Goal: Task Accomplishment & Management: Use online tool/utility

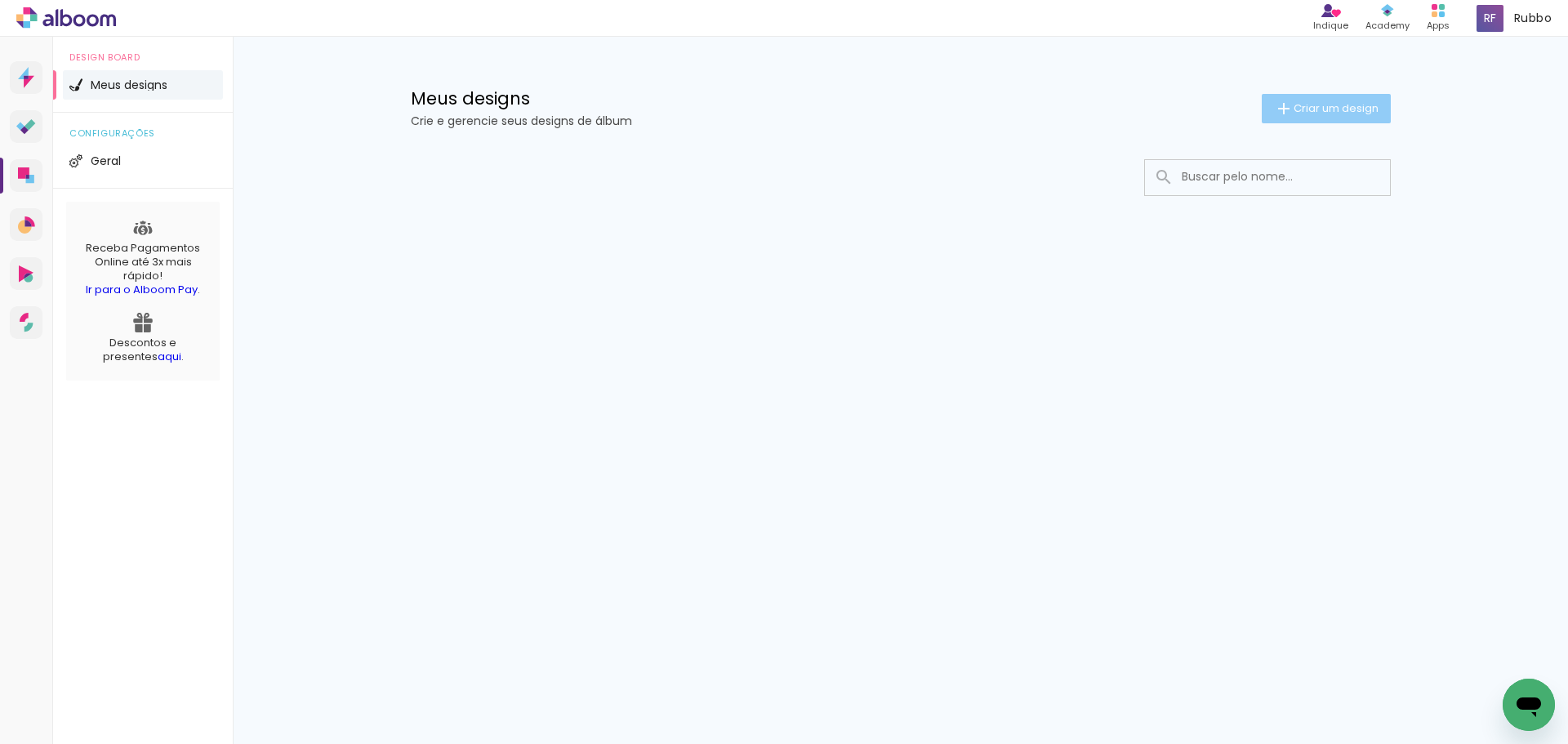
click at [1319, 109] on span "Criar um design" at bounding box center [1337, 107] width 85 height 10
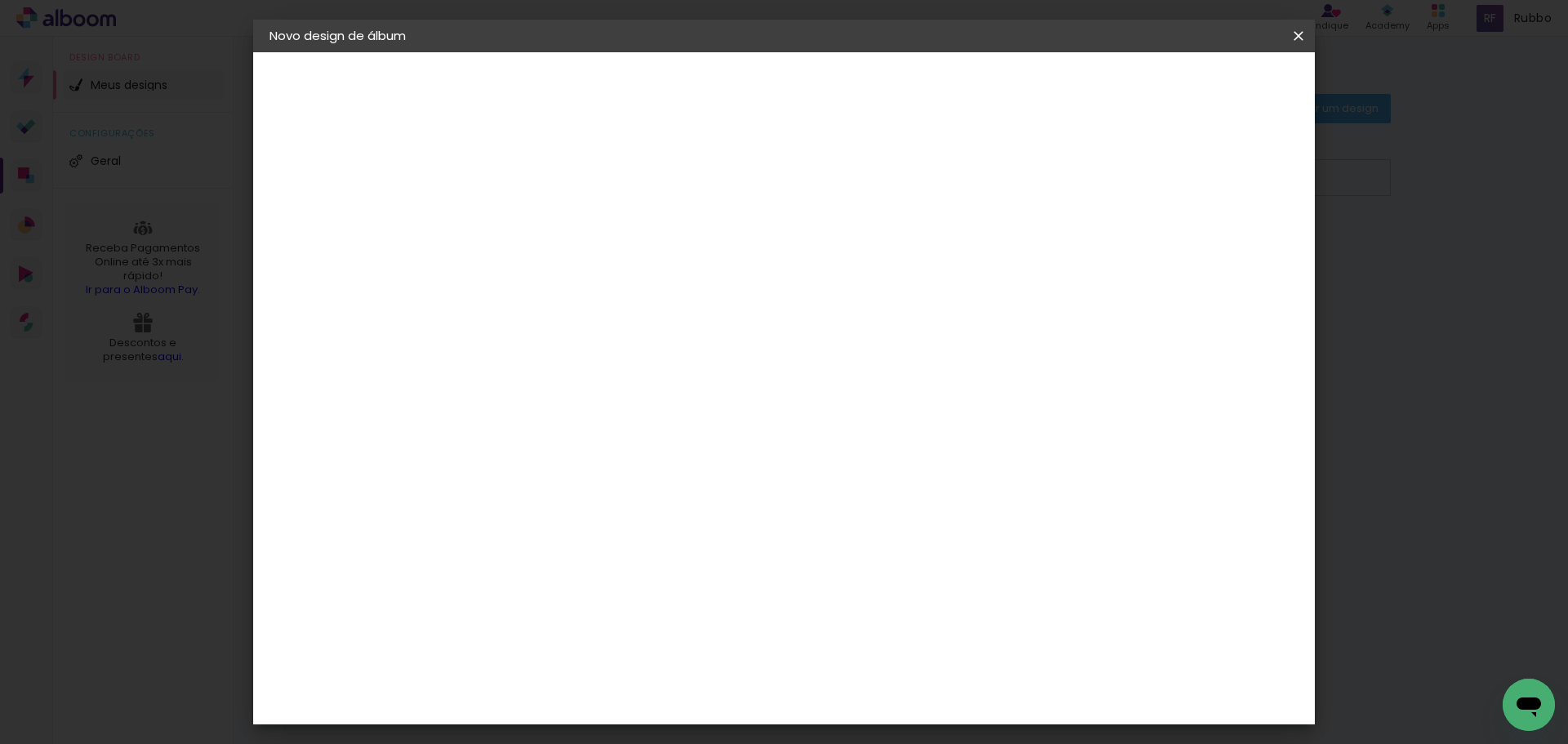
click at [1289, 41] on iron-icon at bounding box center [1299, 35] width 20 height 16
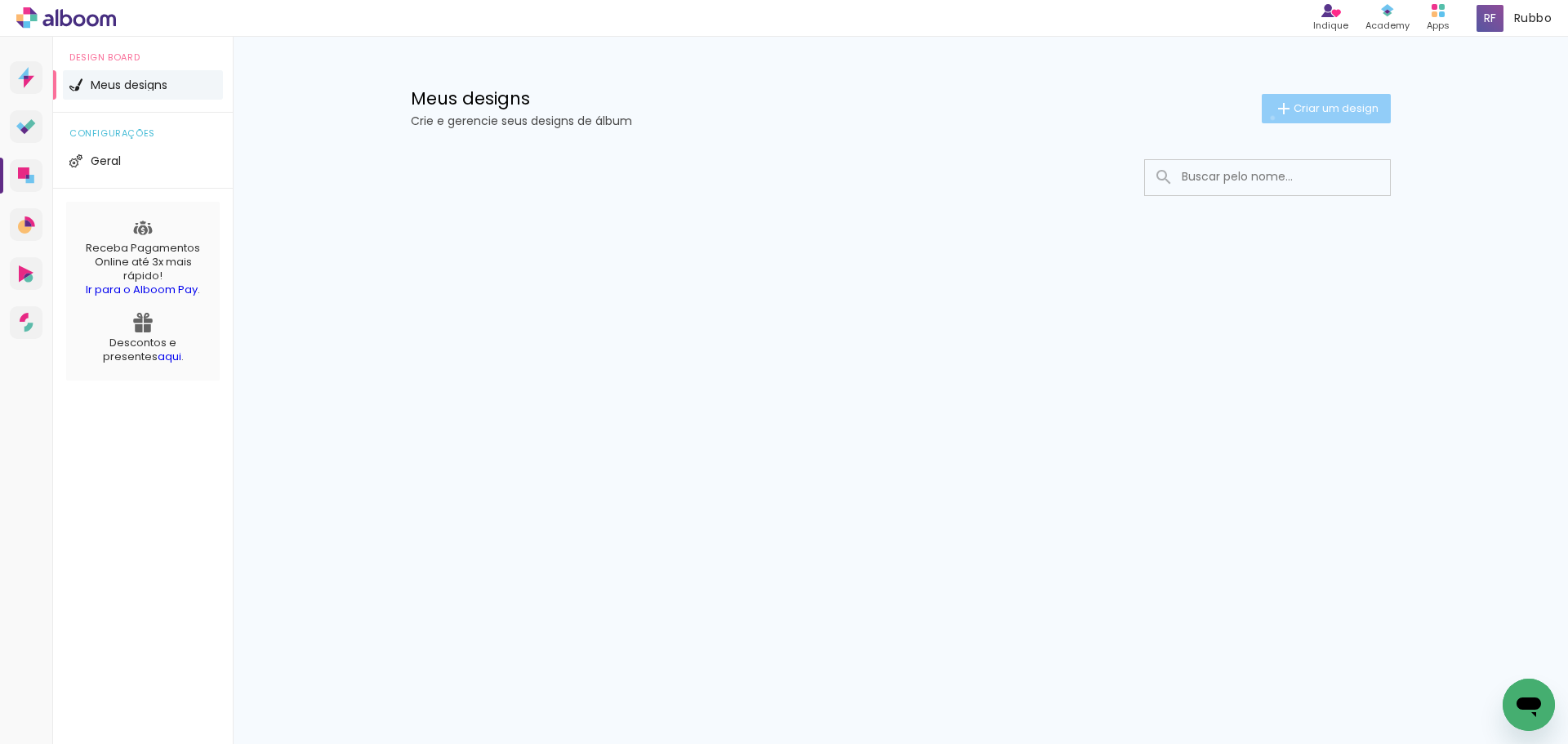
click at [1269, 118] on paper-button "Criar um design" at bounding box center [1326, 108] width 129 height 29
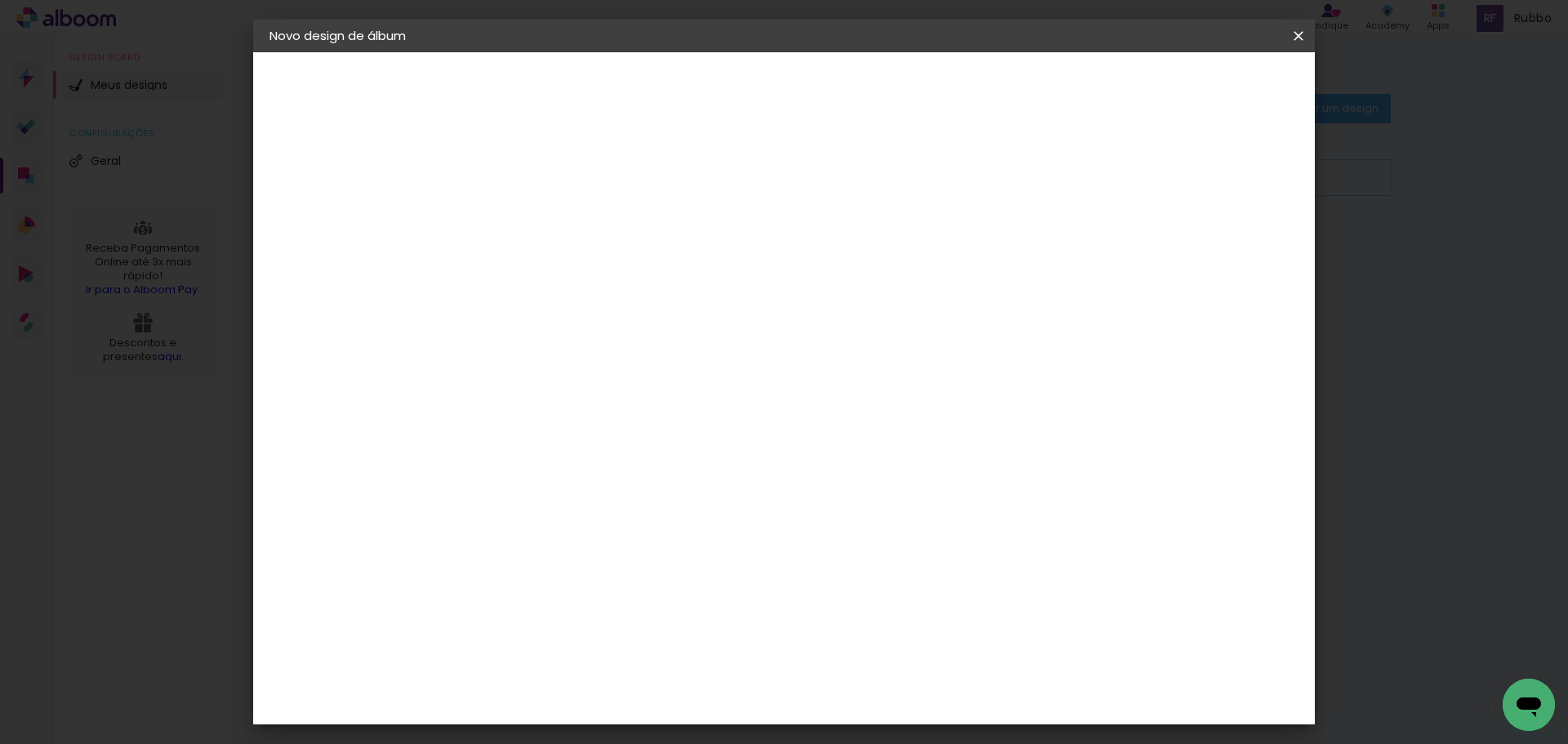
click at [537, 209] on input at bounding box center [537, 219] width 0 height 26
type input "Gestante atemporal - [PERSON_NAME]"
type paper-input "Gestante atemporal - [PERSON_NAME]"
click at [0, 0] on slot "Avançar" at bounding box center [0, 0] width 0 height 0
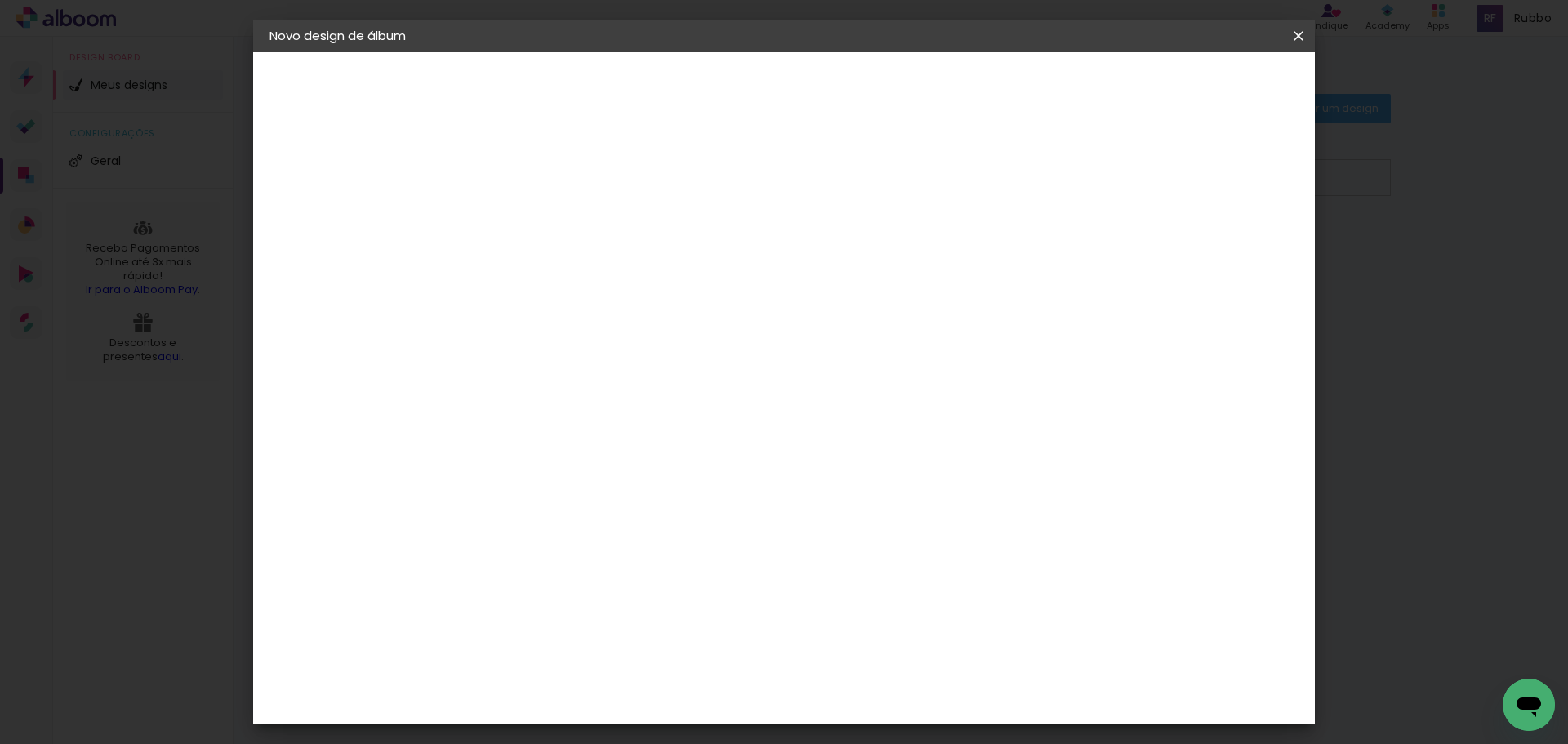
click at [584, 642] on div "Evidence" at bounding box center [554, 649] width 58 height 13
click at [842, 255] on paper-item "Tamanho Livre" at bounding box center [764, 249] width 157 height 36
click at [0, 0] on slot "Tamanho Livre" at bounding box center [0, 0] width 0 height 0
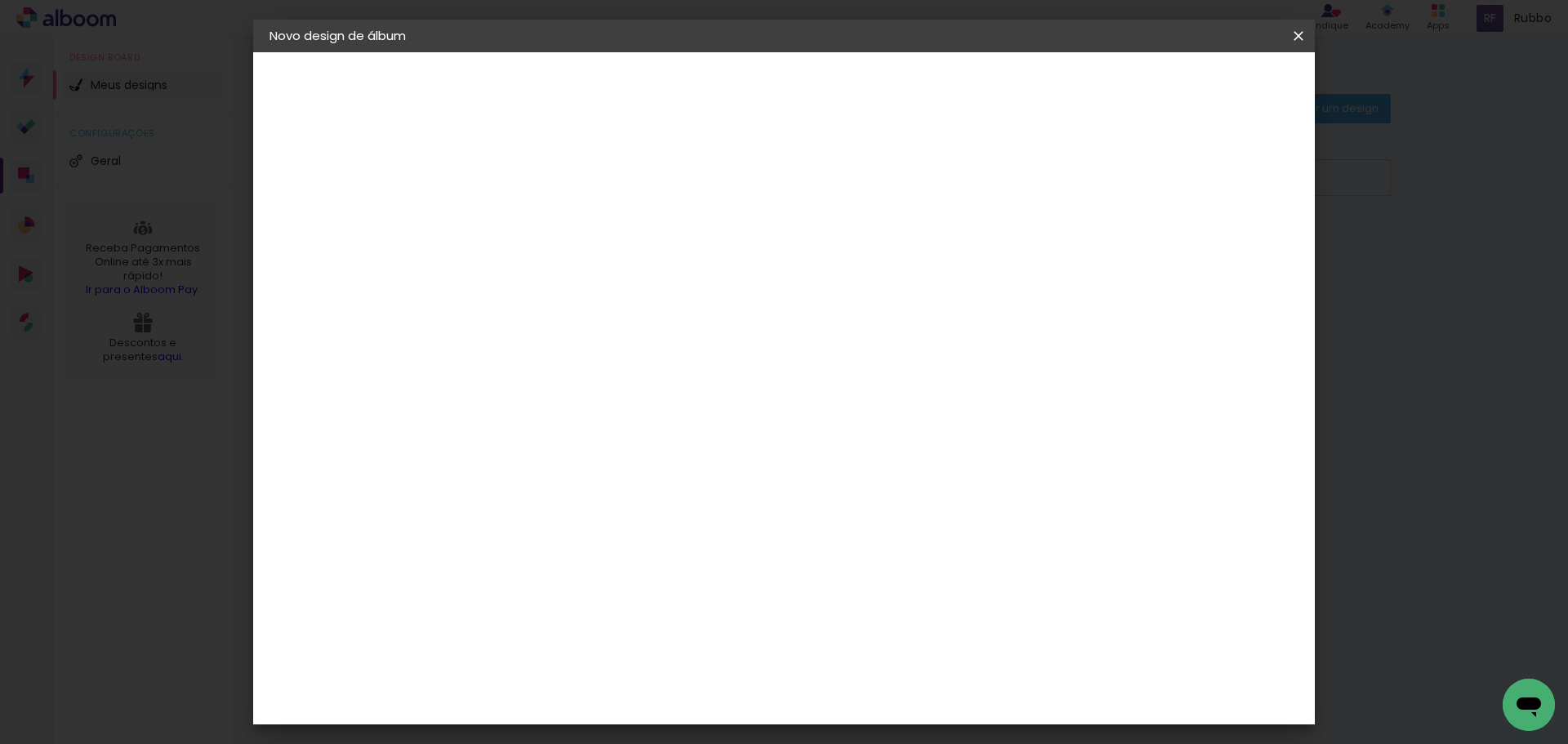
scroll to position [1144, 0]
click at [584, 561] on div "Evidence" at bounding box center [554, 567] width 58 height 13
click at [842, 78] on paper-button "Avançar" at bounding box center [802, 86] width 80 height 28
click at [600, 272] on input "text" at bounding box center [568, 285] width 64 height 26
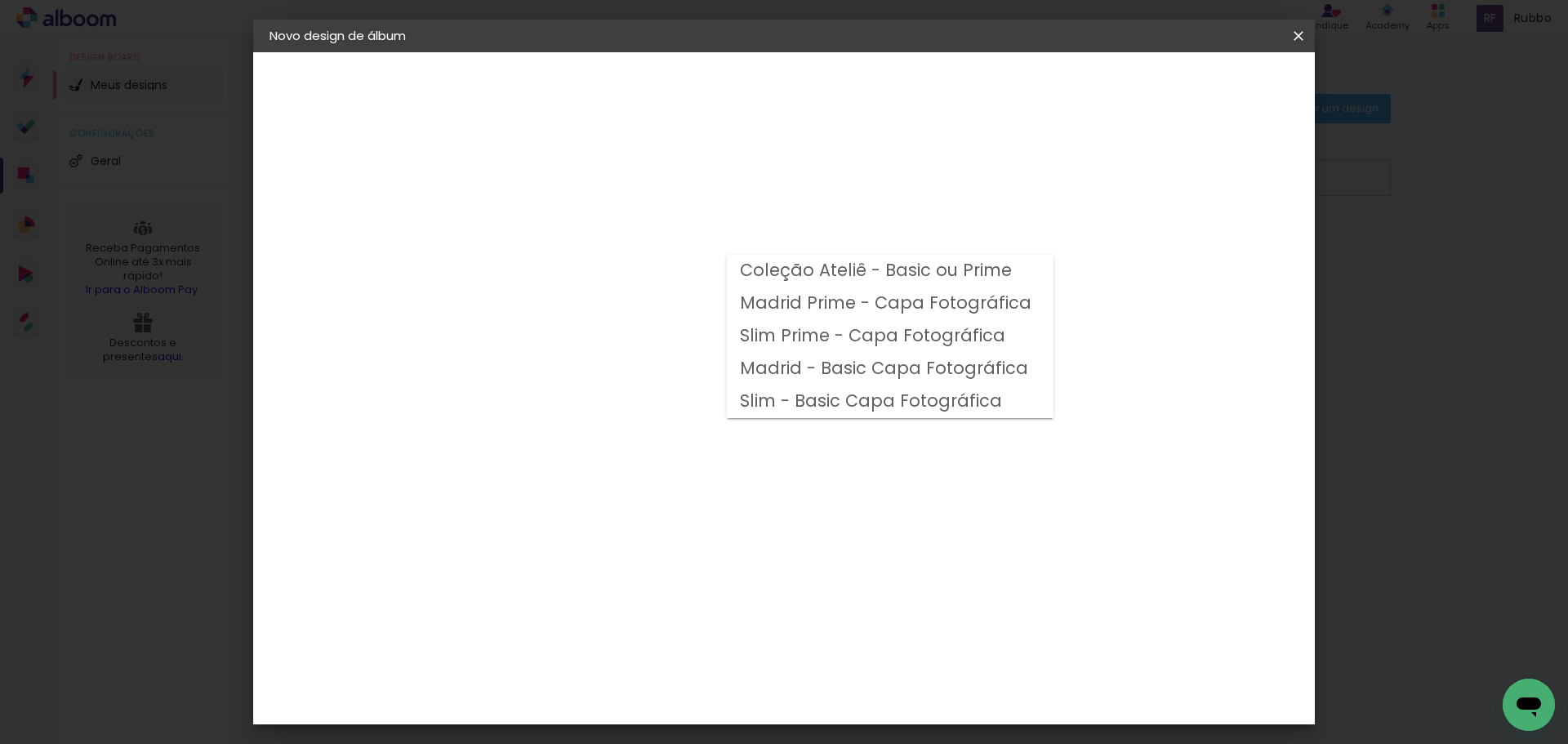
click at [0, 0] on slot "Madrid Prime - Capa Fotográfica" at bounding box center [0, 0] width 0 height 0
type input "Madrid Prime - Capa Fotográfica"
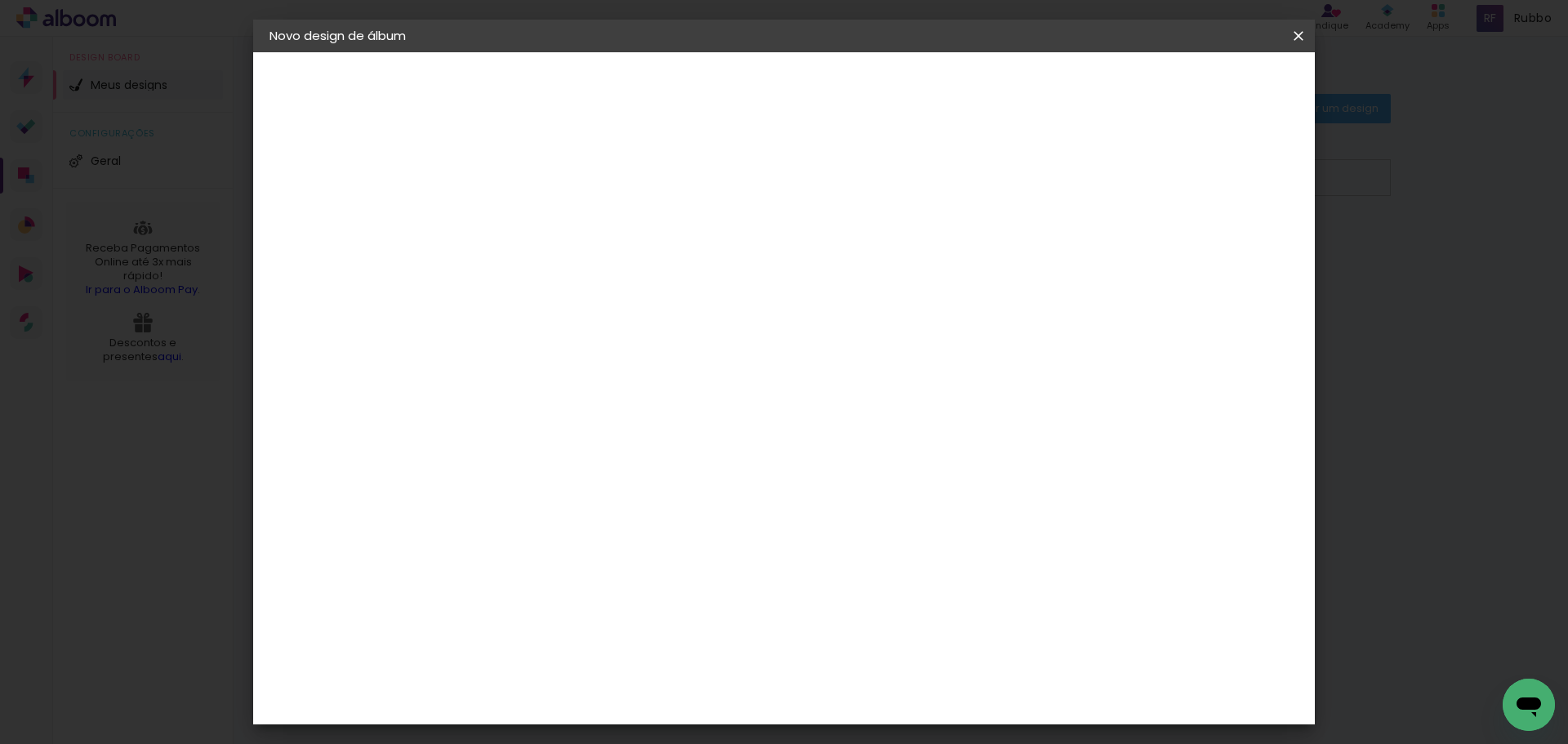
scroll to position [163, 0]
click at [0, 0] on slot "Avançar" at bounding box center [0, 0] width 0 height 0
click at [1104, 179] on div at bounding box center [1096, 176] width 14 height 14
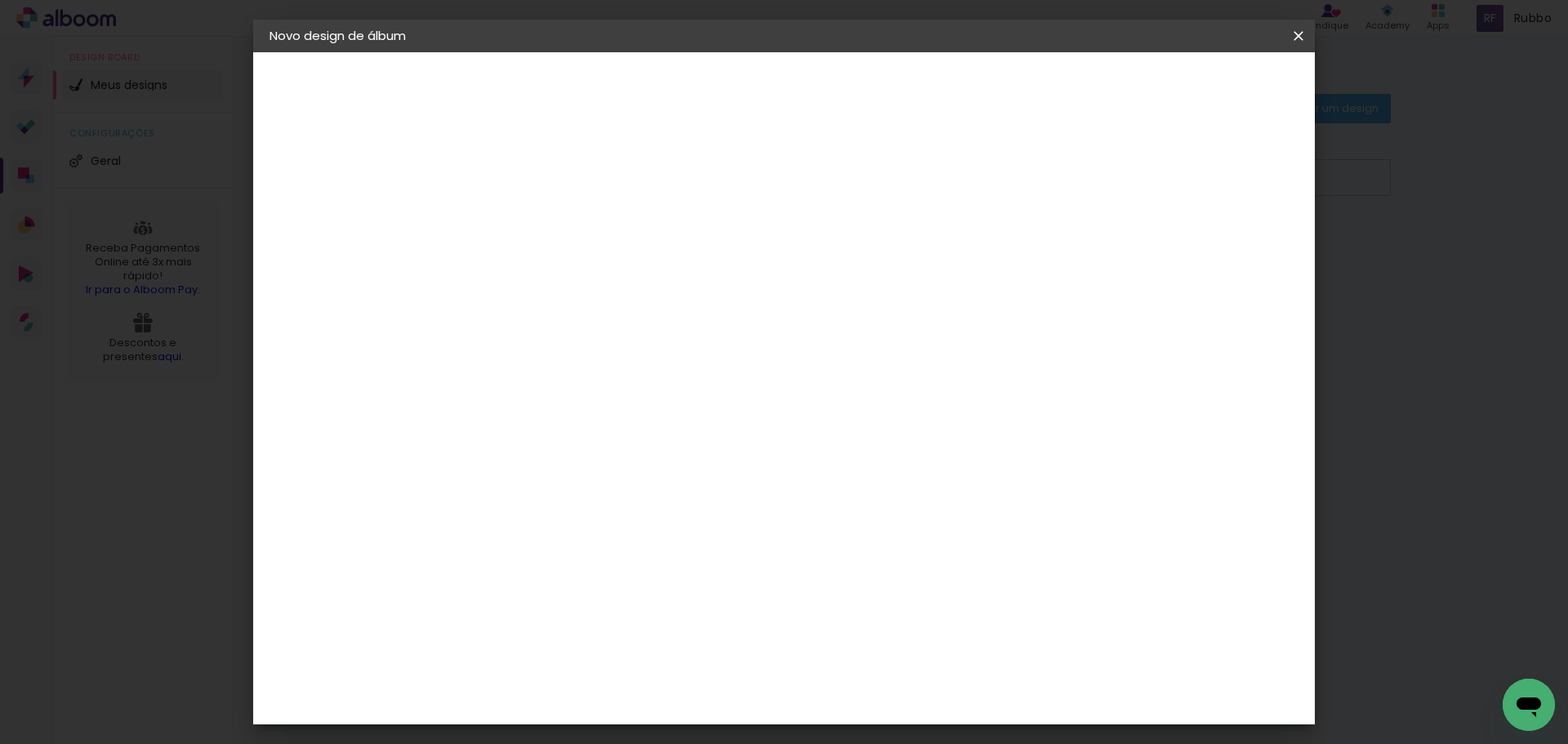
type paper-checkbox "on"
click at [1104, 179] on div at bounding box center [1096, 176] width 14 height 14
click at [1196, 84] on span "Iniciar design" at bounding box center [1159, 86] width 74 height 11
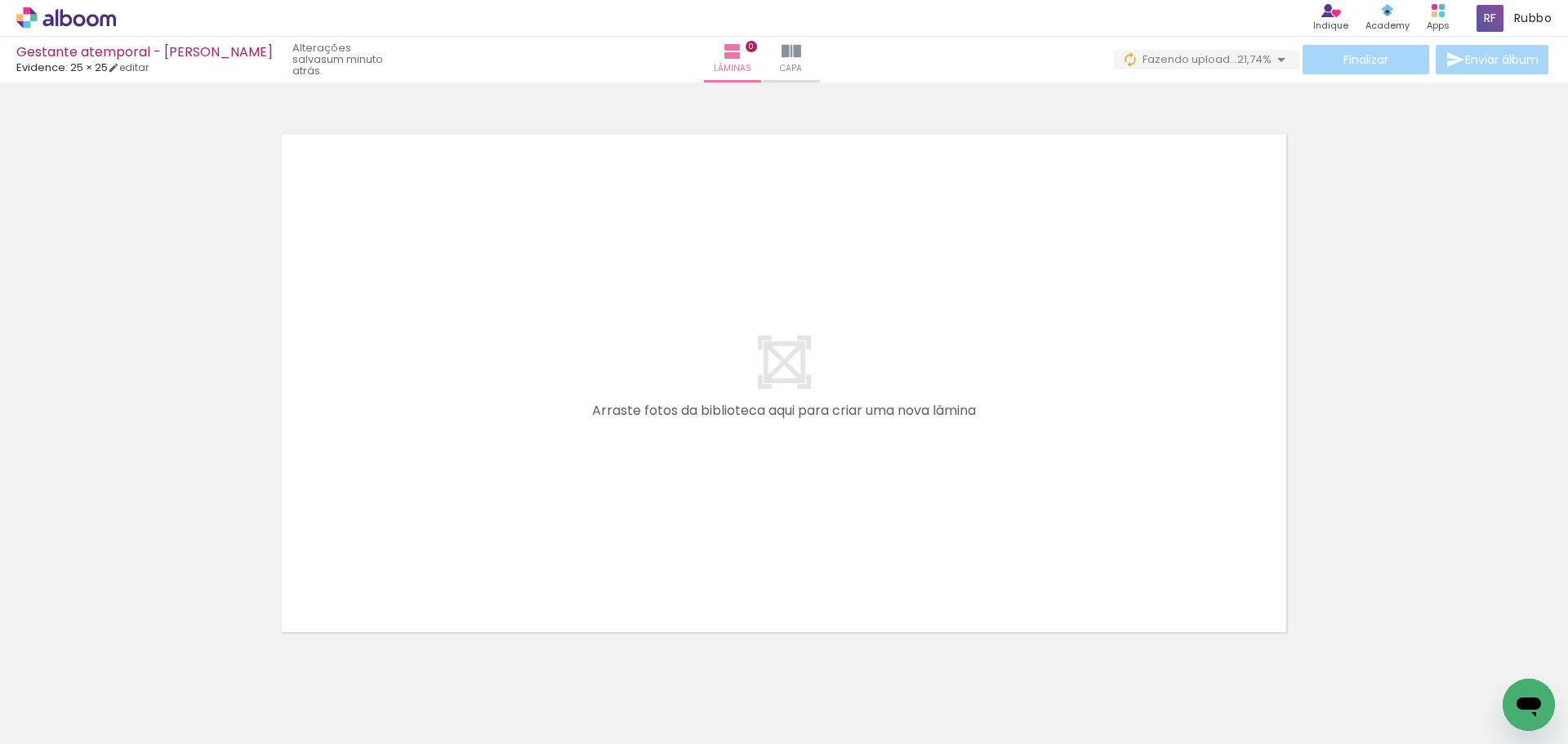
scroll to position [0, 674]
click at [1277, 61] on iron-icon at bounding box center [1281, 60] width 20 height 20
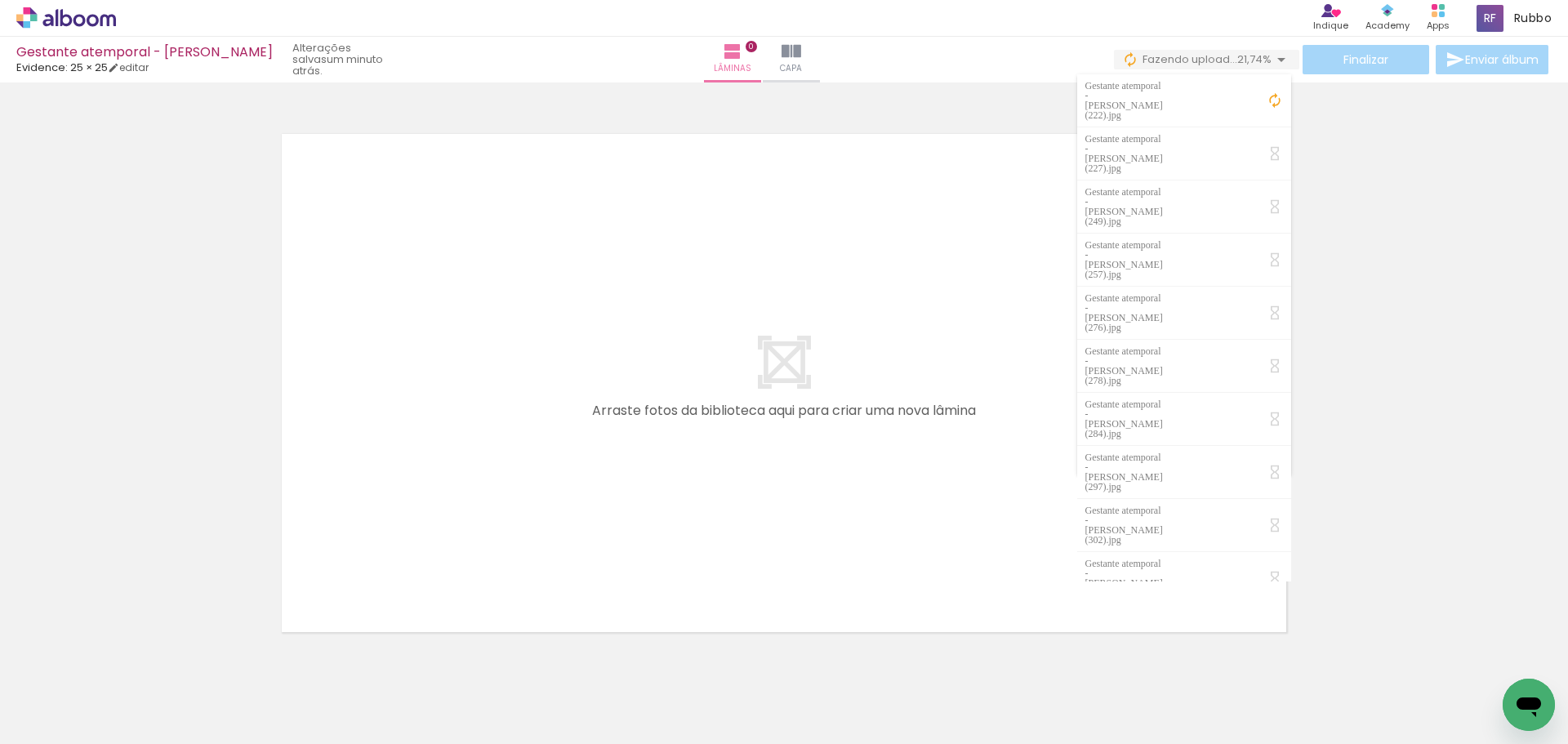
click at [1277, 92] on iron-icon at bounding box center [1274, 100] width 16 height 16
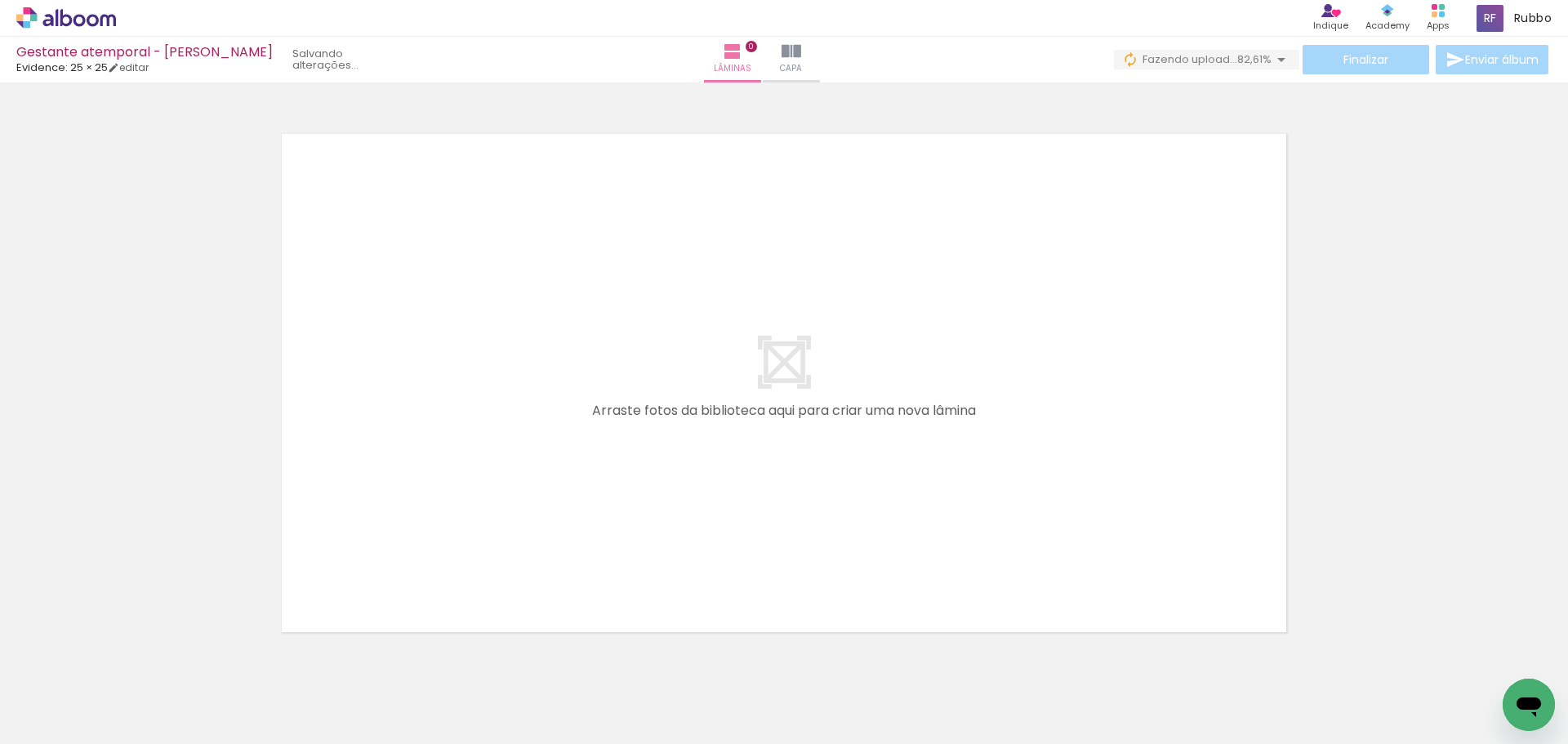
click at [1273, 62] on iron-icon at bounding box center [1281, 60] width 20 height 20
click at [1276, 61] on iron-icon at bounding box center [1281, 60] width 20 height 20
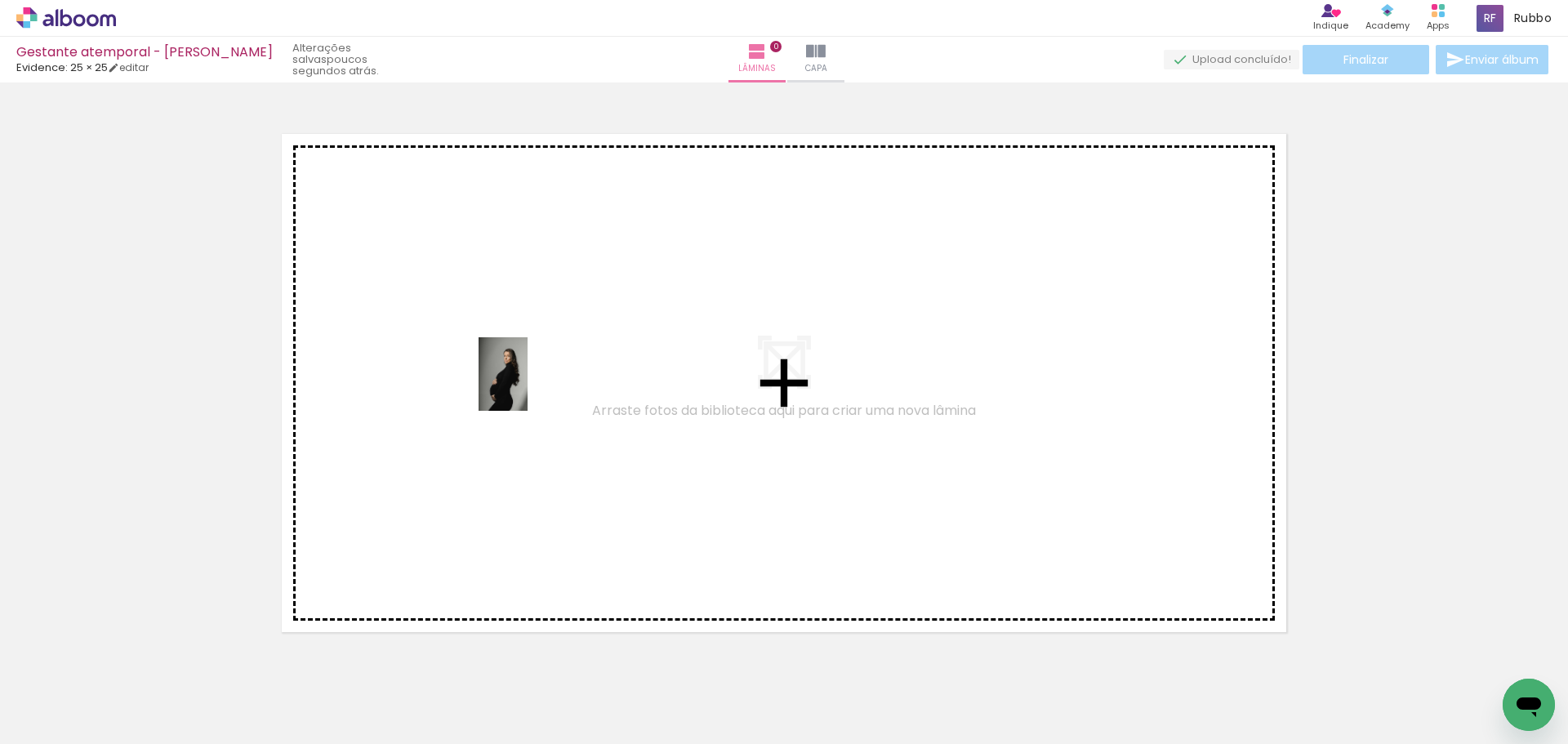
drag, startPoint x: 1134, startPoint y: 716, endPoint x: 527, endPoint y: 386, distance: 690.9
click at [527, 386] on quentale-workspace at bounding box center [784, 372] width 1568 height 744
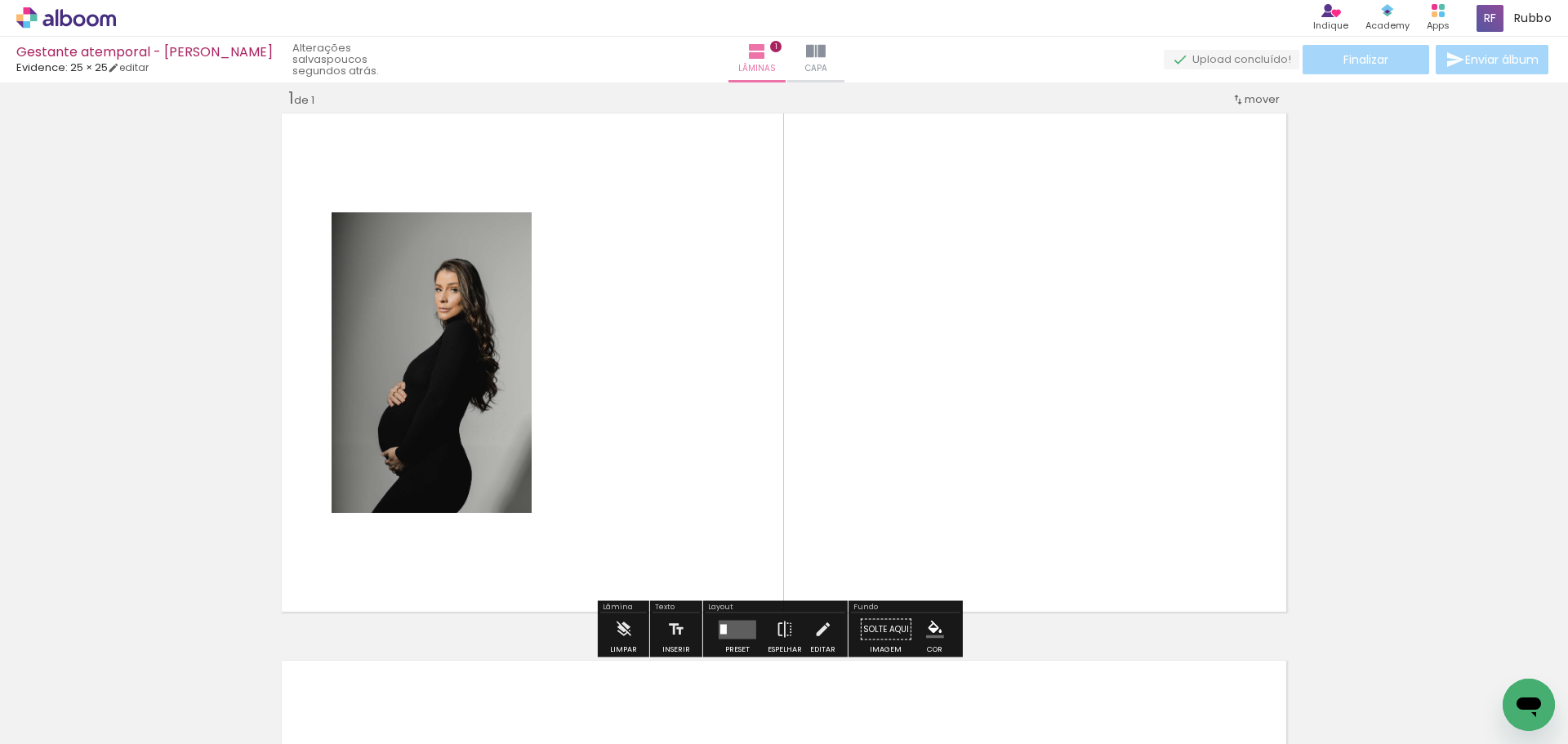
scroll to position [21, 0]
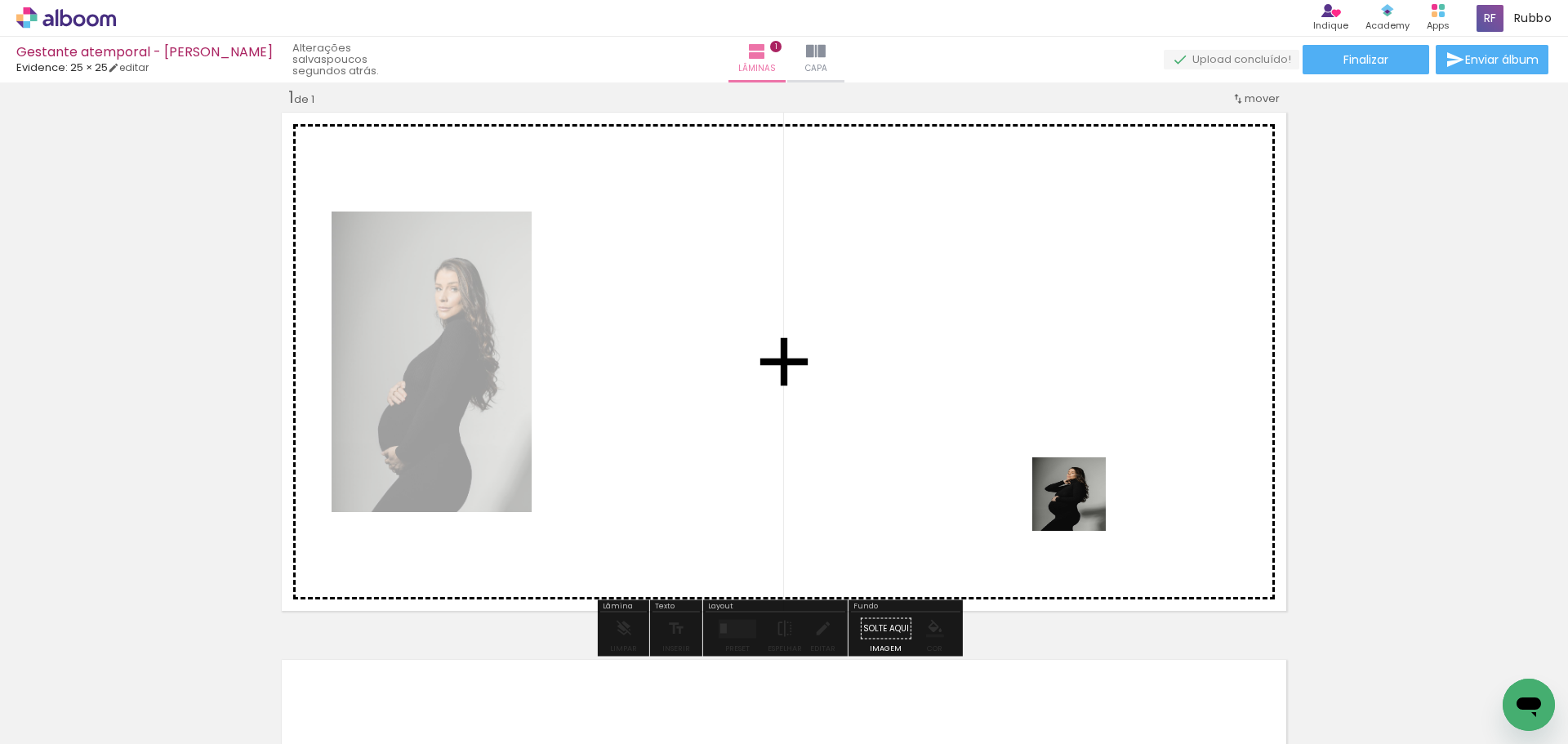
drag, startPoint x: 1227, startPoint y: 702, endPoint x: 1131, endPoint y: 524, distance: 202.2
click at [1021, 465] on quentale-workspace at bounding box center [784, 372] width 1568 height 744
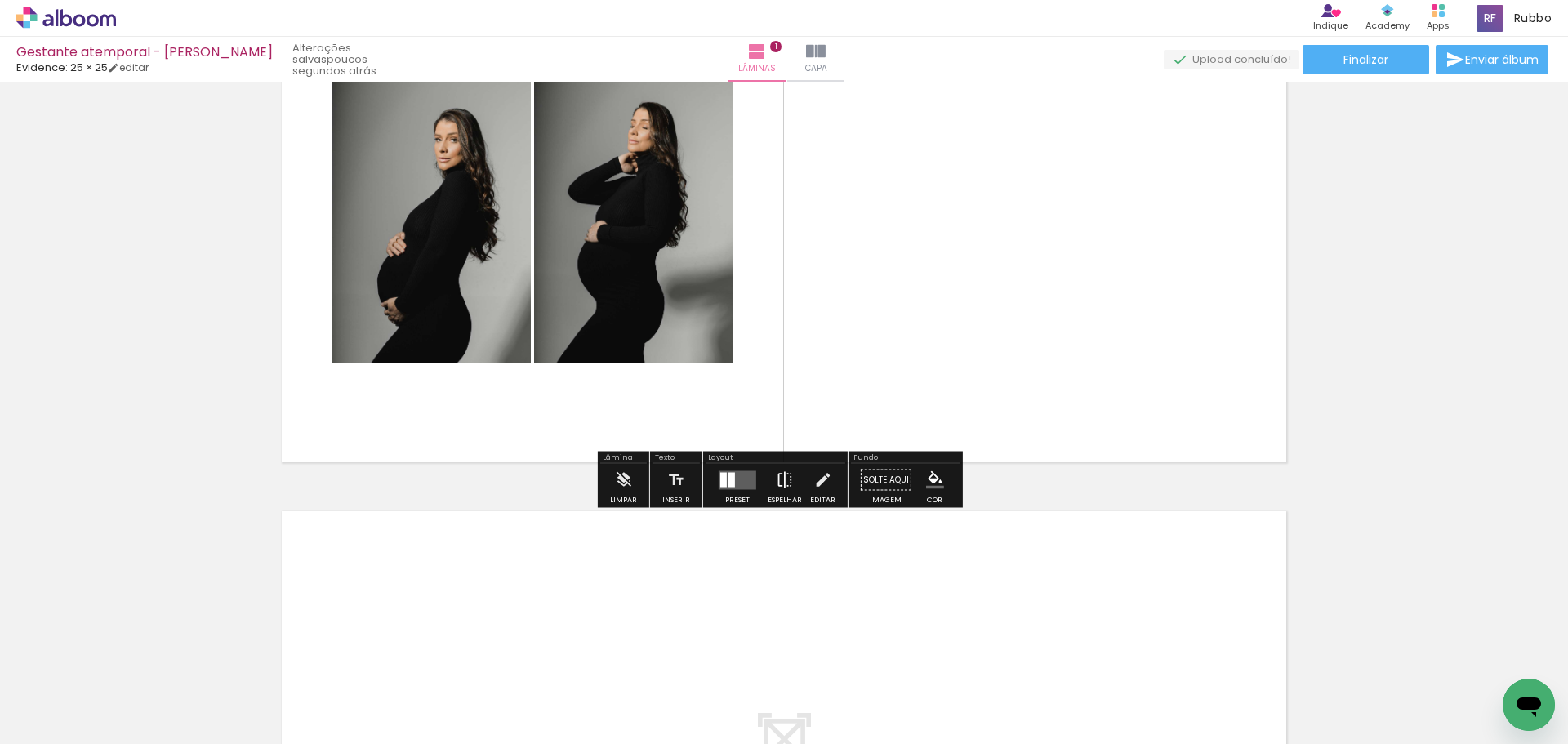
scroll to position [185, 0]
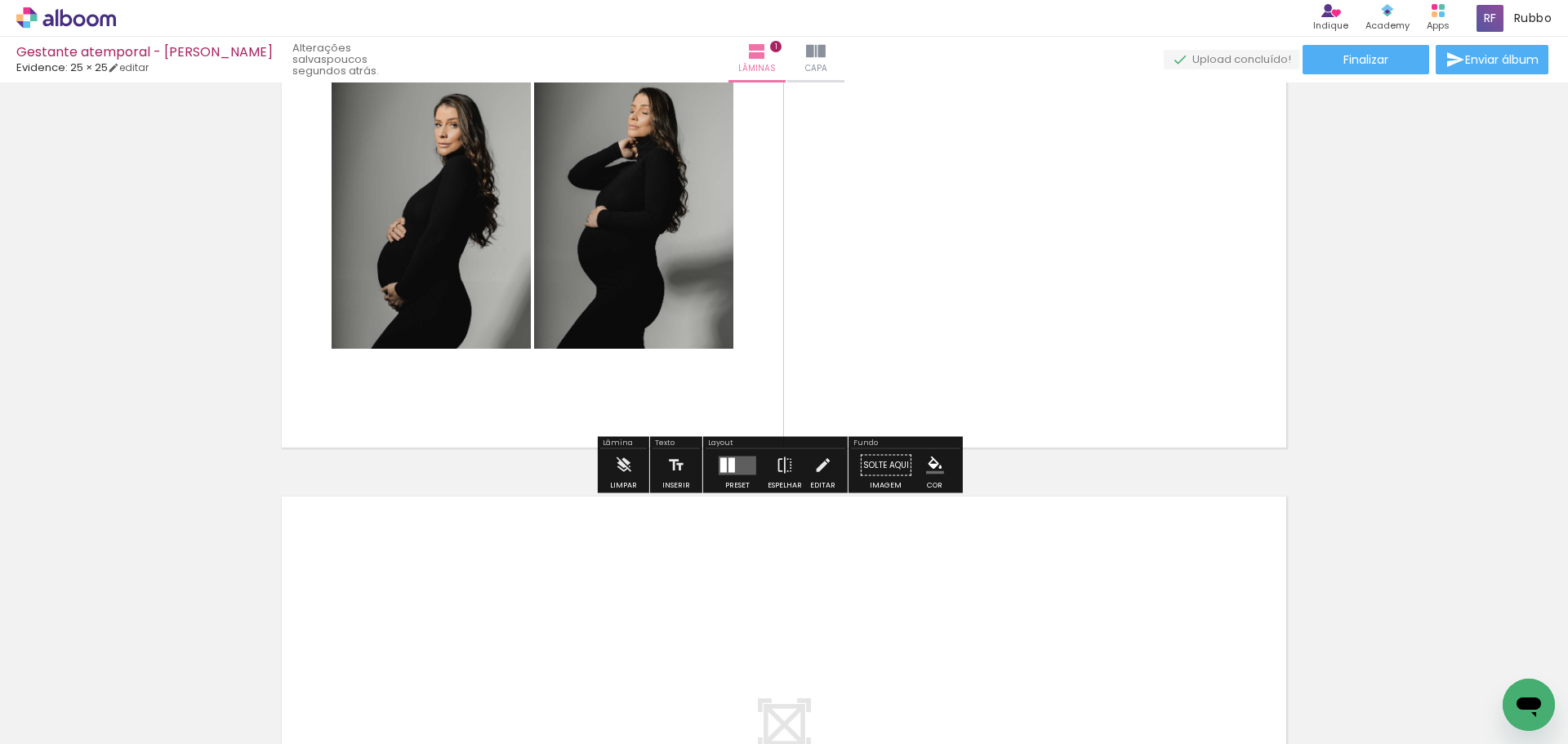
click at [729, 471] on div at bounding box center [731, 464] width 7 height 14
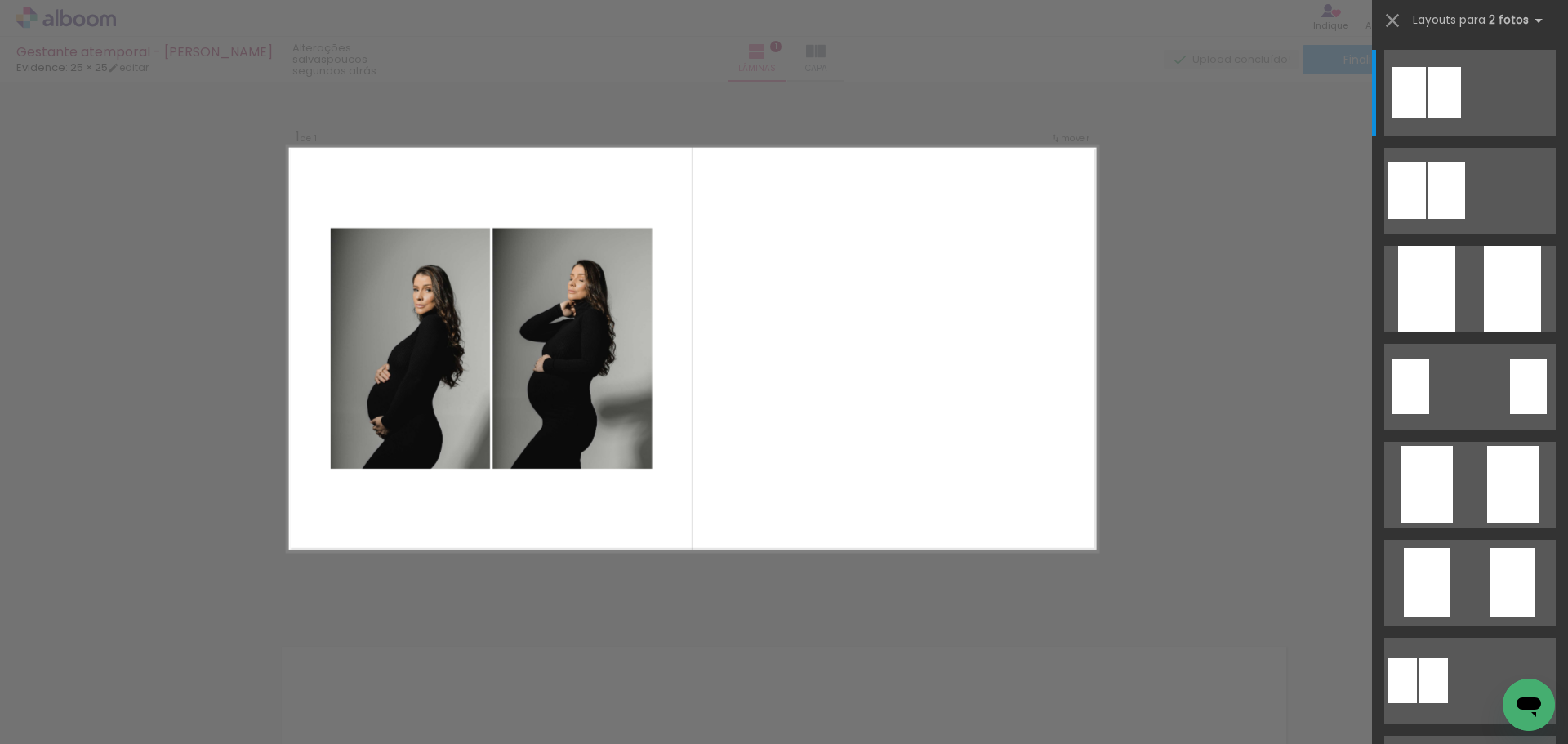
scroll to position [21, 0]
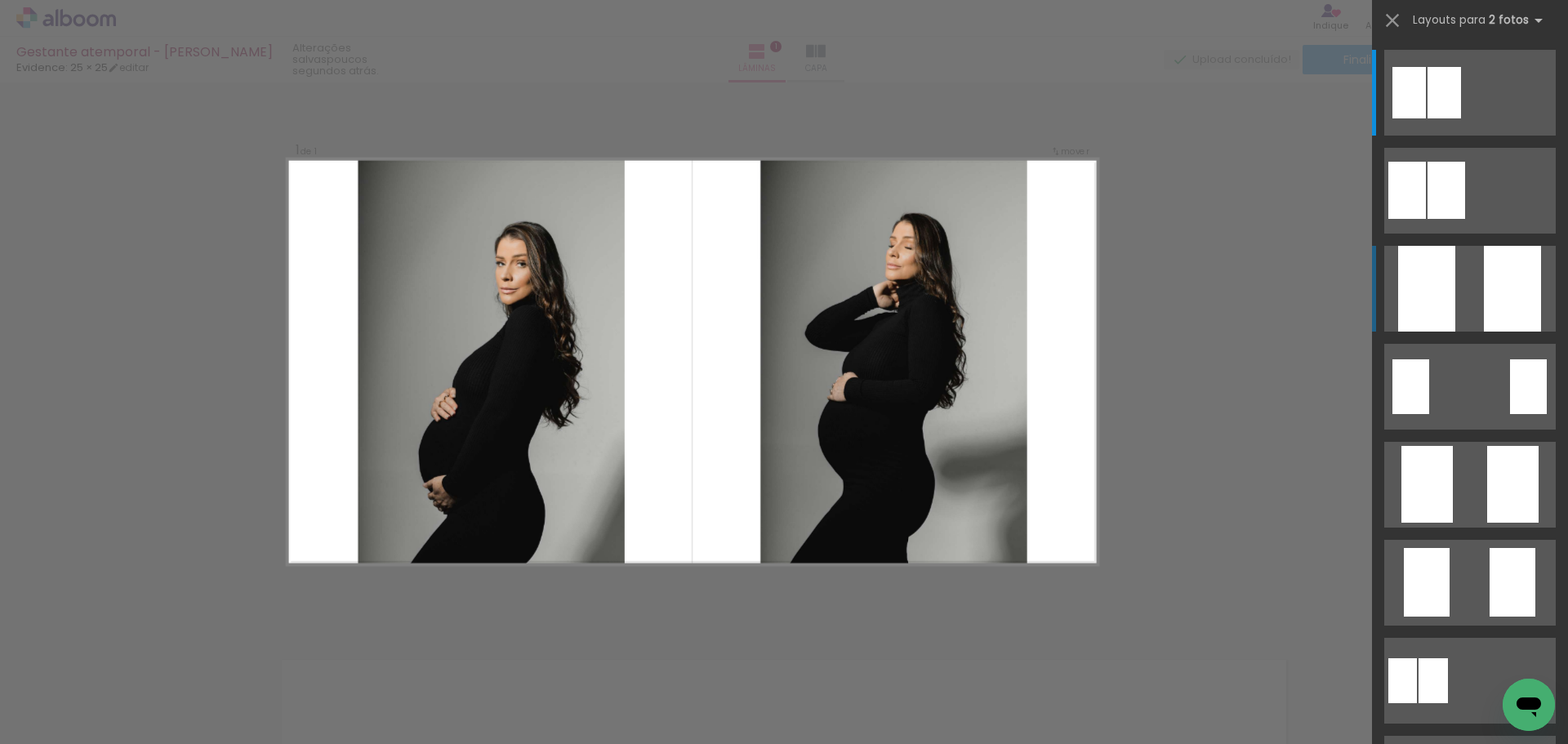
click at [1487, 270] on div at bounding box center [1512, 288] width 57 height 85
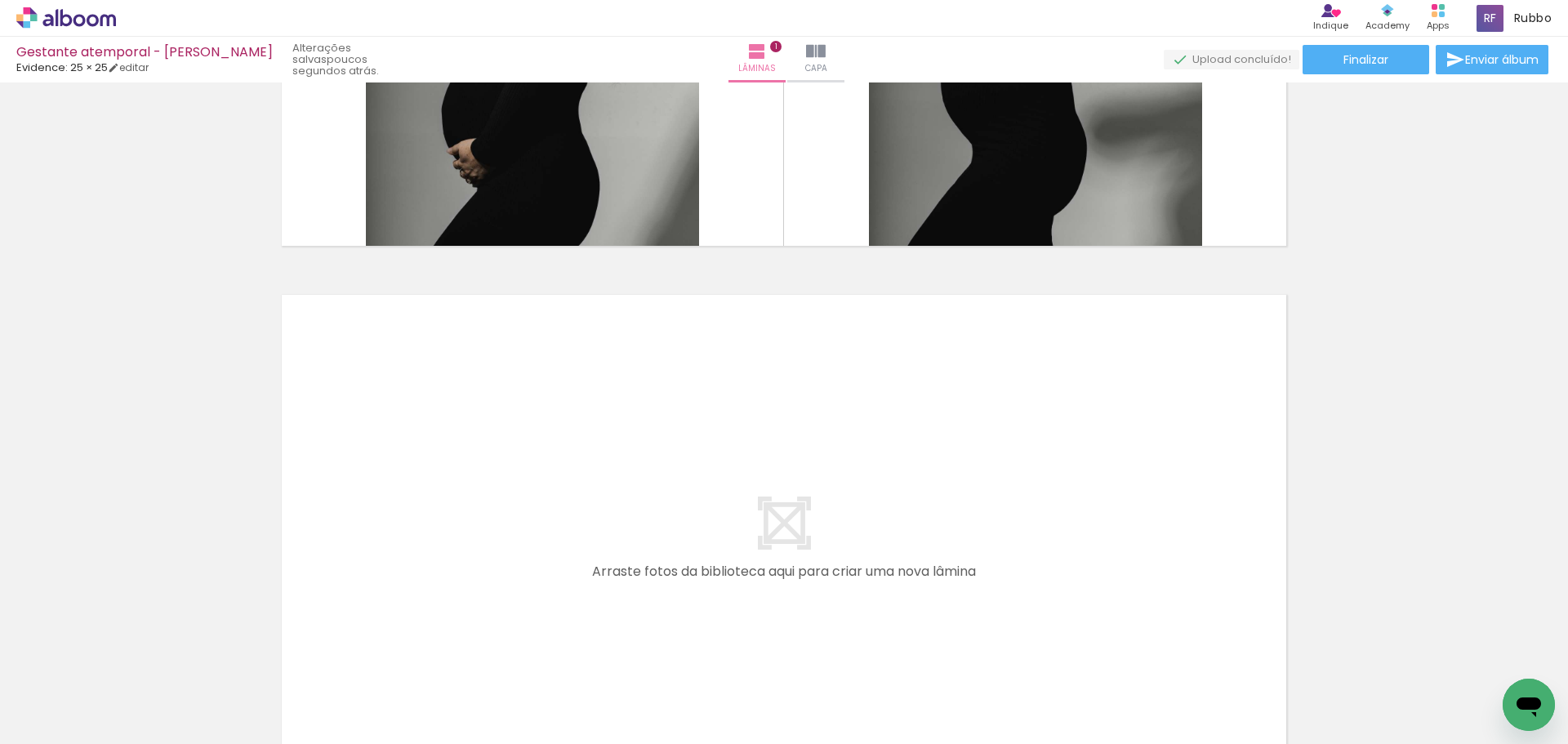
scroll to position [430, 0]
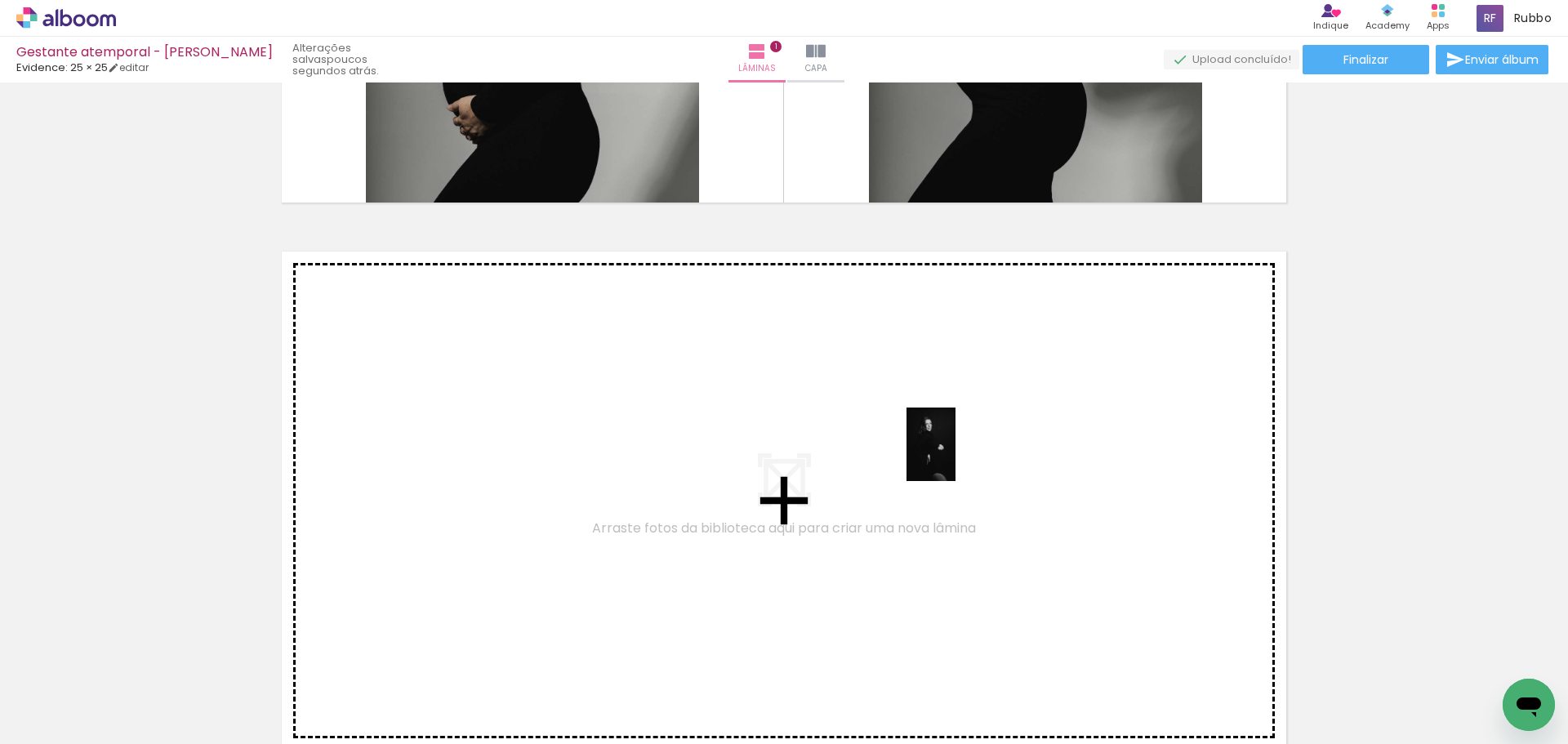
drag, startPoint x: 1327, startPoint y: 705, endPoint x: 955, endPoint y: 456, distance: 447.6
click at [955, 456] on quentale-workspace at bounding box center [784, 372] width 1568 height 744
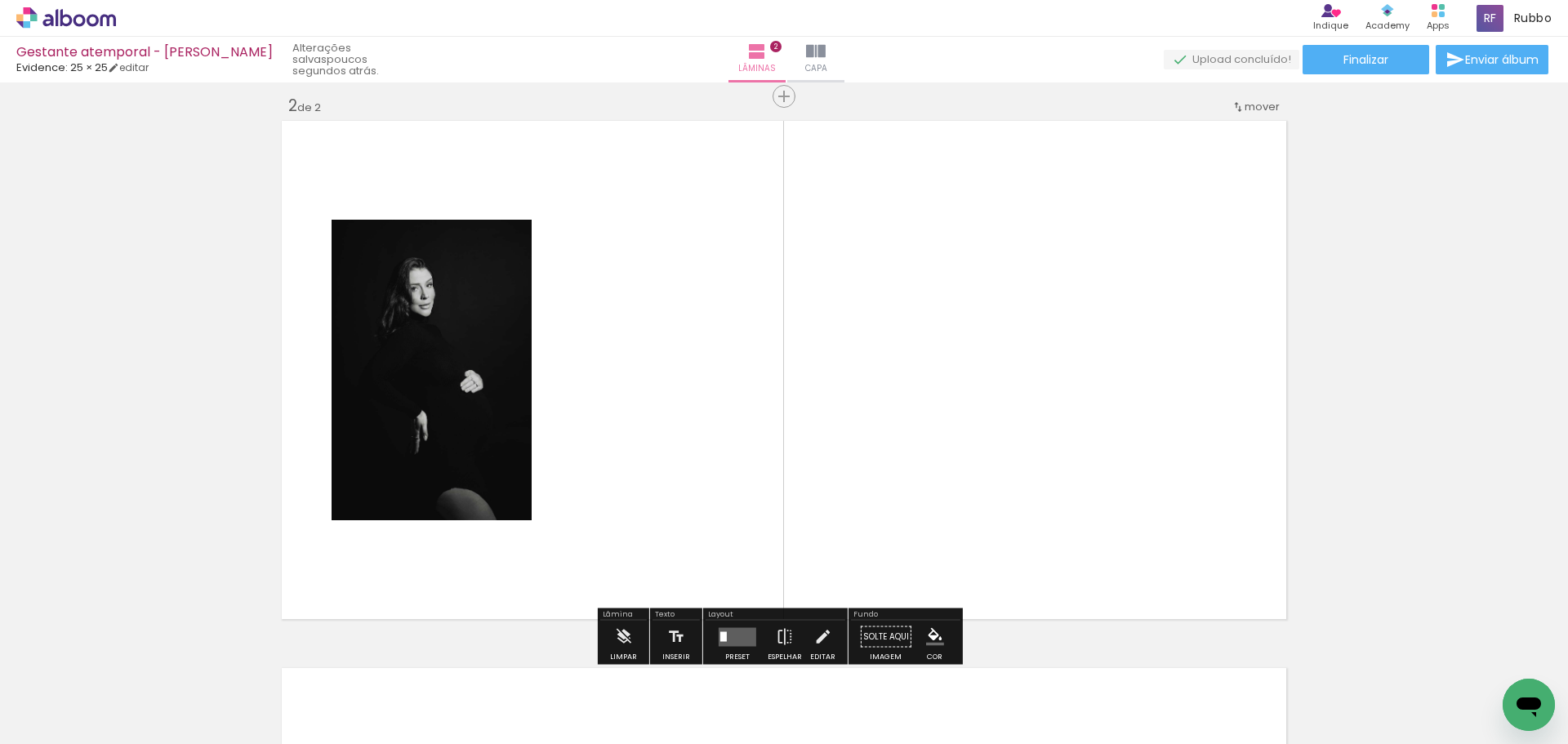
scroll to position [568, 0]
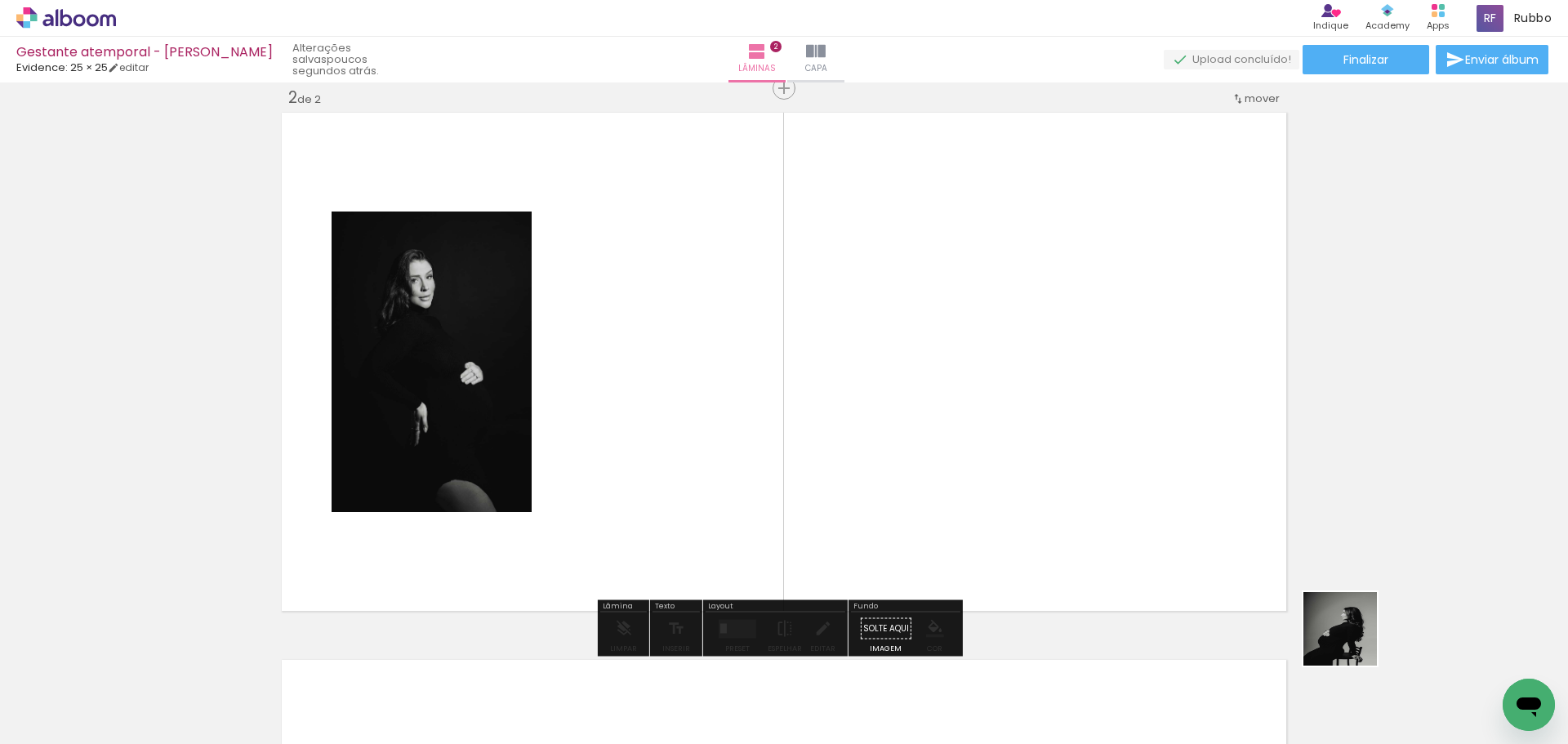
drag, startPoint x: 1417, startPoint y: 708, endPoint x: 1055, endPoint y: 483, distance: 426.2
click at [861, 398] on quentale-workspace at bounding box center [784, 372] width 1568 height 744
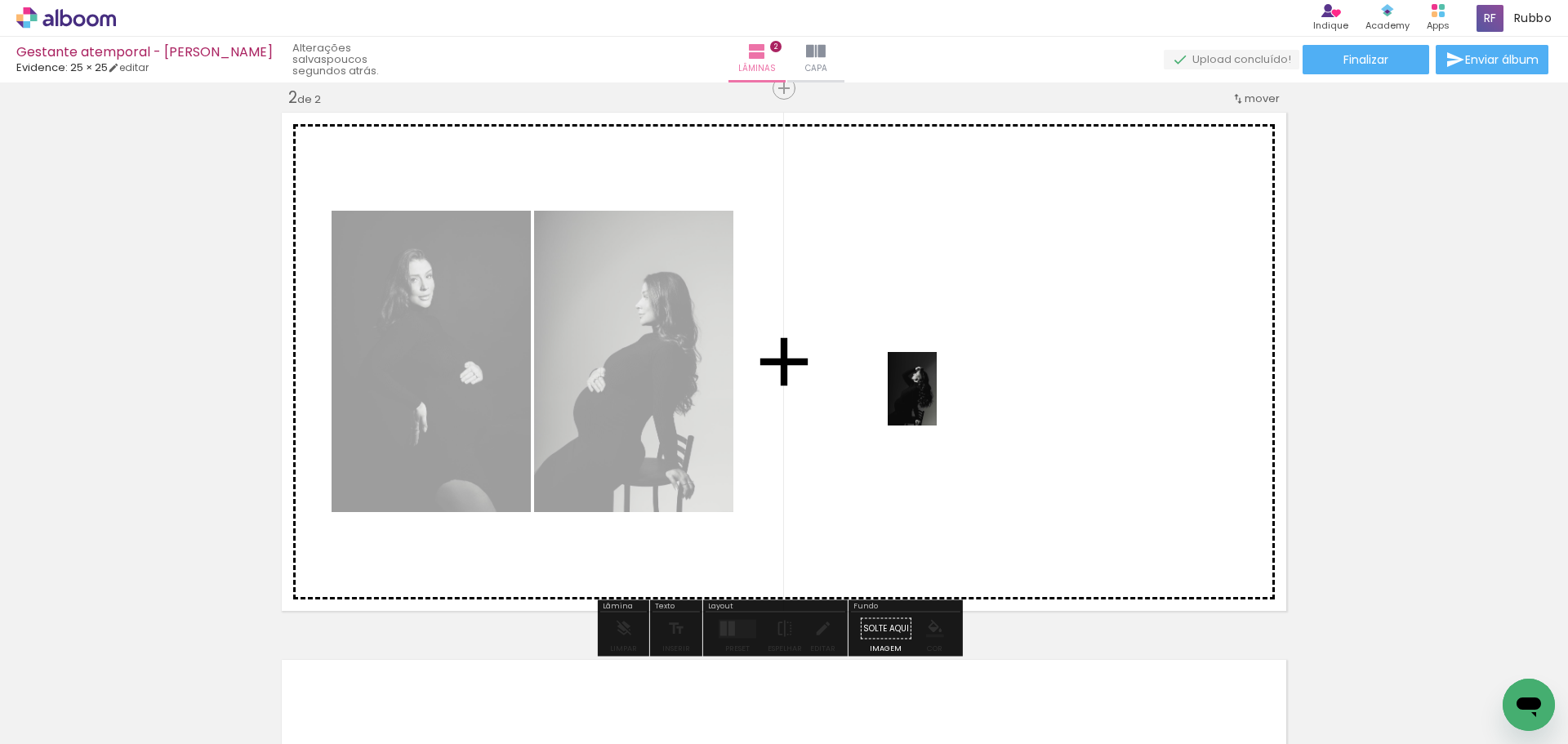
drag, startPoint x: 1499, startPoint y: 682, endPoint x: 936, endPoint y: 401, distance: 629.2
click at [936, 401] on quentale-workspace at bounding box center [784, 372] width 1568 height 744
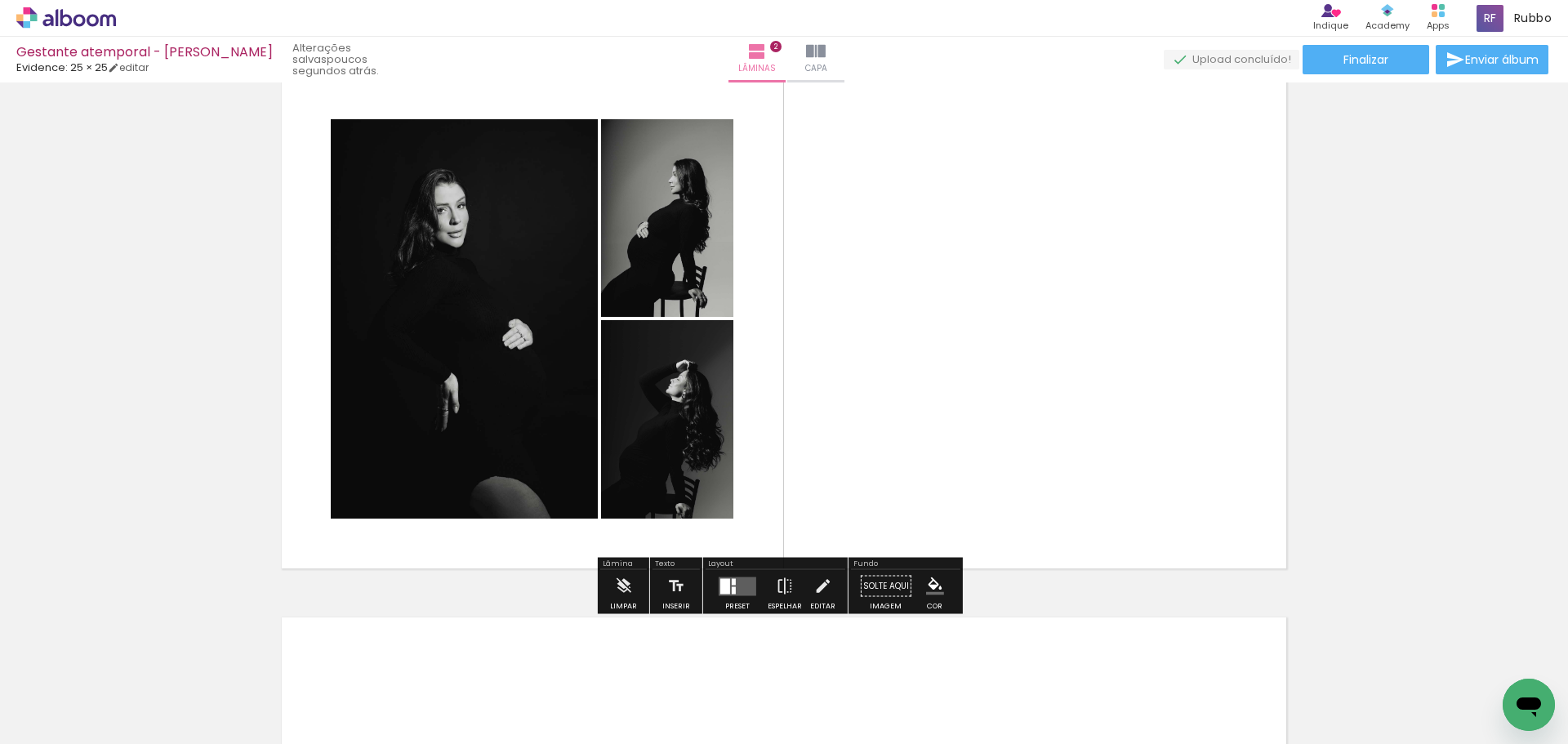
scroll to position [650, 0]
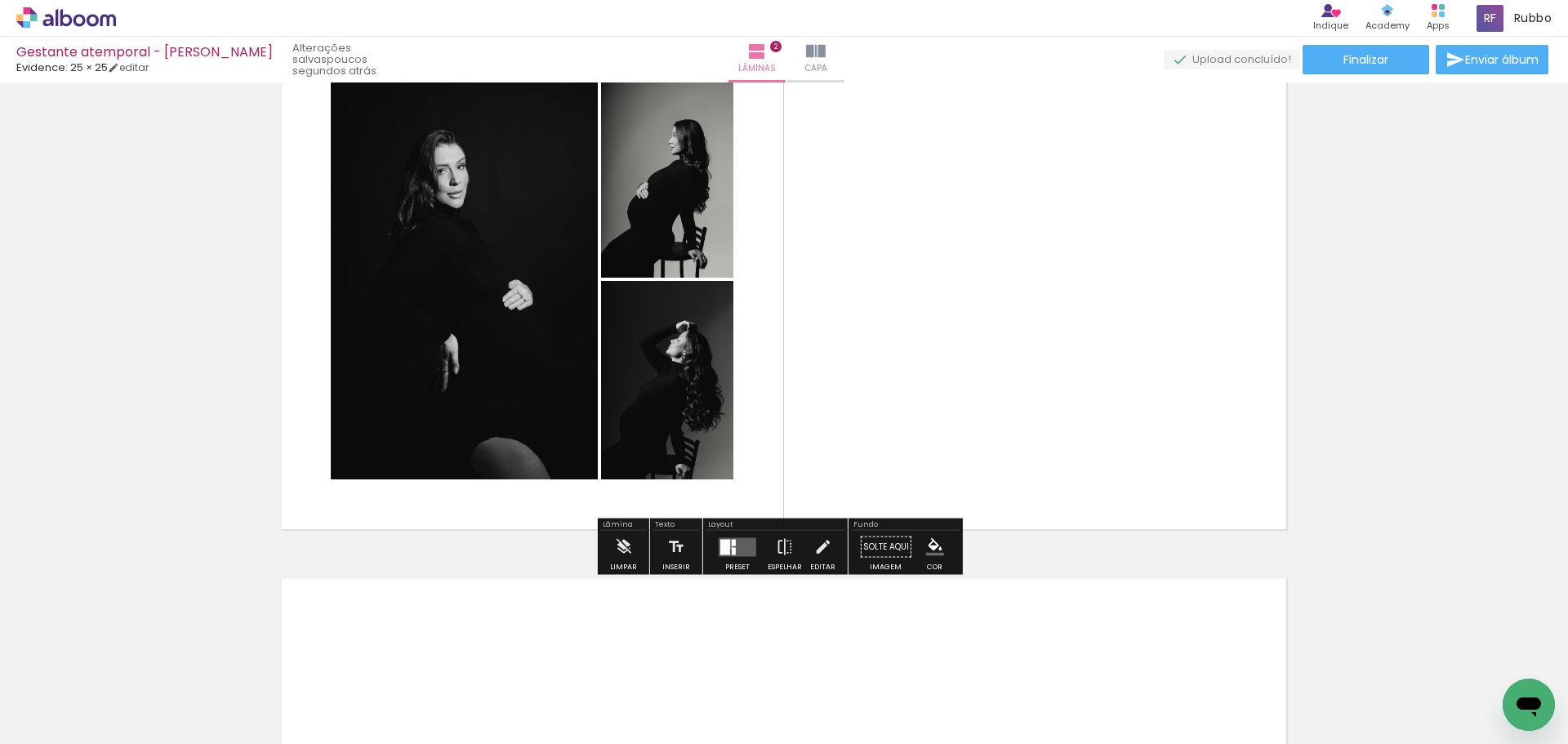
click at [725, 544] on div at bounding box center [725, 547] width 9 height 15
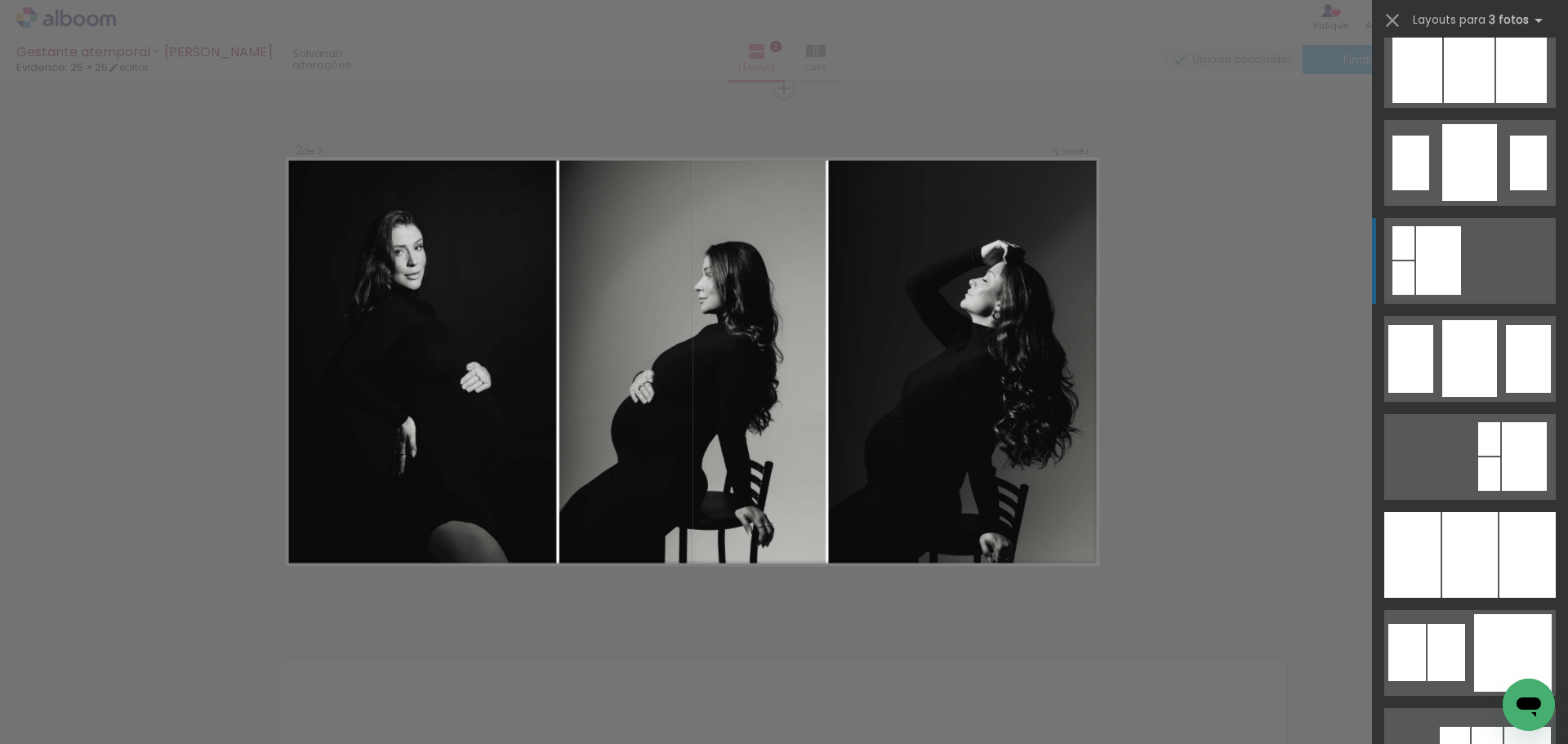
scroll to position [1144, 0]
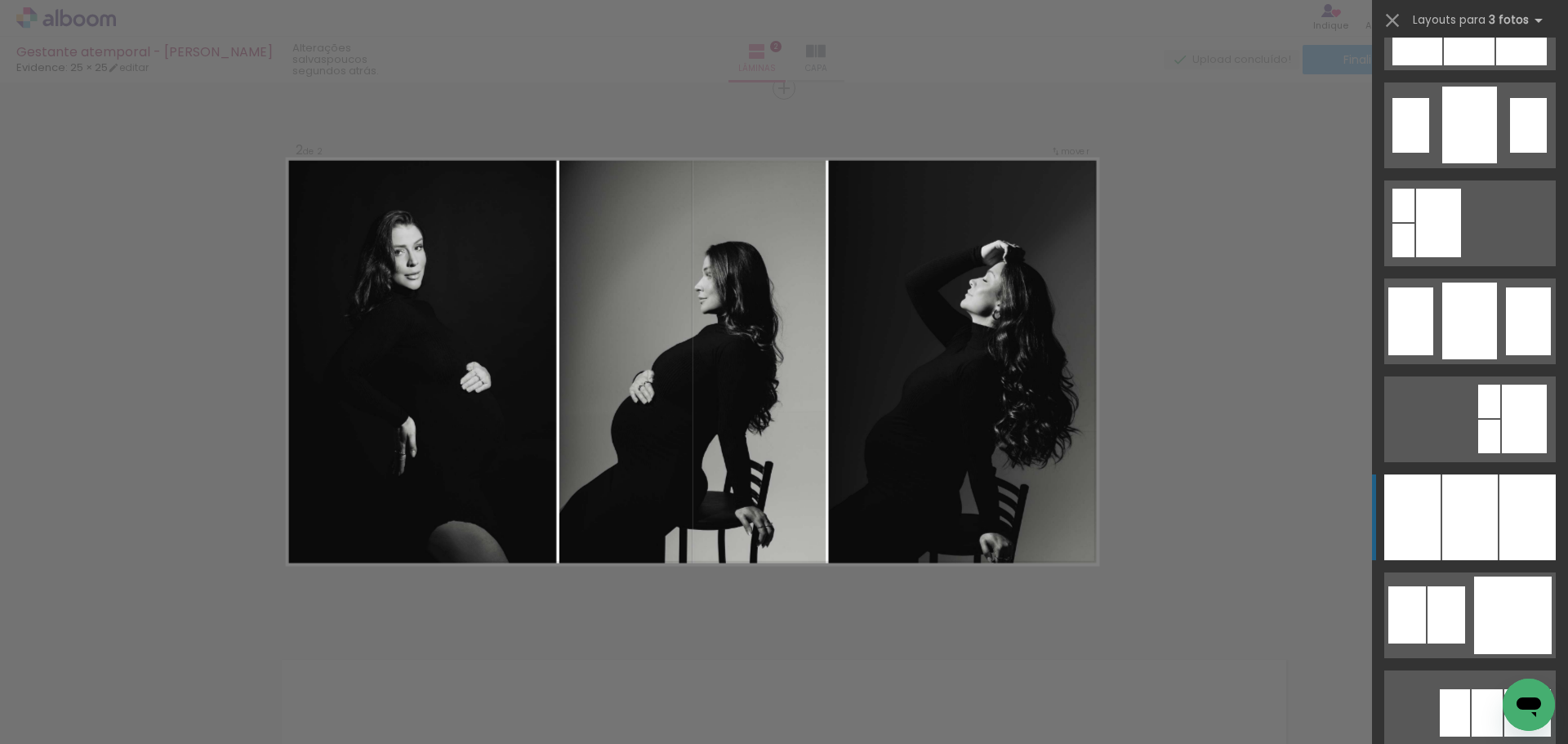
click at [1463, 500] on div at bounding box center [1469, 517] width 56 height 85
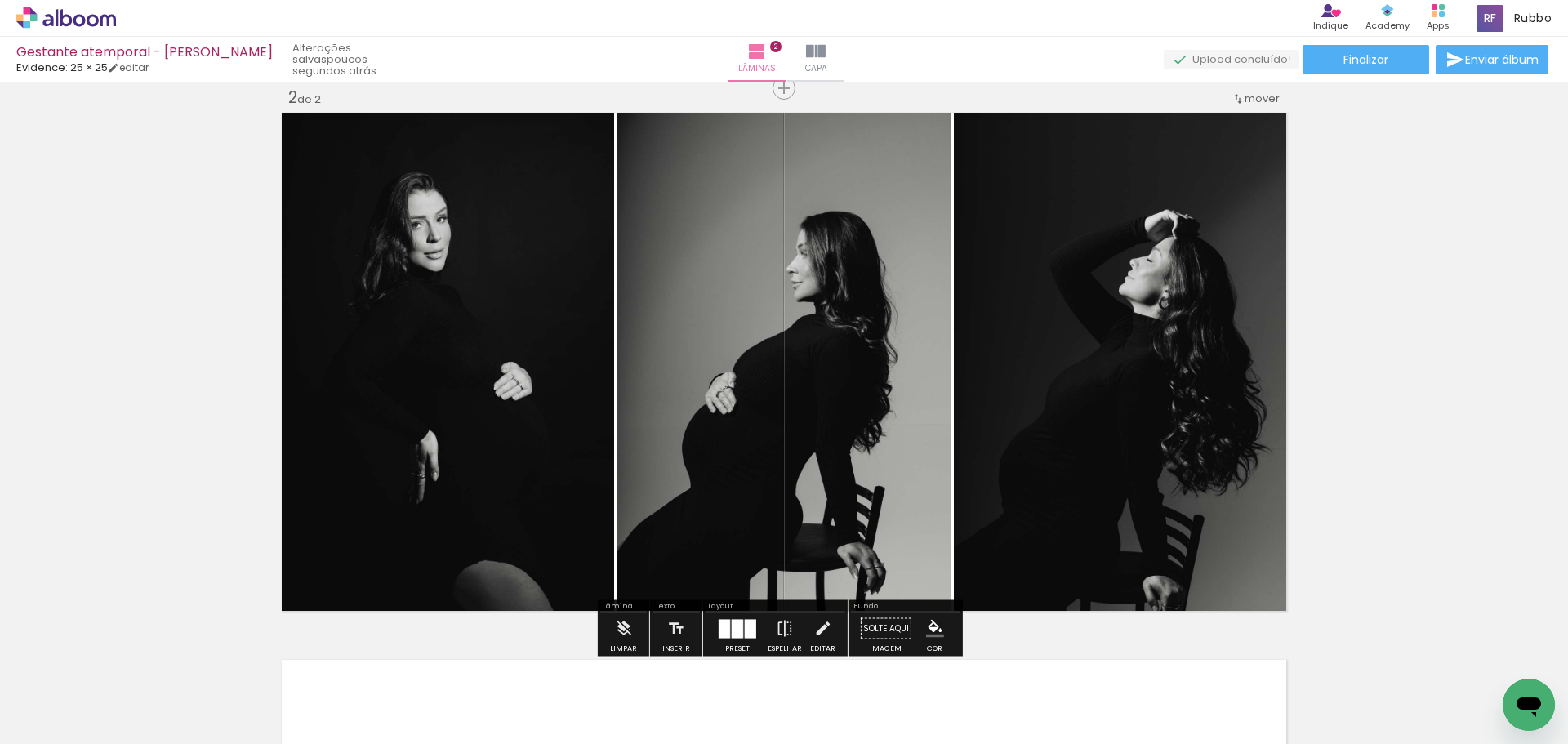
scroll to position [650, 0]
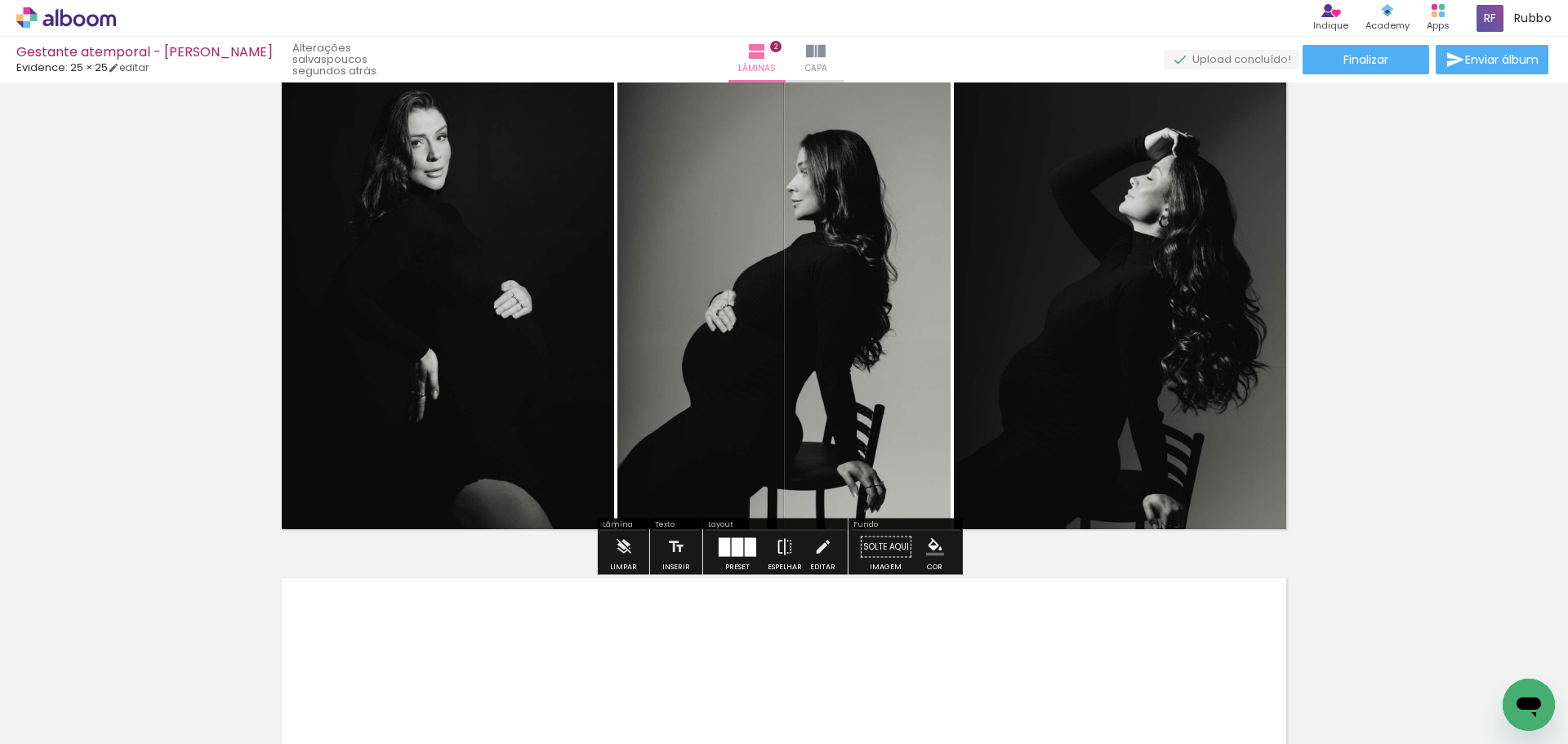
click at [776, 552] on iron-icon at bounding box center [784, 548] width 18 height 32
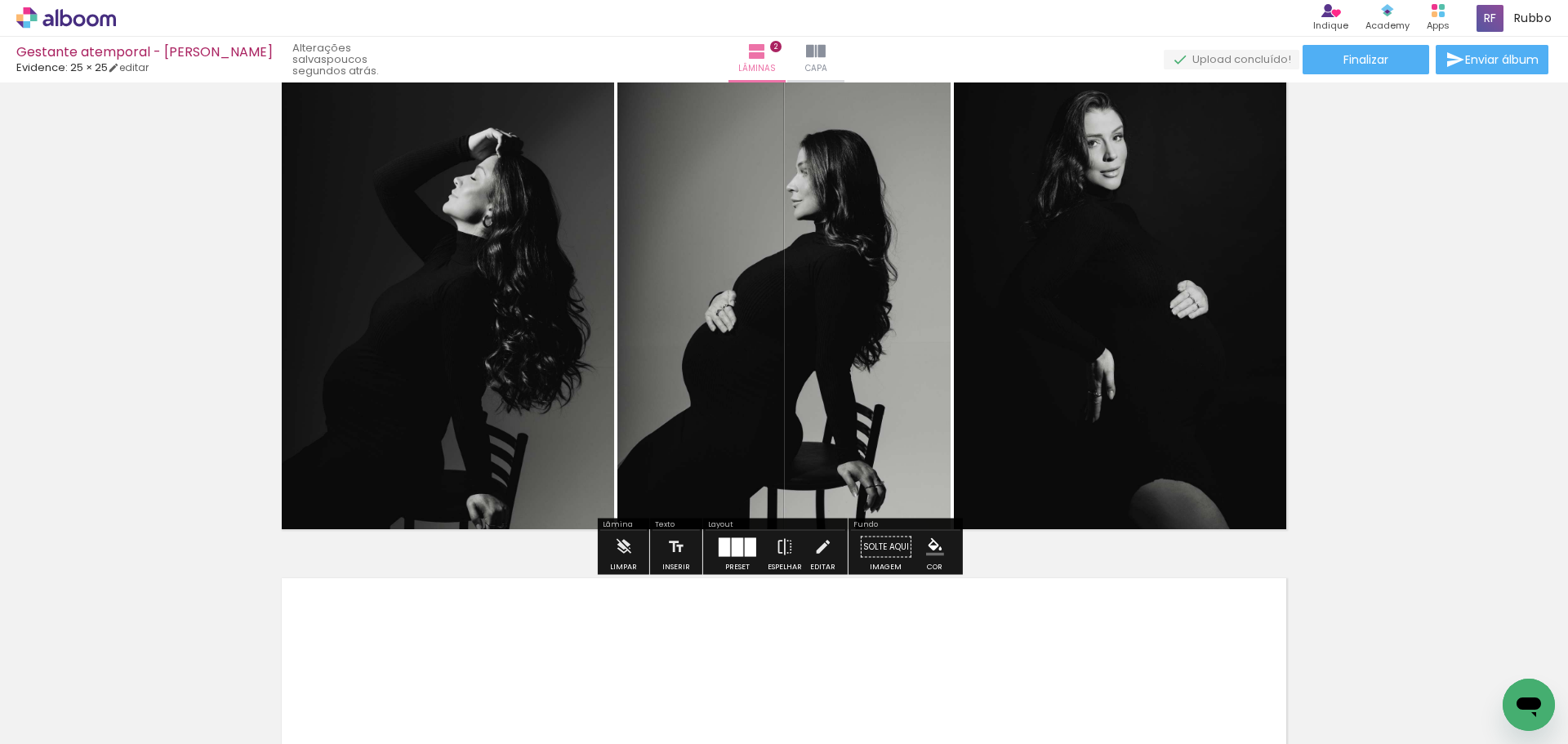
click at [879, 549] on paper-button "Solte aqui Imagem" at bounding box center [886, 552] width 59 height 42
click at [931, 551] on iron-icon "color picker" at bounding box center [934, 547] width 18 height 18
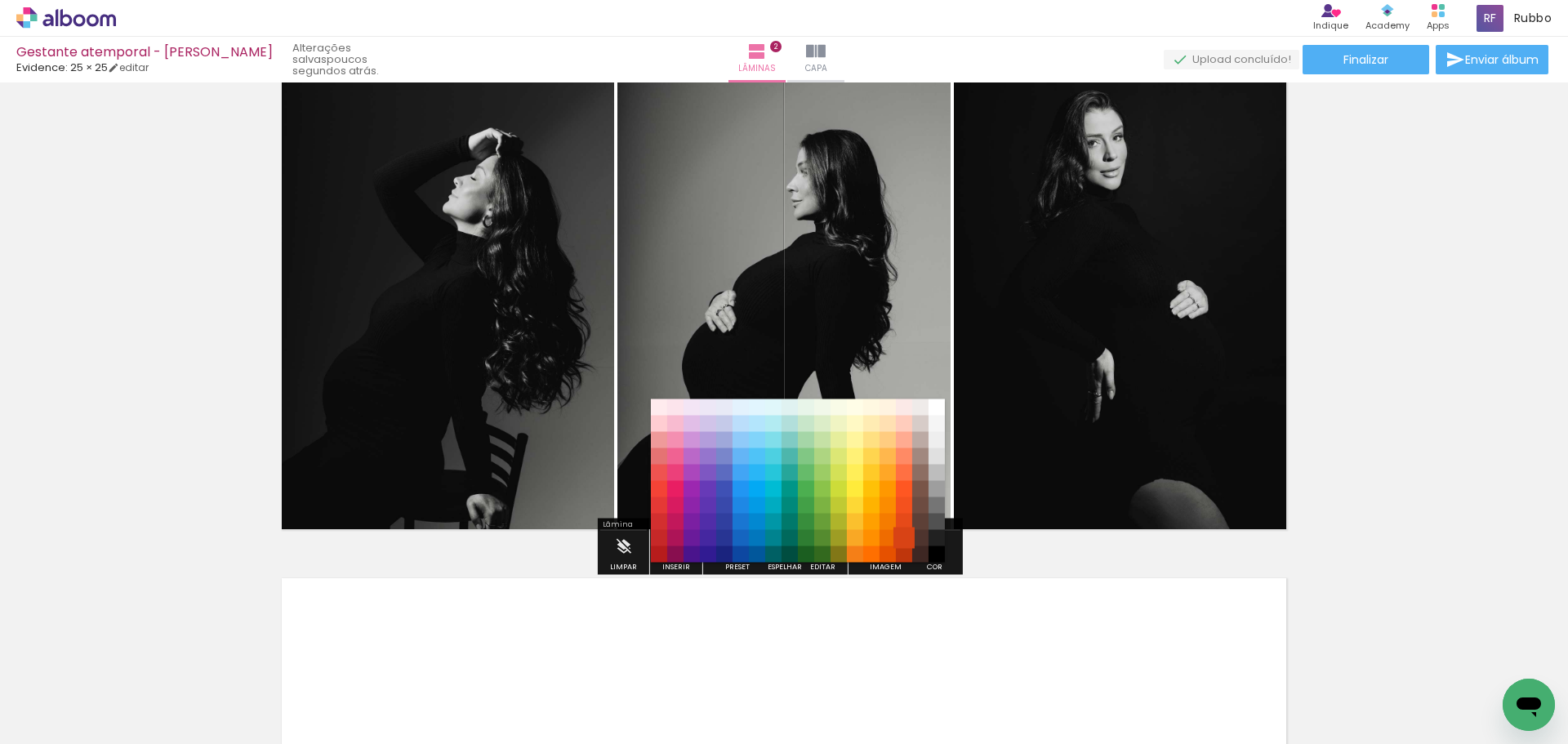
click at [904, 534] on paper-item "#d84315" at bounding box center [903, 538] width 16 height 16
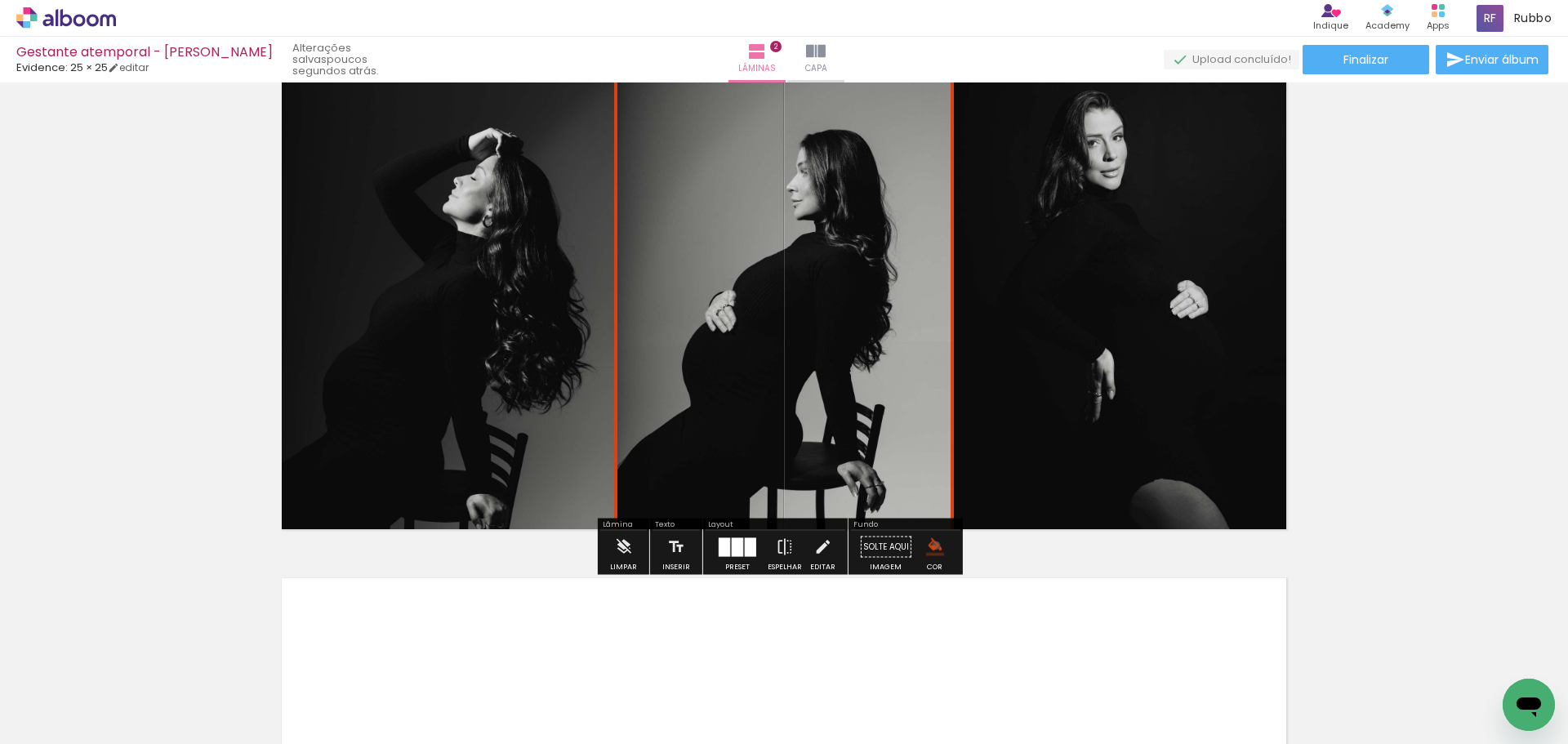
click at [931, 546] on iron-icon "color picker" at bounding box center [934, 547] width 18 height 18
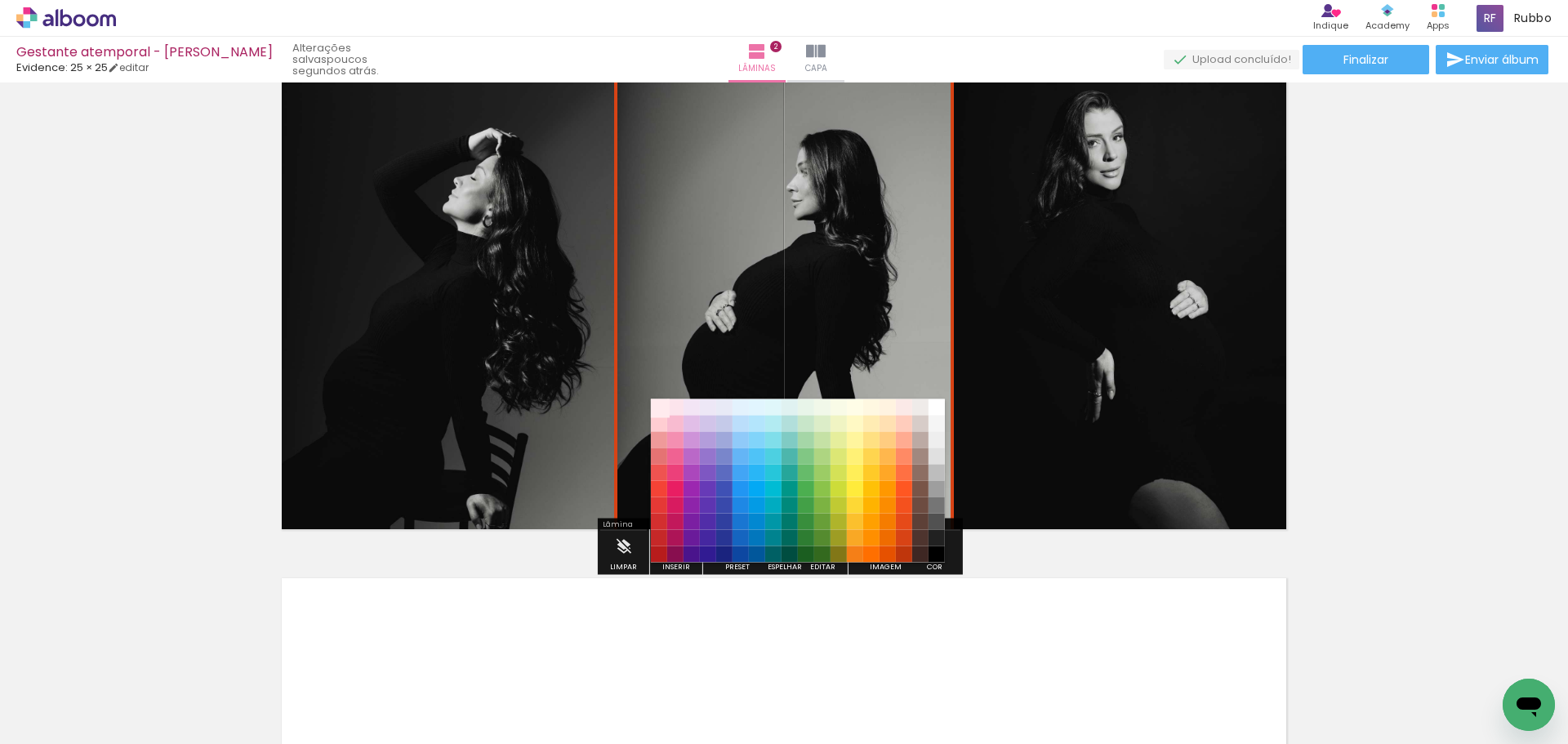
click at [658, 406] on paper-item "#ffebee" at bounding box center [658, 407] width 16 height 16
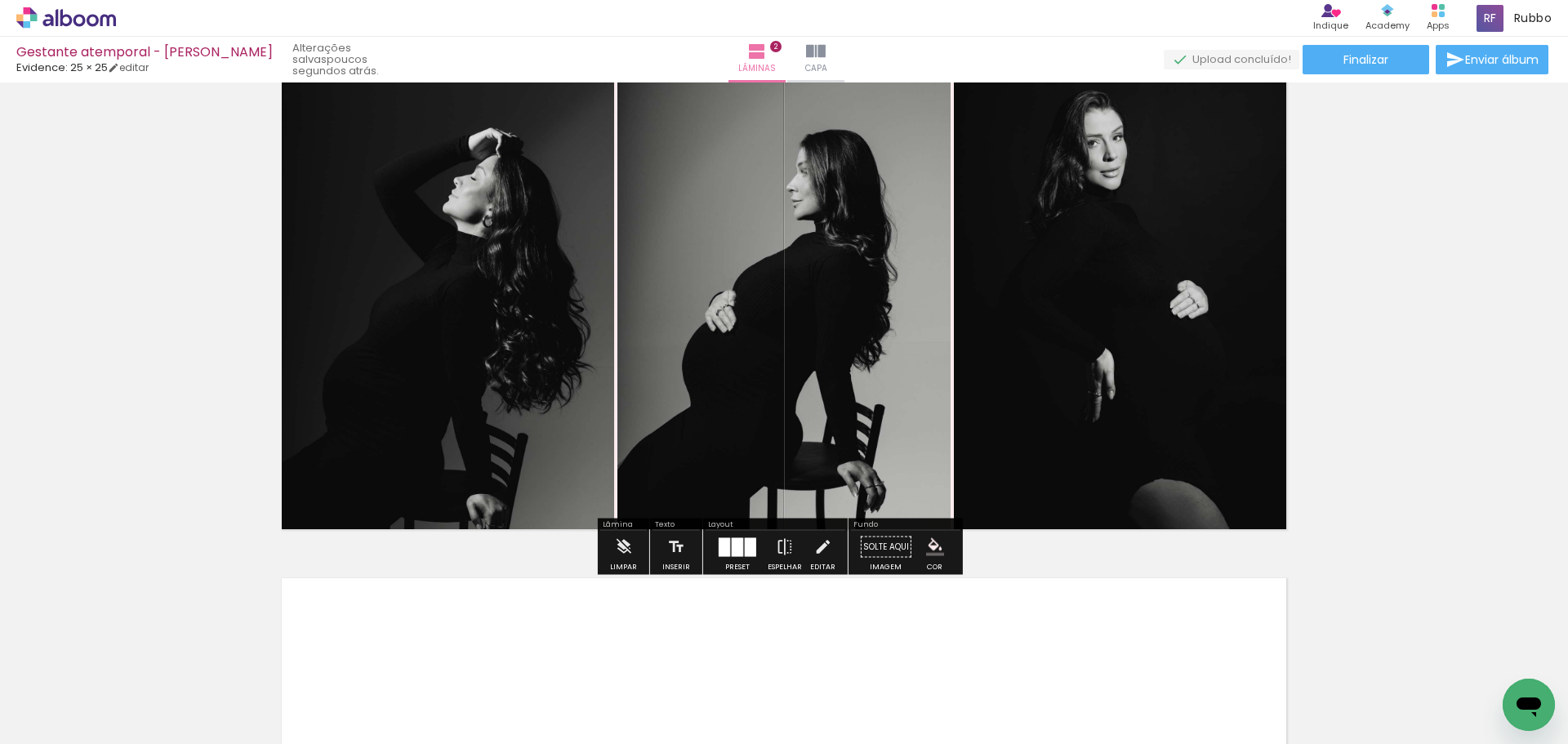
click at [1417, 489] on div "Inserir lâmina 1 de 2 Inserir lâmina 2 de 2" at bounding box center [784, 259] width 1568 height 1643
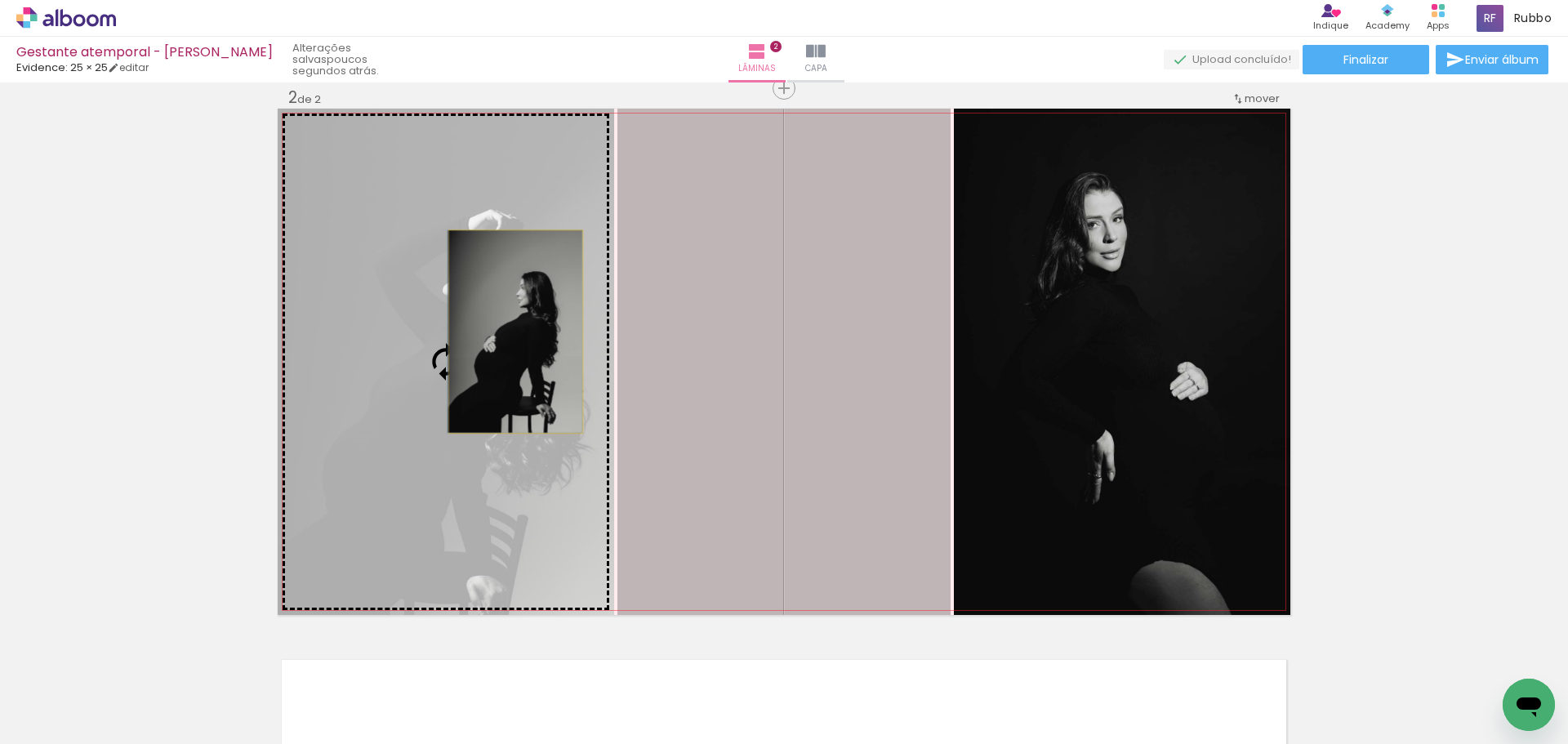
drag, startPoint x: 858, startPoint y: 321, endPoint x: 509, endPoint y: 332, distance: 349.2
click at [0, 0] on slot at bounding box center [0, 0] width 0 height 0
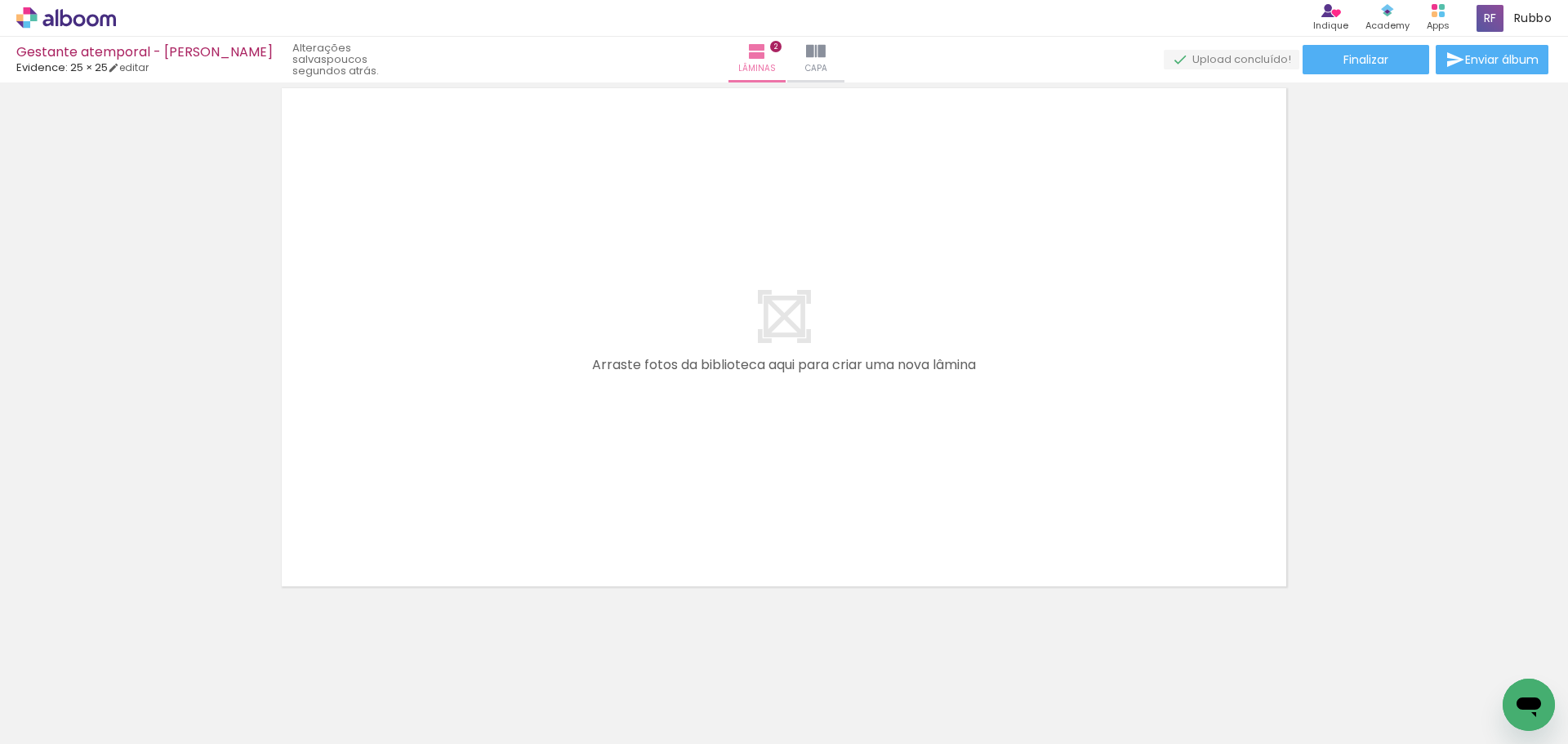
scroll to position [0, 561]
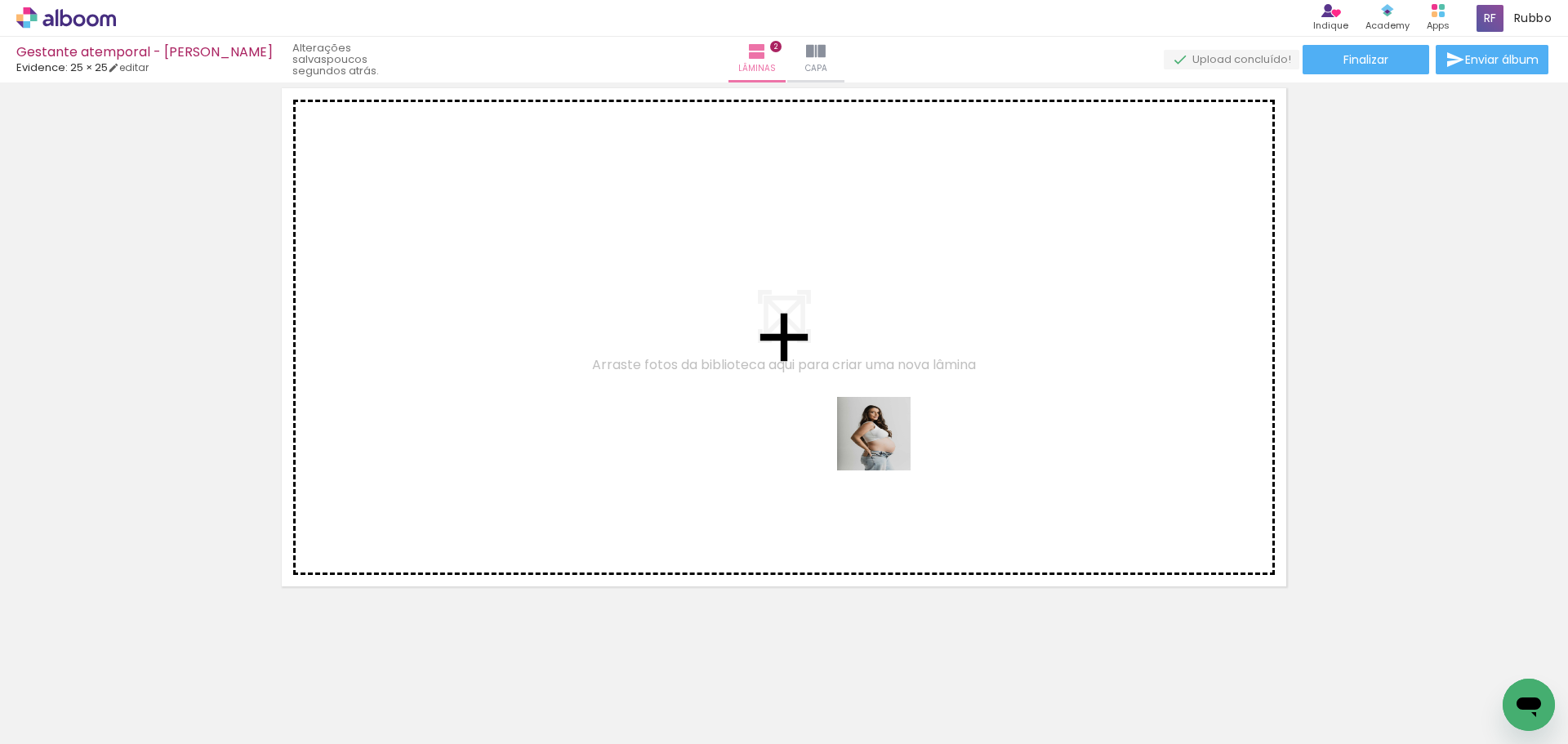
drag, startPoint x: 1063, startPoint y: 696, endPoint x: 757, endPoint y: 359, distance: 455.2
click at [757, 359] on quentale-workspace at bounding box center [784, 372] width 1568 height 744
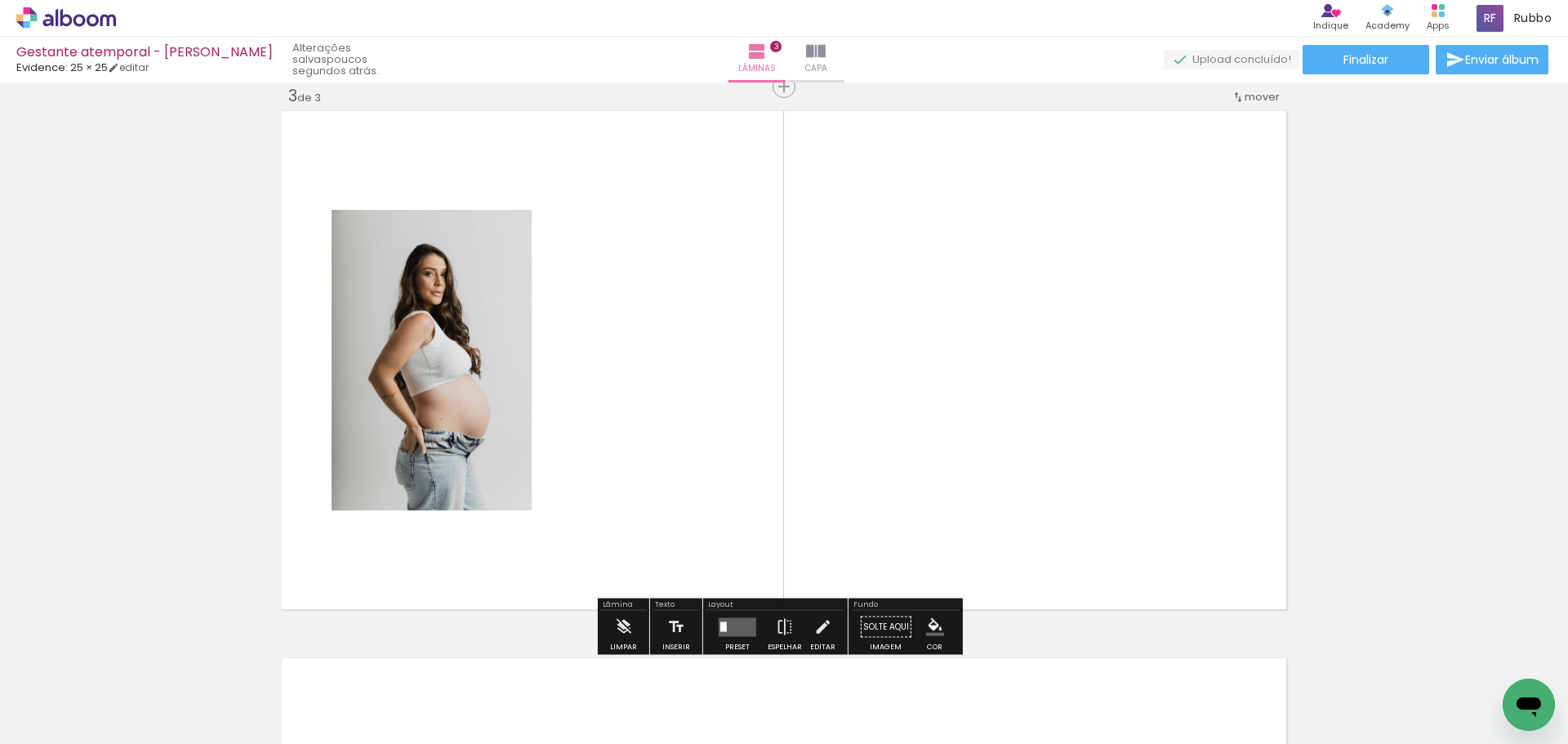
scroll to position [1116, 0]
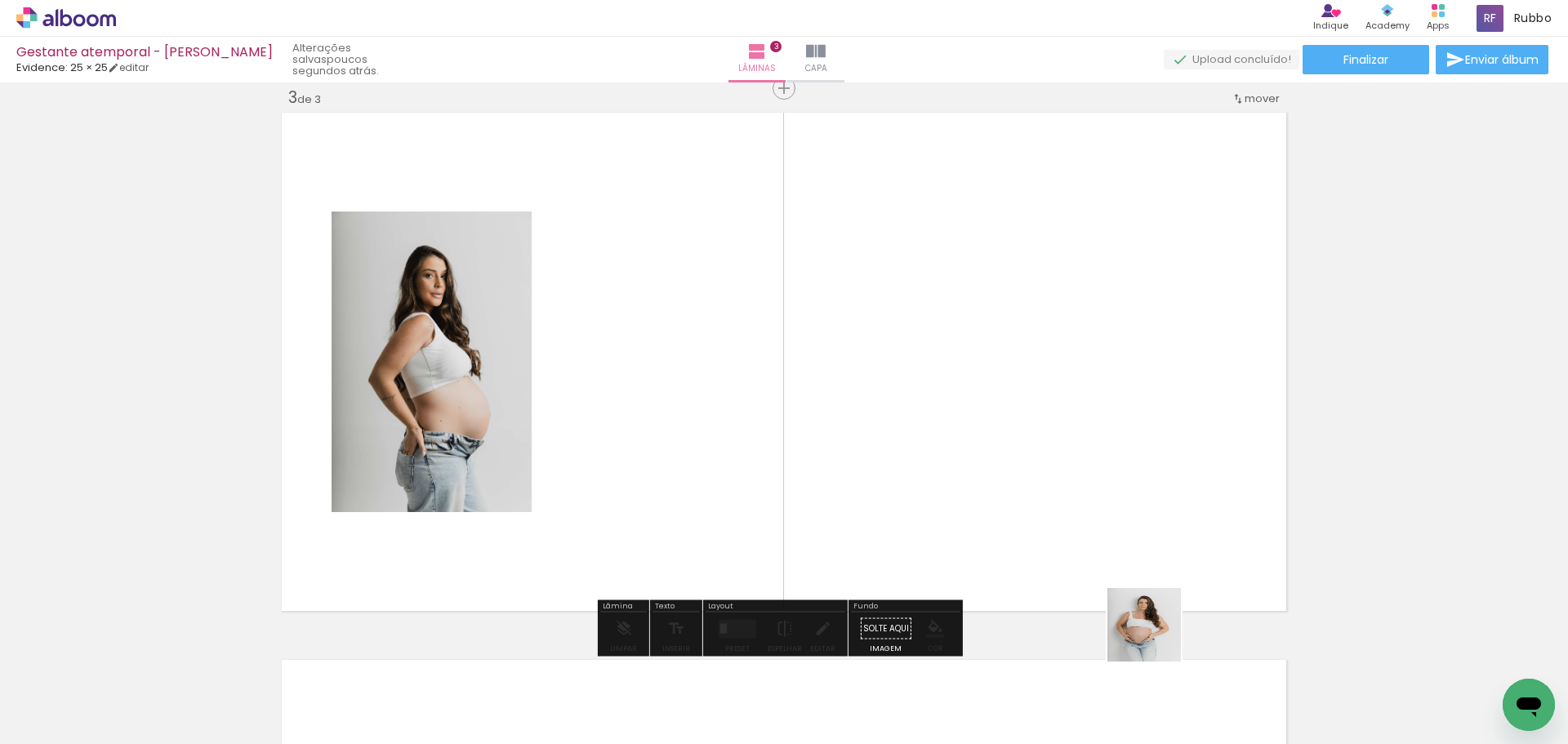
drag, startPoint x: 1156, startPoint y: 638, endPoint x: 1040, endPoint y: 613, distance: 118.7
click at [1073, 421] on quentale-workspace at bounding box center [784, 372] width 1568 height 744
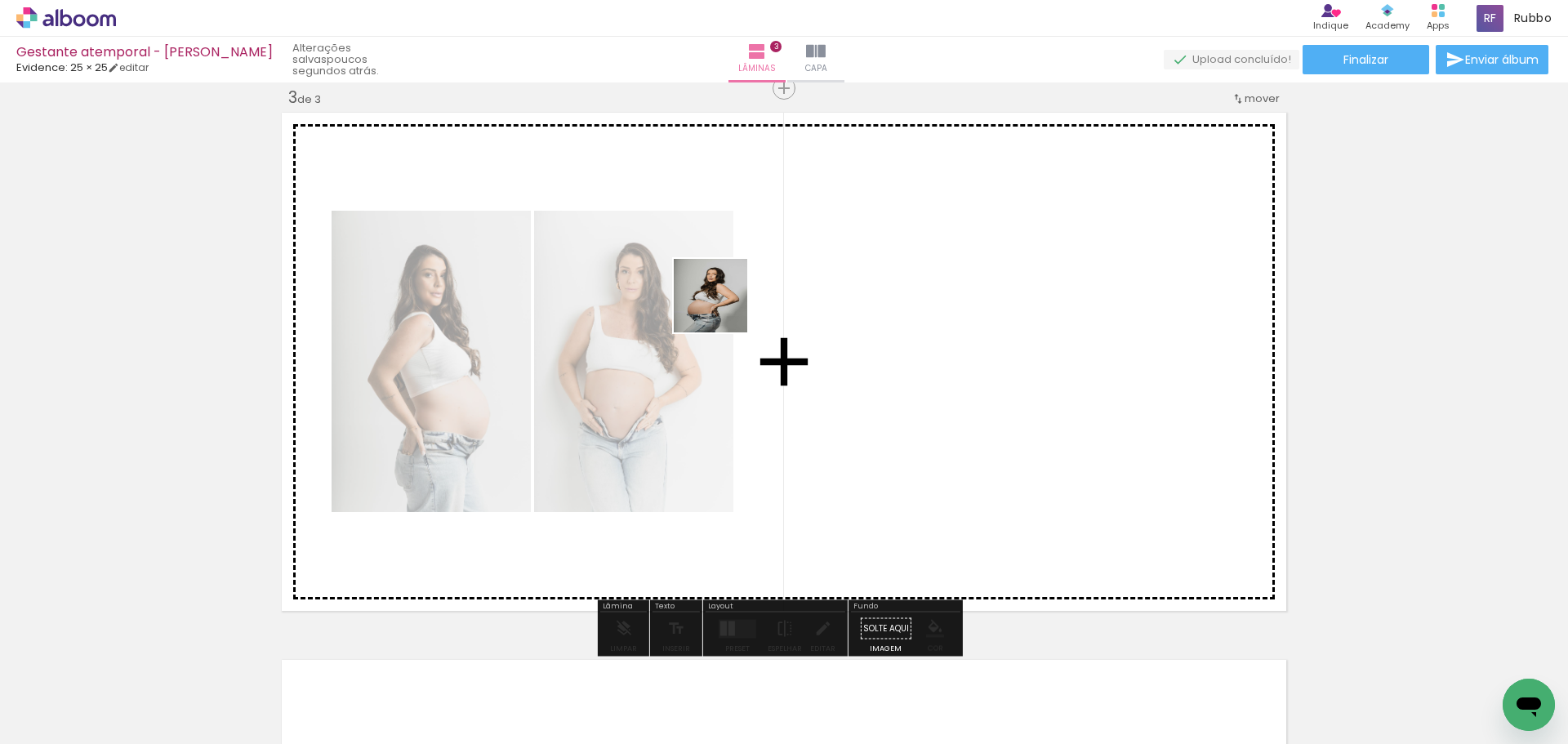
drag, startPoint x: 536, startPoint y: 686, endPoint x: 731, endPoint y: 301, distance: 431.6
click at [731, 301] on quentale-workspace at bounding box center [784, 372] width 1568 height 744
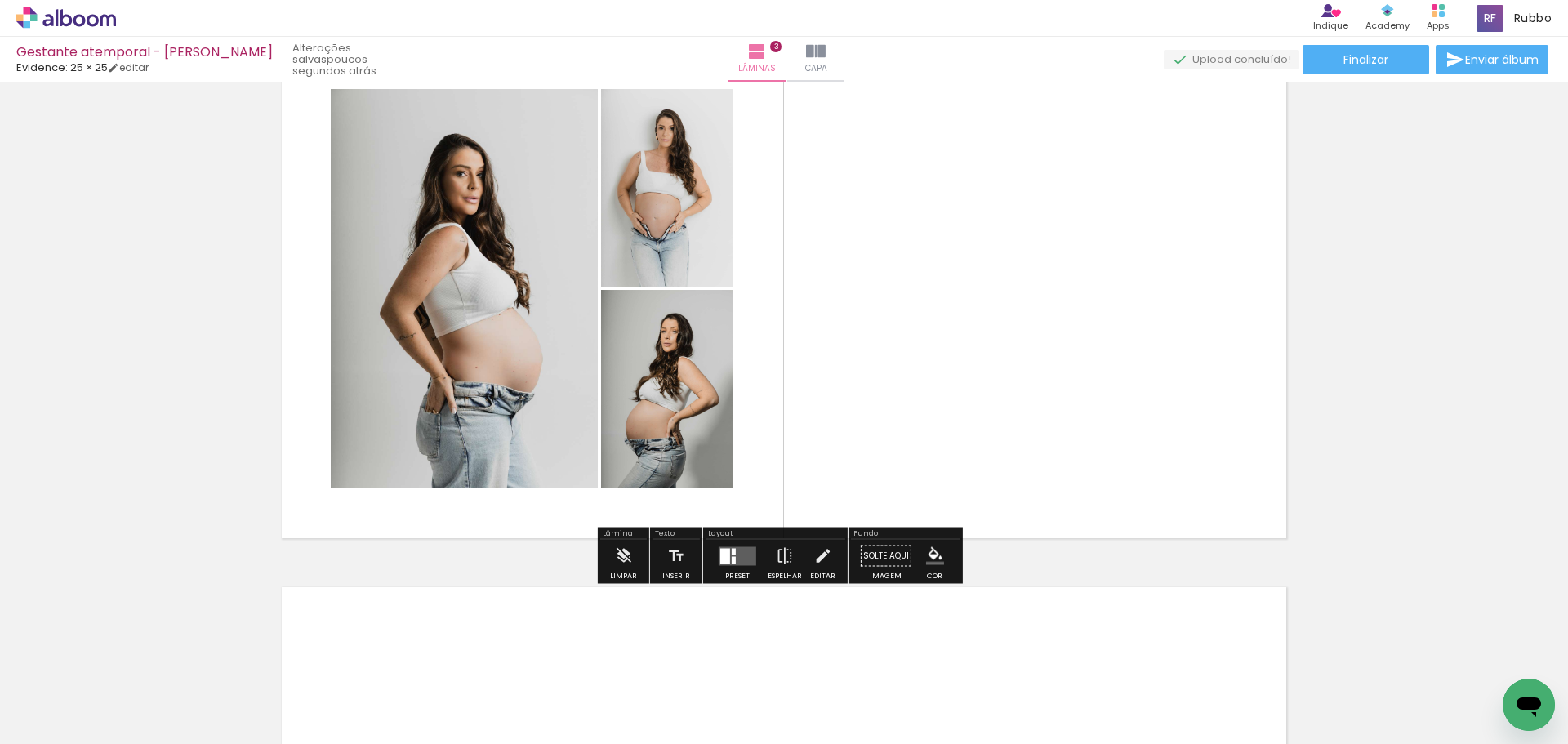
scroll to position [1198, 0]
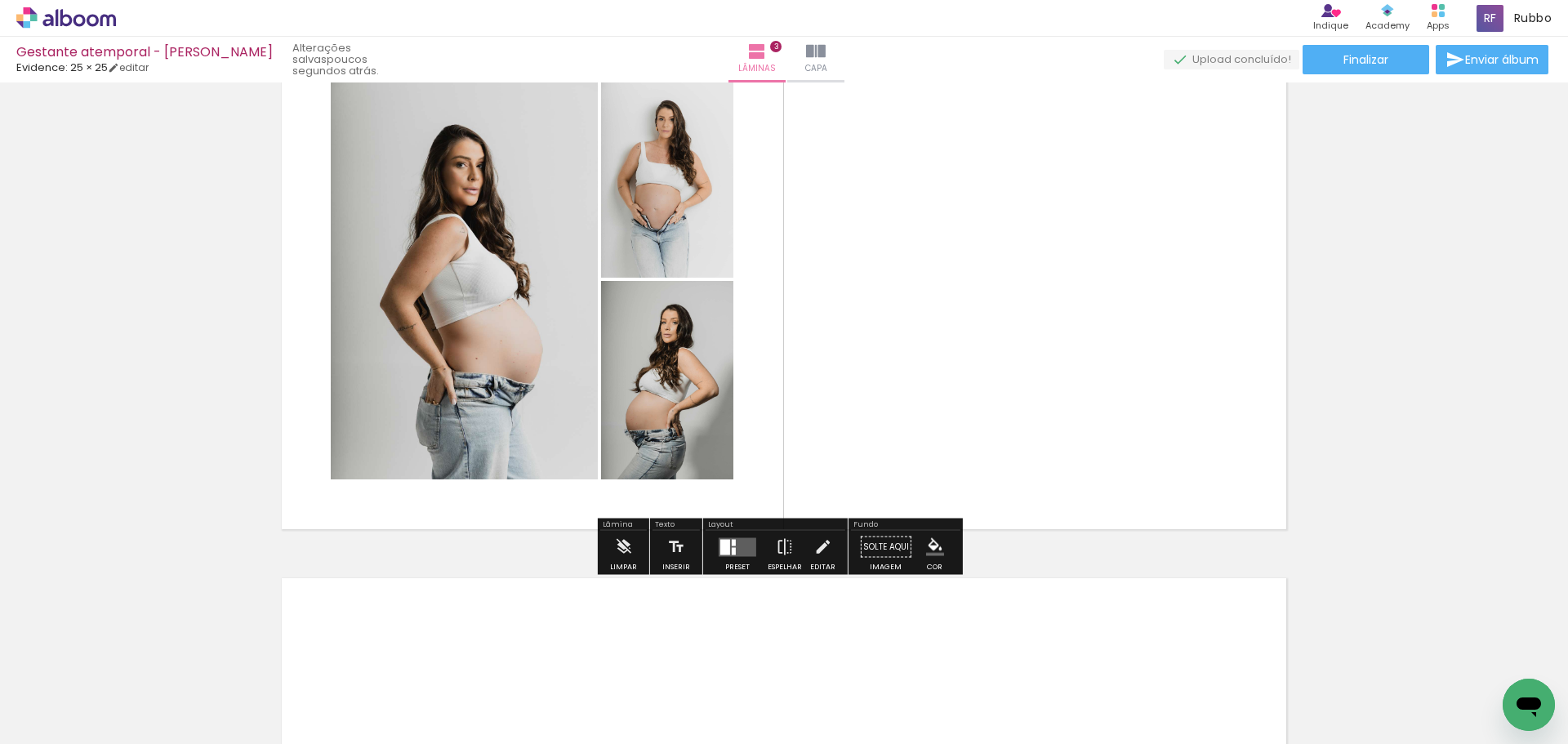
click at [743, 549] on quentale-layouter at bounding box center [738, 547] width 38 height 19
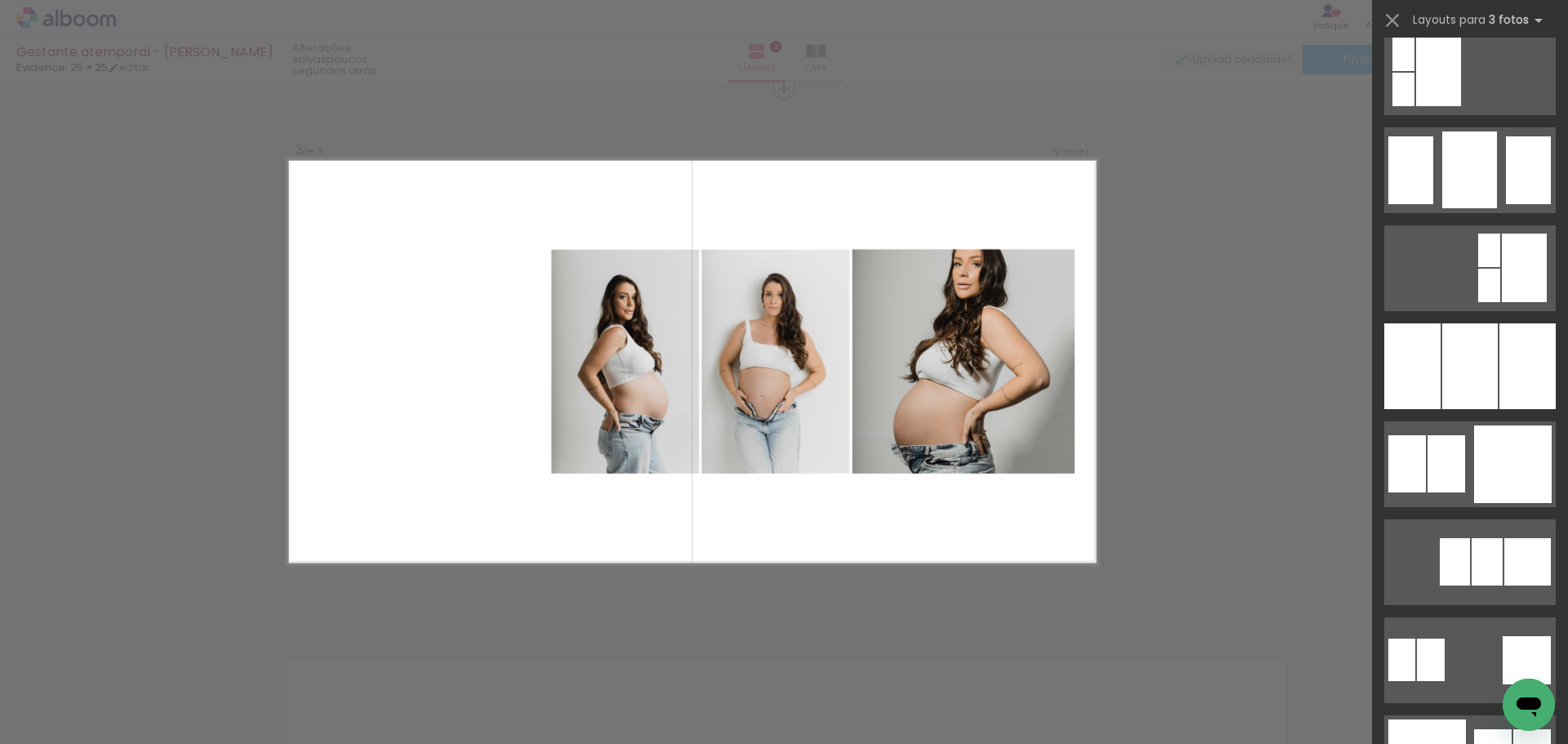
scroll to position [1225, 0]
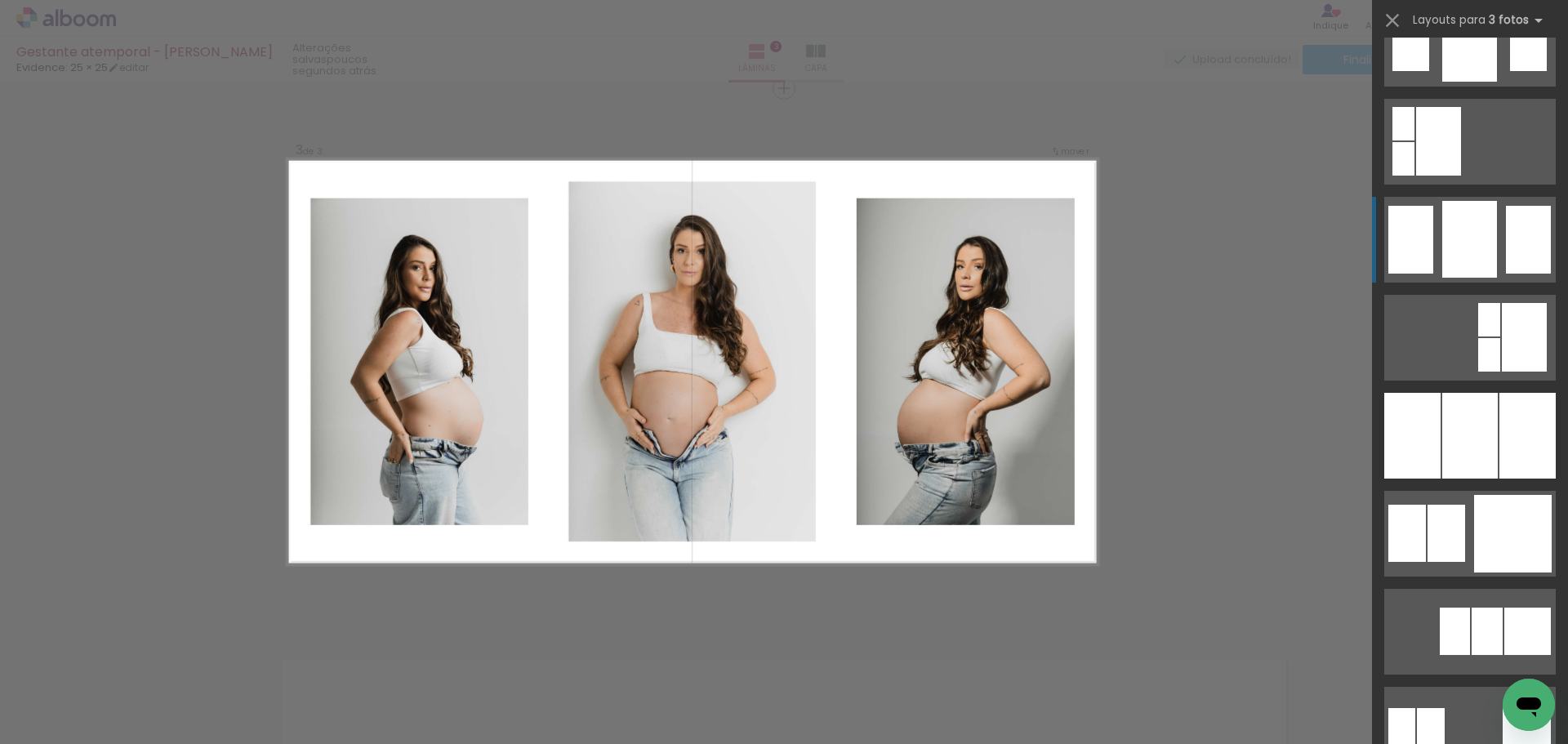
click at [1456, 232] on div at bounding box center [1469, 239] width 55 height 77
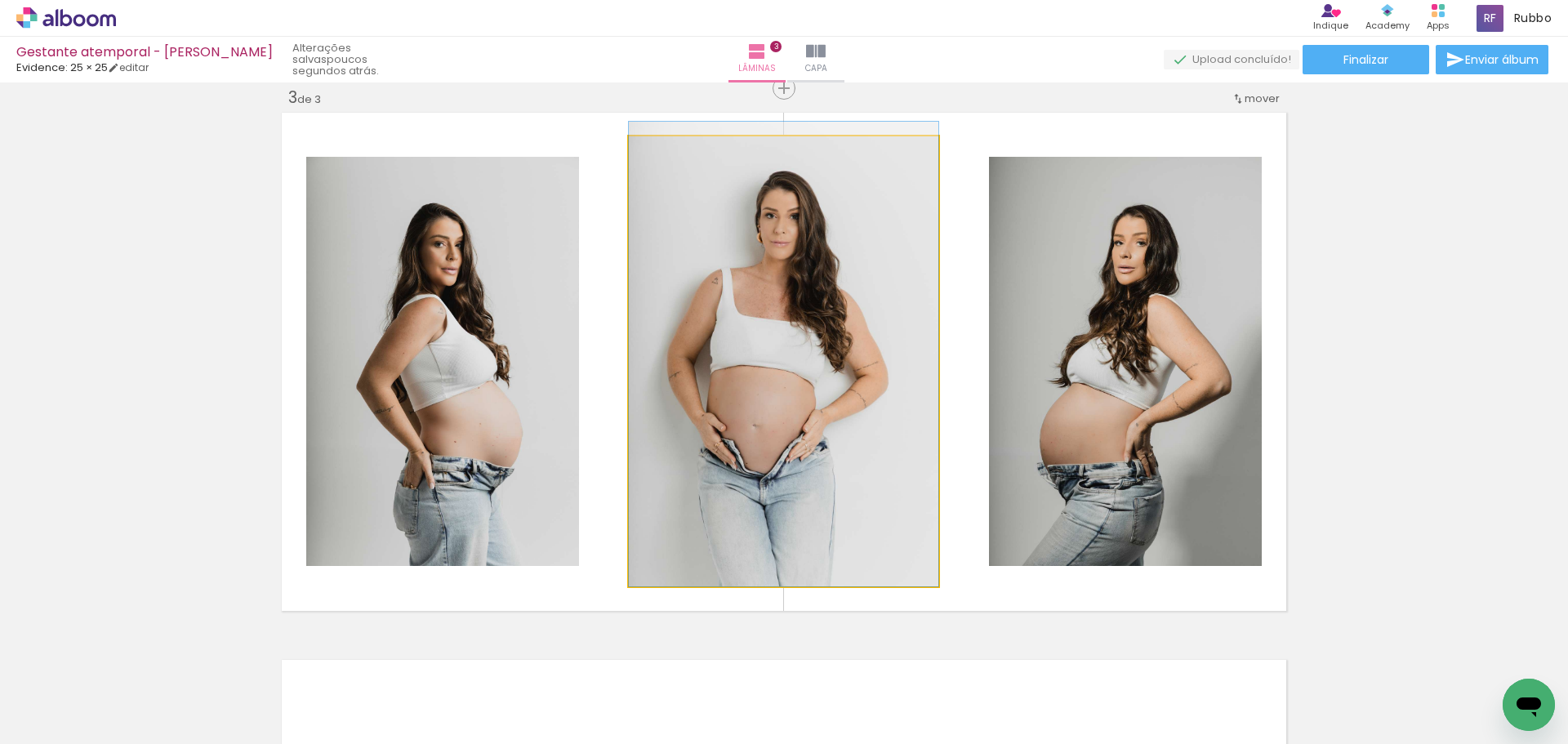
drag, startPoint x: 843, startPoint y: 338, endPoint x: 860, endPoint y: 318, distance: 26.2
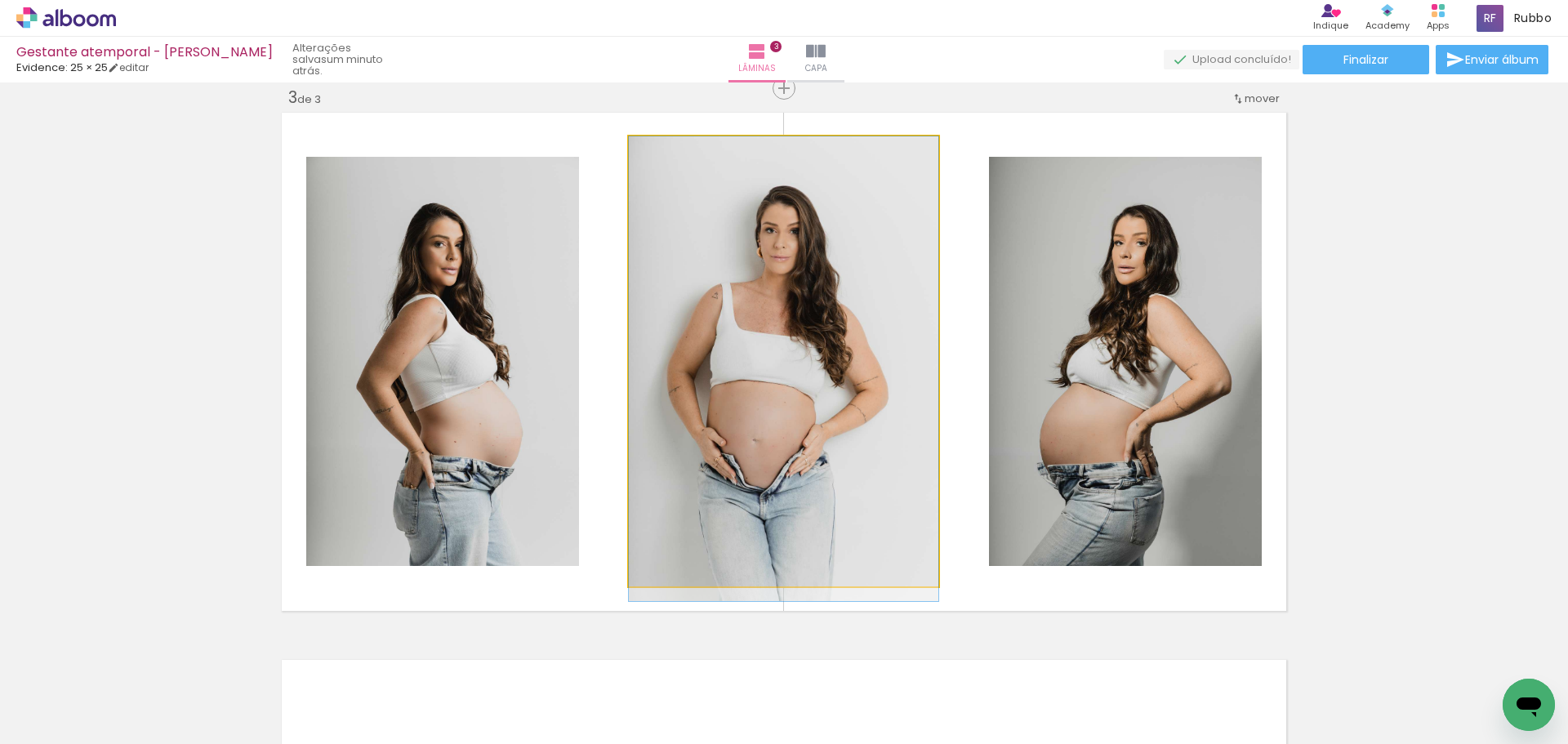
drag, startPoint x: 858, startPoint y: 314, endPoint x: 860, endPoint y: 337, distance: 23.1
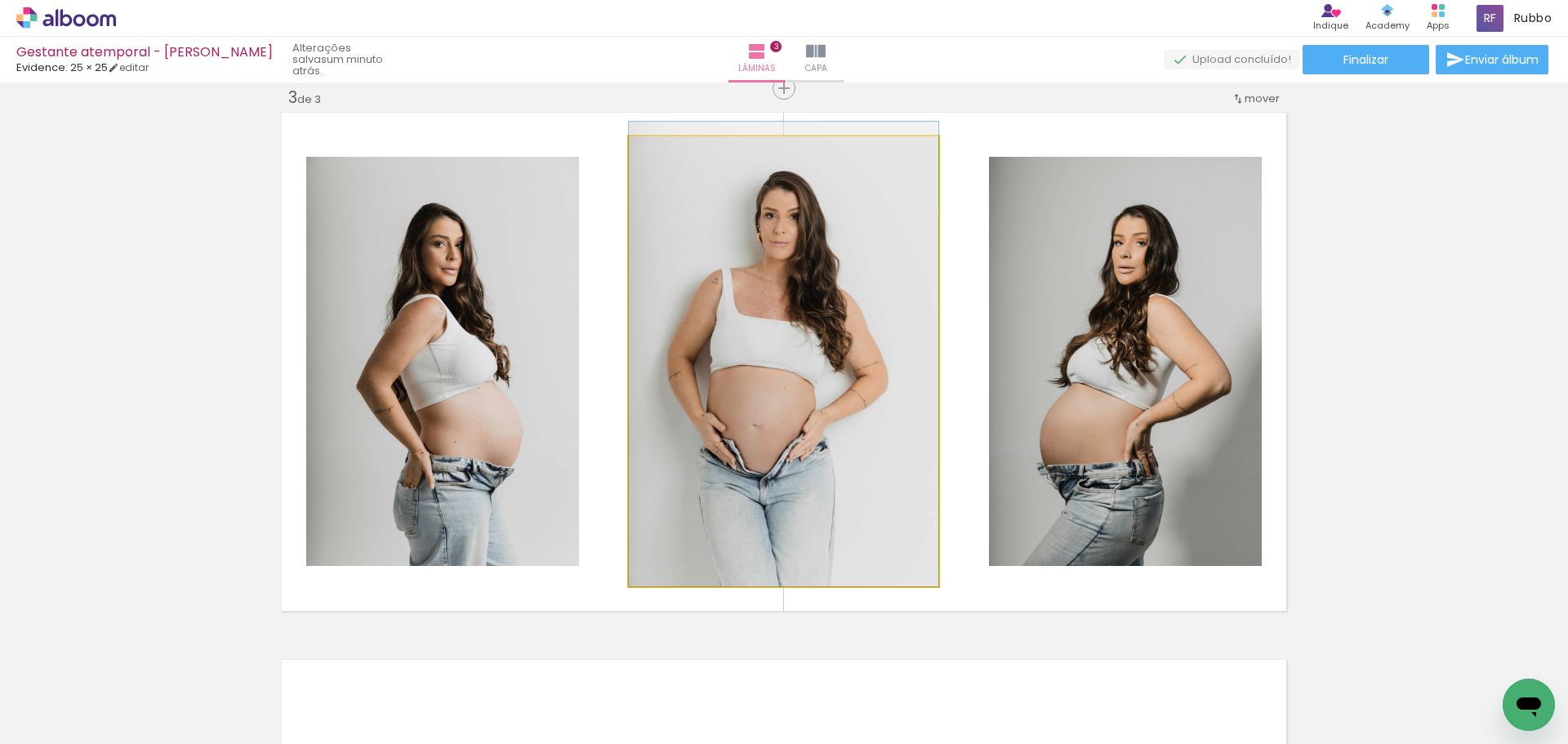
drag, startPoint x: 860, startPoint y: 337, endPoint x: 866, endPoint y: 302, distance: 35.5
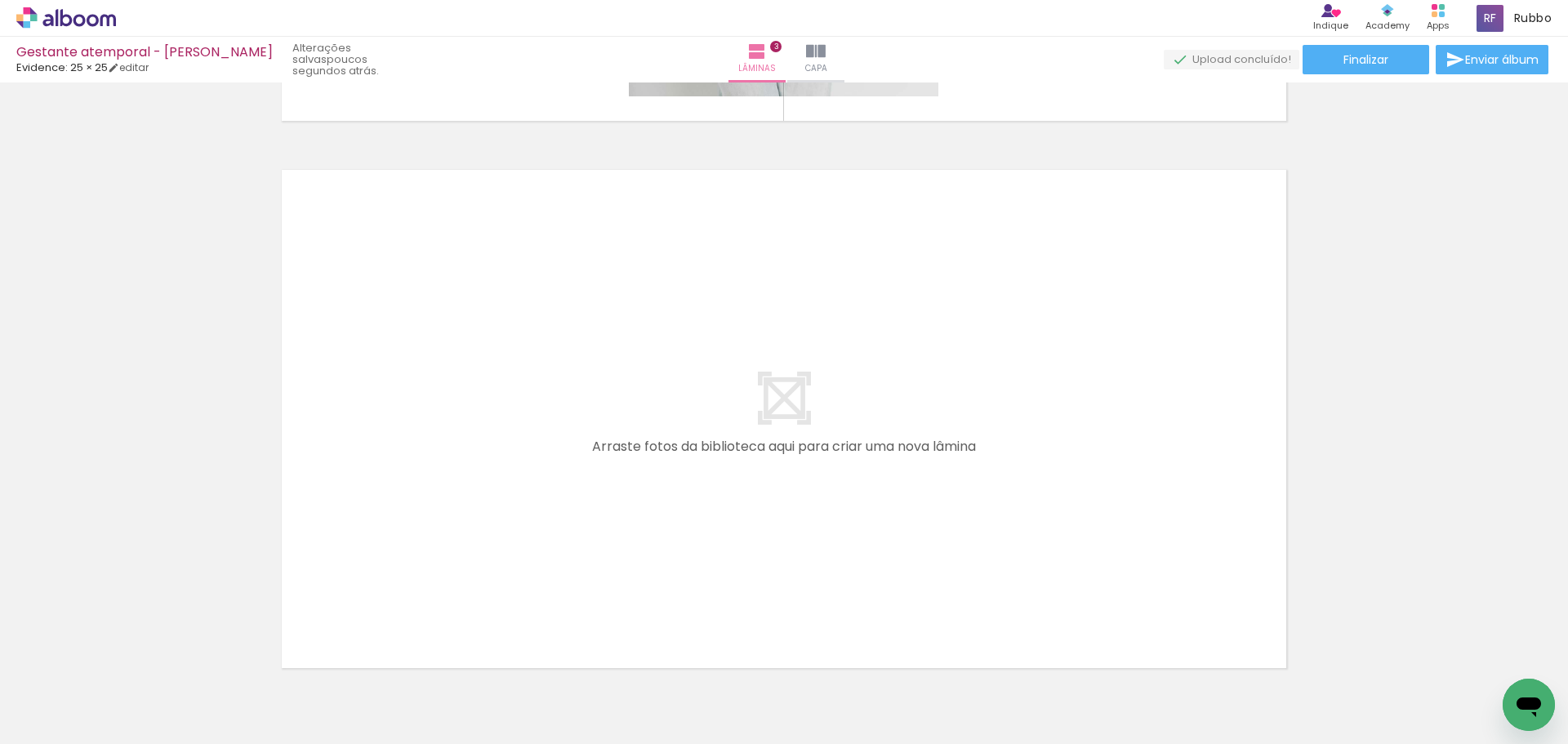
scroll to position [0, 196]
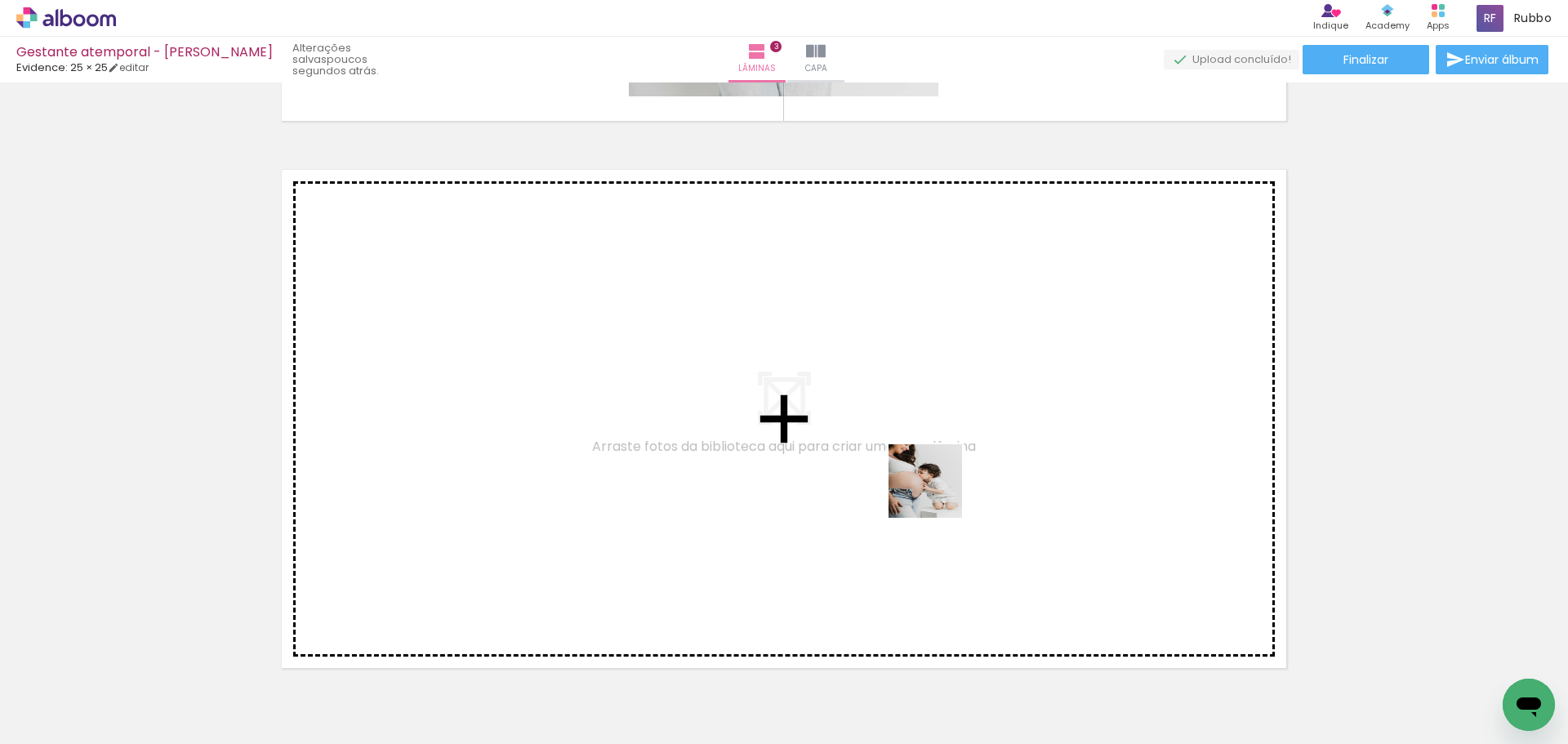
drag, startPoint x: 1068, startPoint y: 708, endPoint x: 890, endPoint y: 448, distance: 315.1
click at [890, 448] on quentale-workspace at bounding box center [784, 372] width 1568 height 744
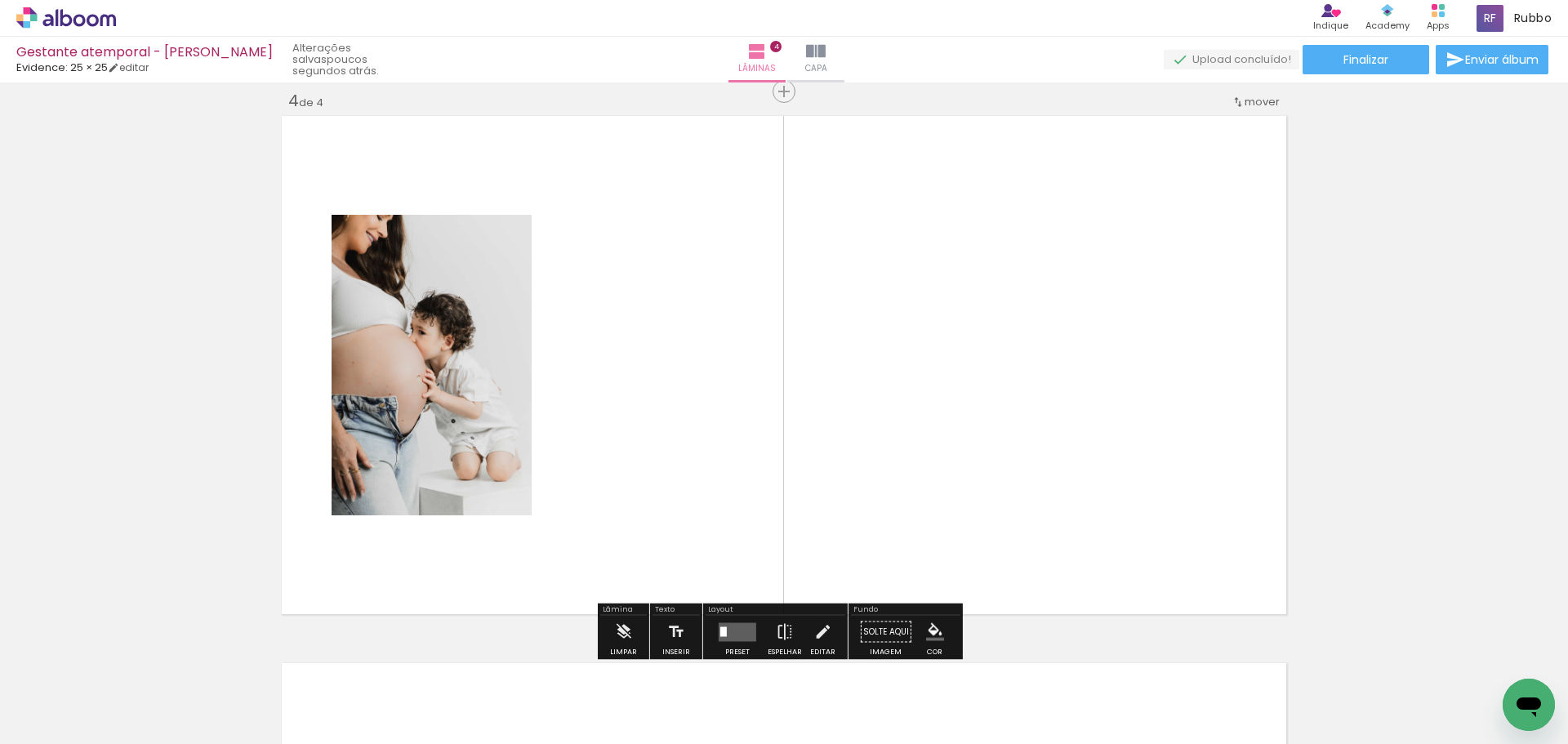
scroll to position [1664, 0]
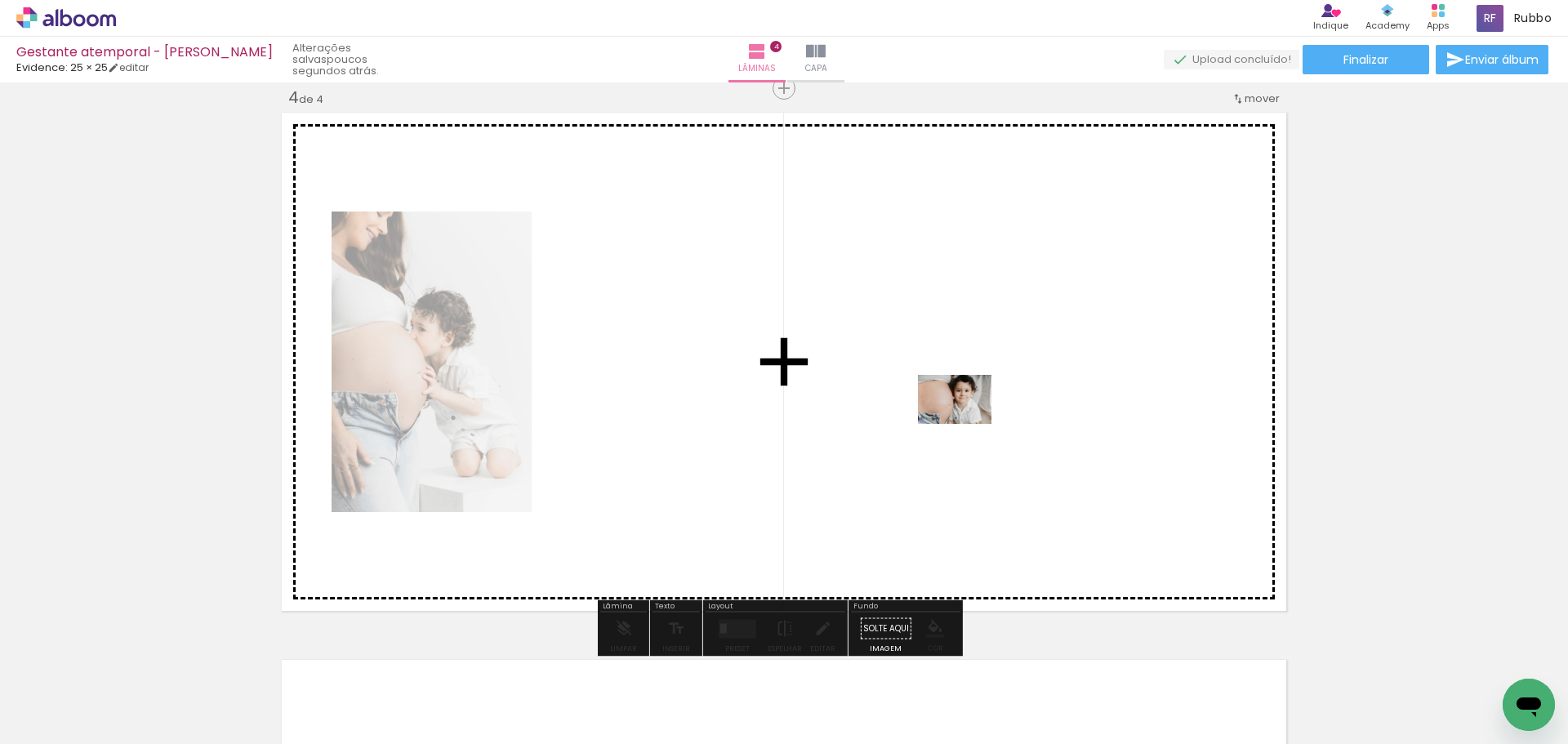
drag, startPoint x: 1152, startPoint y: 701, endPoint x: 967, endPoint y: 424, distance: 333.1
click at [967, 424] on quentale-workspace at bounding box center [784, 372] width 1568 height 744
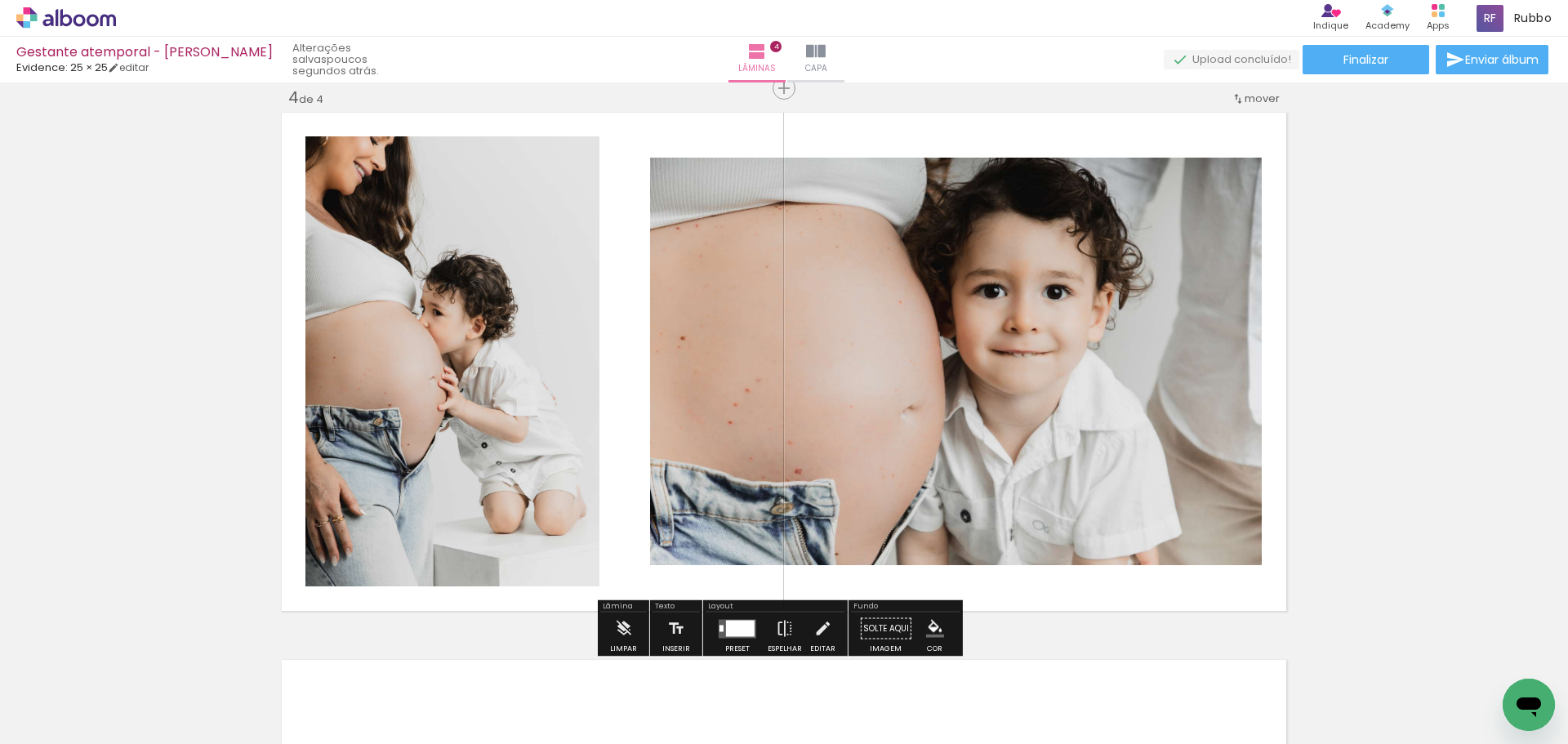
scroll to position [1745, 0]
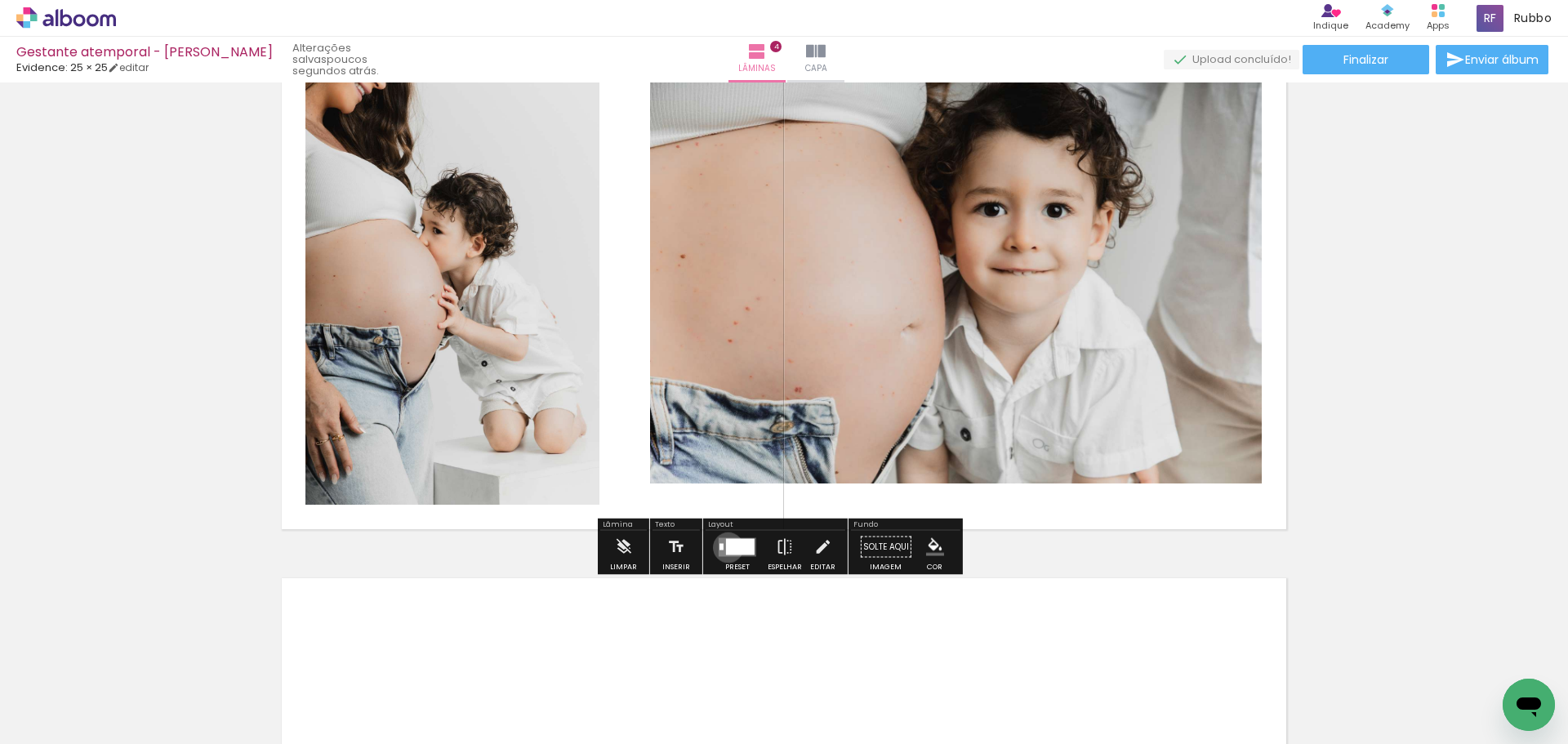
click at [726, 548] on div at bounding box center [740, 546] width 28 height 16
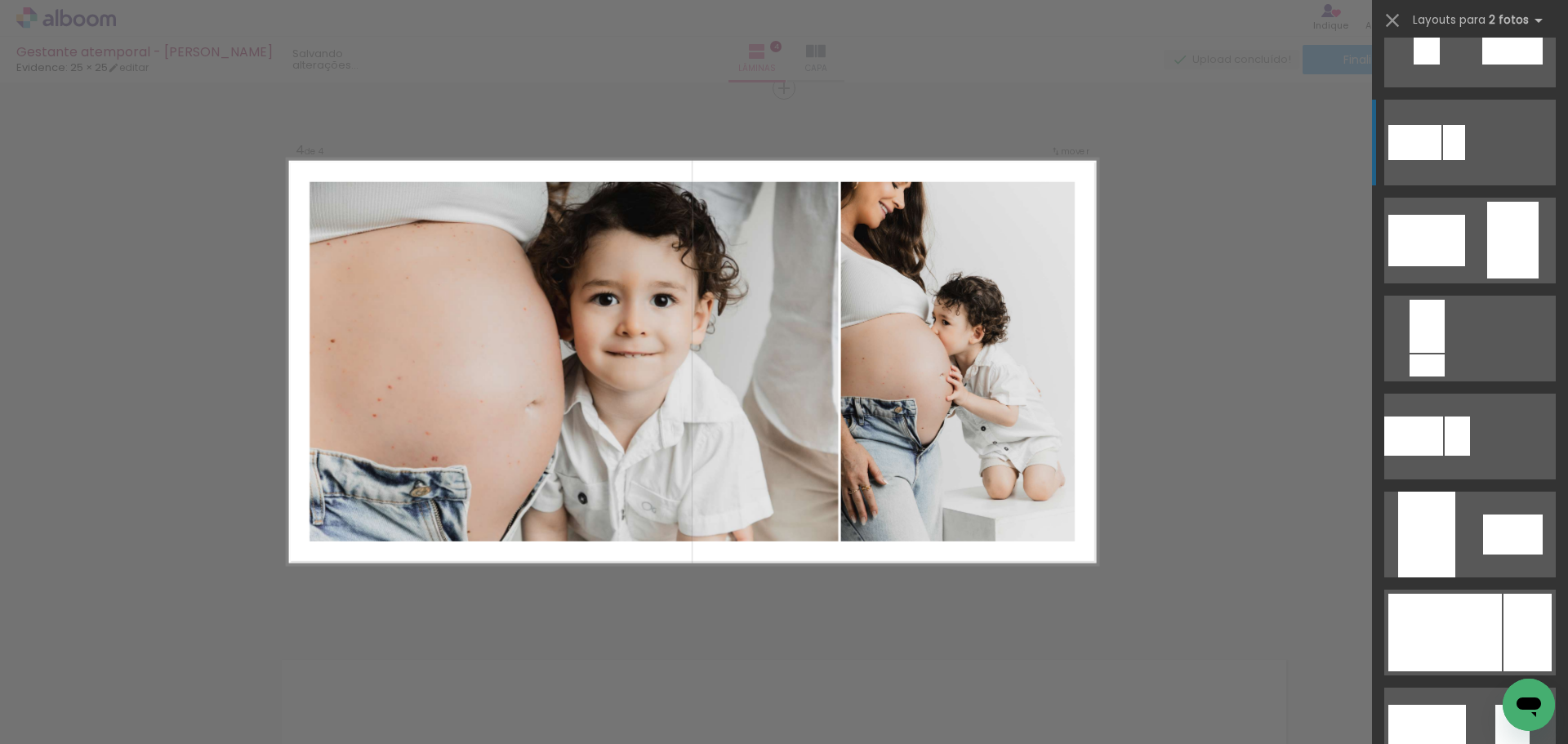
scroll to position [491, 0]
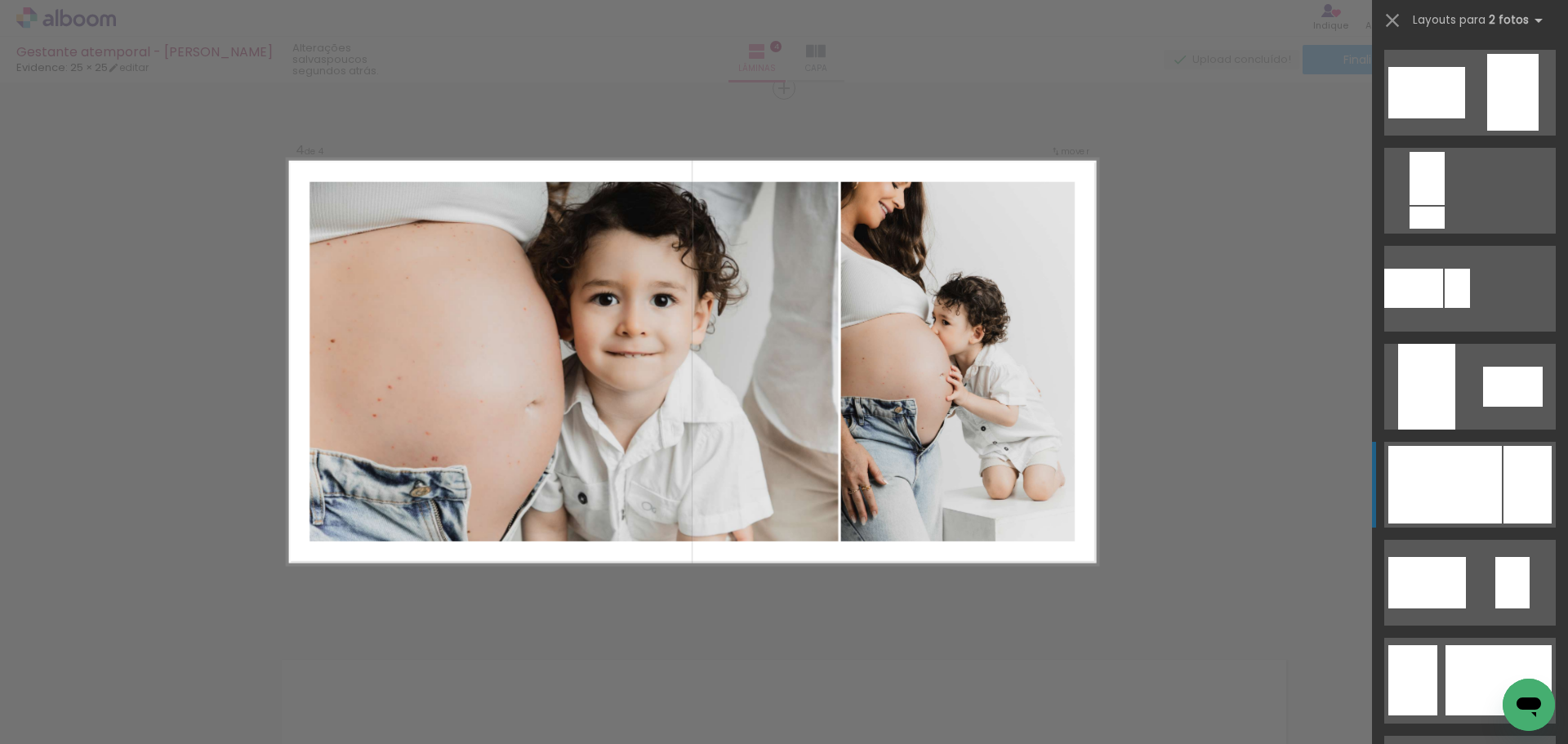
click at [1463, 475] on div at bounding box center [1446, 485] width 114 height 78
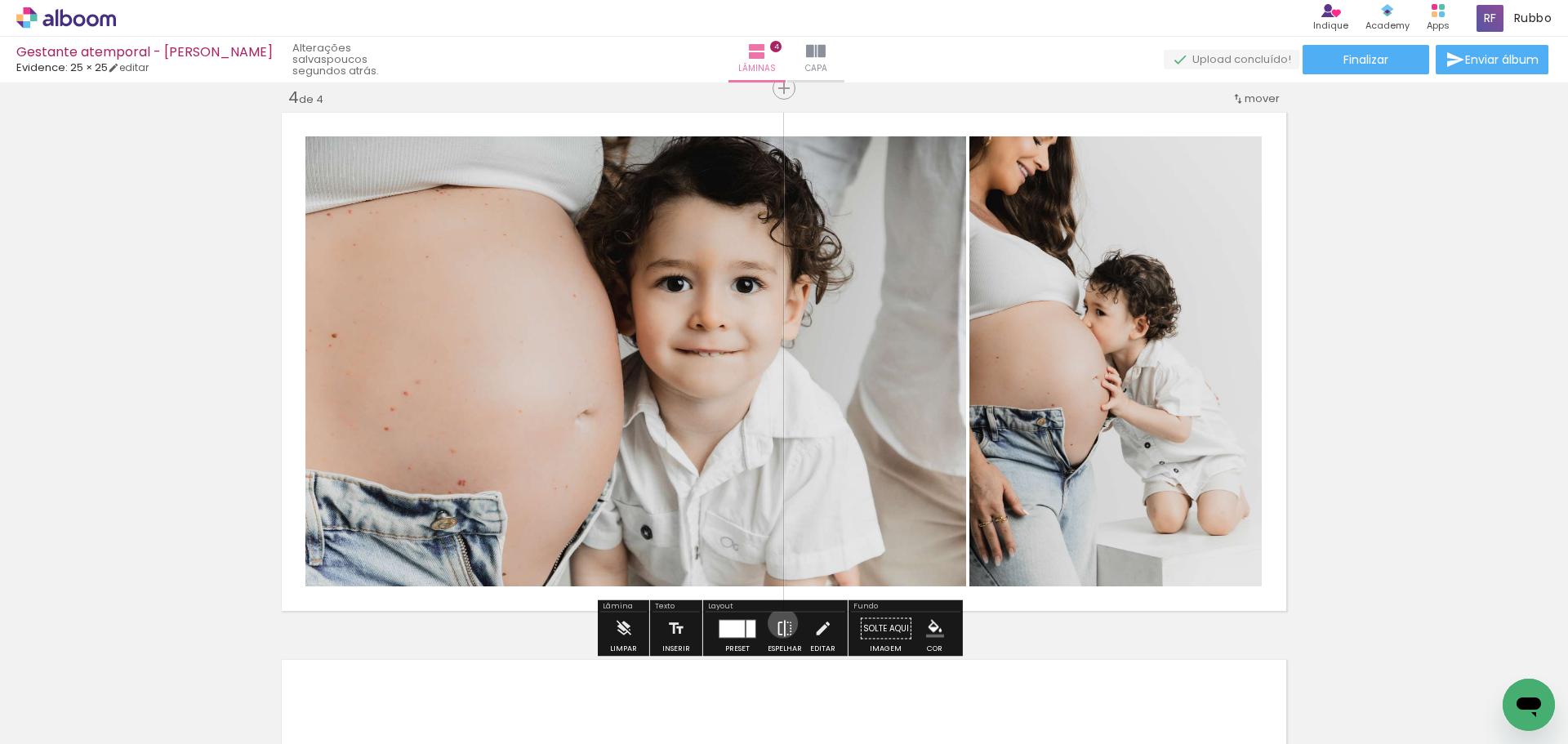
click at [779, 623] on iron-icon at bounding box center [784, 629] width 18 height 32
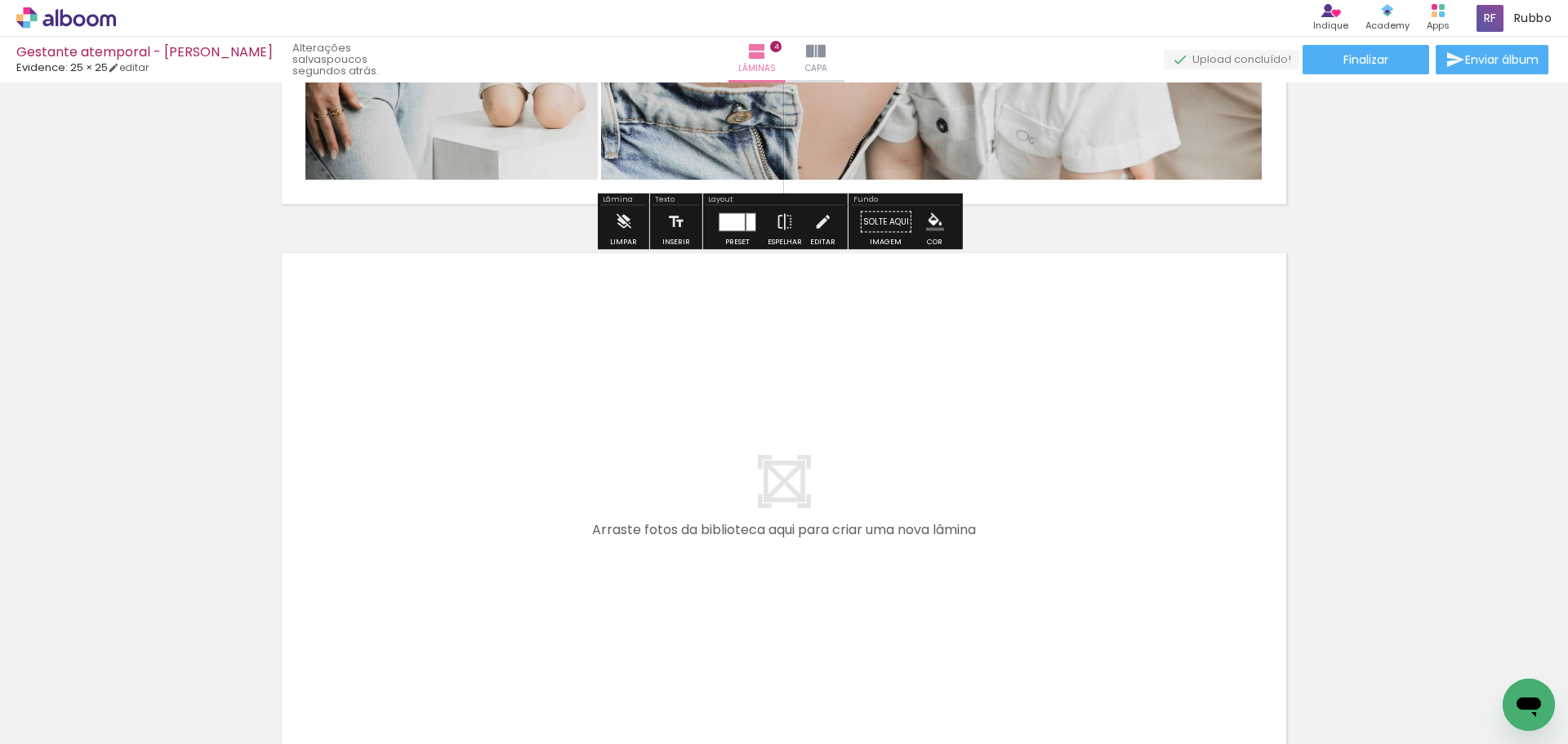
scroll to position [2072, 0]
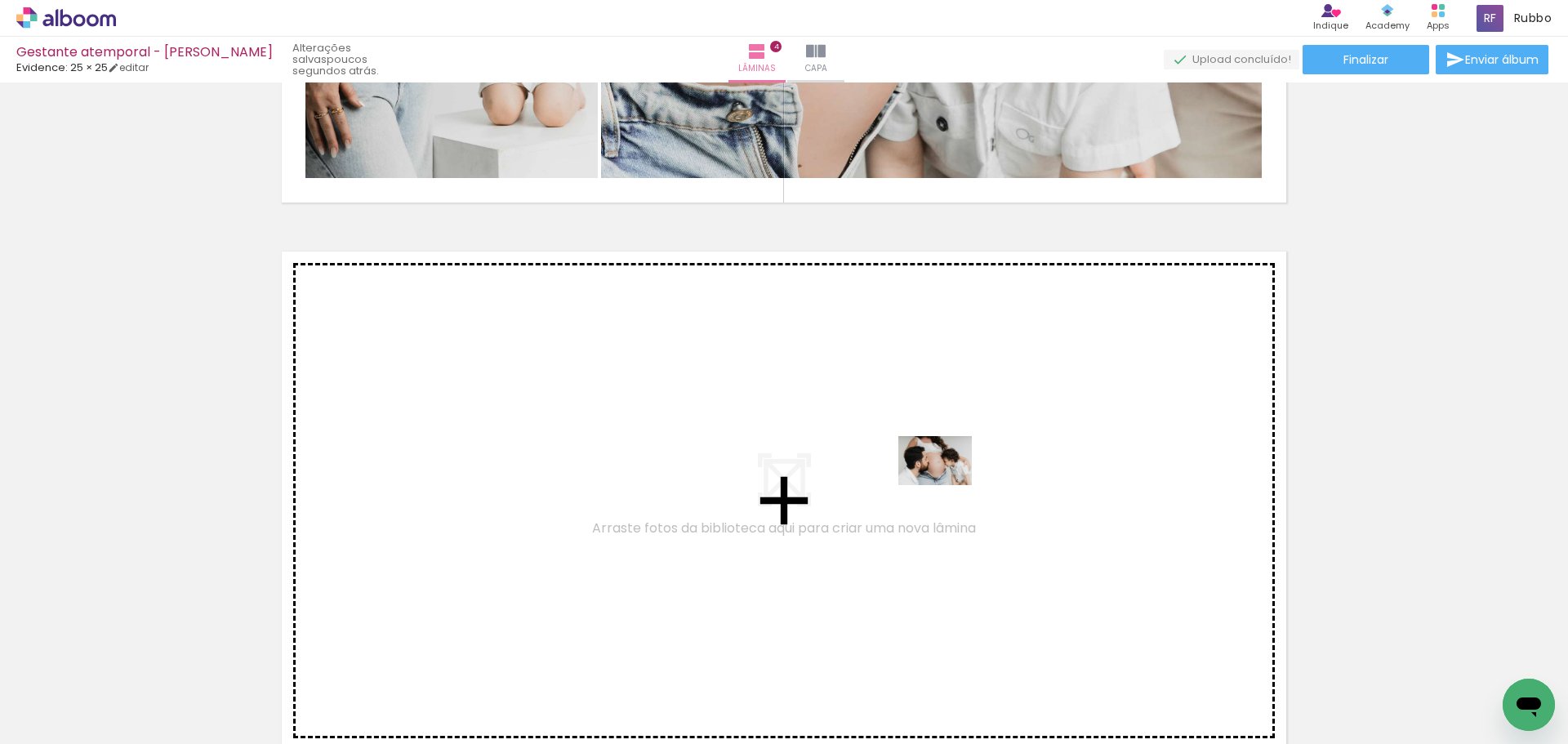
drag, startPoint x: 1194, startPoint y: 643, endPoint x: 948, endPoint y: 485, distance: 292.4
click at [948, 485] on quentale-workspace at bounding box center [784, 372] width 1568 height 744
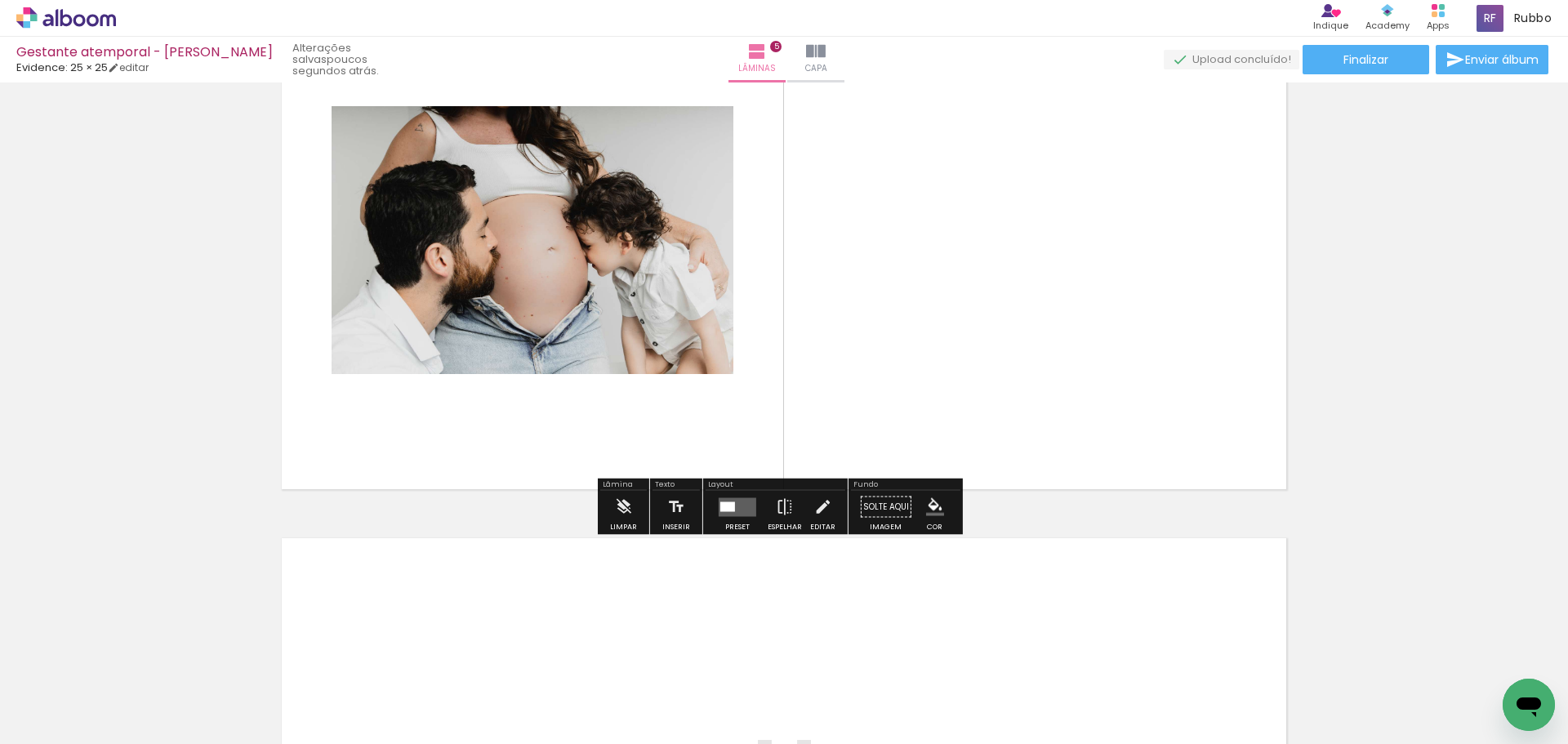
scroll to position [2374, 0]
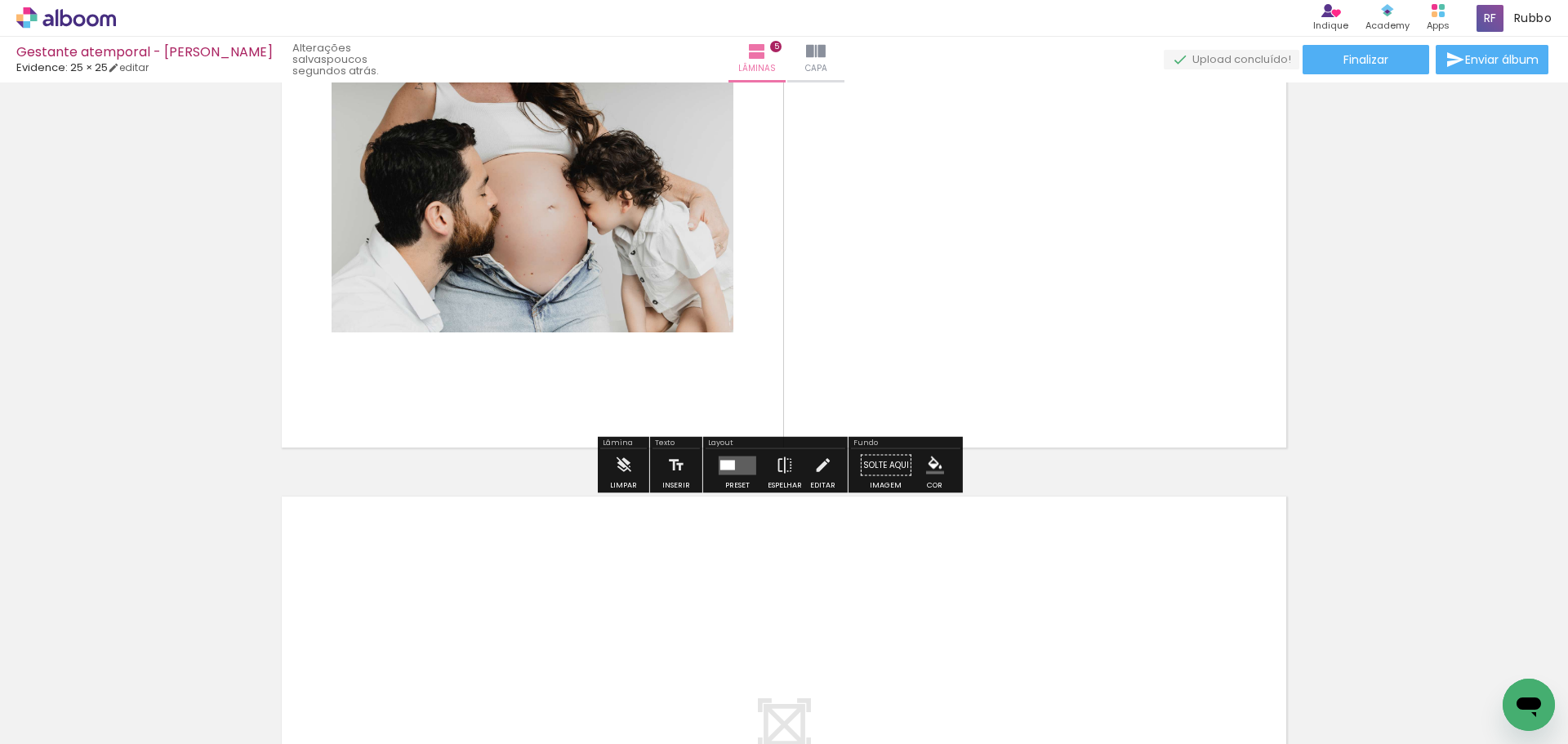
click at [738, 457] on quentale-layouter at bounding box center [738, 465] width 38 height 19
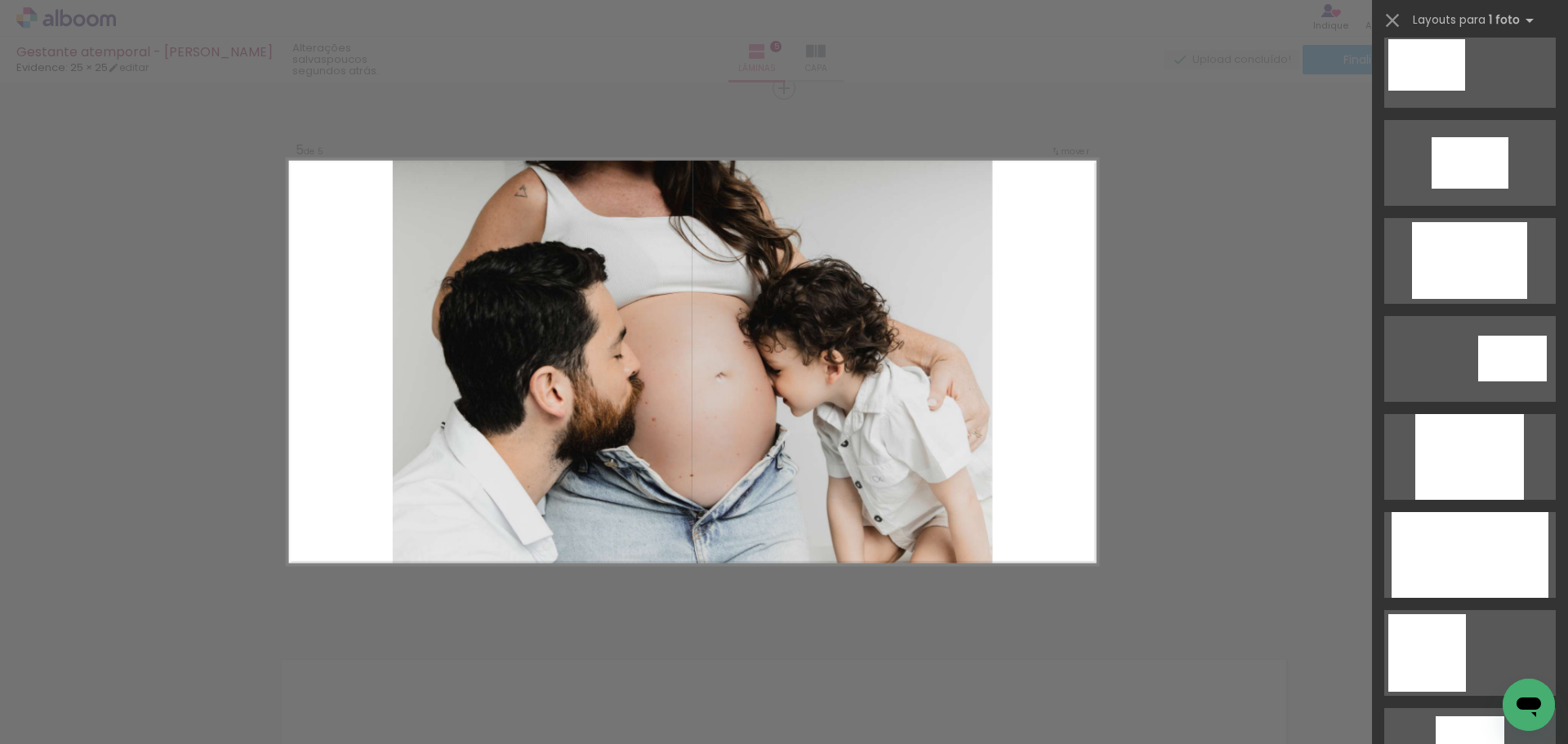
scroll to position [735, 0]
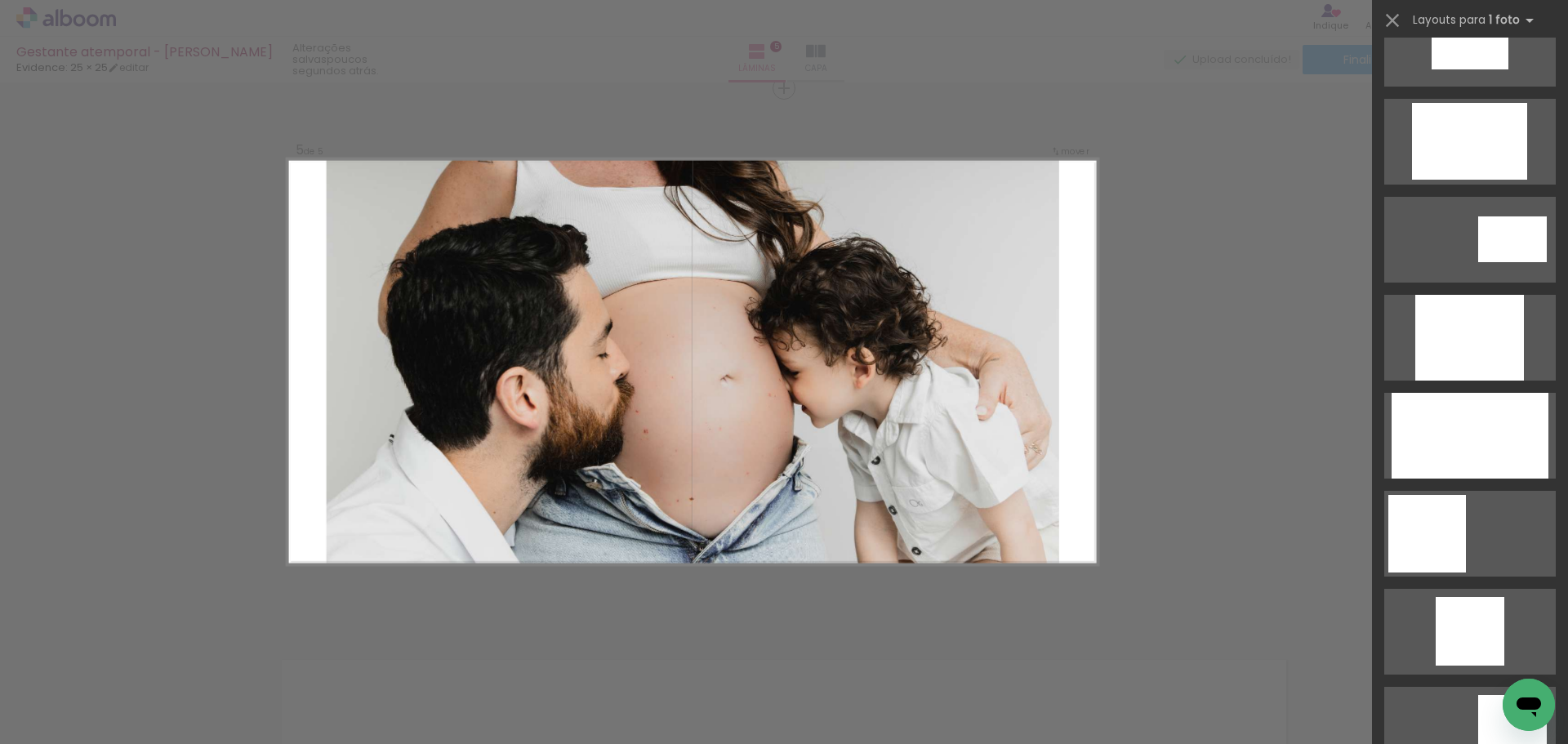
click at [1461, 406] on div at bounding box center [1469, 436] width 157 height 85
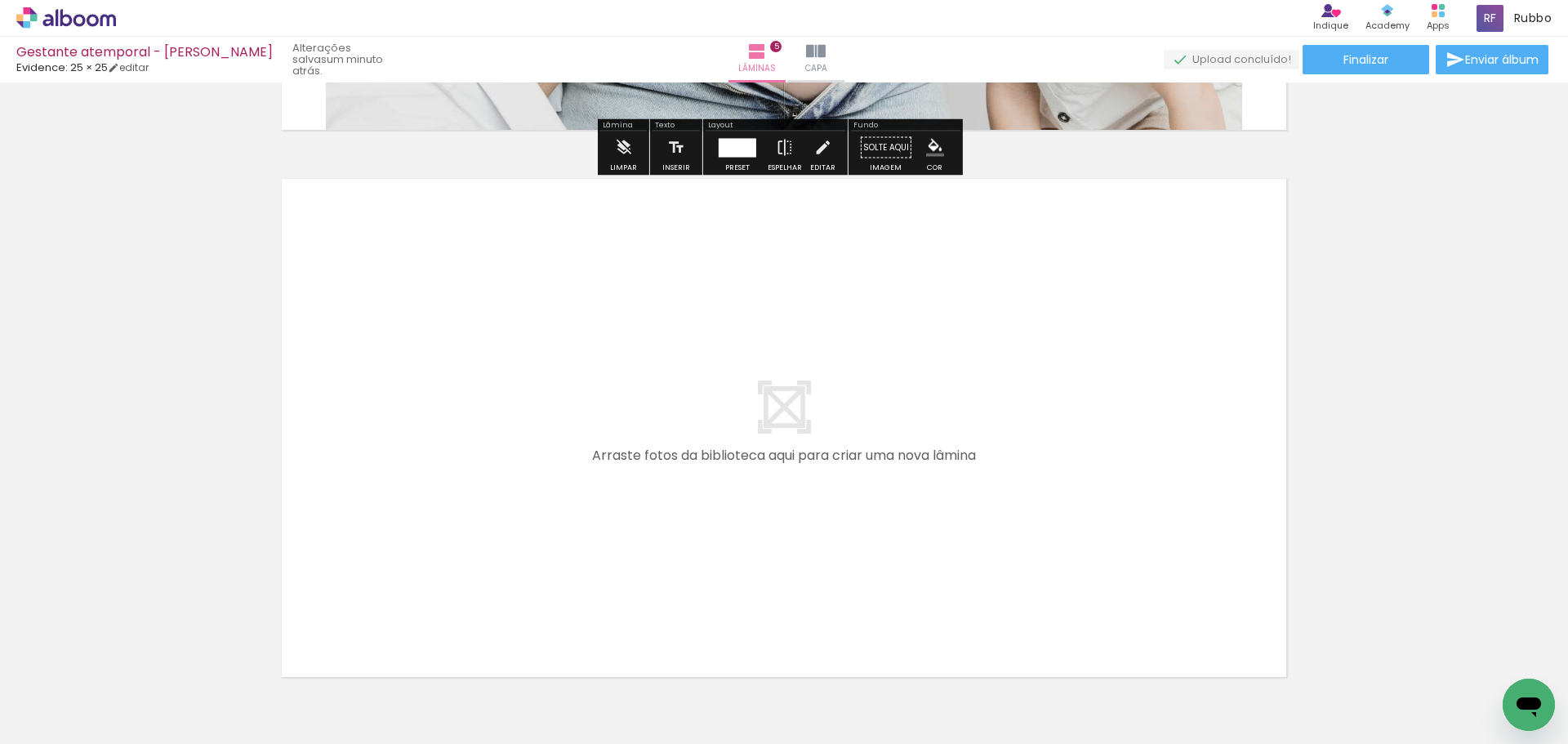
scroll to position [2701, 0]
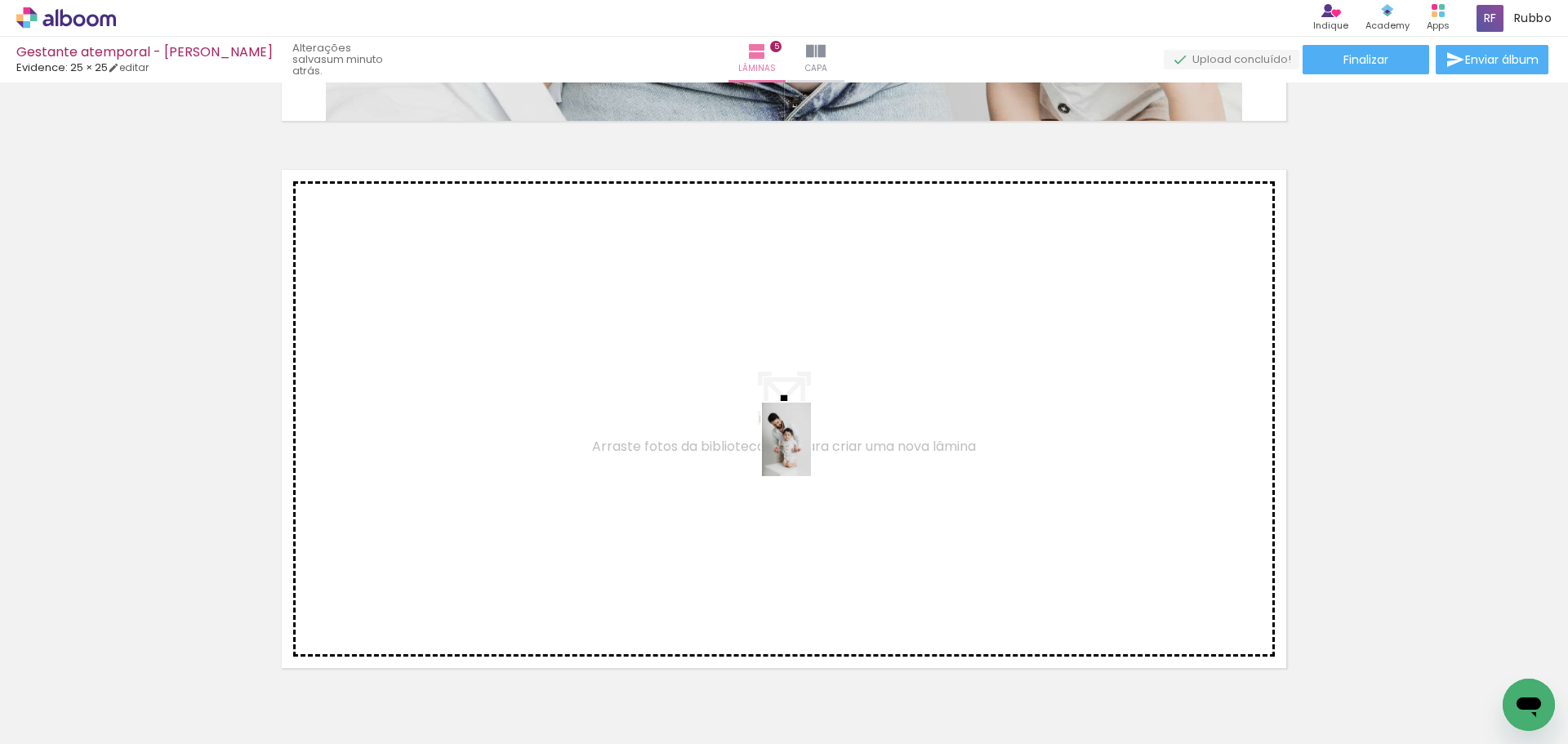
drag, startPoint x: 1331, startPoint y: 701, endPoint x: 806, endPoint y: 450, distance: 581.9
click at [806, 450] on quentale-workspace at bounding box center [784, 372] width 1568 height 744
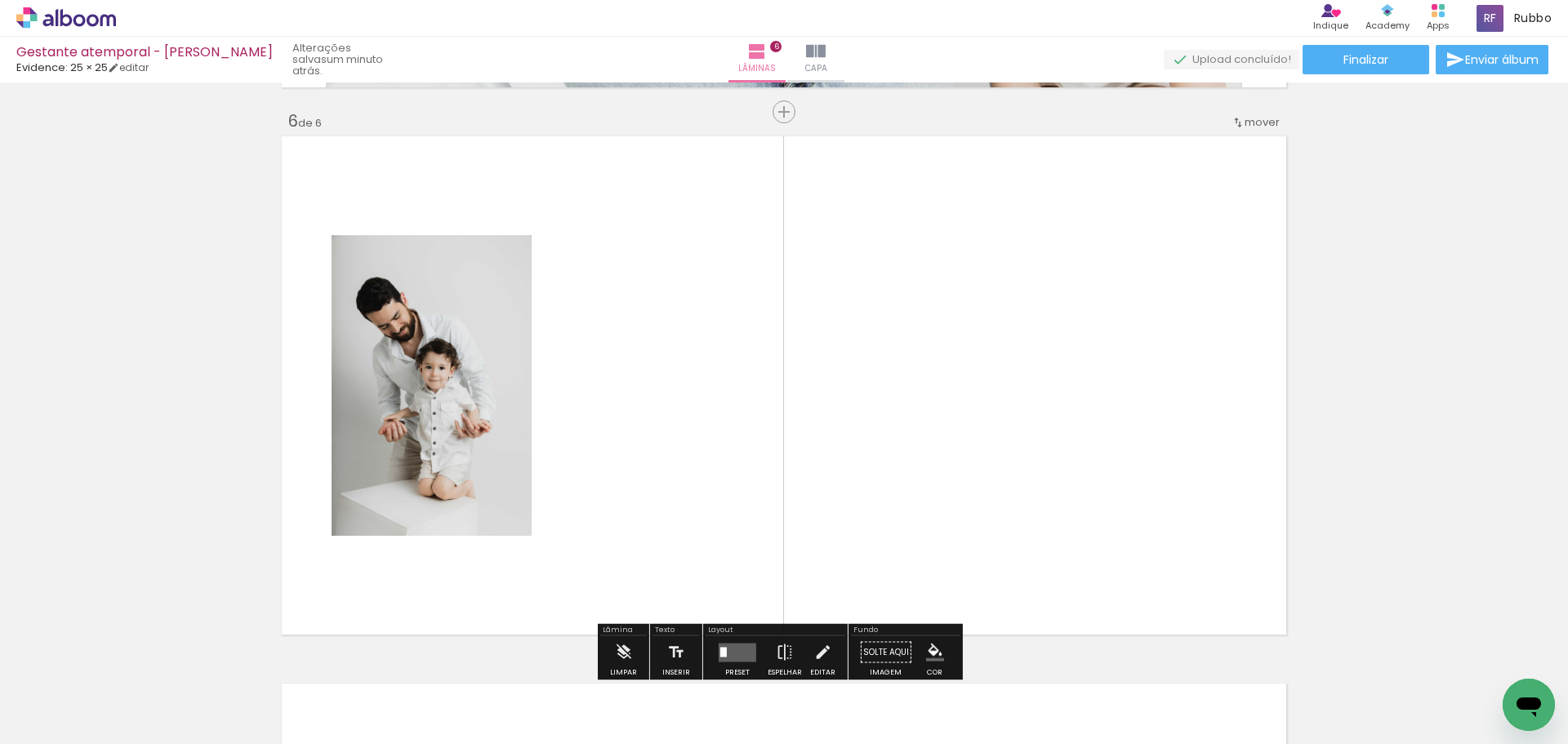
scroll to position [2758, 0]
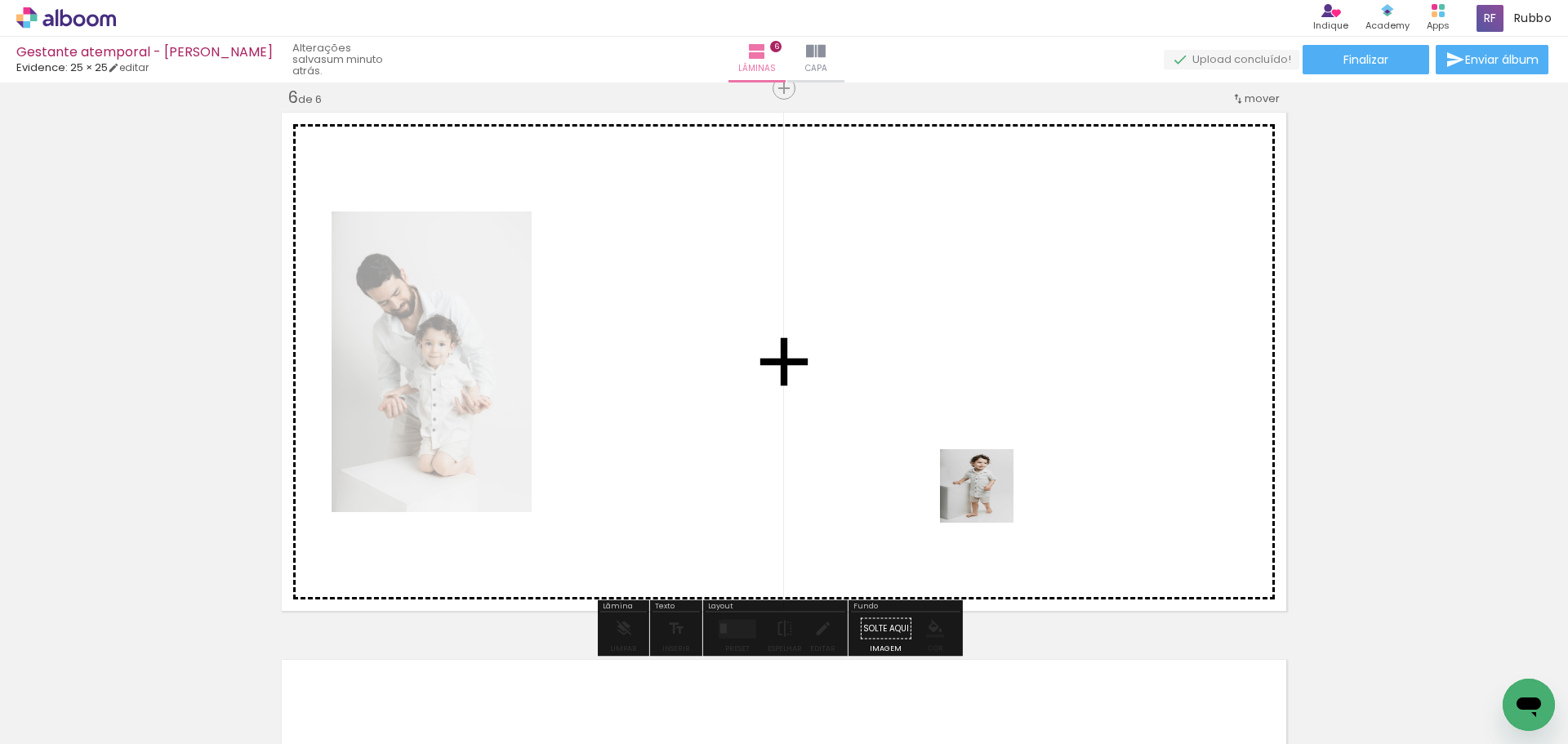
drag, startPoint x: 977, startPoint y: 700, endPoint x: 989, endPoint y: 456, distance: 244.3
click at [989, 454] on quentale-workspace at bounding box center [784, 372] width 1568 height 744
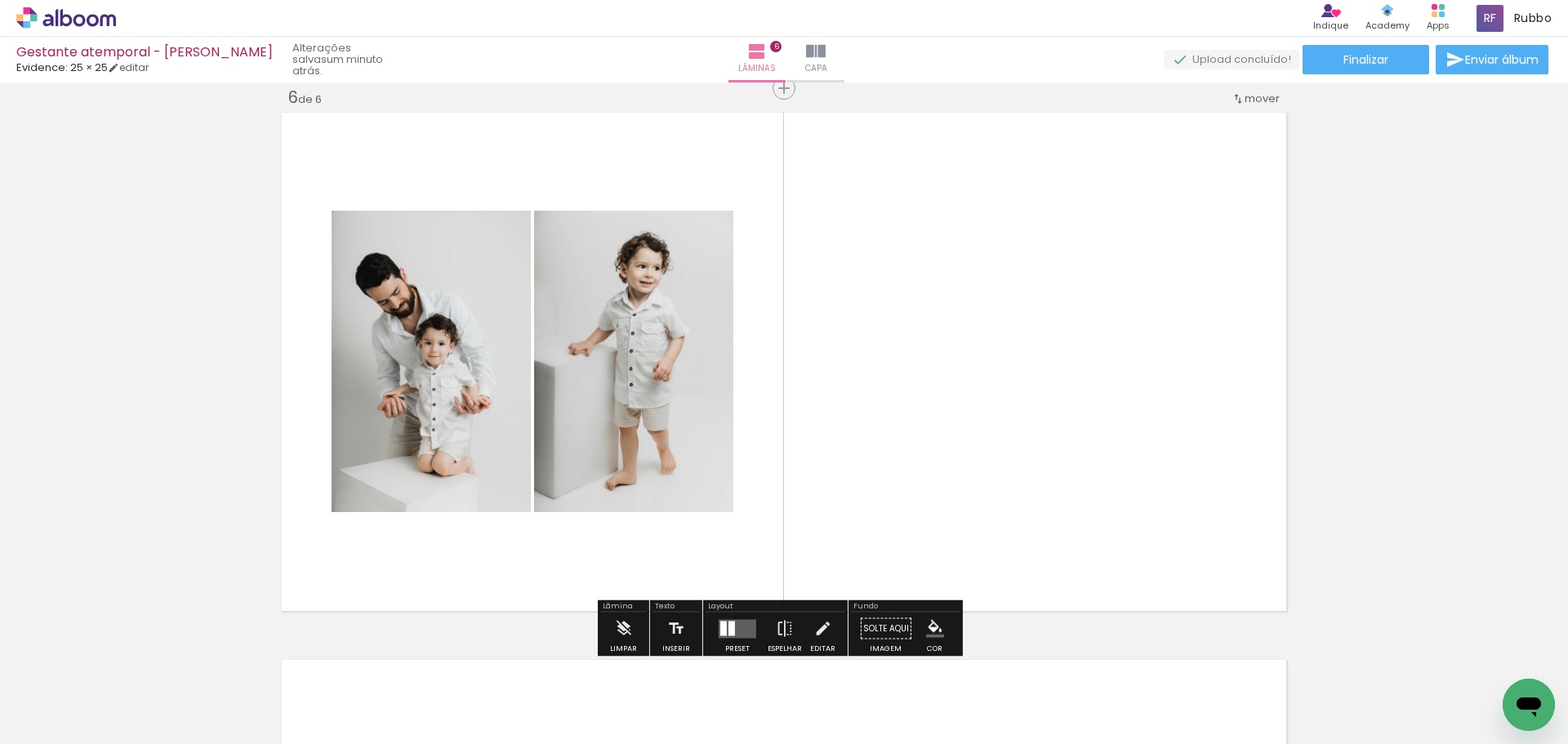
click at [729, 631] on div at bounding box center [731, 627] width 7 height 14
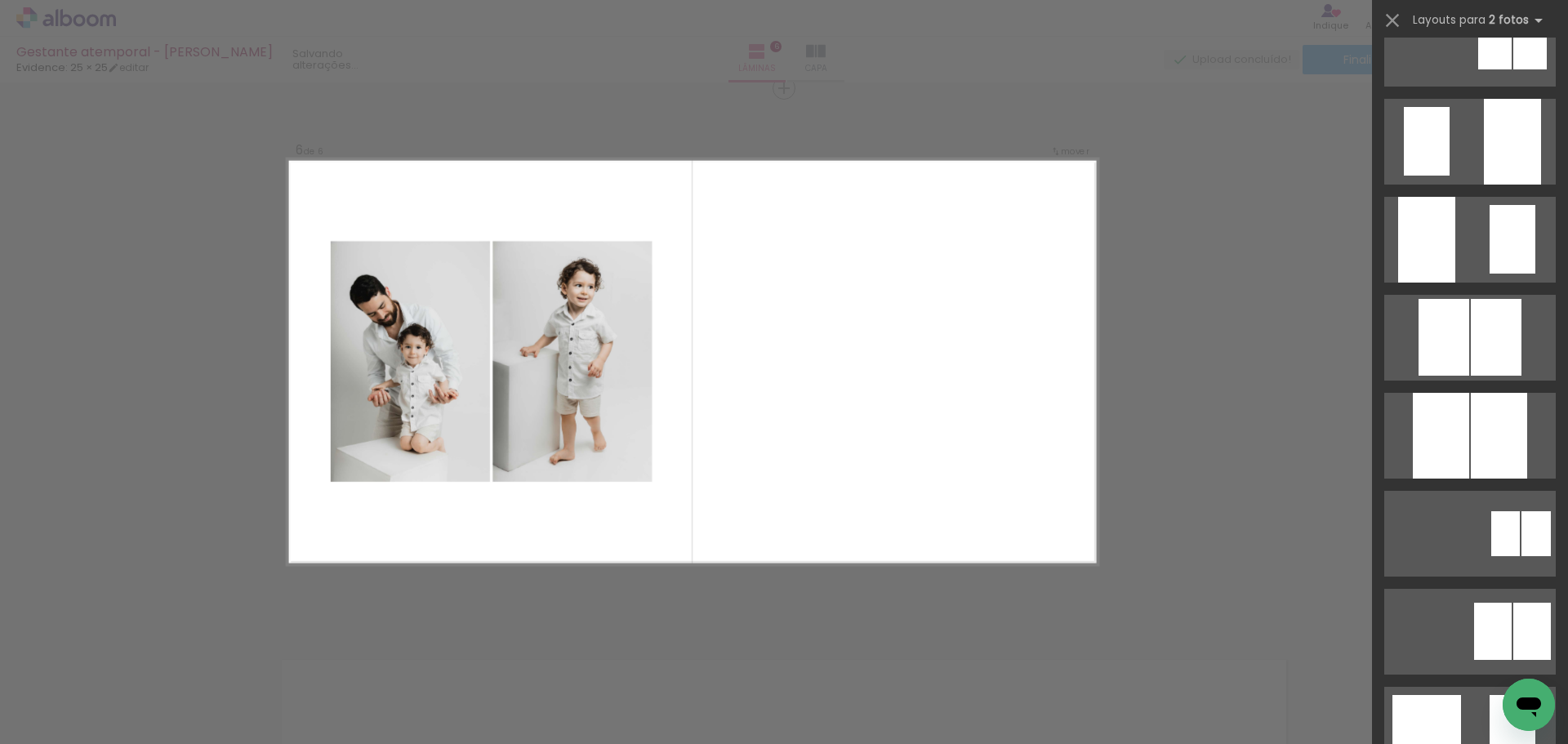
scroll to position [0, 0]
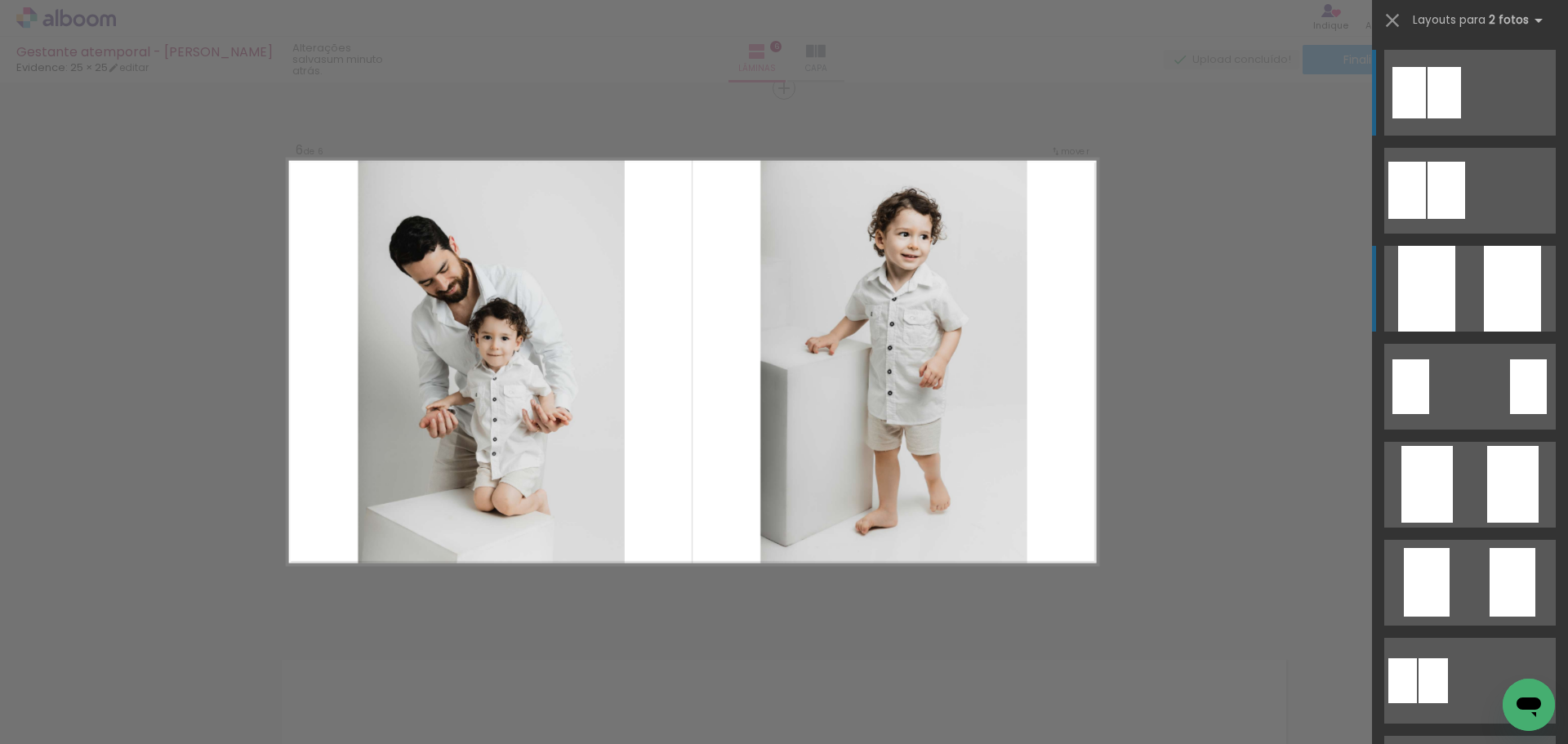
click at [1458, 285] on quentale-layouter at bounding box center [1469, 288] width 172 height 85
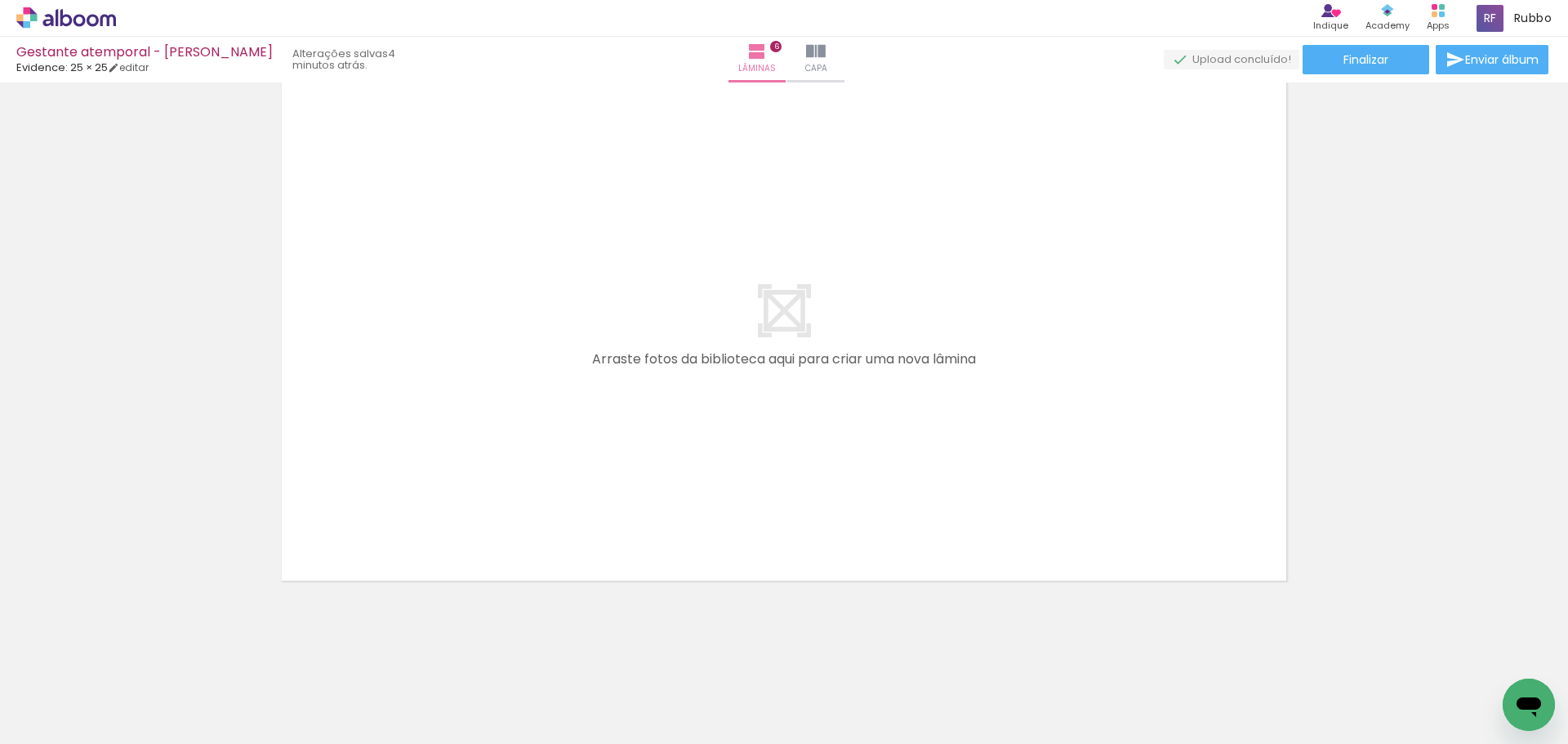
scroll to position [0, 75]
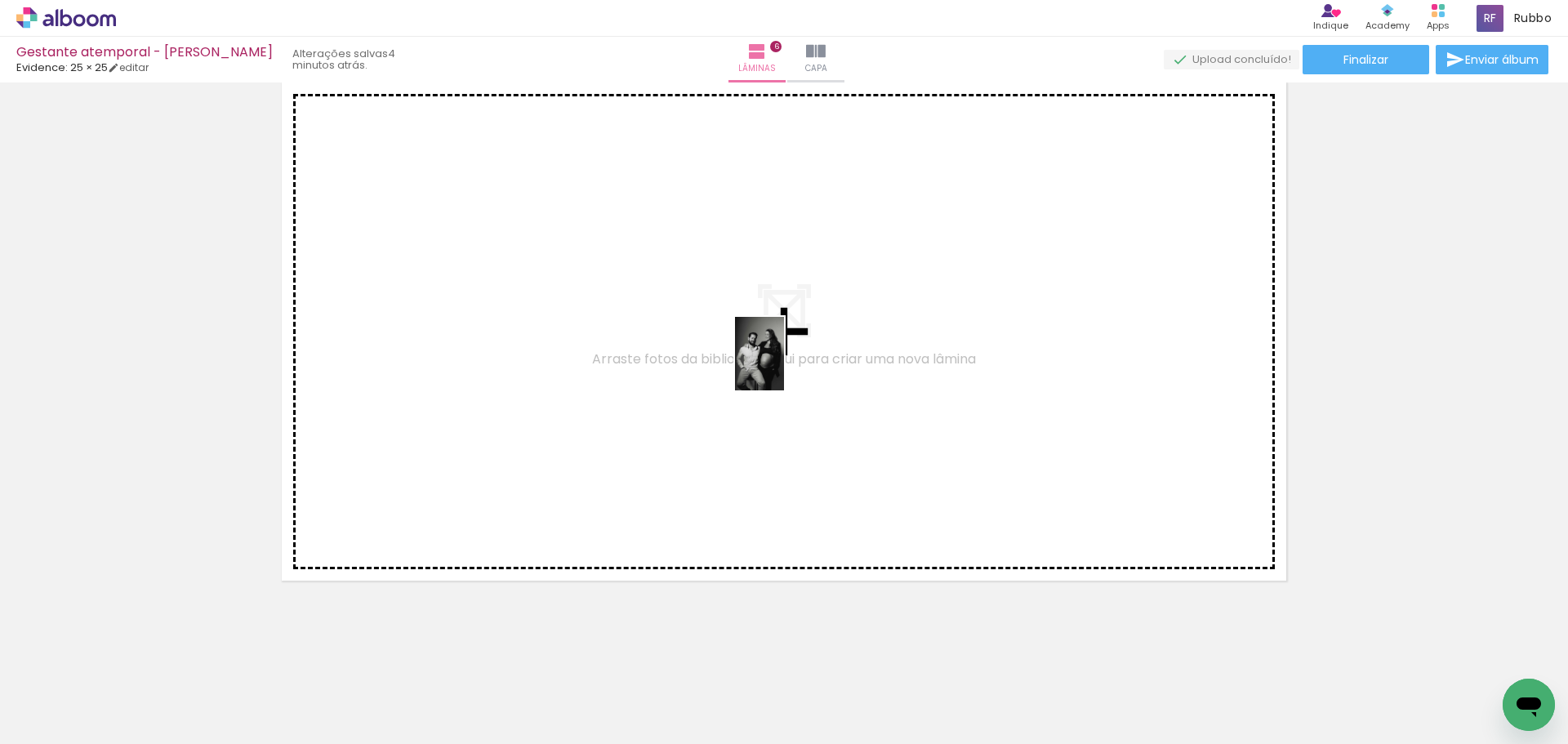
drag, startPoint x: 899, startPoint y: 703, endPoint x: 784, endPoint y: 366, distance: 356.1
click at [784, 366] on quentale-workspace at bounding box center [784, 372] width 1568 height 744
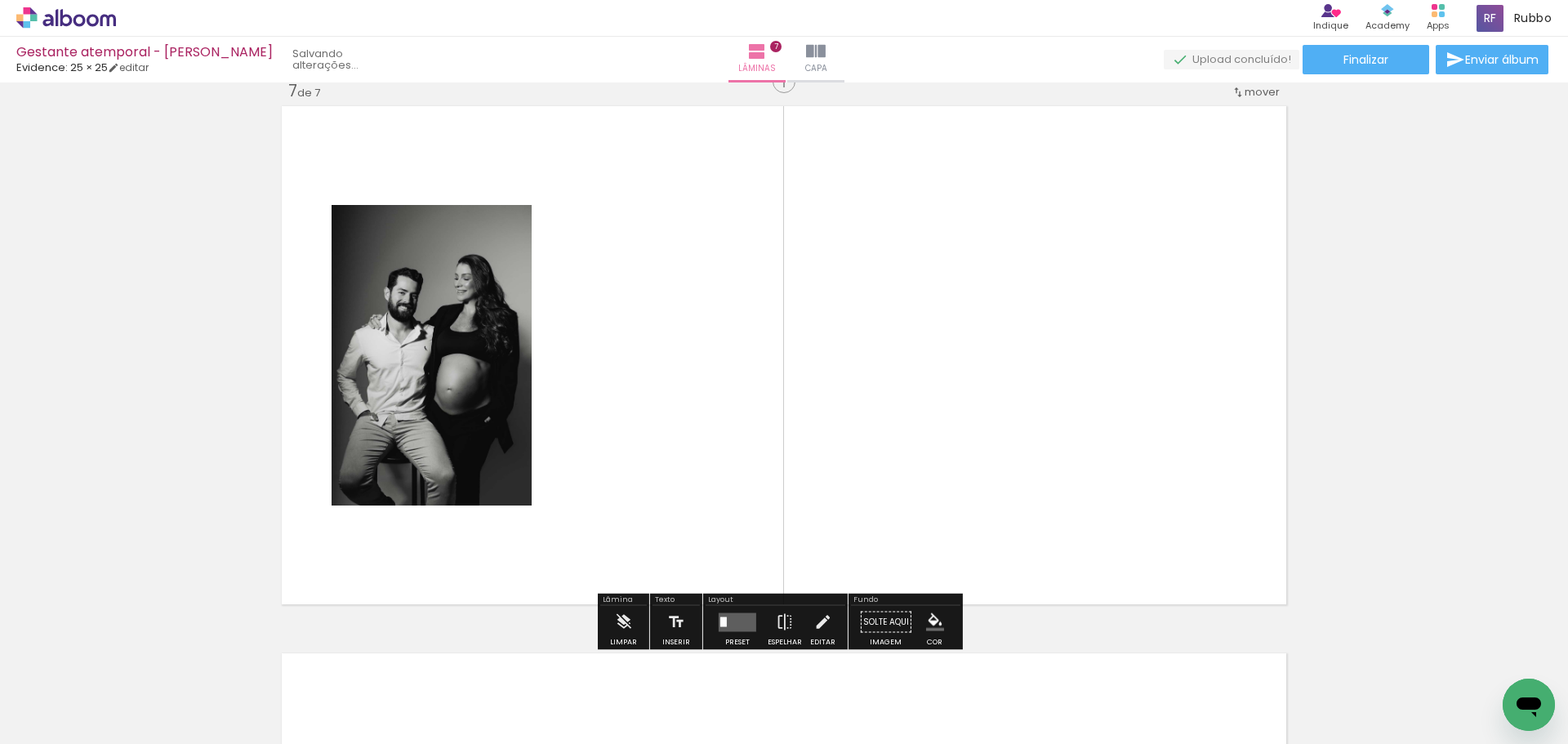
scroll to position [3305, 0]
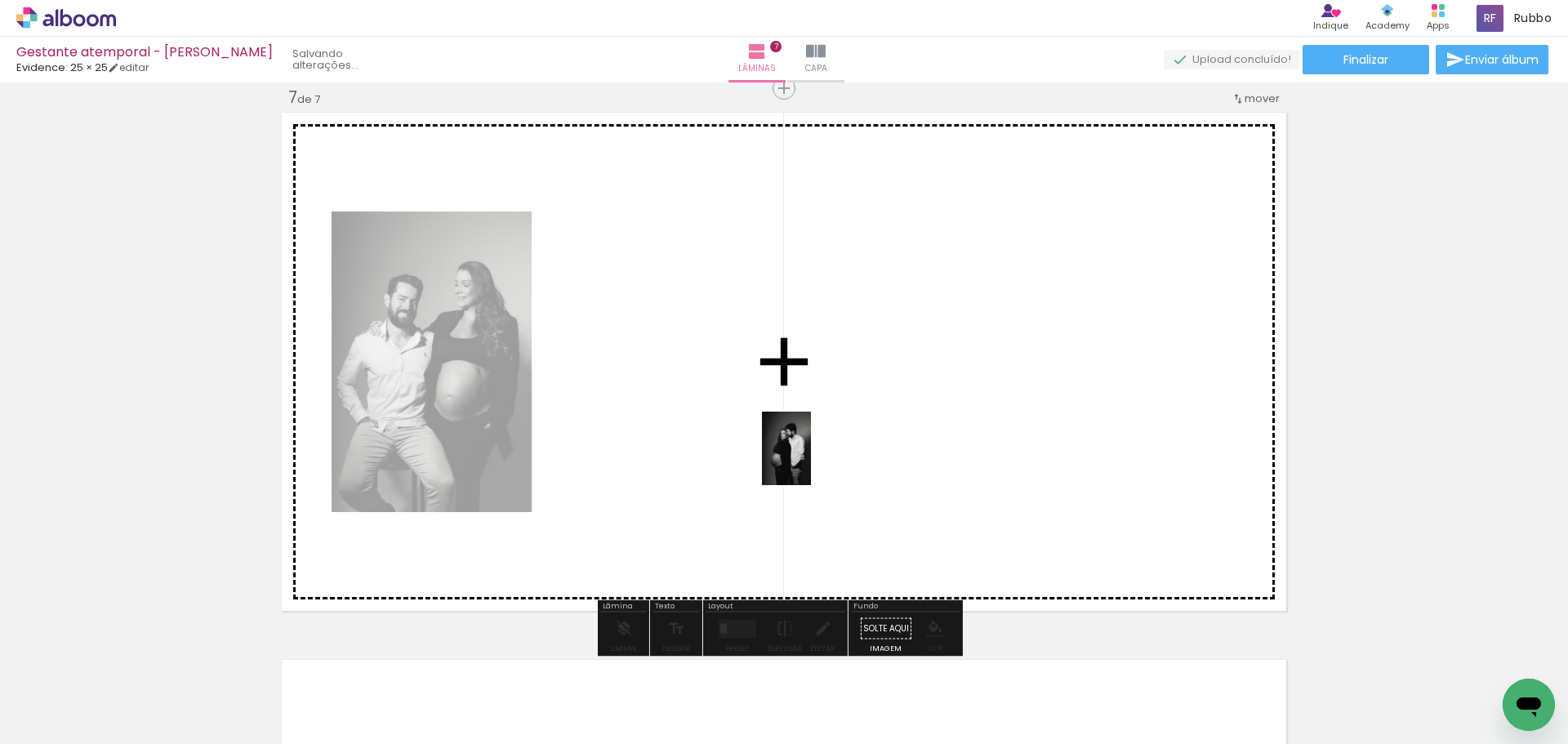
drag, startPoint x: 828, startPoint y: 695, endPoint x: 811, endPoint y: 461, distance: 234.6
click at [811, 461] on quentale-workspace at bounding box center [784, 372] width 1568 height 744
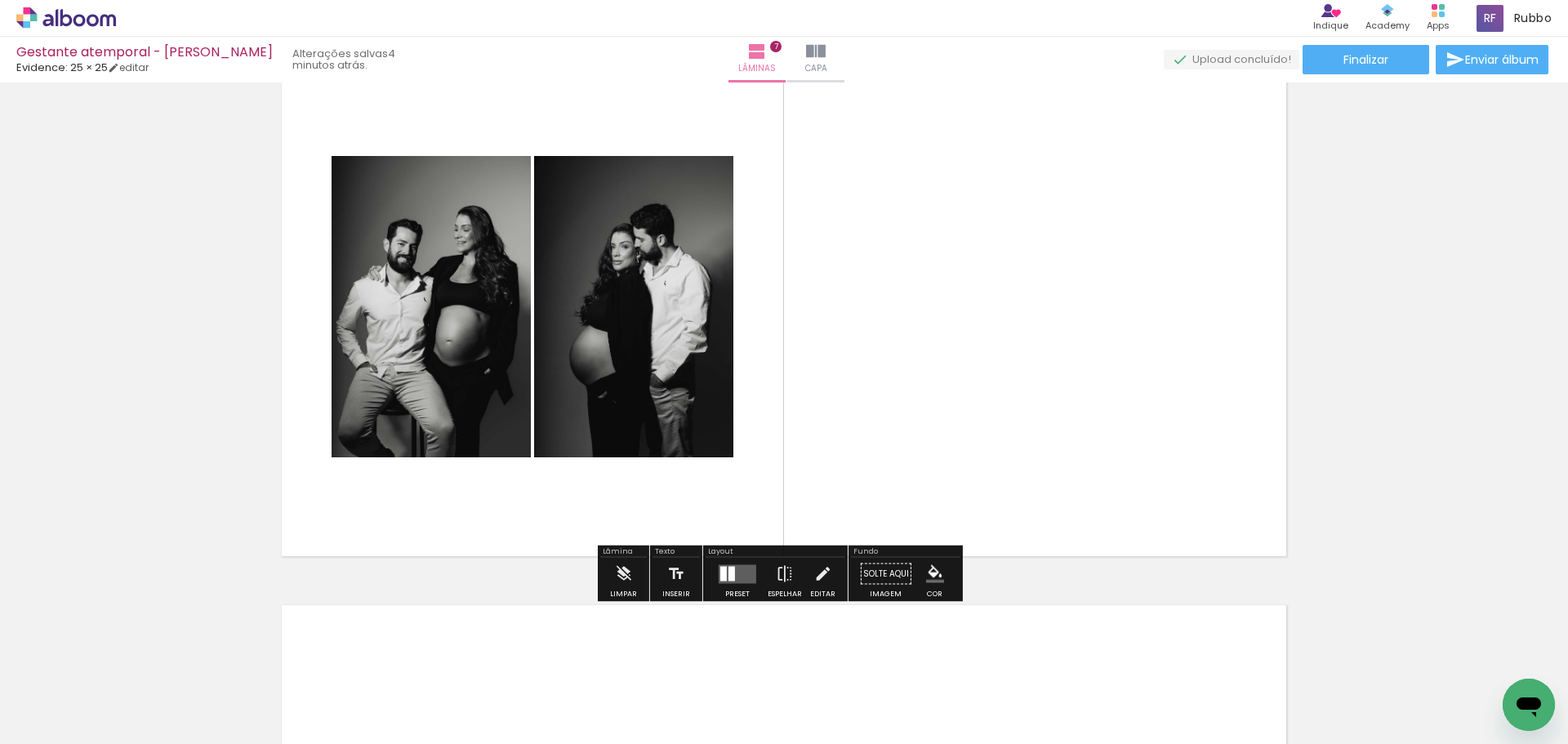
scroll to position [3387, 0]
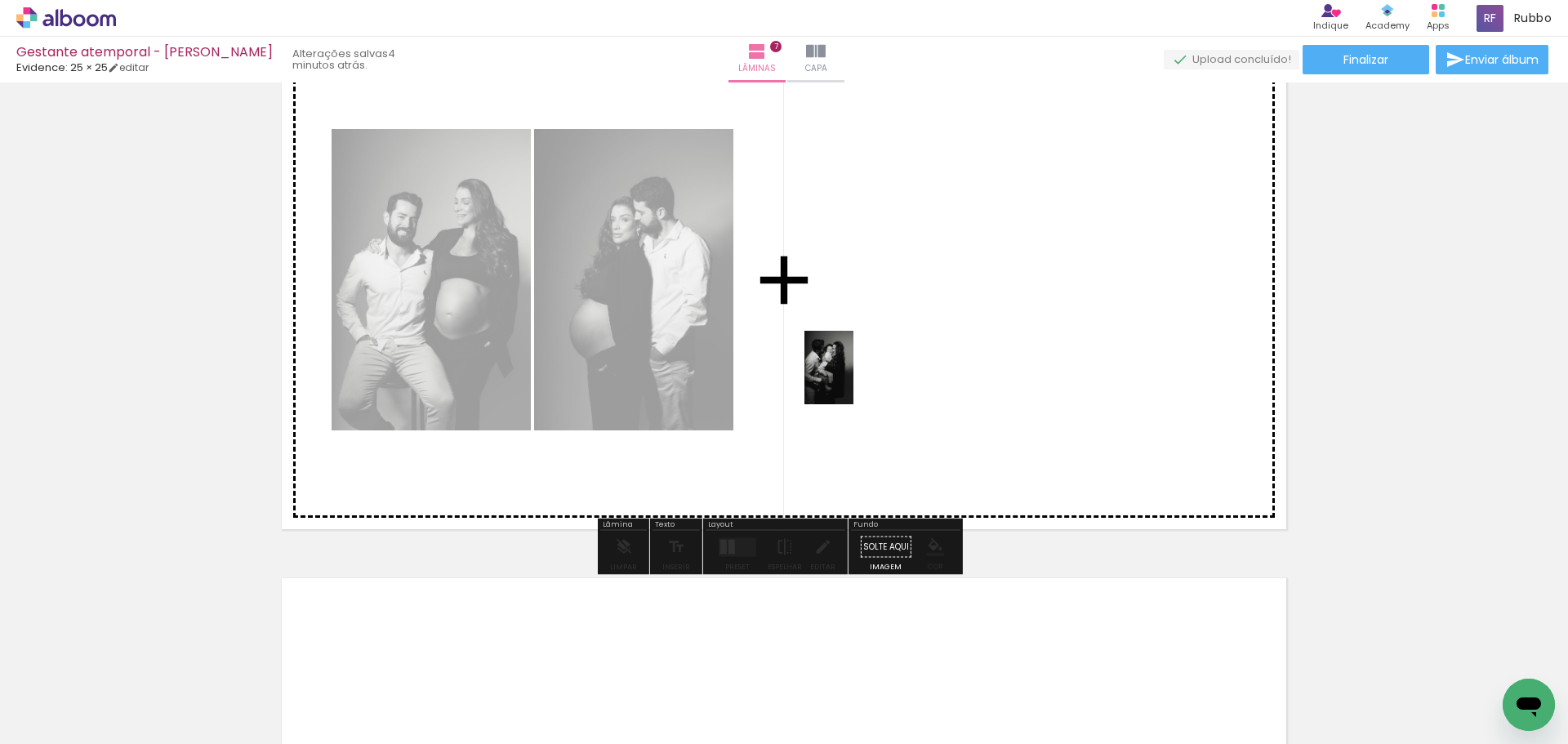
drag, startPoint x: 461, startPoint y: 699, endPoint x: 780, endPoint y: 489, distance: 381.9
click at [873, 355] on quentale-workspace at bounding box center [784, 372] width 1568 height 744
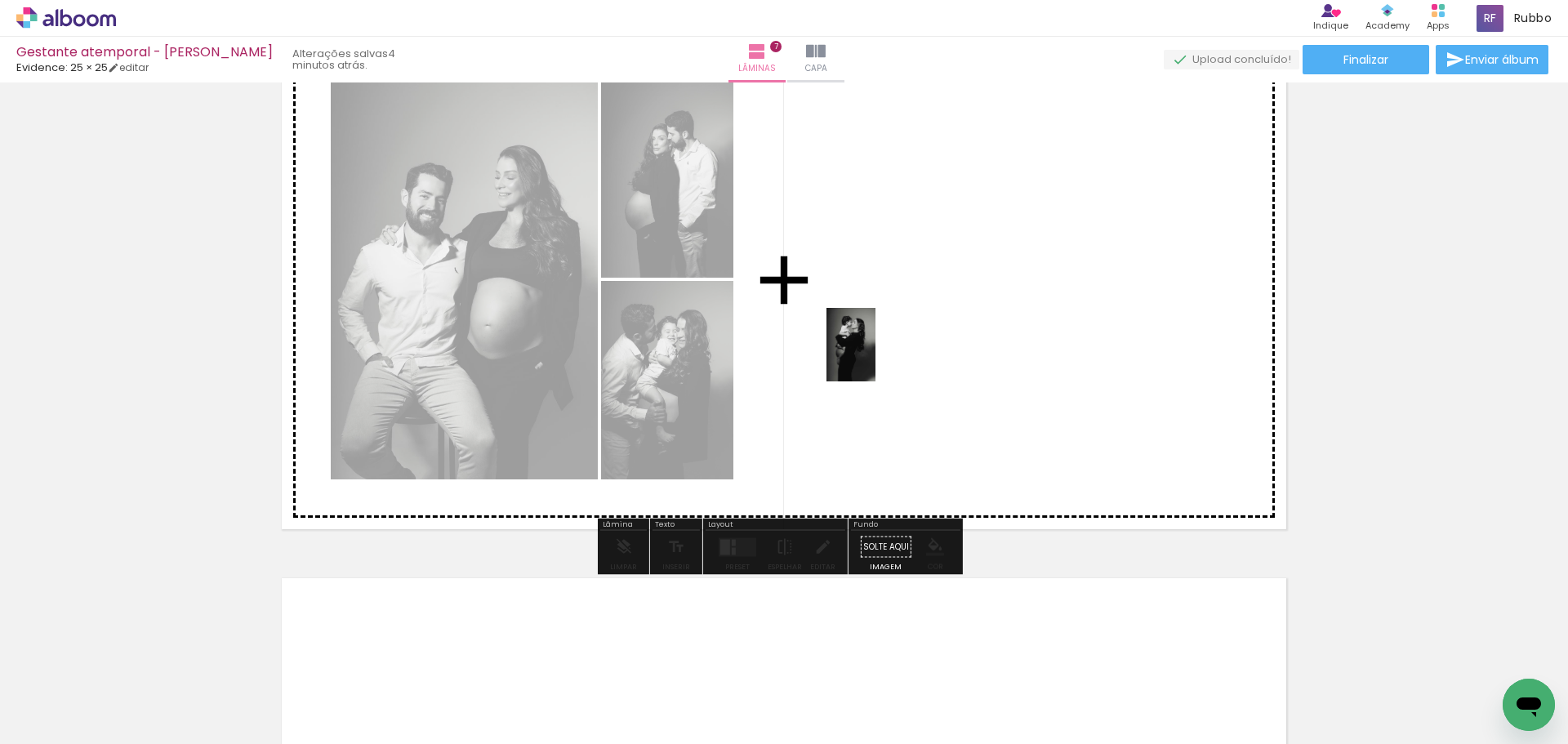
drag, startPoint x: 559, startPoint y: 701, endPoint x: 876, endPoint y: 357, distance: 467.8
click at [876, 357] on quentale-workspace at bounding box center [784, 372] width 1568 height 744
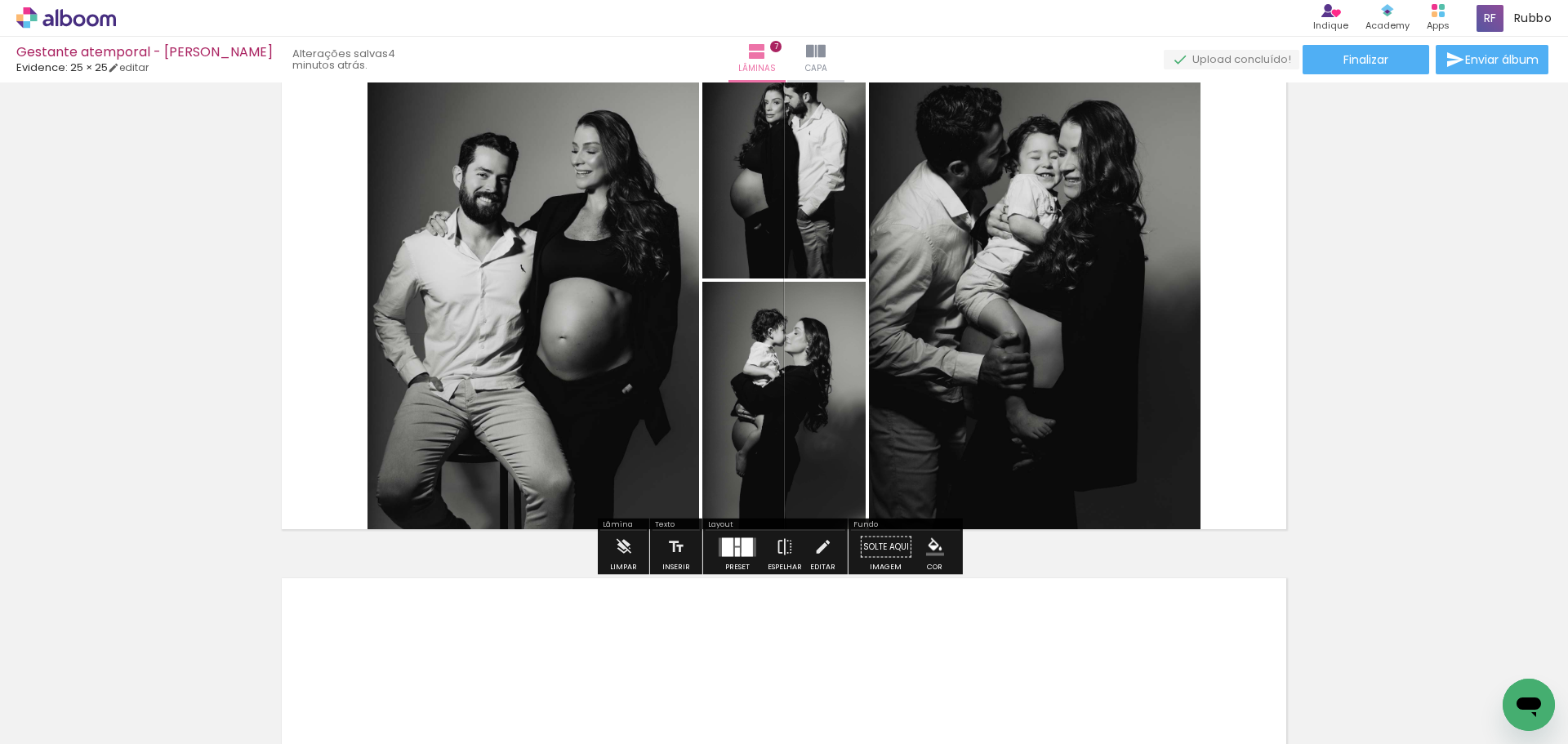
click at [742, 554] on div at bounding box center [747, 547] width 11 height 19
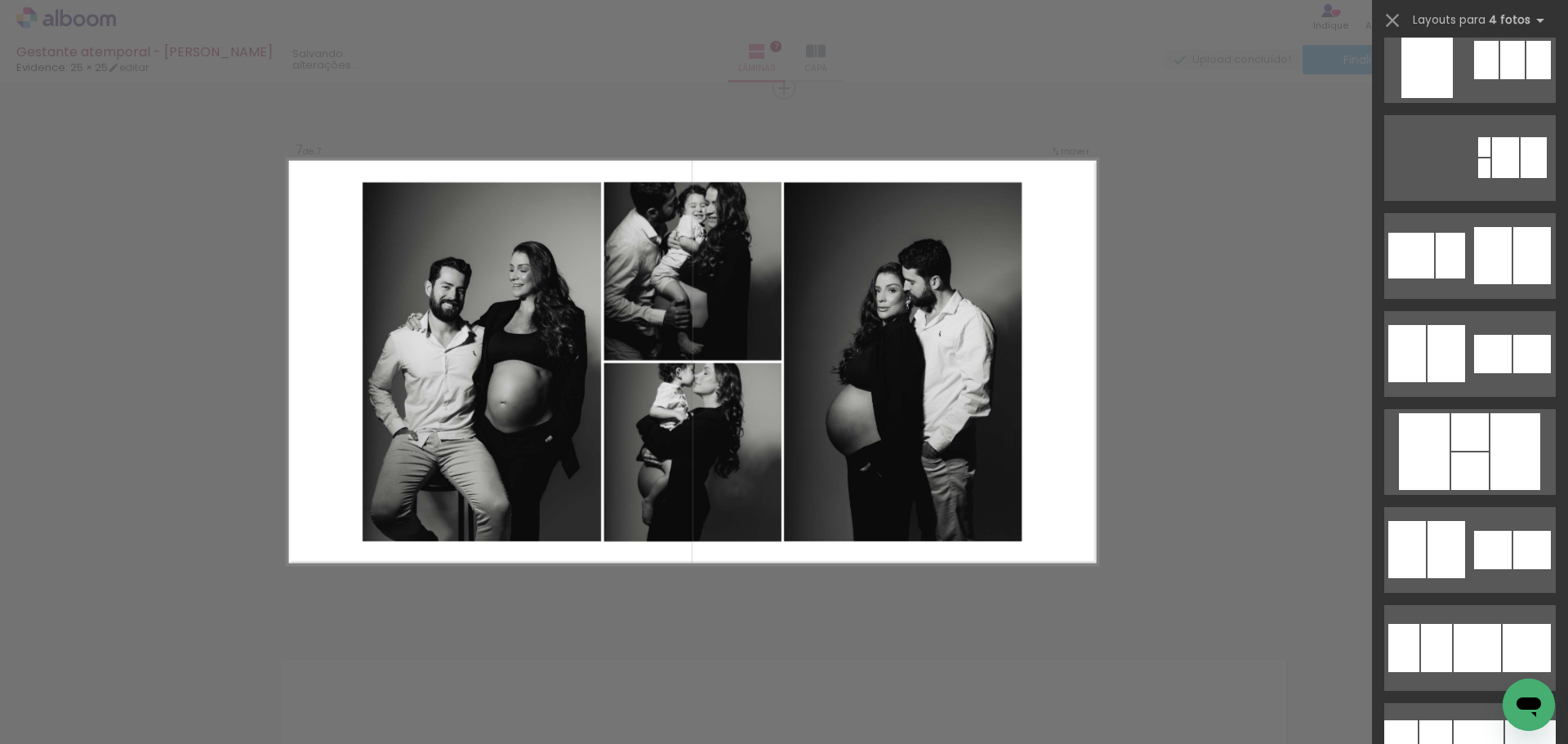
scroll to position [4367, 0]
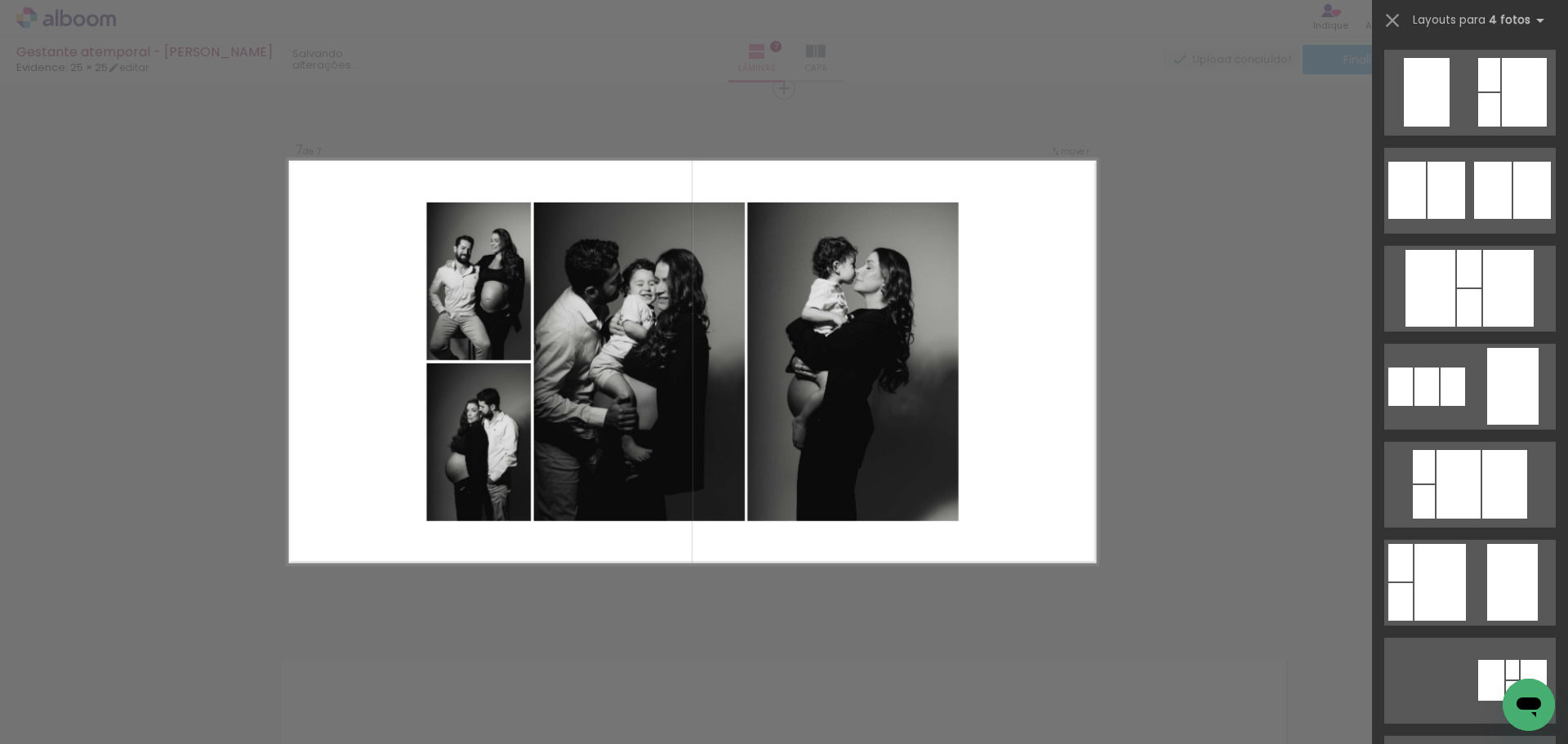
scroll to position [817, 0]
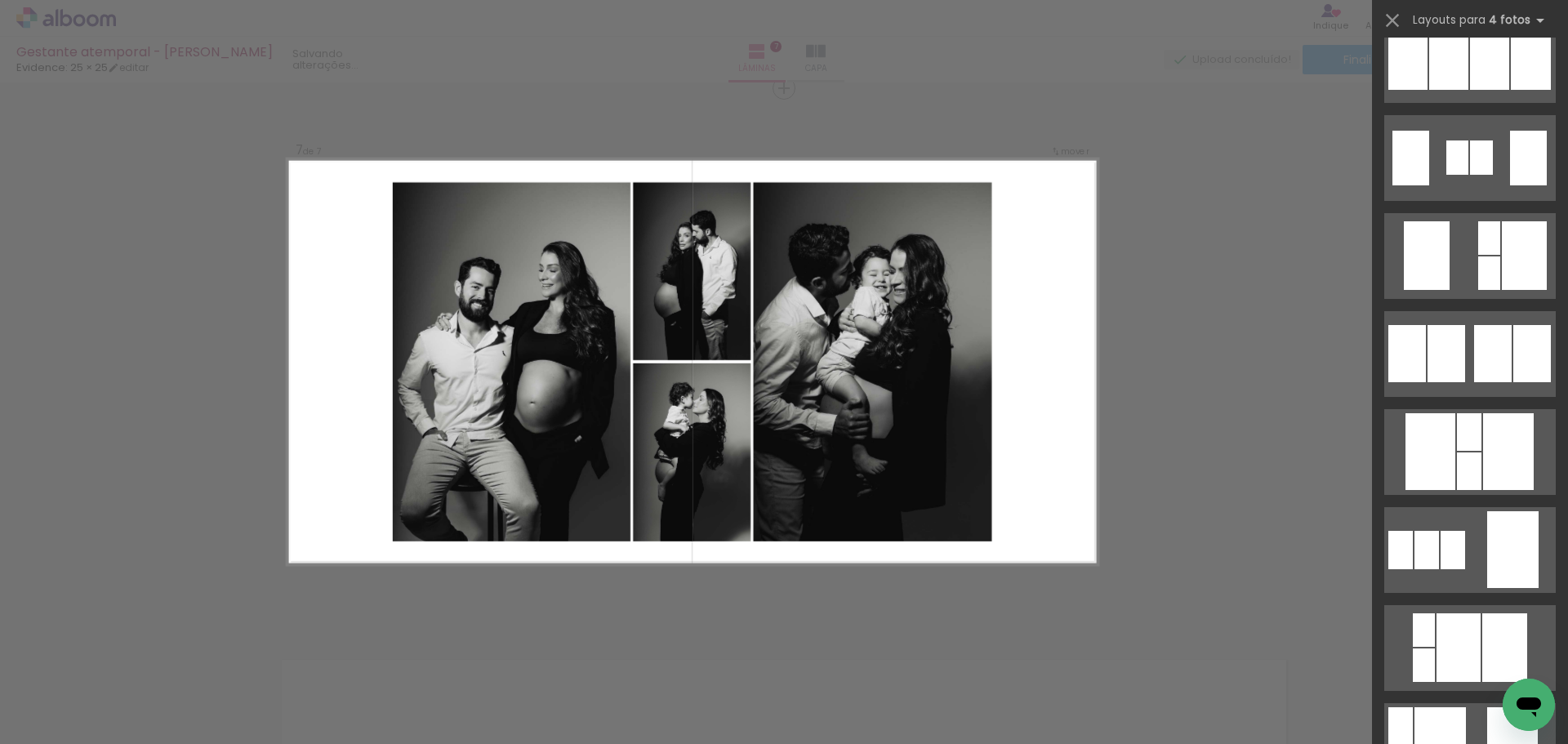
click at [1464, 432] on div at bounding box center [1469, 433] width 25 height 38
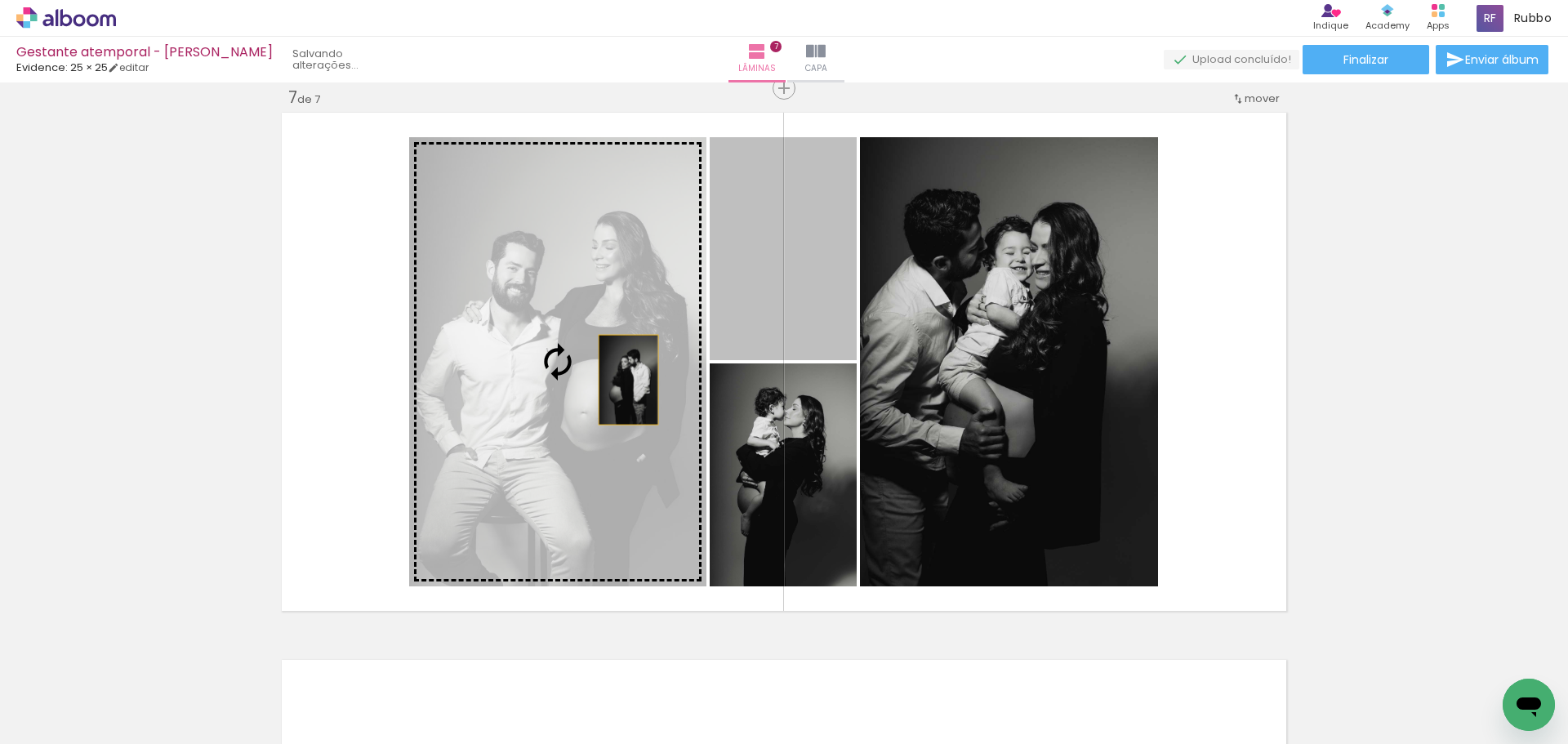
drag, startPoint x: 814, startPoint y: 292, endPoint x: 622, endPoint y: 380, distance: 211.2
click at [0, 0] on slot at bounding box center [0, 0] width 0 height 0
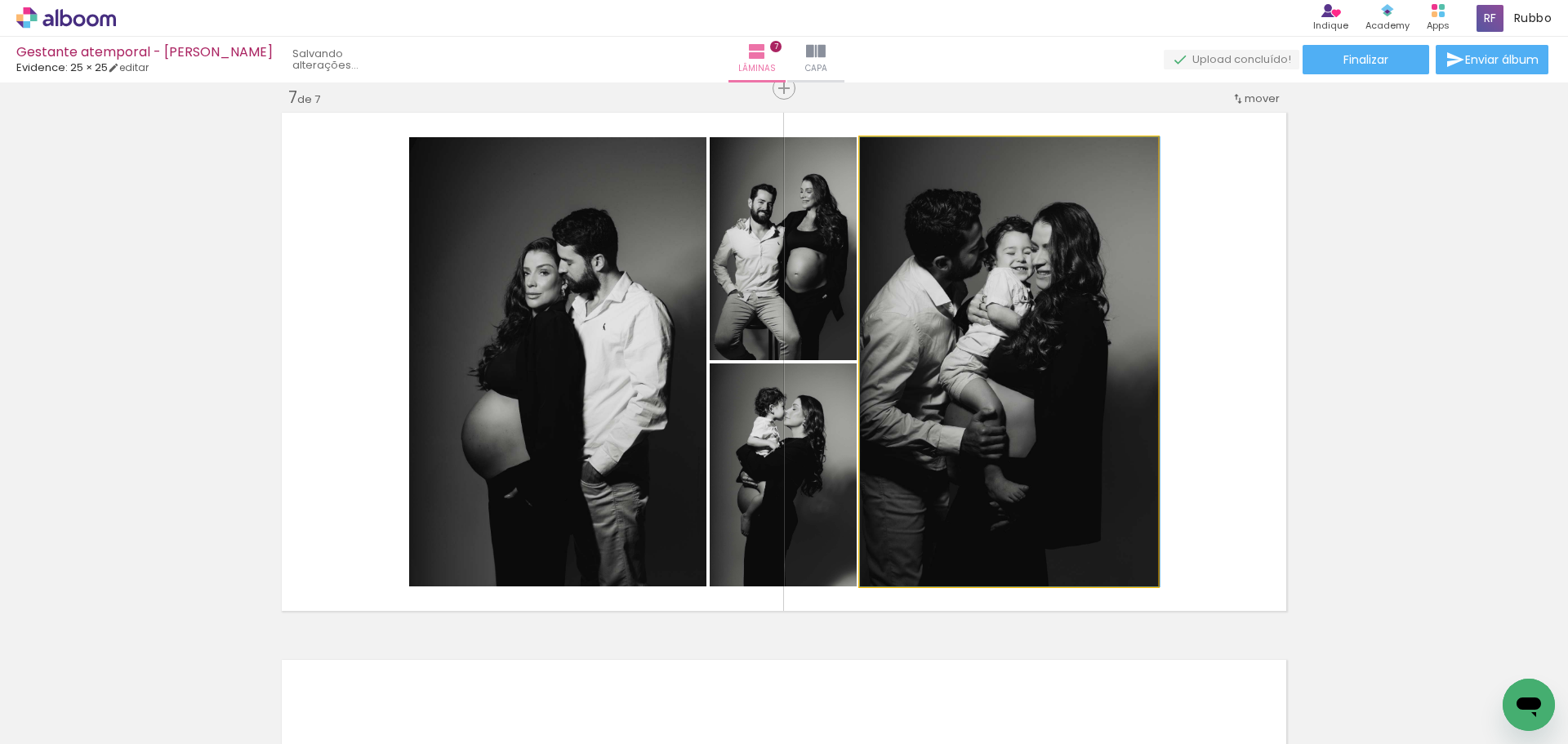
drag, startPoint x: 966, startPoint y: 427, endPoint x: 992, endPoint y: 426, distance: 26.0
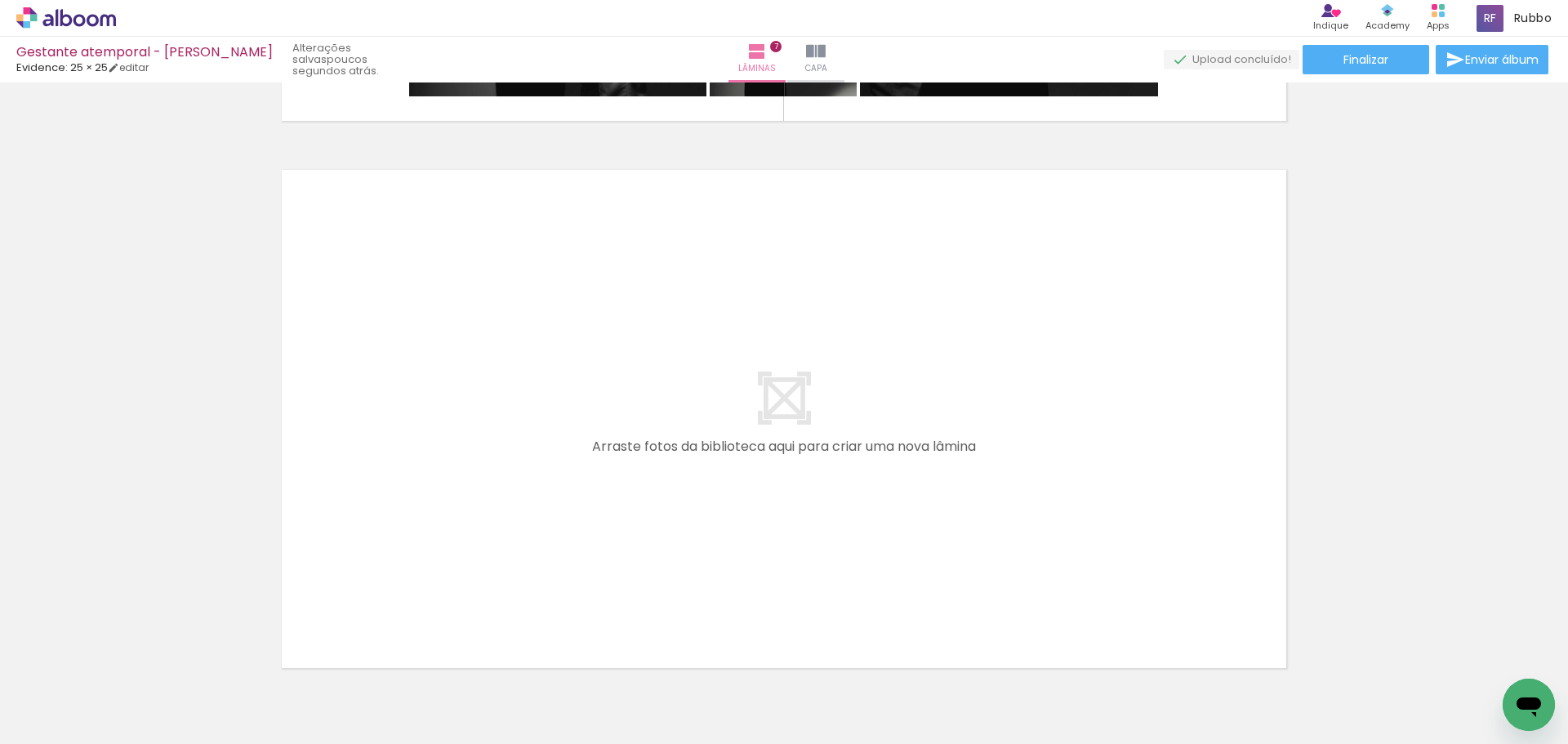
scroll to position [0, 0]
drag, startPoint x: 723, startPoint y: 694, endPoint x: 653, endPoint y: 472, distance: 232.8
click at [653, 472] on quentale-workspace at bounding box center [784, 372] width 1568 height 744
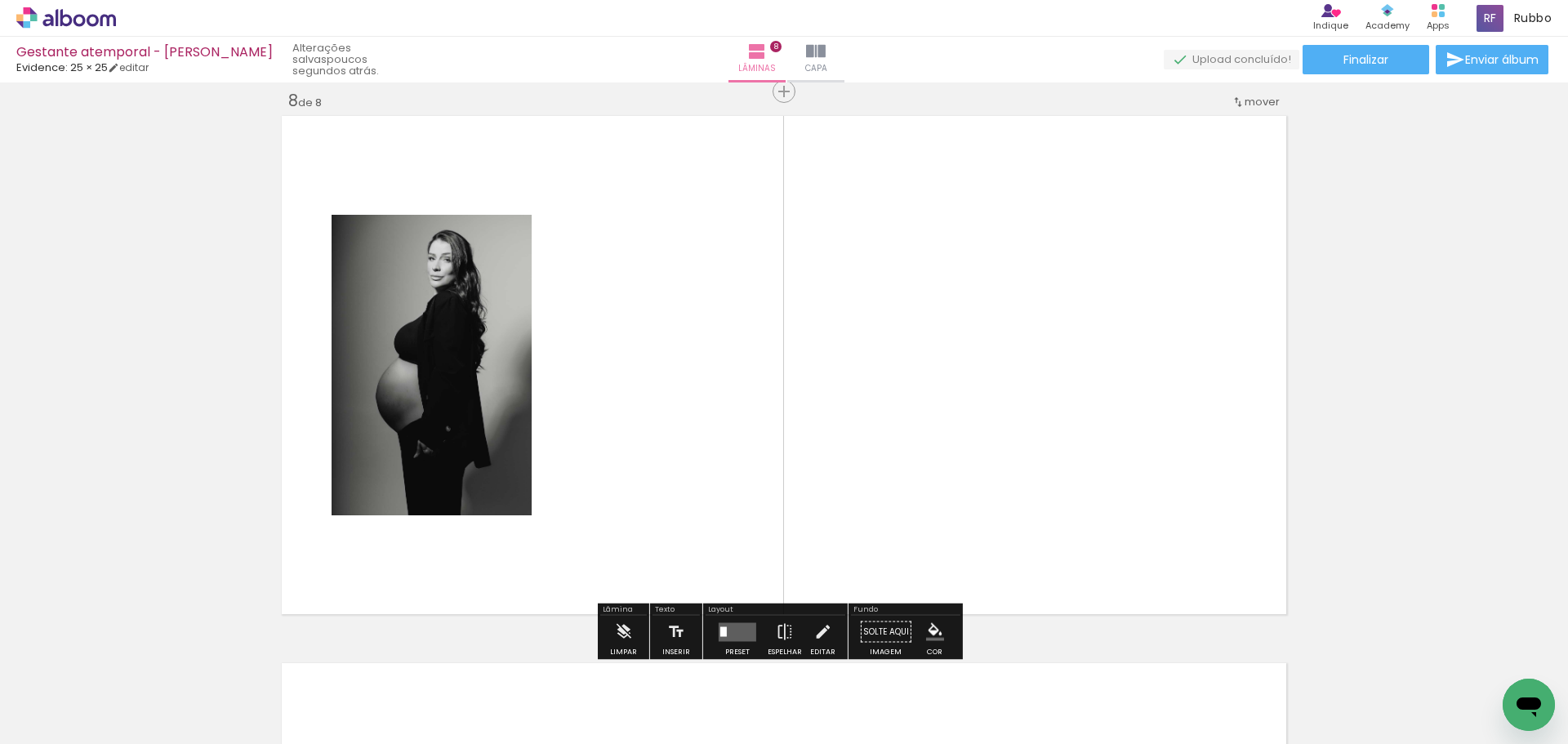
scroll to position [3853, 0]
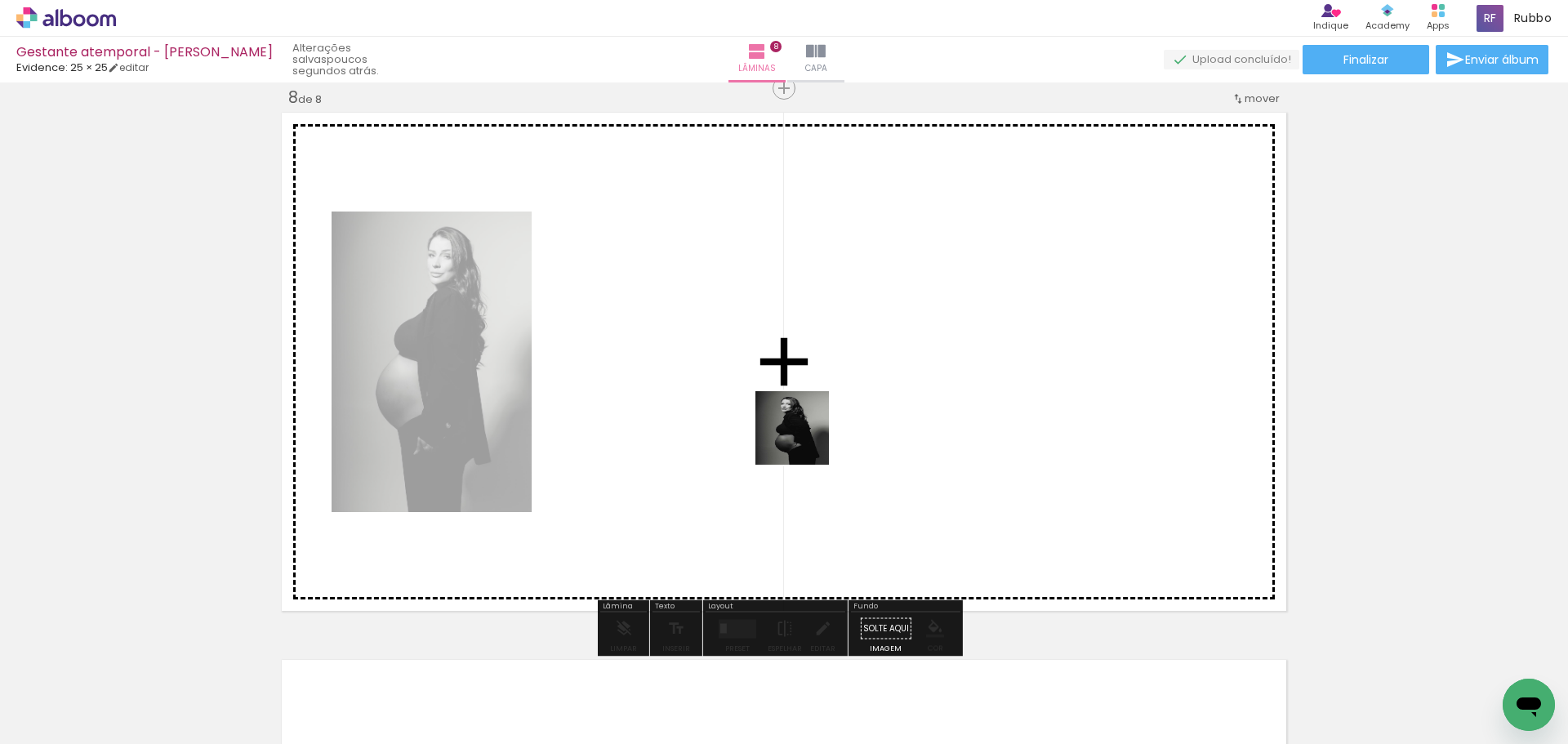
drag, startPoint x: 820, startPoint y: 629, endPoint x: 747, endPoint y: 516, distance: 134.5
click at [804, 437] on quentale-workspace at bounding box center [784, 372] width 1568 height 744
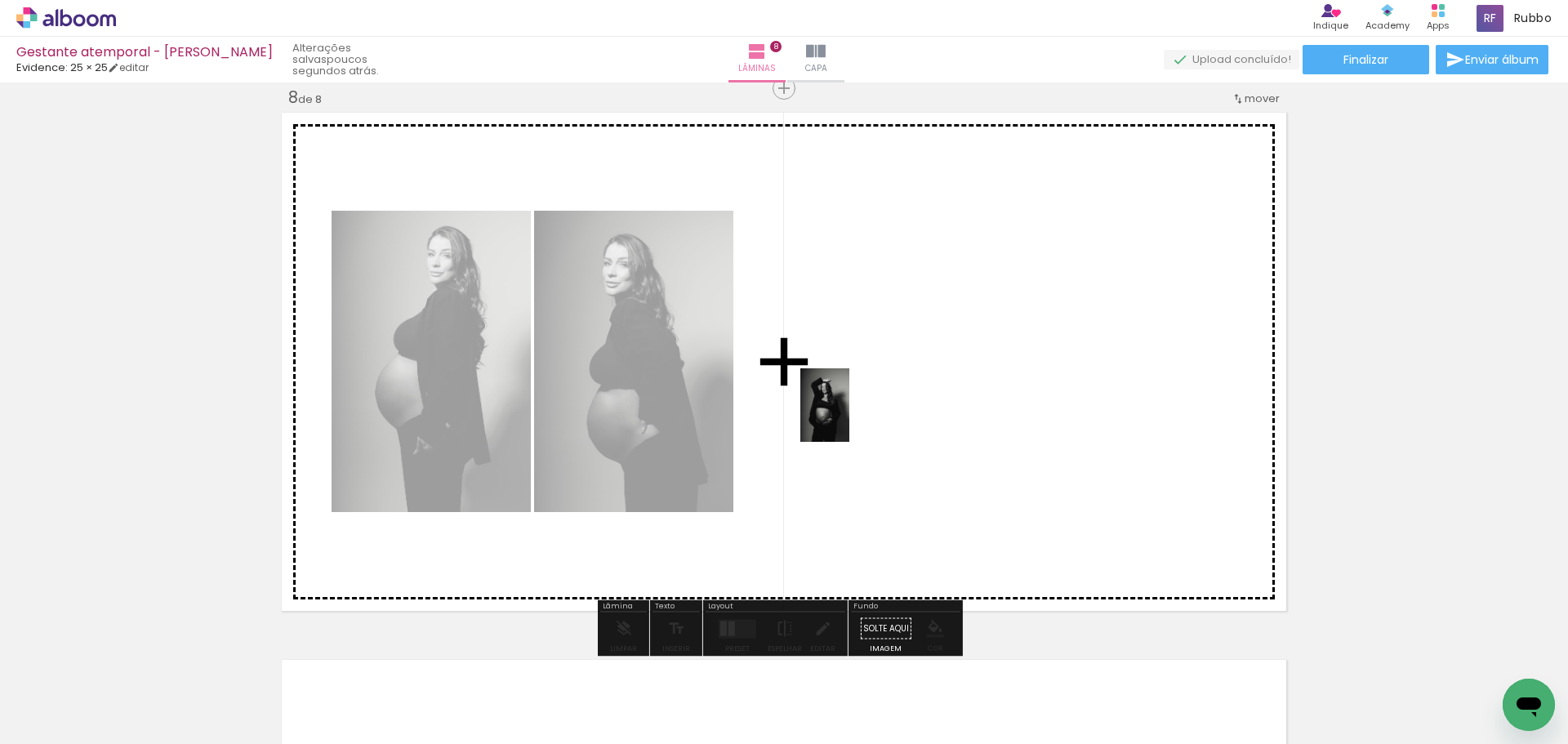
drag, startPoint x: 290, startPoint y: 688, endPoint x: 868, endPoint y: 402, distance: 644.9
click at [868, 402] on quentale-workspace at bounding box center [784, 372] width 1568 height 744
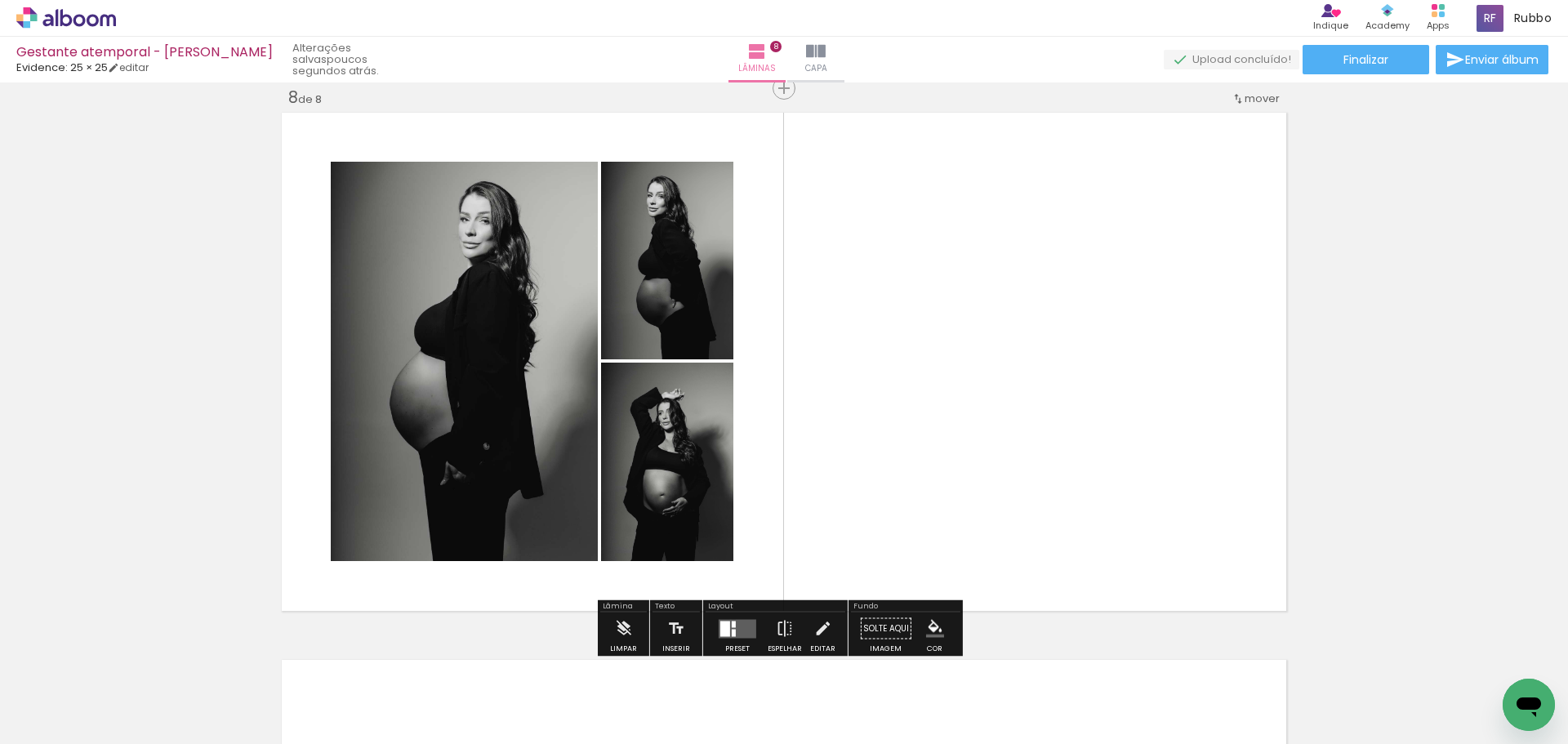
click at [727, 636] on quentale-layouter at bounding box center [738, 629] width 38 height 19
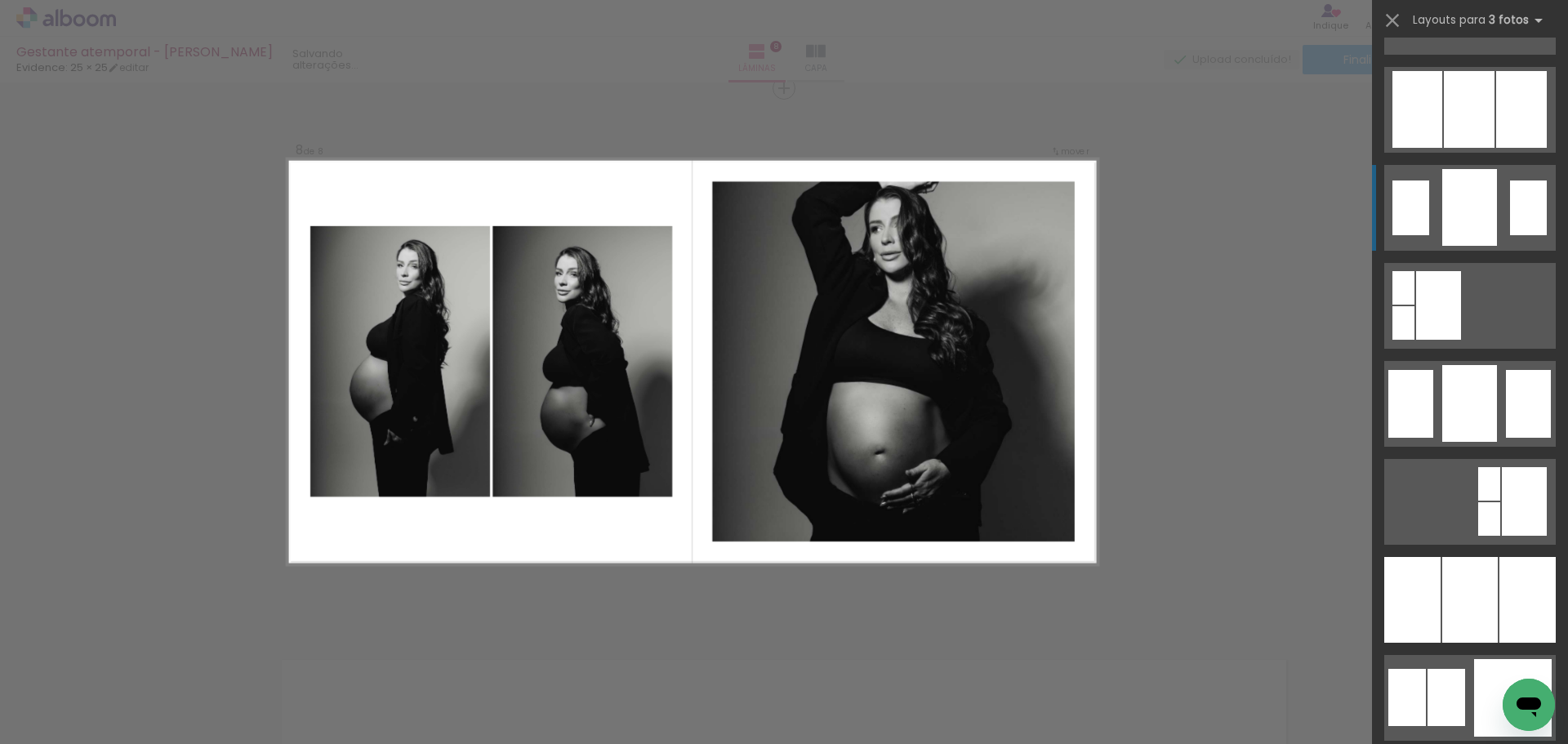
scroll to position [1307, 0]
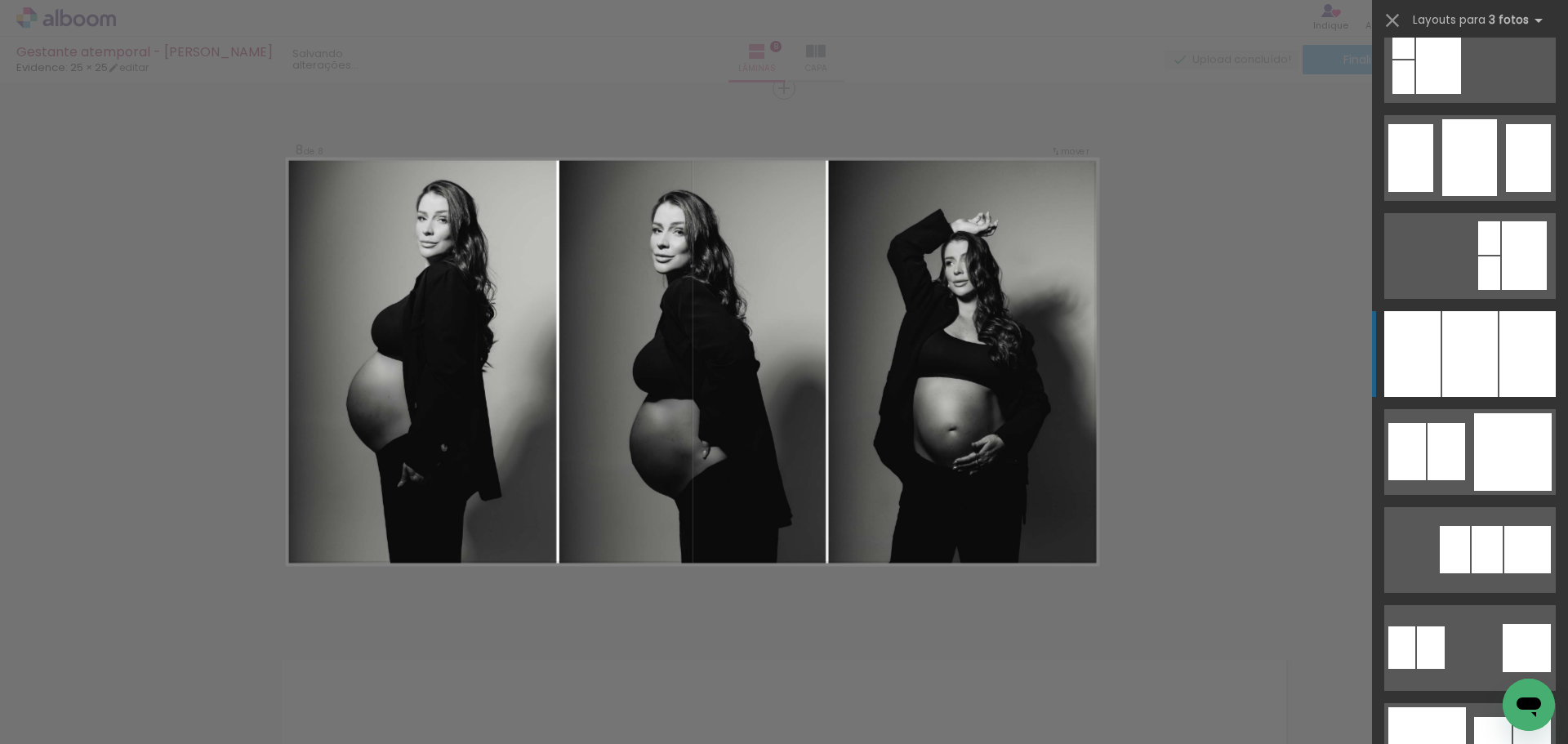
click at [1472, 370] on div at bounding box center [1469, 354] width 56 height 85
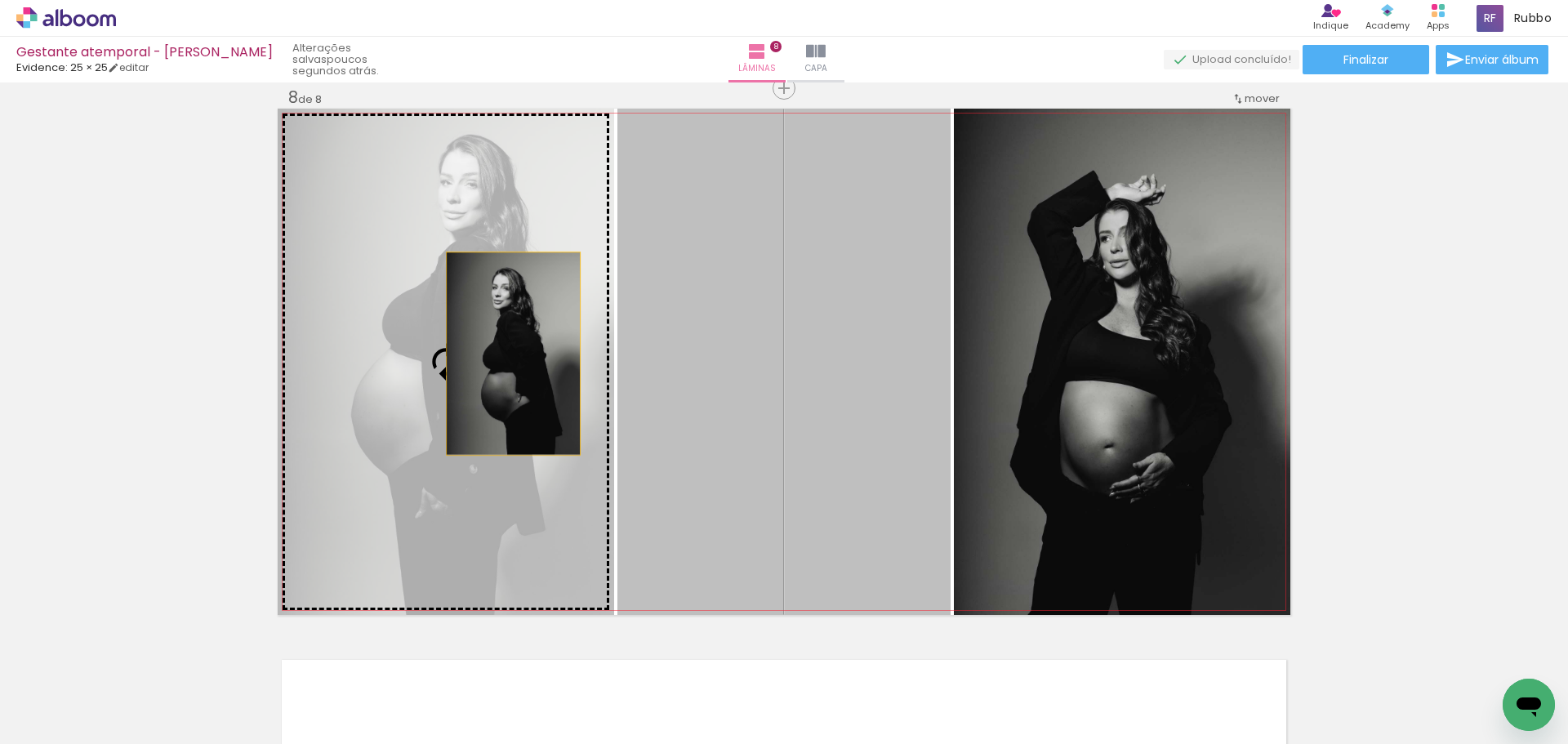
drag, startPoint x: 828, startPoint y: 363, endPoint x: 489, endPoint y: 351, distance: 339.2
click at [0, 0] on slot at bounding box center [0, 0] width 0 height 0
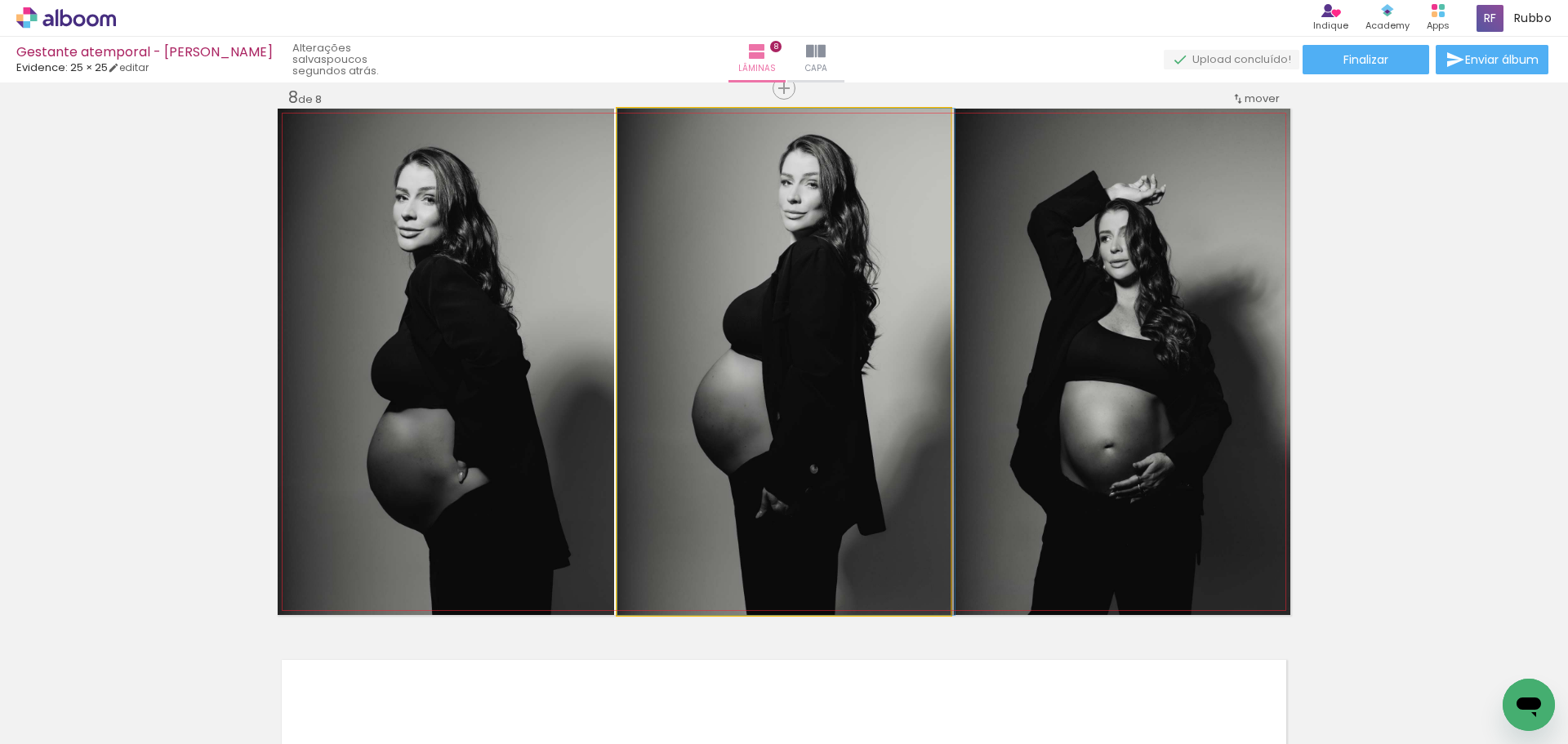
drag, startPoint x: 867, startPoint y: 391, endPoint x: 1141, endPoint y: 372, distance: 274.7
click at [0, 0] on slot at bounding box center [0, 0] width 0 height 0
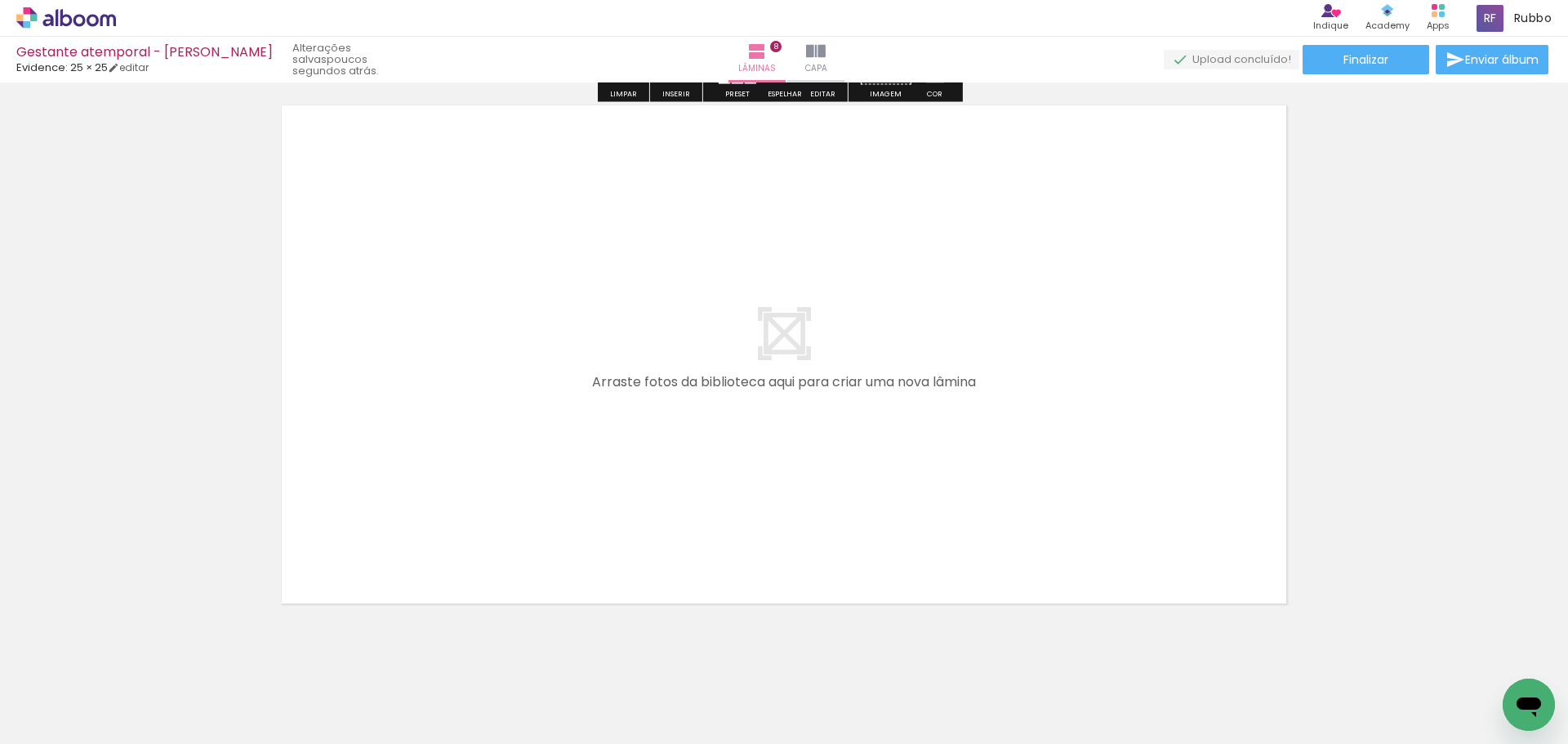
scroll to position [4425, 0]
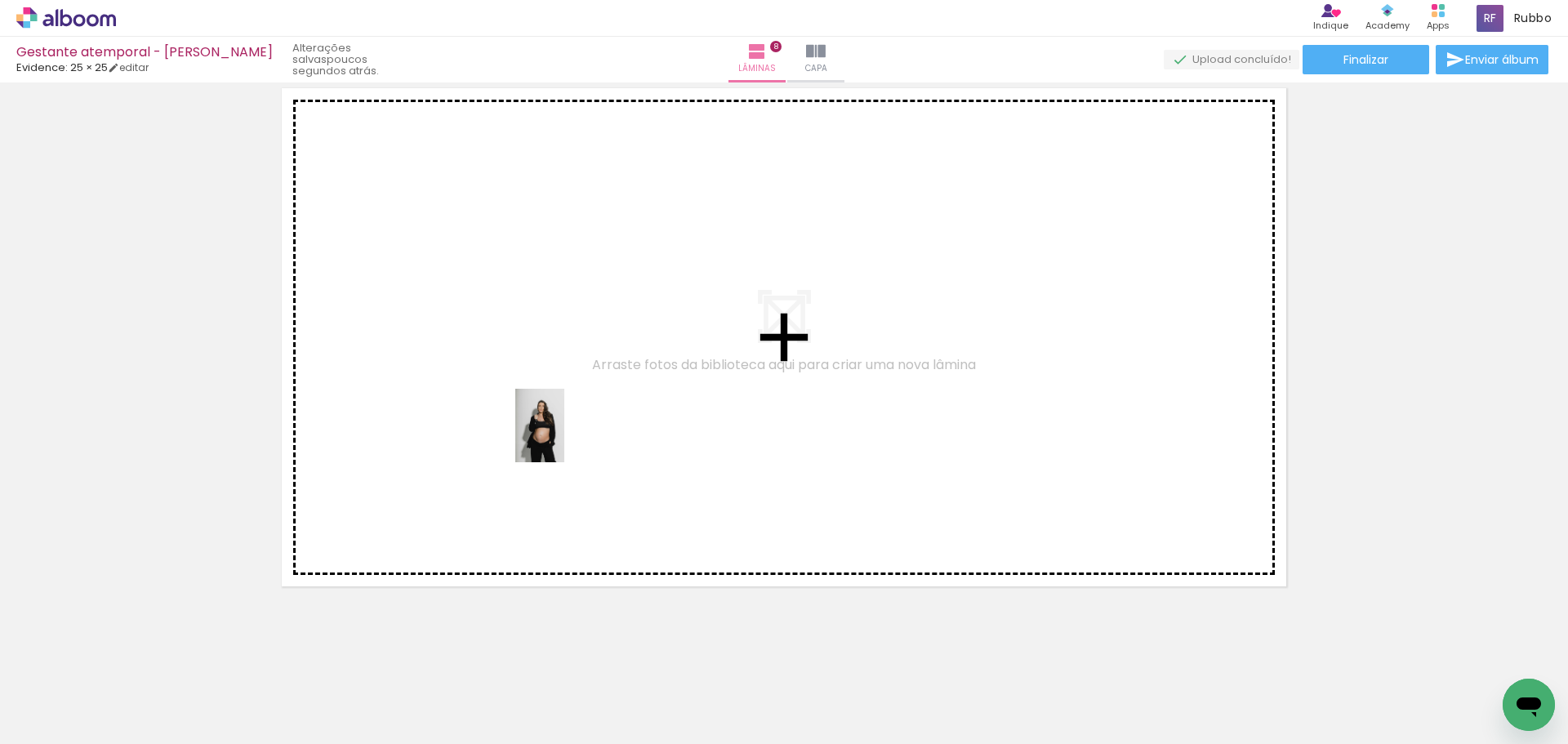
drag, startPoint x: 183, startPoint y: 698, endPoint x: 477, endPoint y: 621, distance: 303.9
click at [567, 437] on quentale-workspace at bounding box center [784, 372] width 1568 height 744
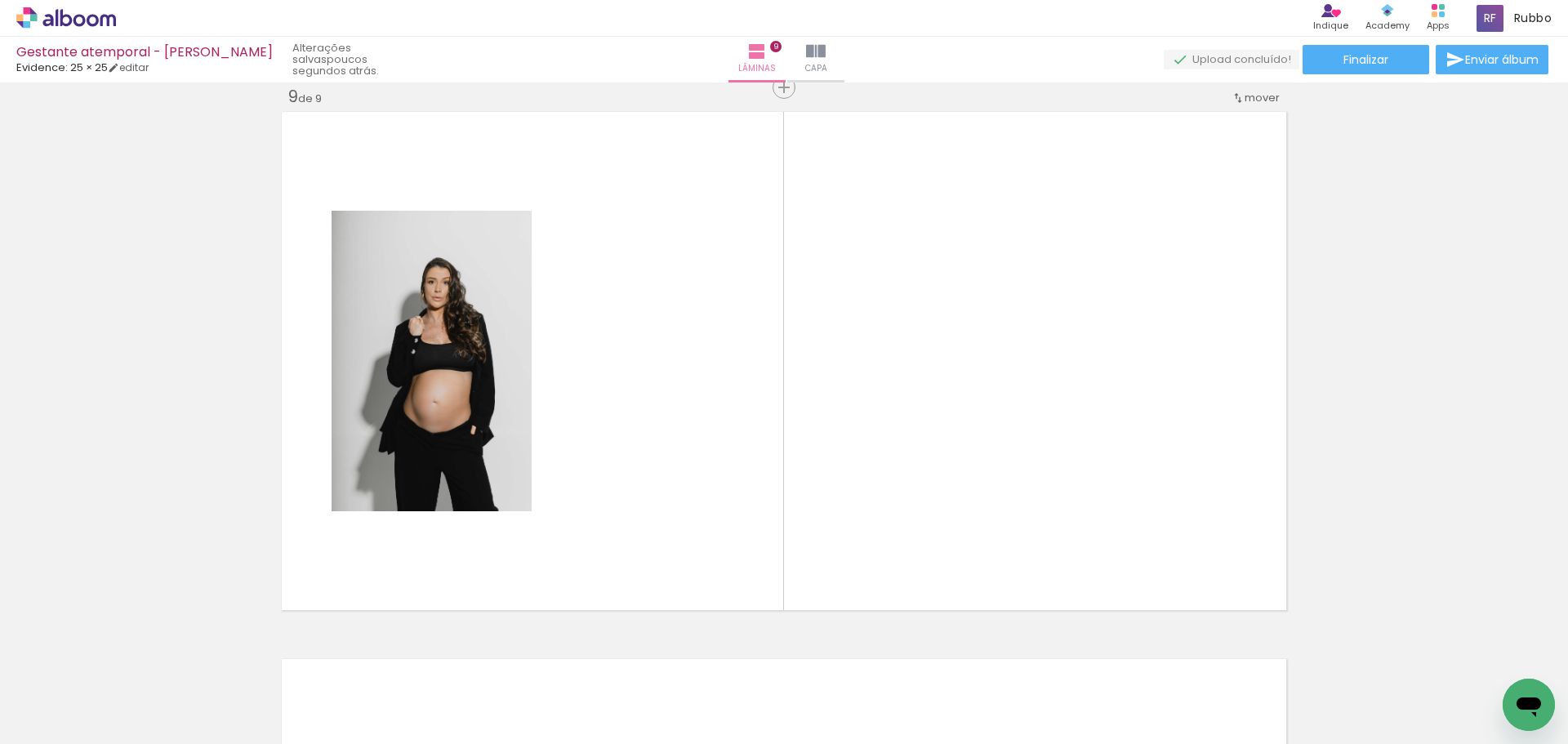
scroll to position [4400, 0]
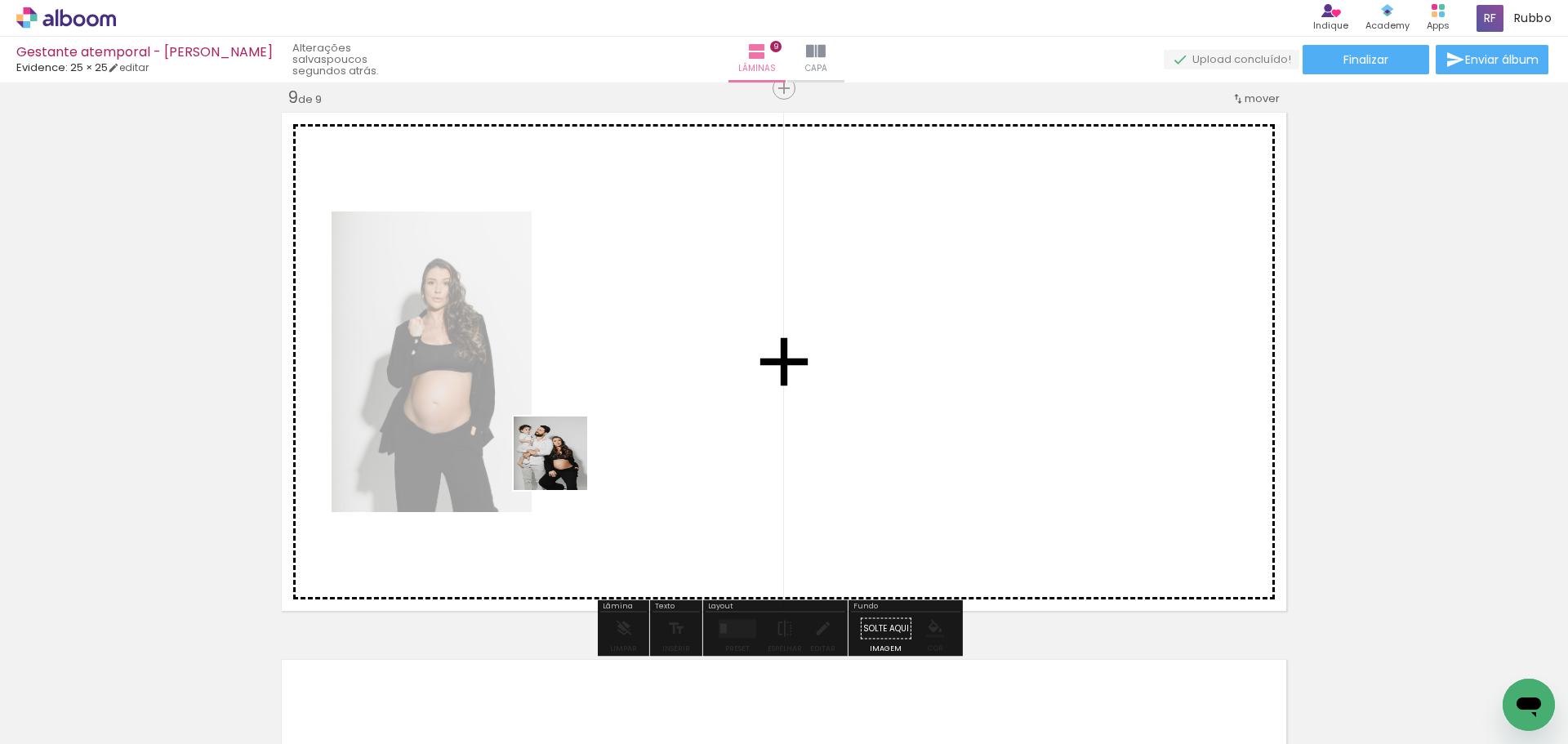
drag, startPoint x: 452, startPoint y: 691, endPoint x: 473, endPoint y: 618, distance: 76.0
click at [615, 426] on quentale-workspace at bounding box center [784, 372] width 1568 height 744
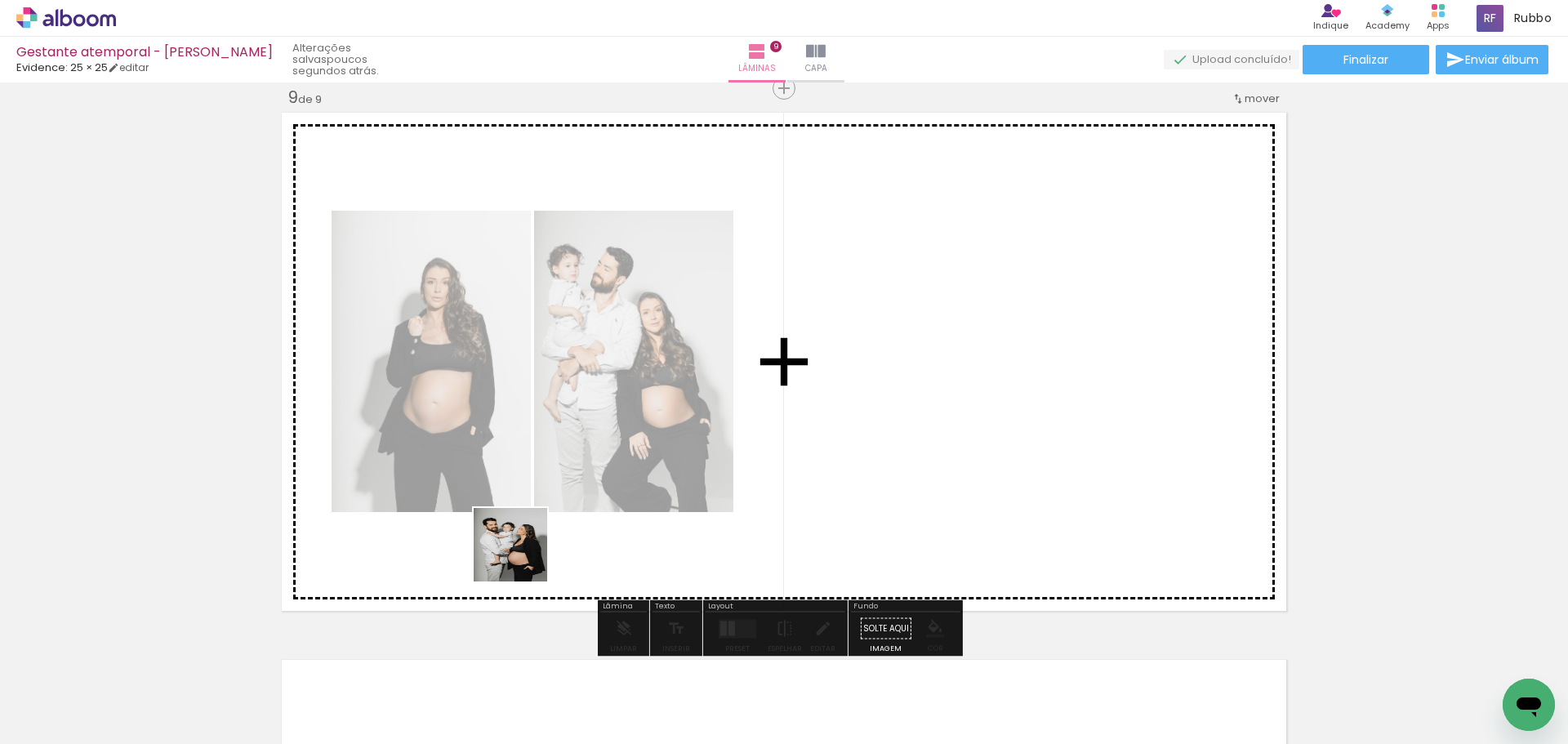
drag, startPoint x: 362, startPoint y: 695, endPoint x: 854, endPoint y: 414, distance: 566.6
click at [863, 387] on quentale-workspace at bounding box center [784, 372] width 1568 height 744
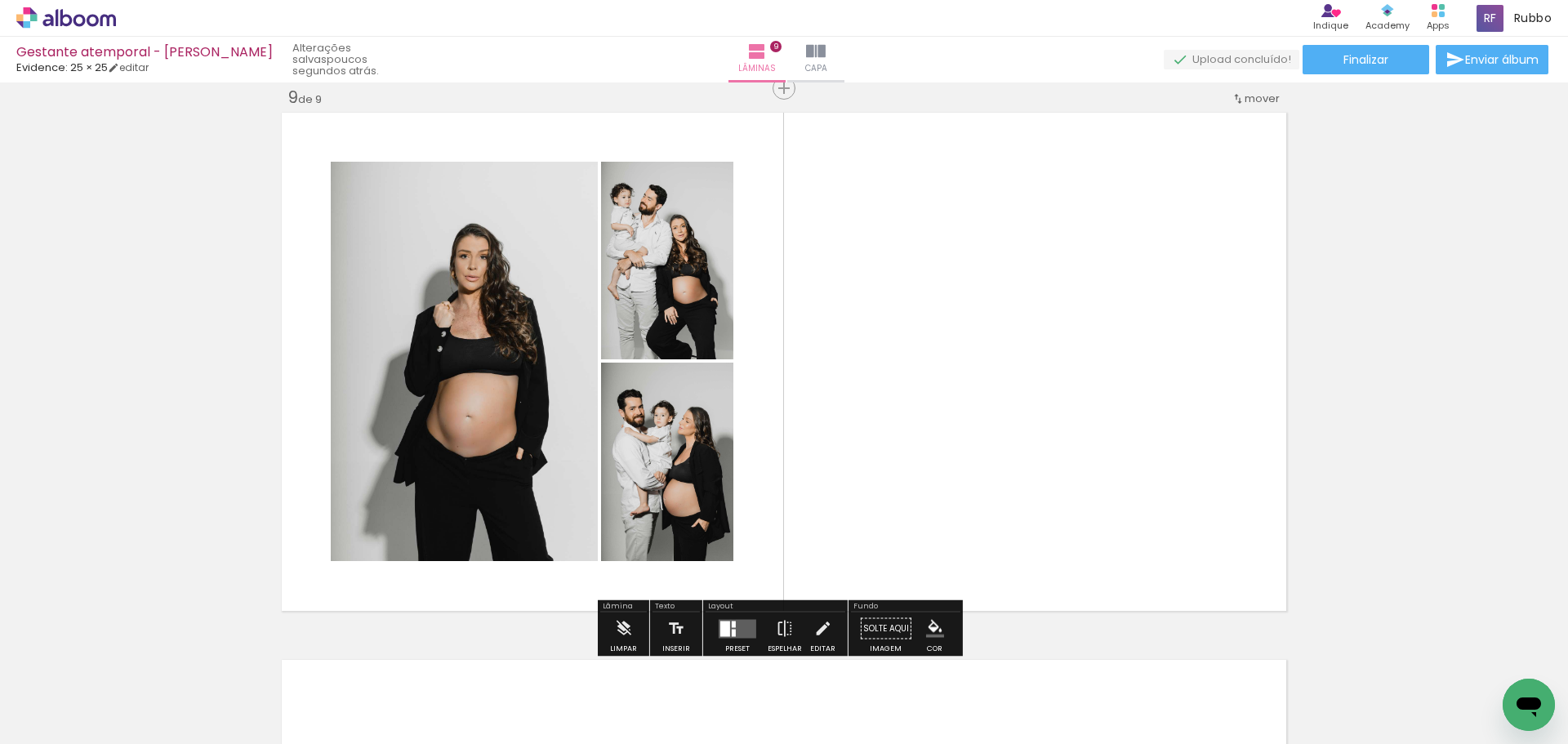
scroll to position [0, 674]
click at [734, 623] on quentale-layouter at bounding box center [738, 629] width 38 height 19
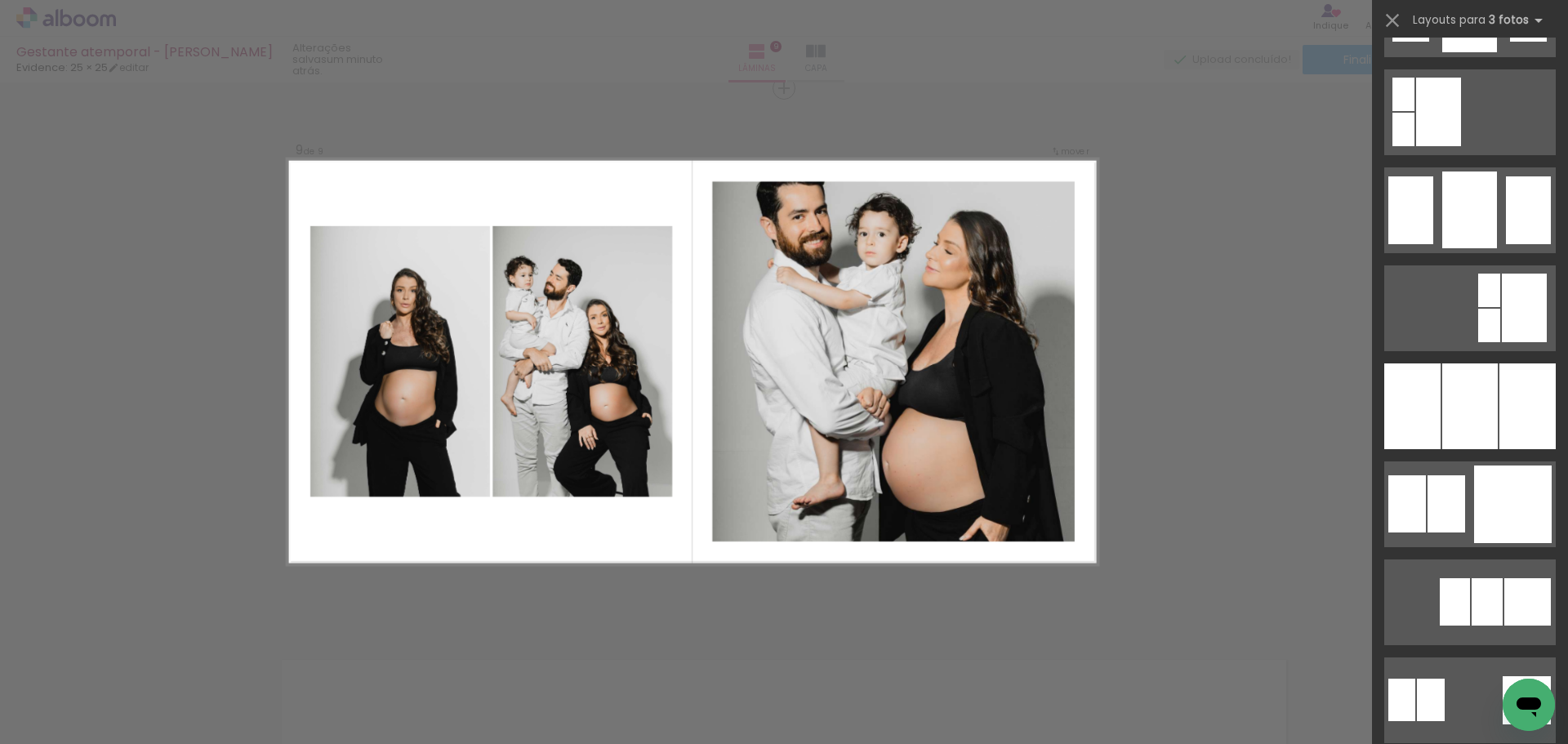
scroll to position [1225, 0]
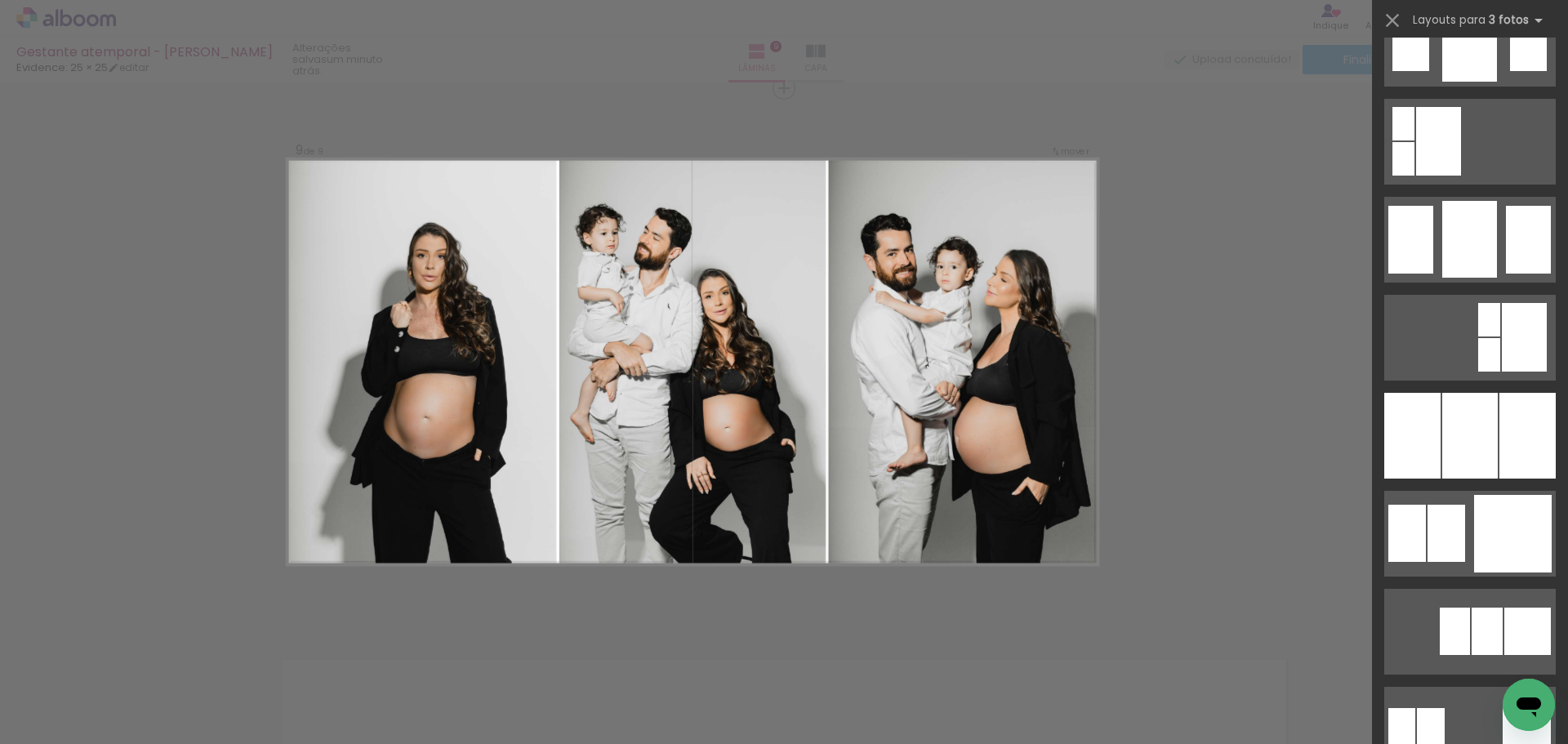
click at [1467, 414] on div at bounding box center [1469, 436] width 56 height 85
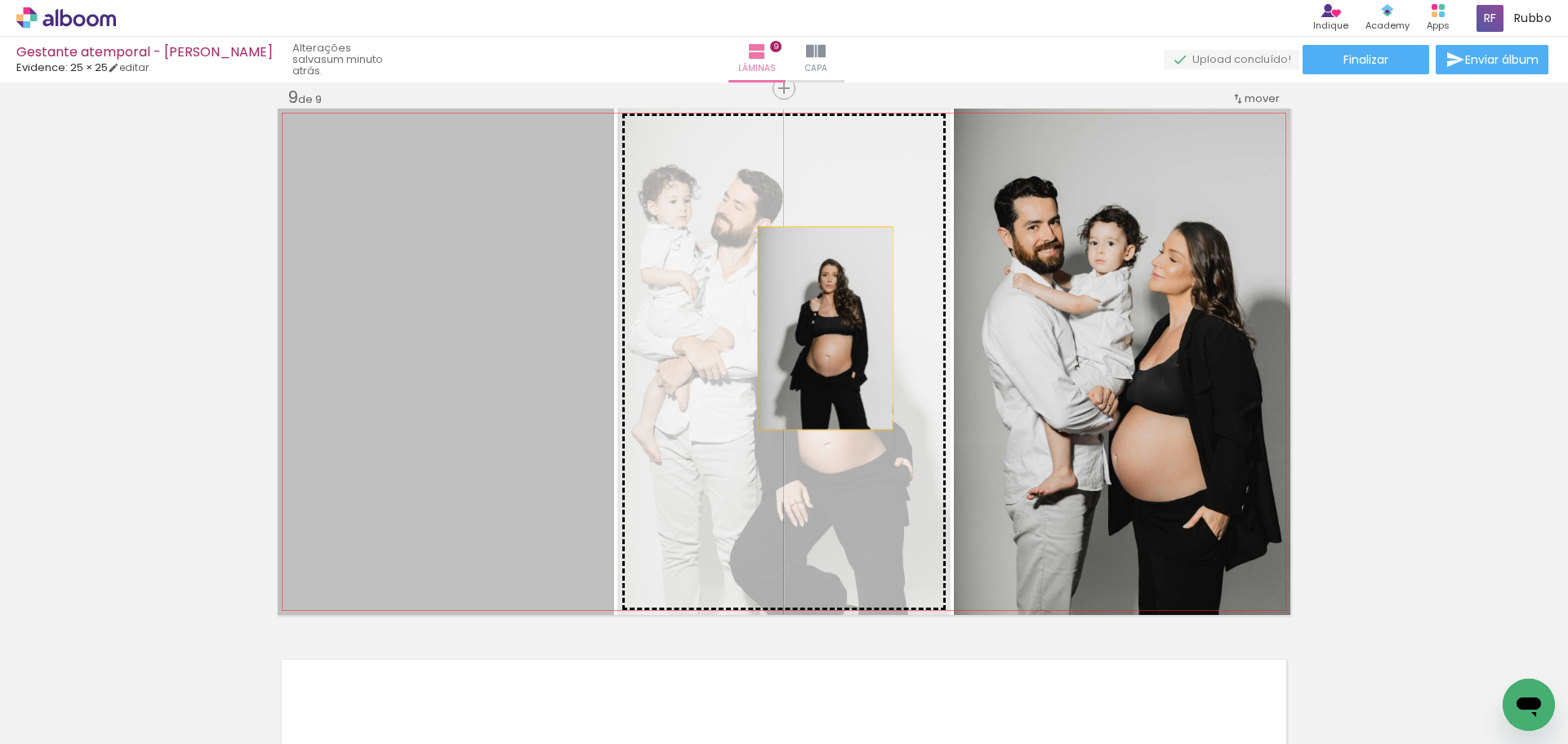
drag, startPoint x: 462, startPoint y: 310, endPoint x: 820, endPoint y: 328, distance: 358.5
click at [0, 0] on slot at bounding box center [0, 0] width 0 height 0
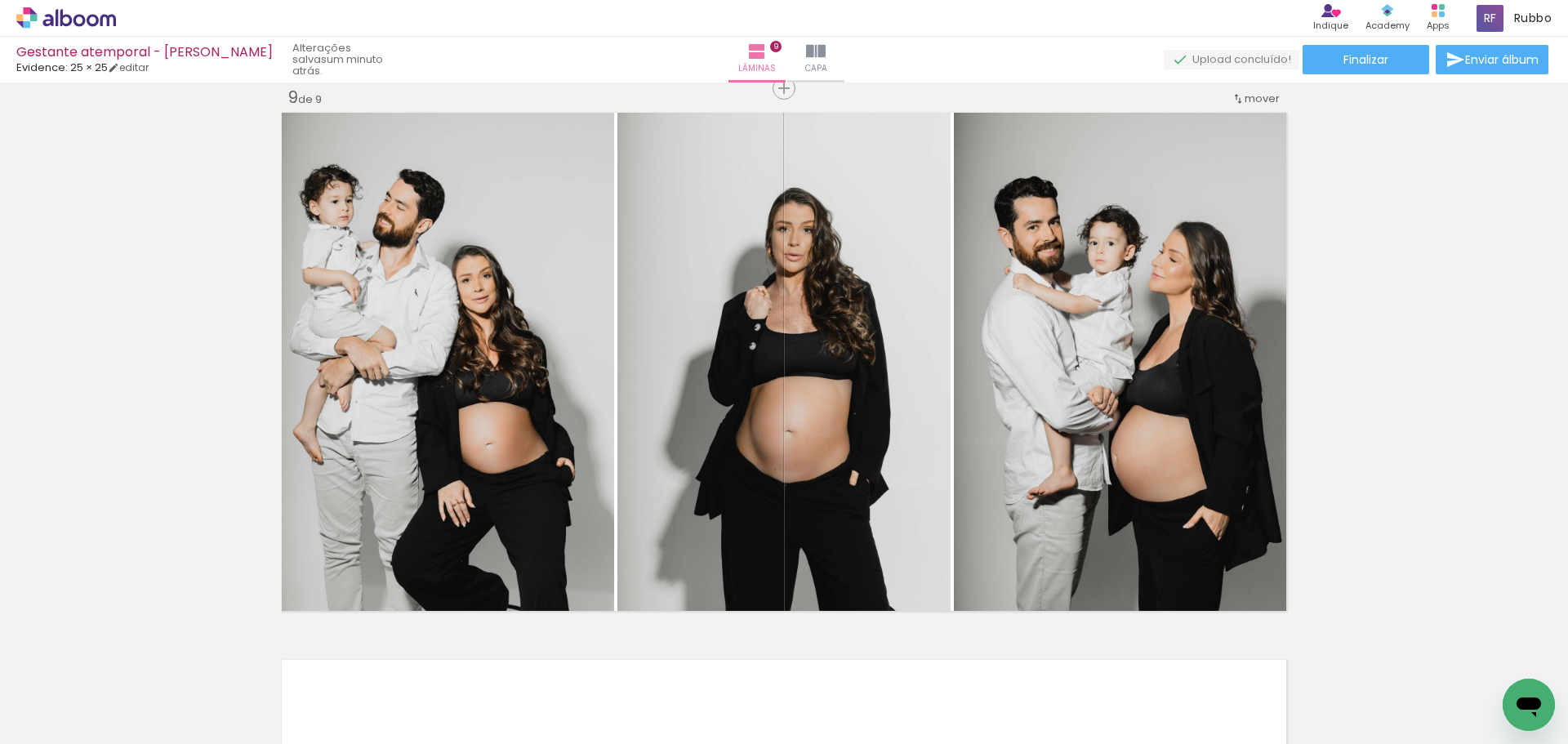
scroll to position [0, 674]
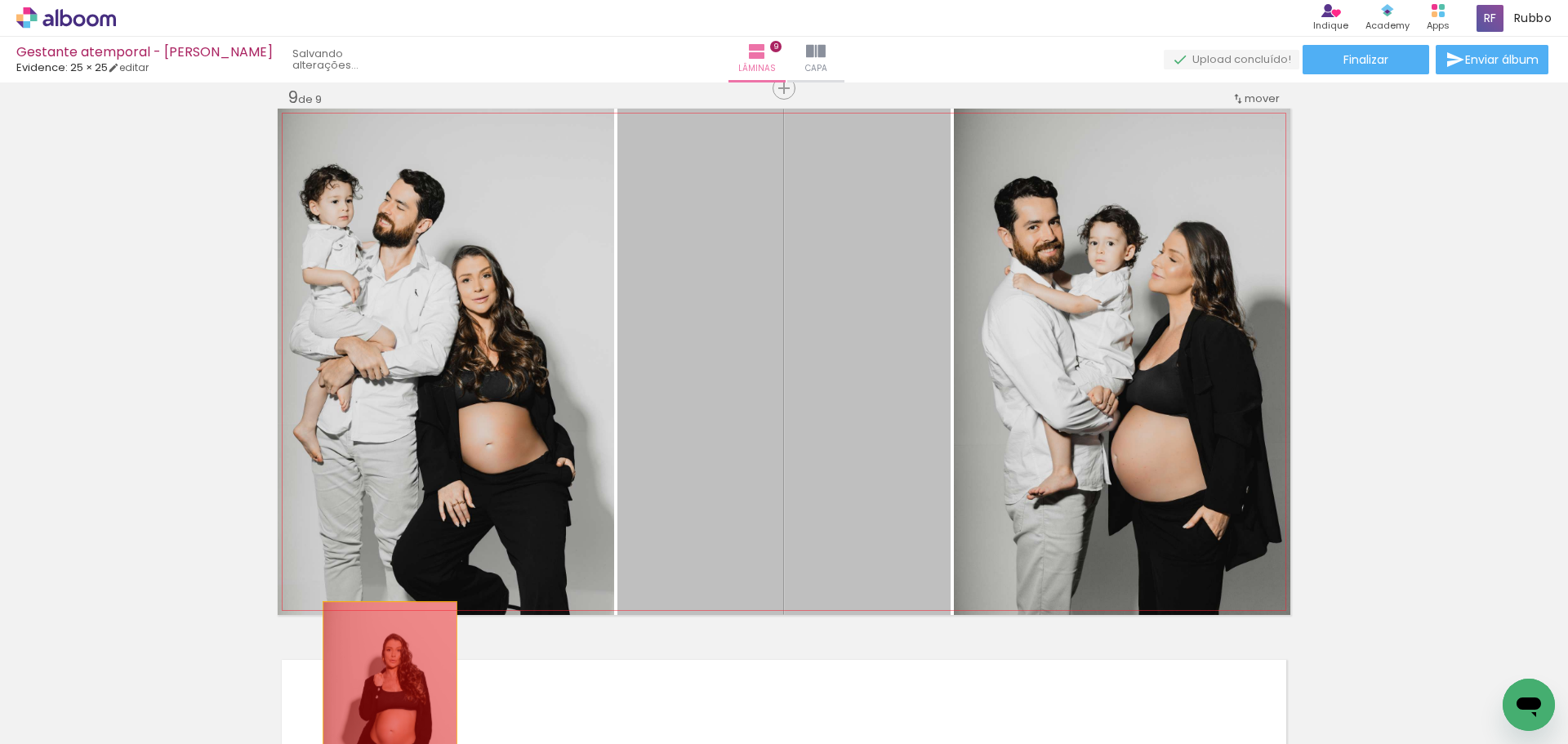
drag, startPoint x: 823, startPoint y: 268, endPoint x: 384, endPoint y: 703, distance: 618.0
click at [384, 703] on quentale-workspace at bounding box center [784, 372] width 1568 height 744
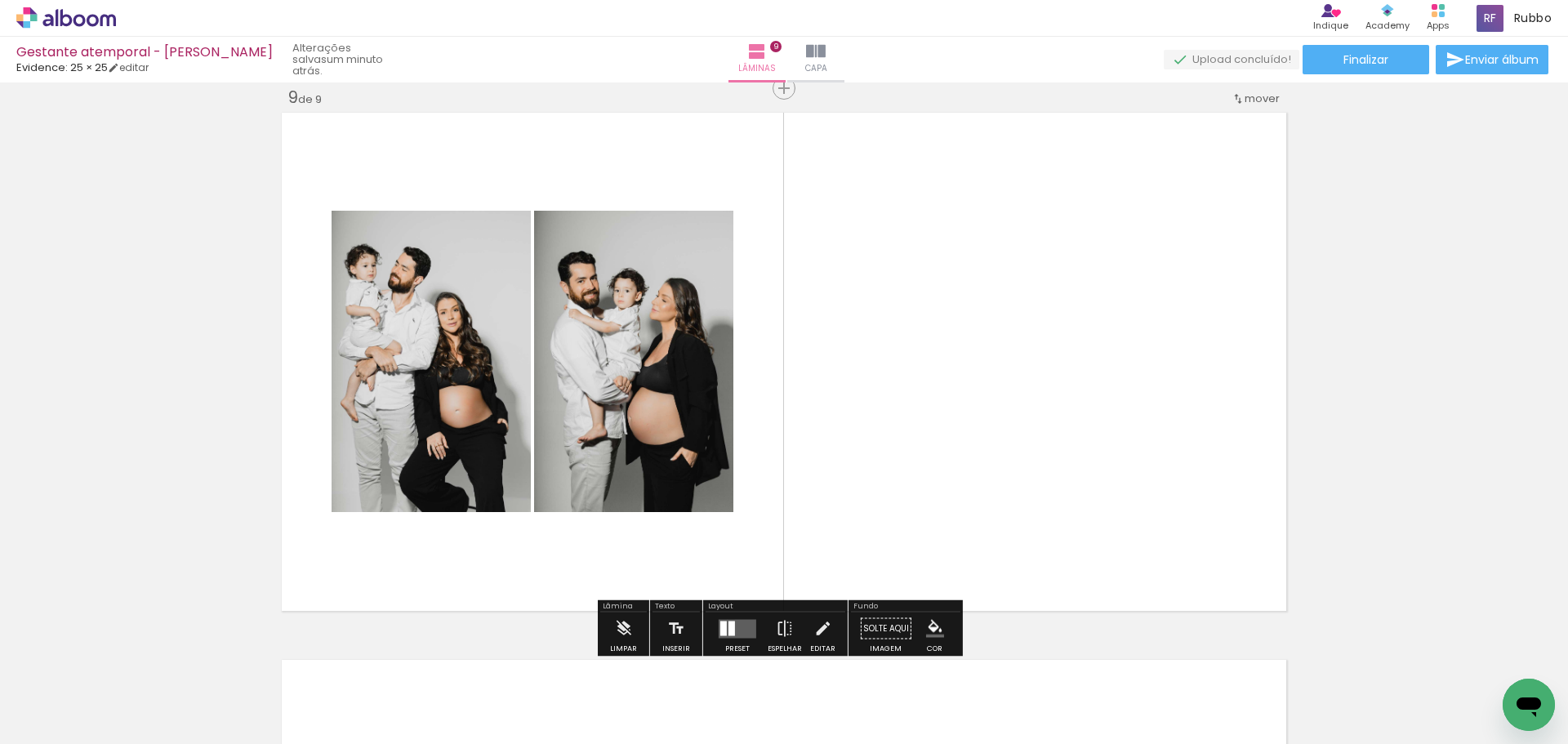
click at [734, 627] on quentale-layouter at bounding box center [738, 629] width 38 height 19
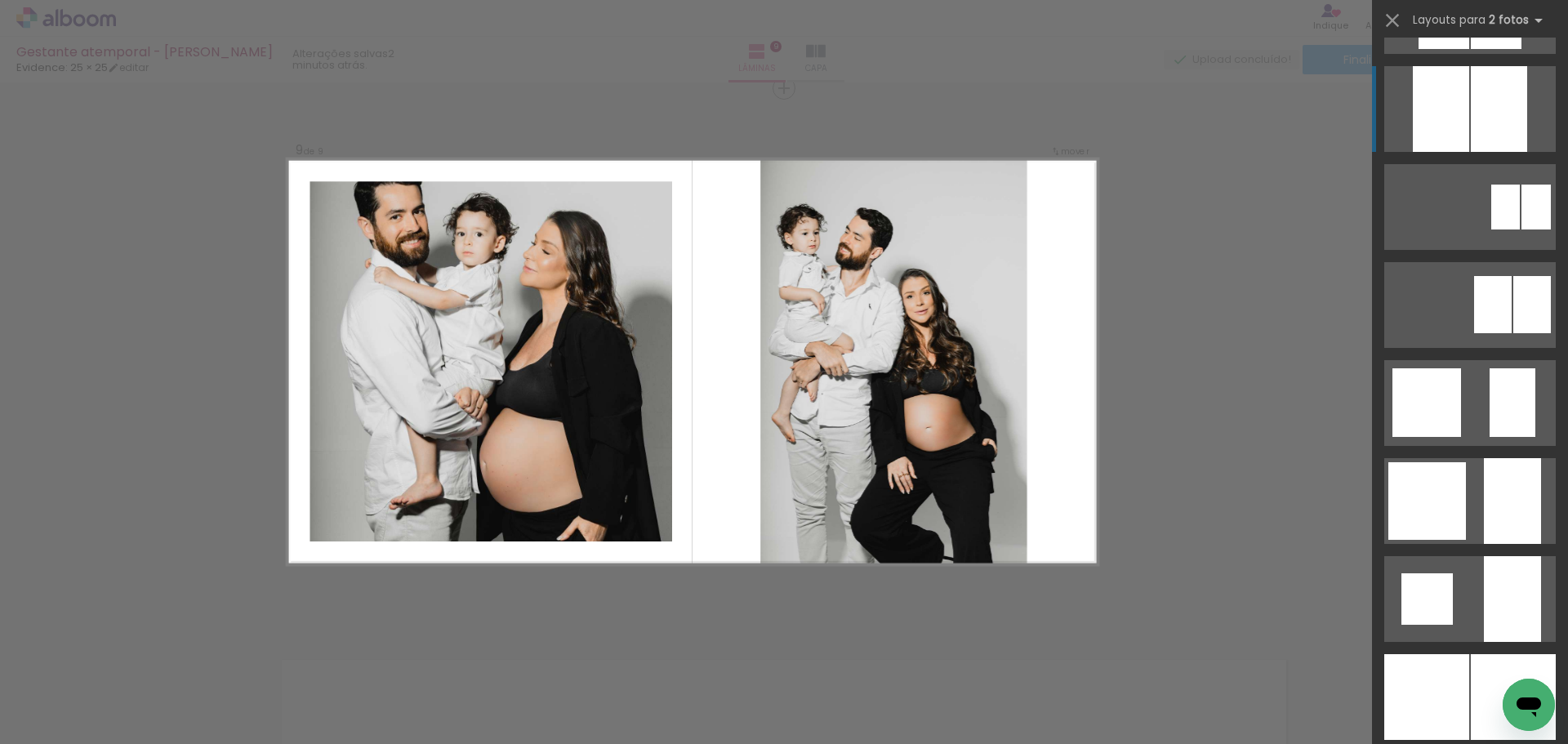
scroll to position [1144, 0]
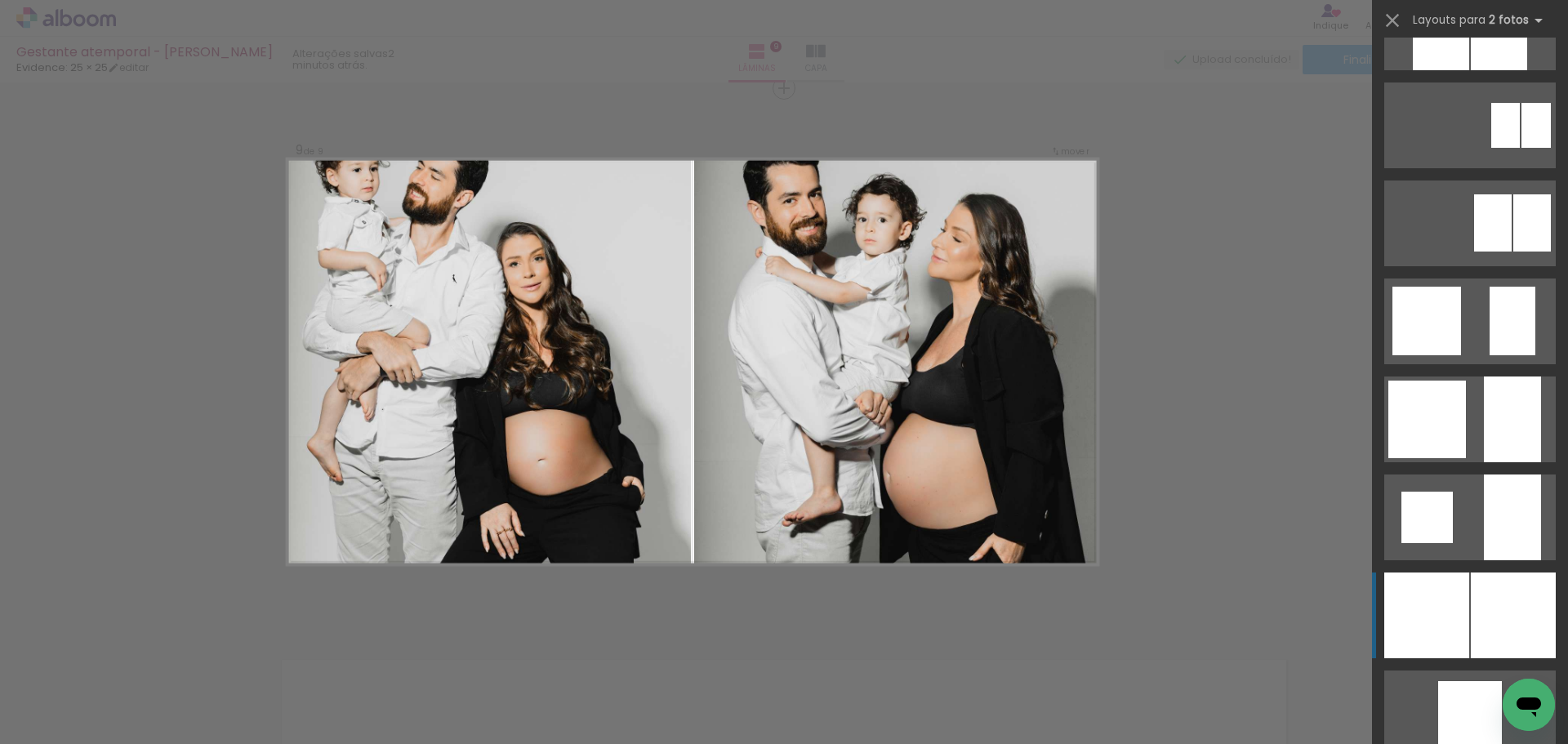
click at [1471, 586] on div at bounding box center [1514, 616] width 85 height 85
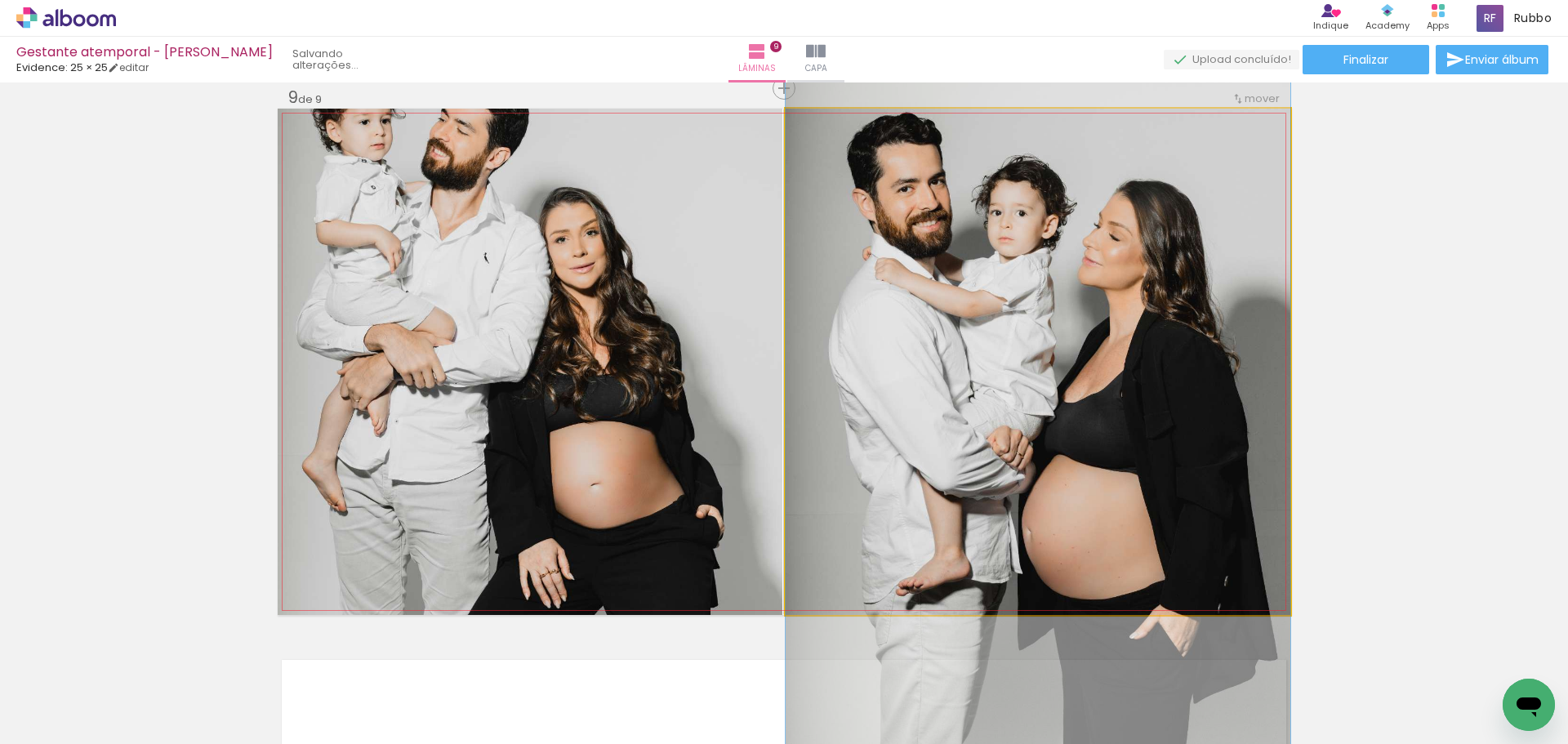
drag, startPoint x: 1089, startPoint y: 352, endPoint x: 1090, endPoint y: 381, distance: 29.0
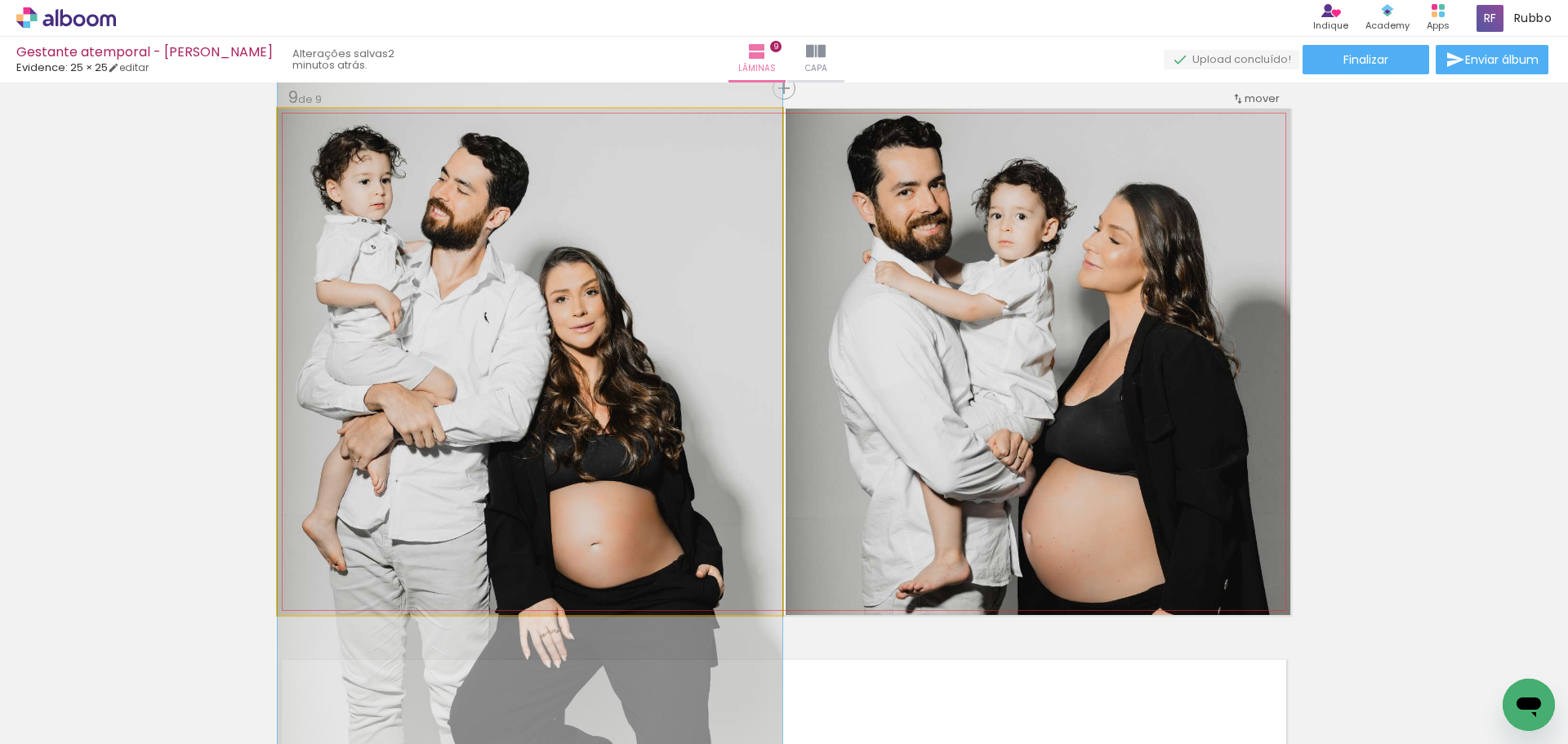
drag, startPoint x: 566, startPoint y: 315, endPoint x: 571, endPoint y: 375, distance: 60.2
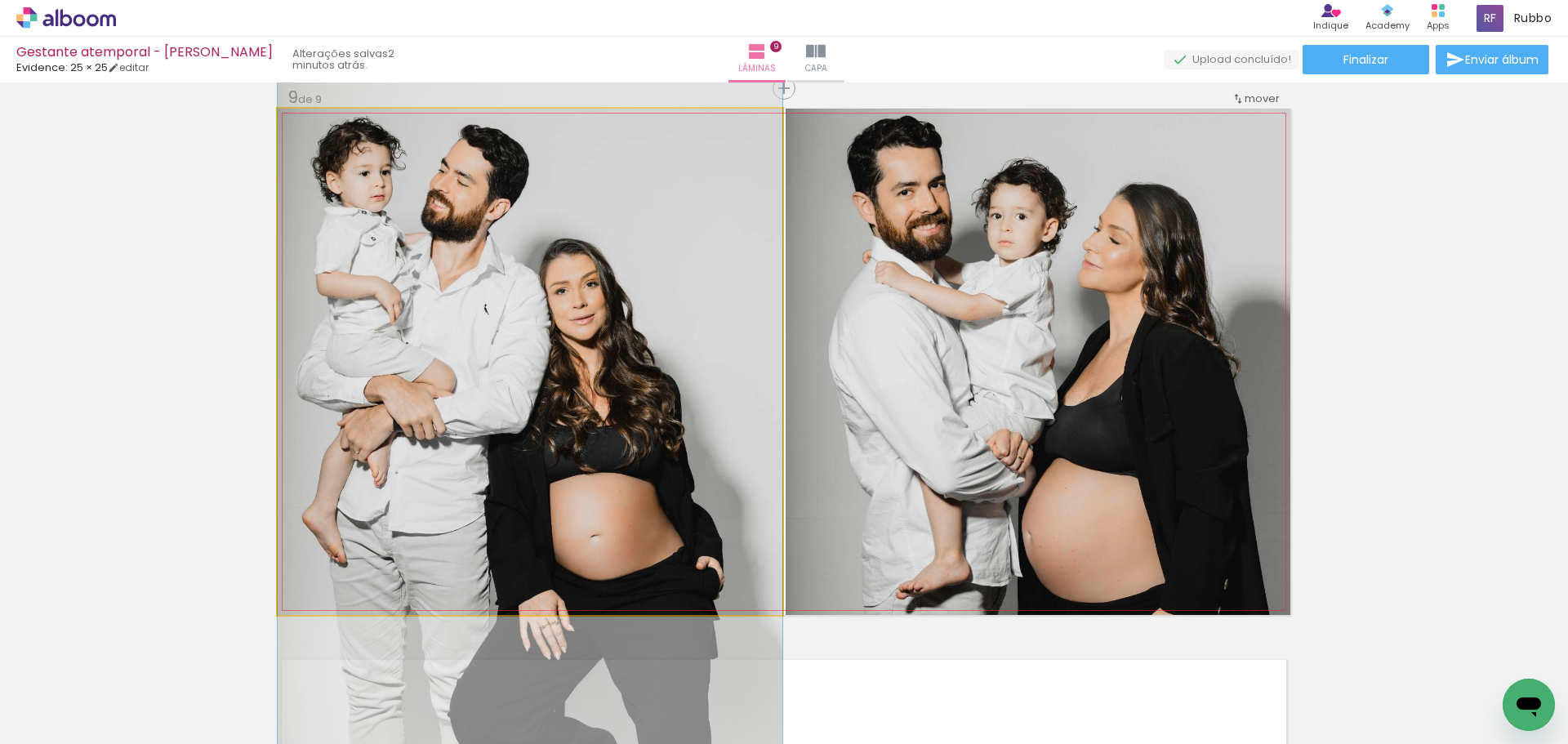
drag, startPoint x: 669, startPoint y: 338, endPoint x: 672, endPoint y: 329, distance: 9.5
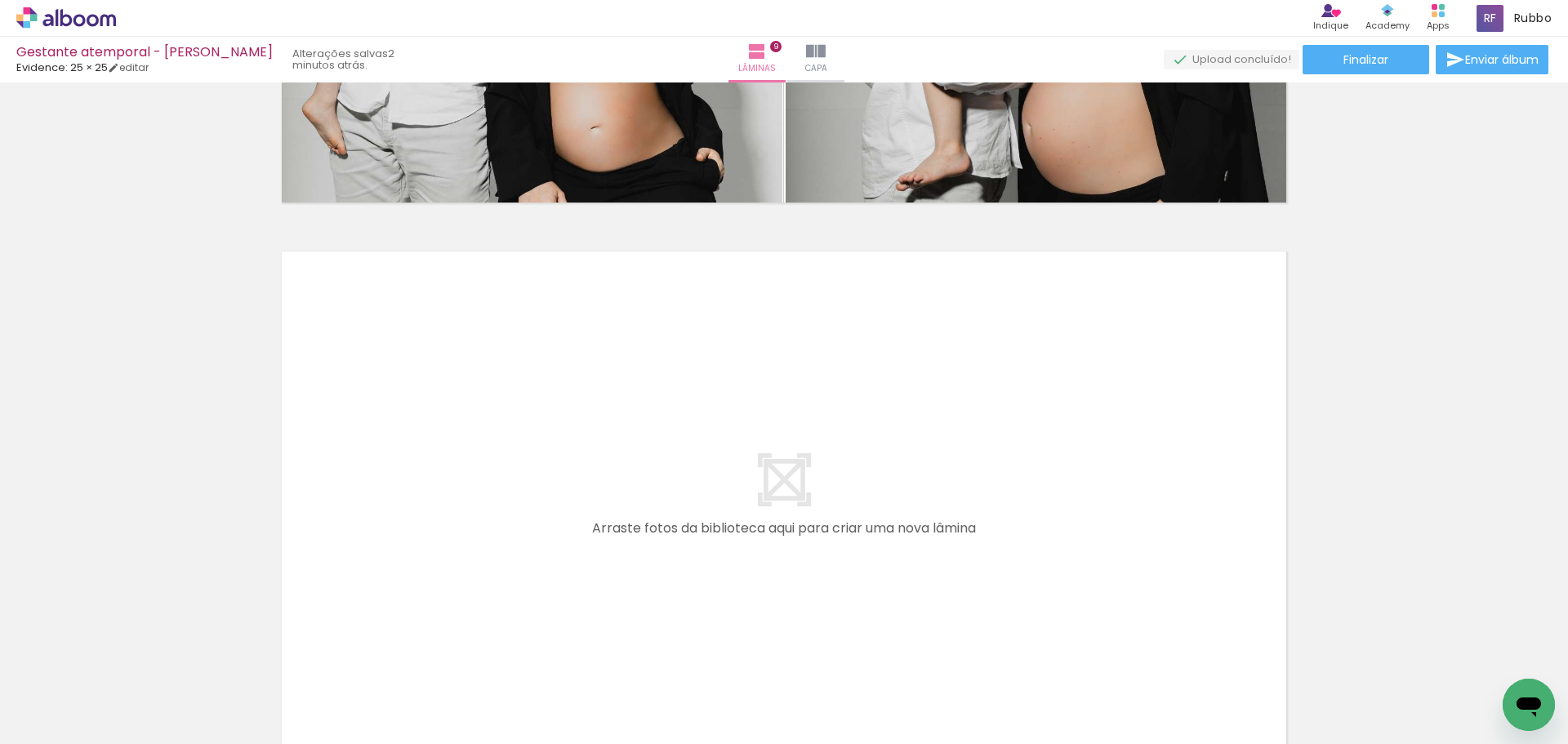
scroll to position [0, 3]
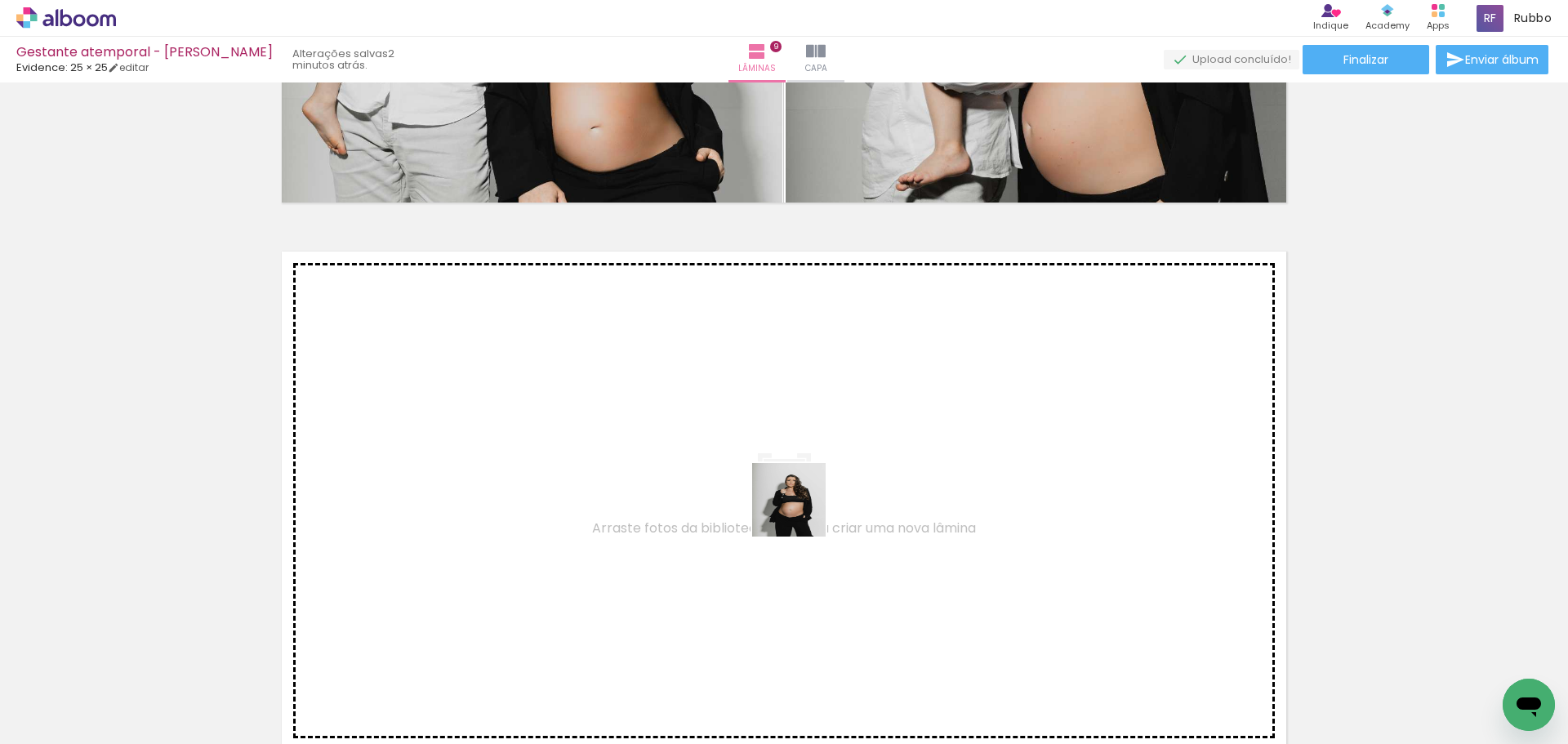
drag, startPoint x: 180, startPoint y: 690, endPoint x: 862, endPoint y: 482, distance: 713.0
click at [862, 482] on quentale-workspace at bounding box center [784, 372] width 1568 height 744
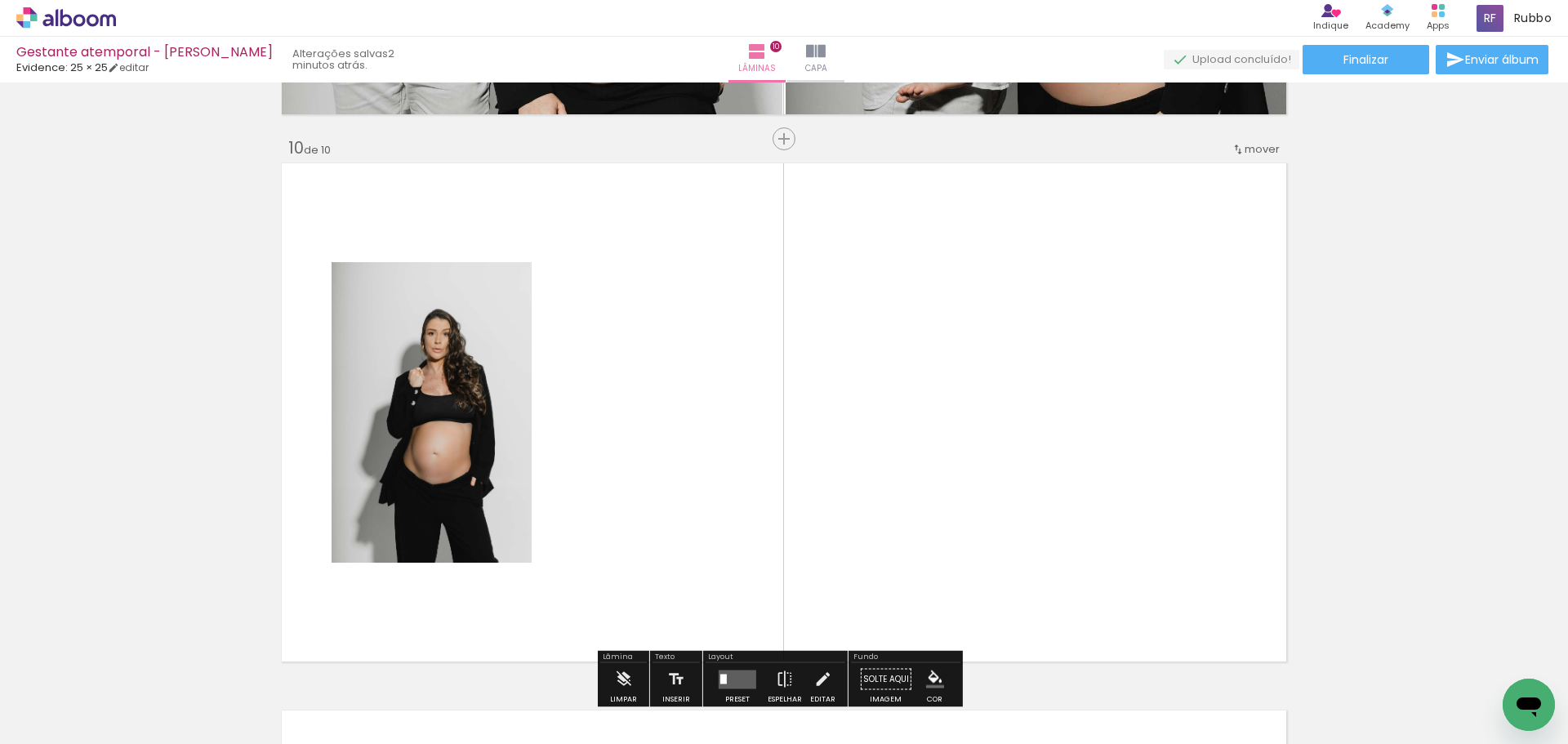
scroll to position [4948, 0]
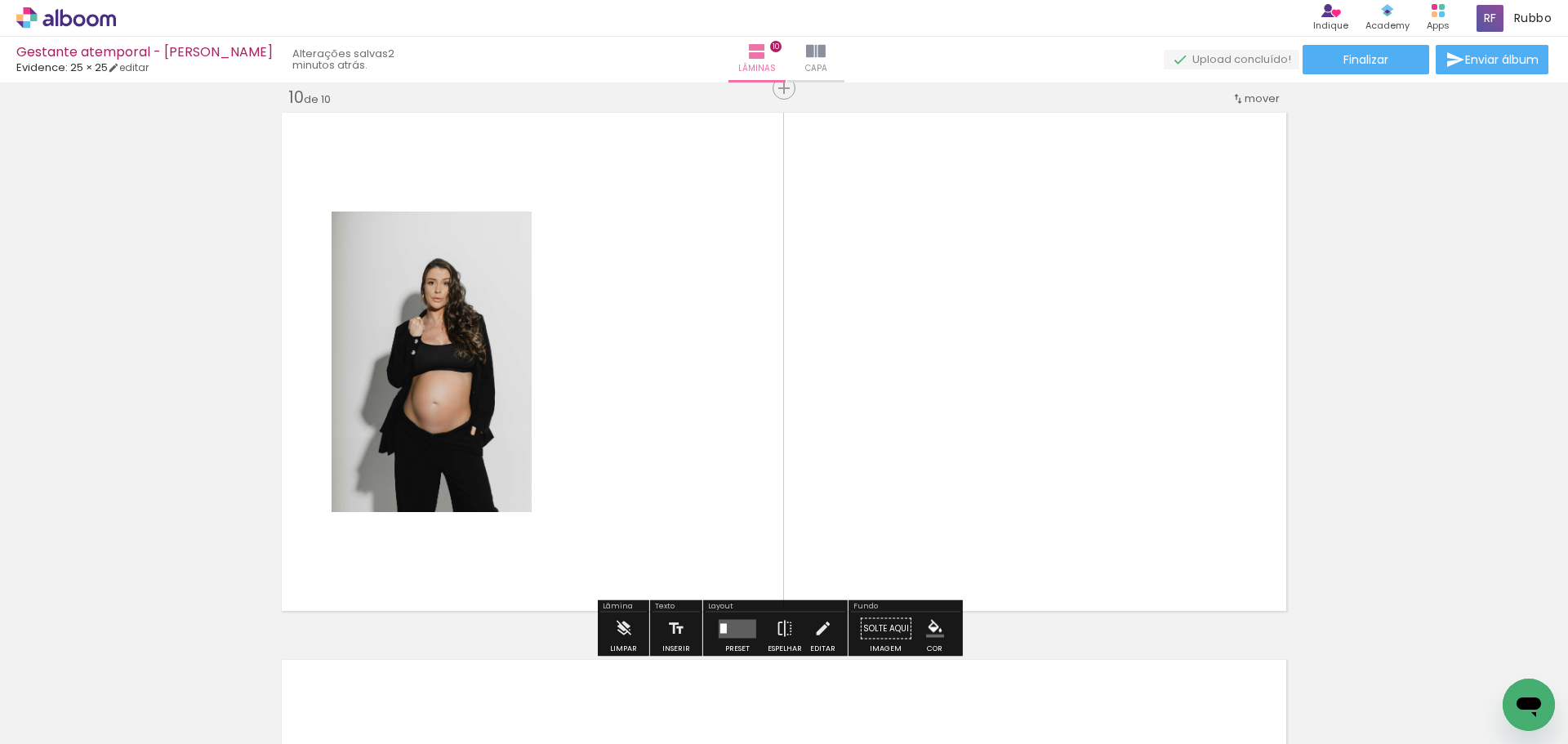
click at [732, 623] on quentale-layouter at bounding box center [738, 629] width 38 height 19
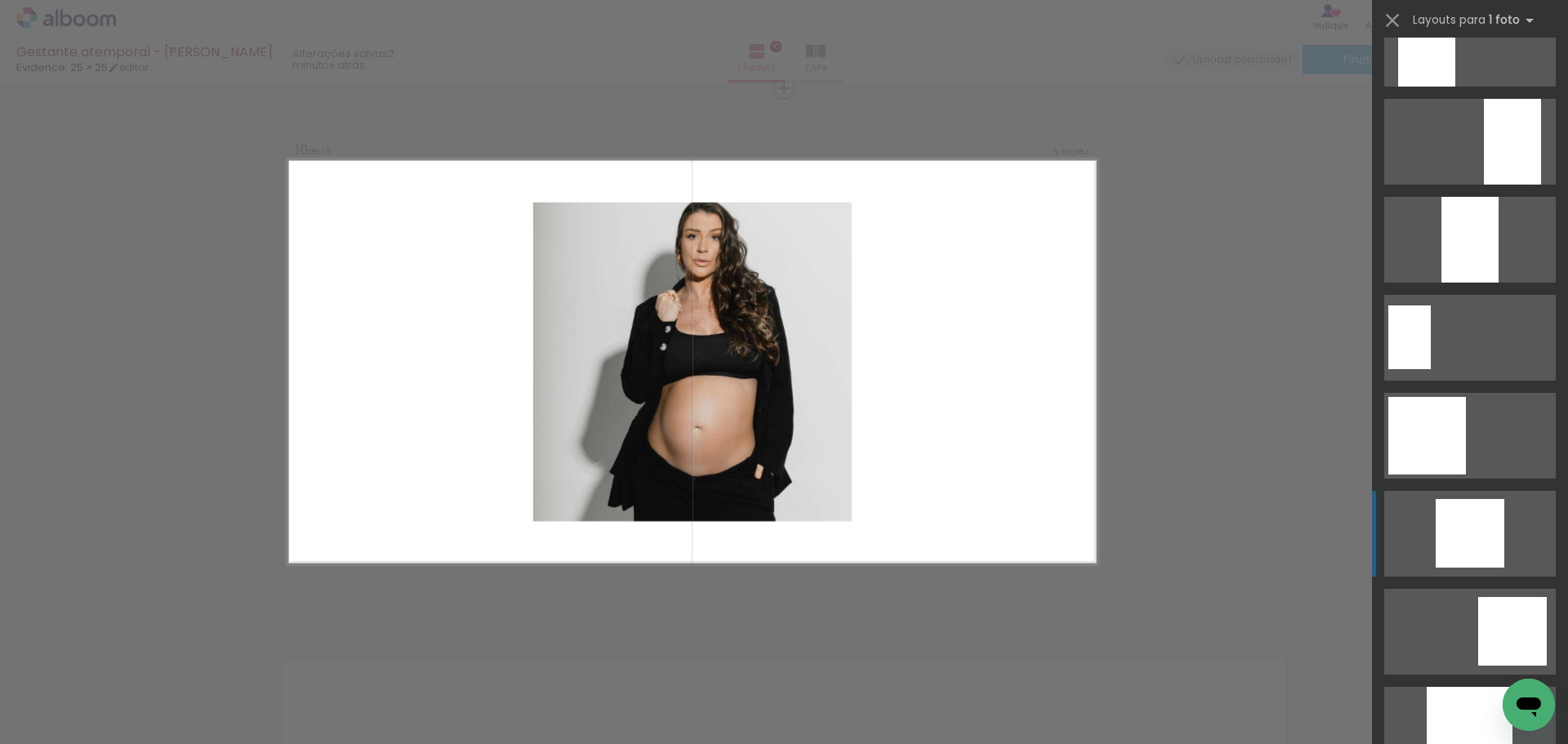
scroll to position [899, 0]
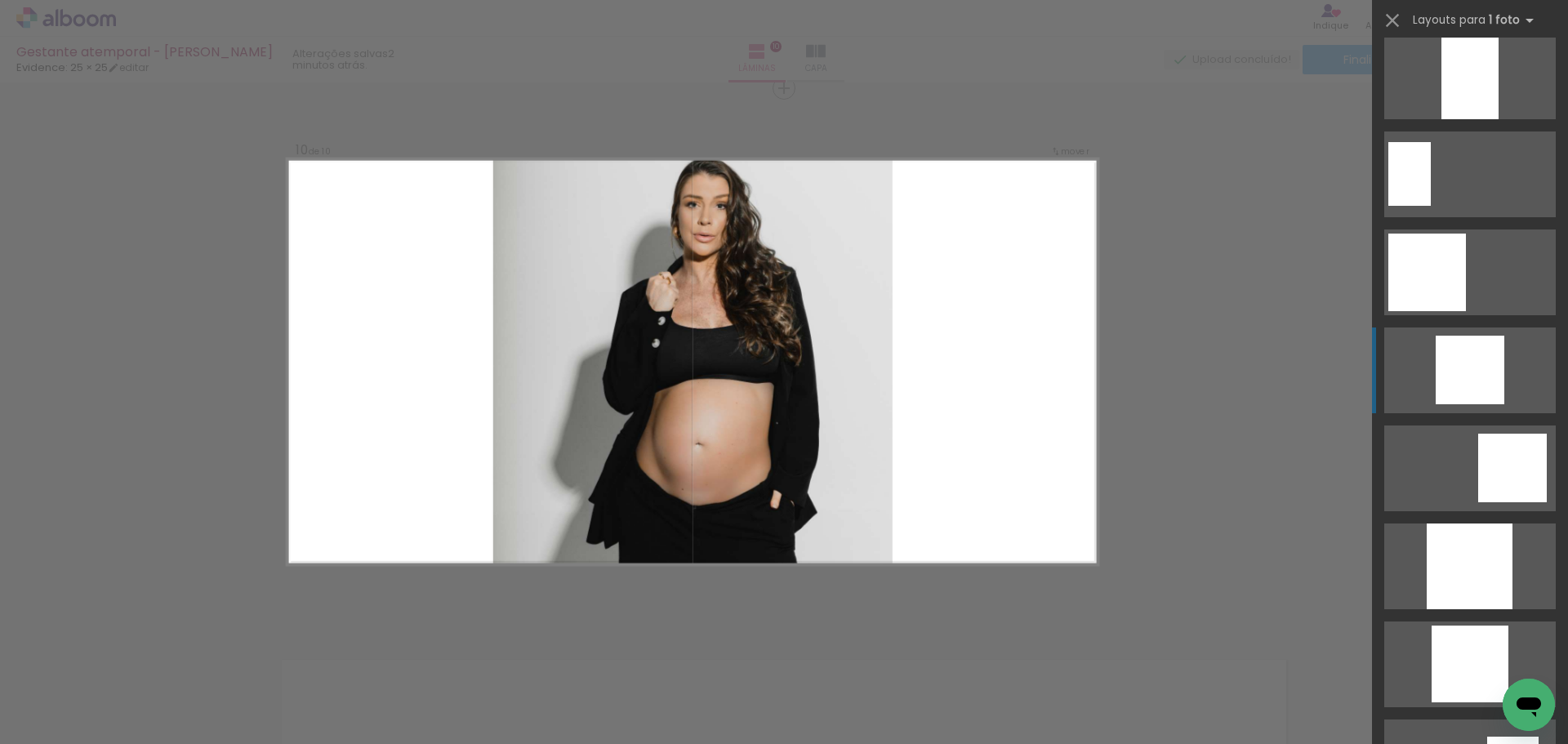
click at [1465, 524] on div at bounding box center [1469, 567] width 85 height 85
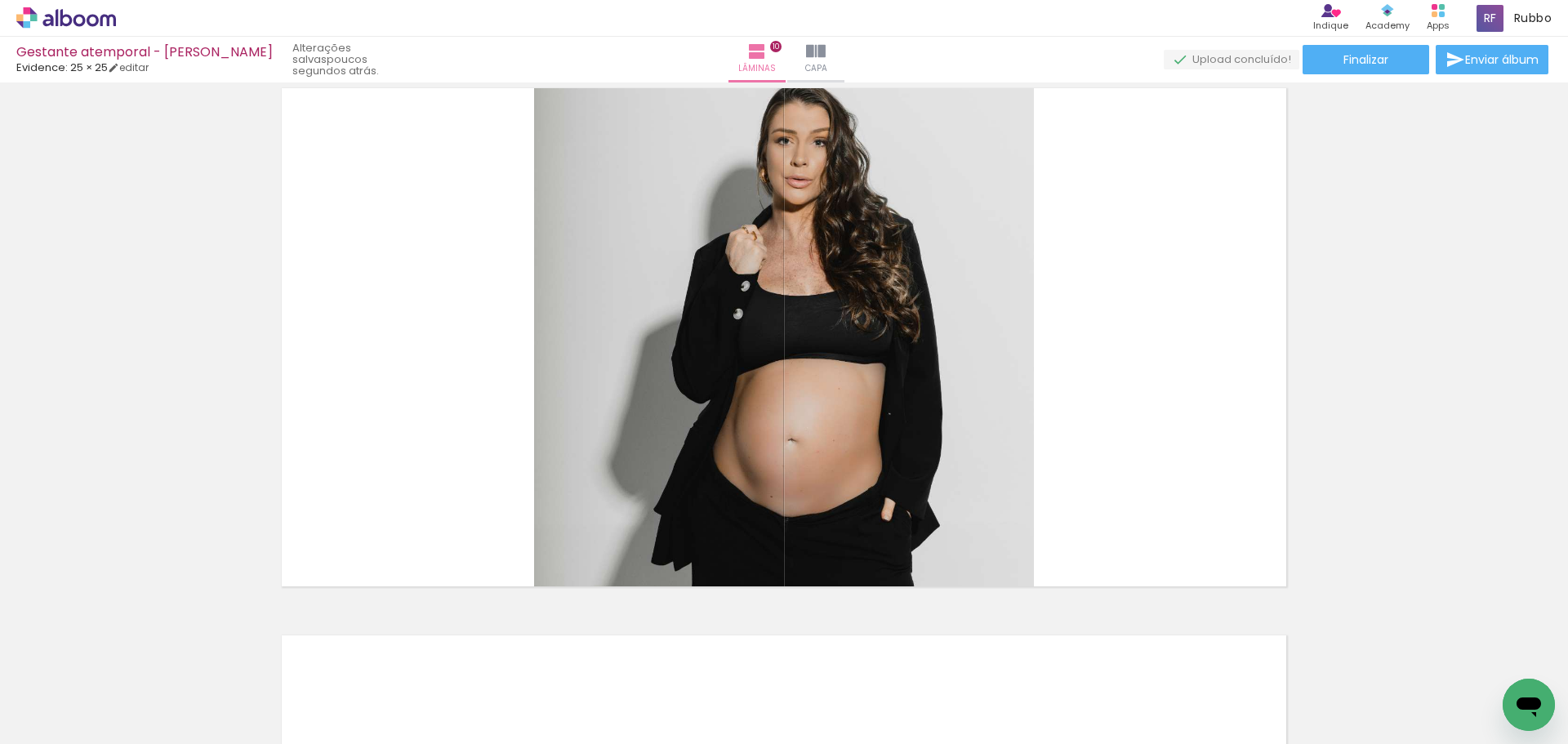
scroll to position [0, 0]
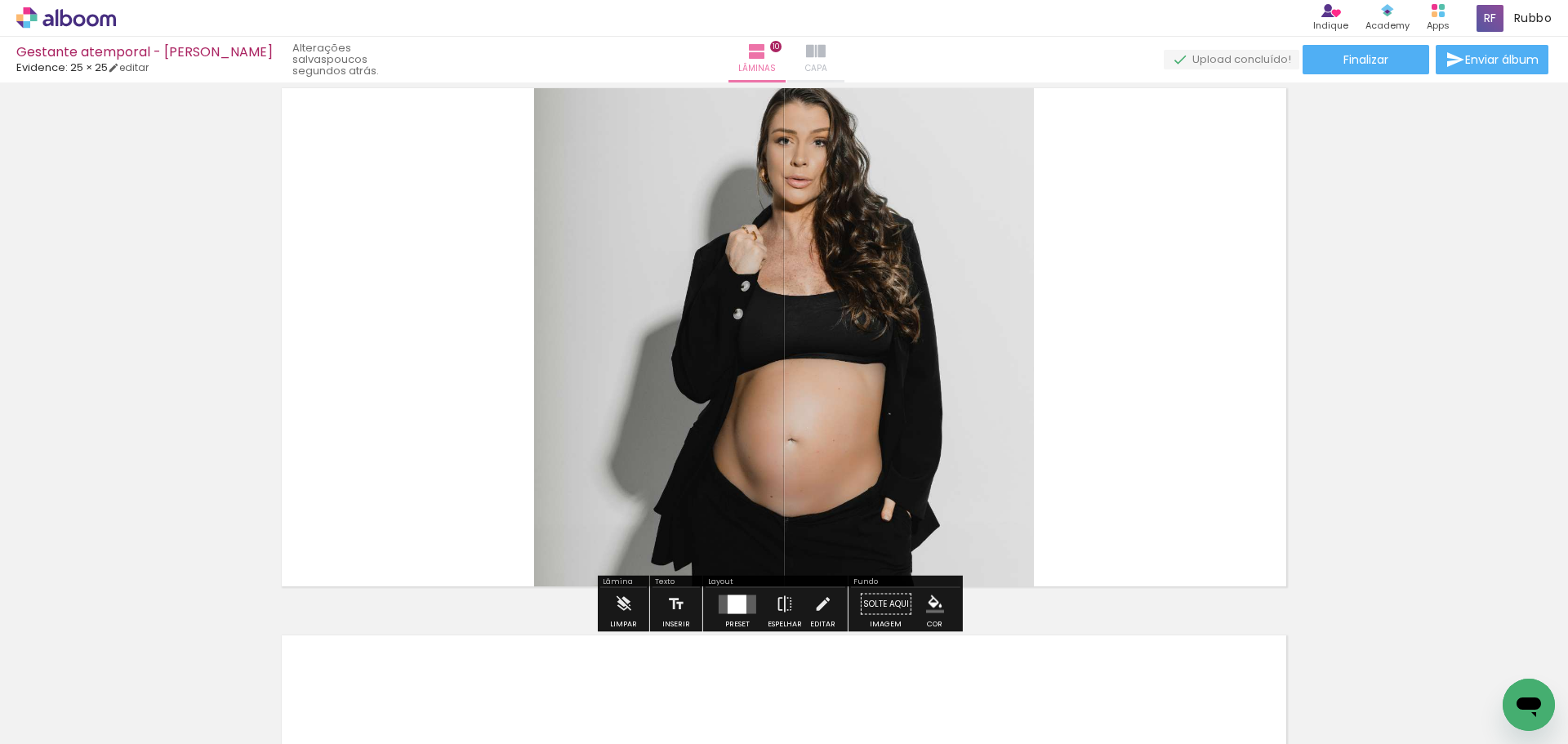
click at [816, 62] on span "Capa" at bounding box center [816, 68] width 22 height 14
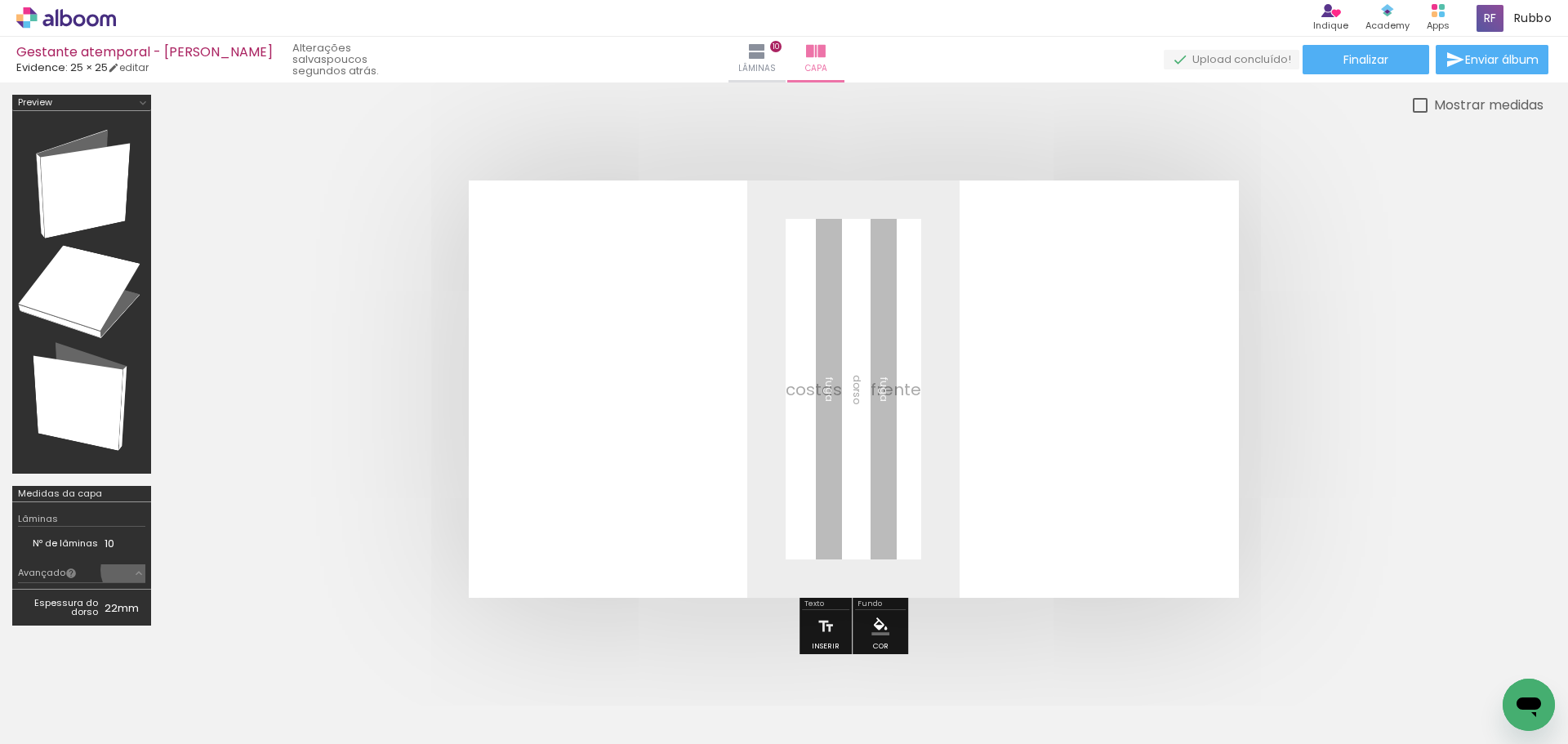
click at [135, 570] on iron-icon at bounding box center [138, 573] width 13 height 13
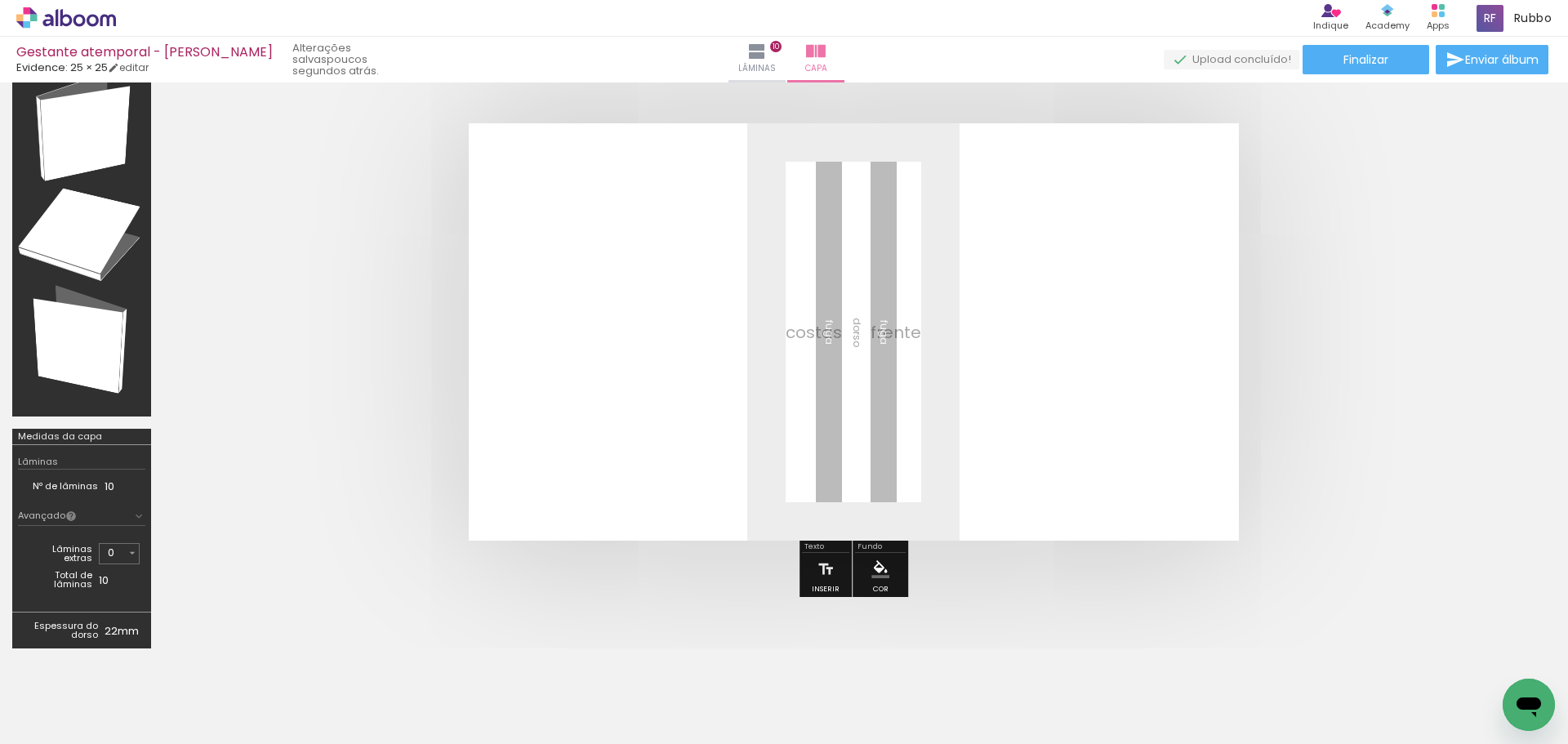
scroll to position [163, 0]
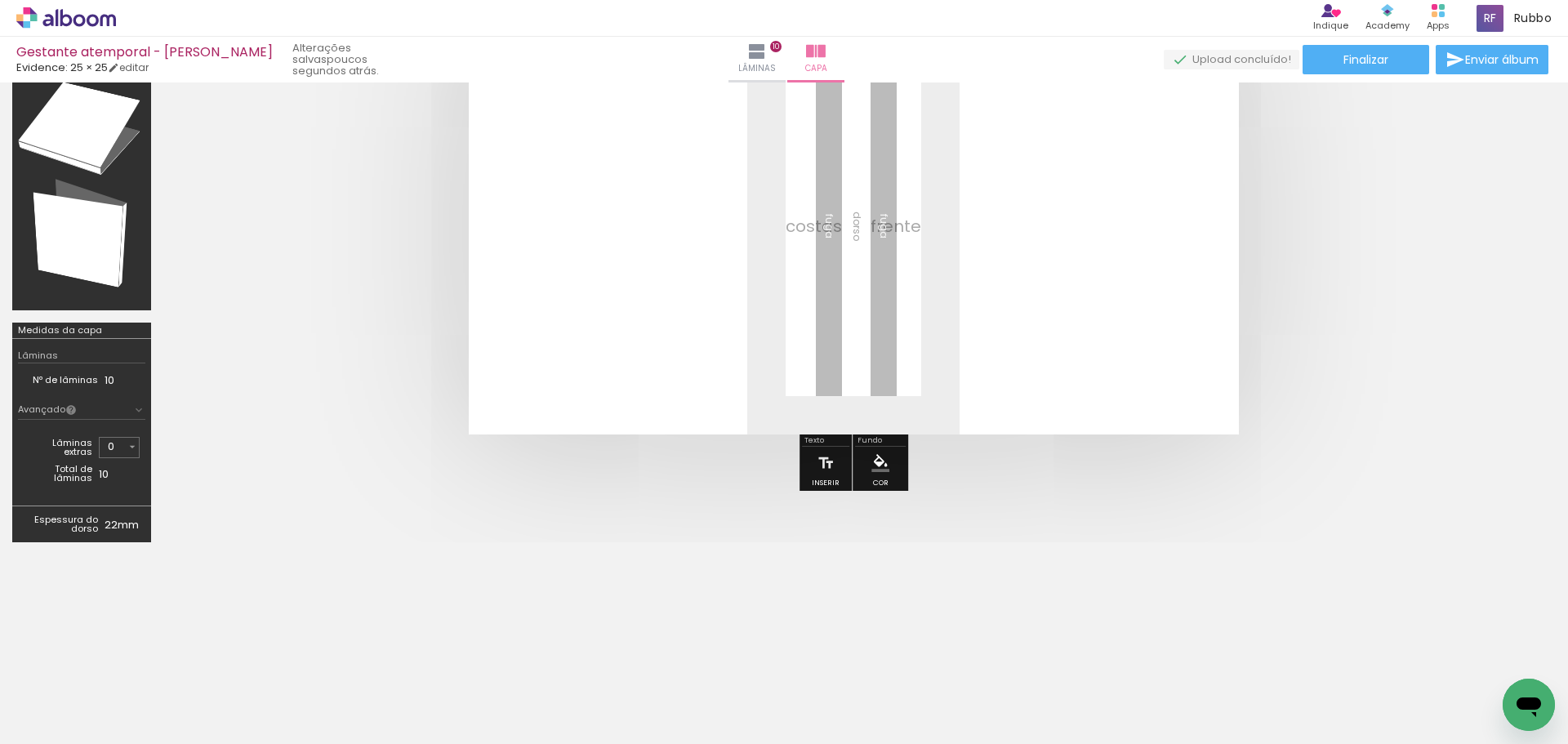
click at [135, 409] on iron-icon at bounding box center [138, 410] width 13 height 13
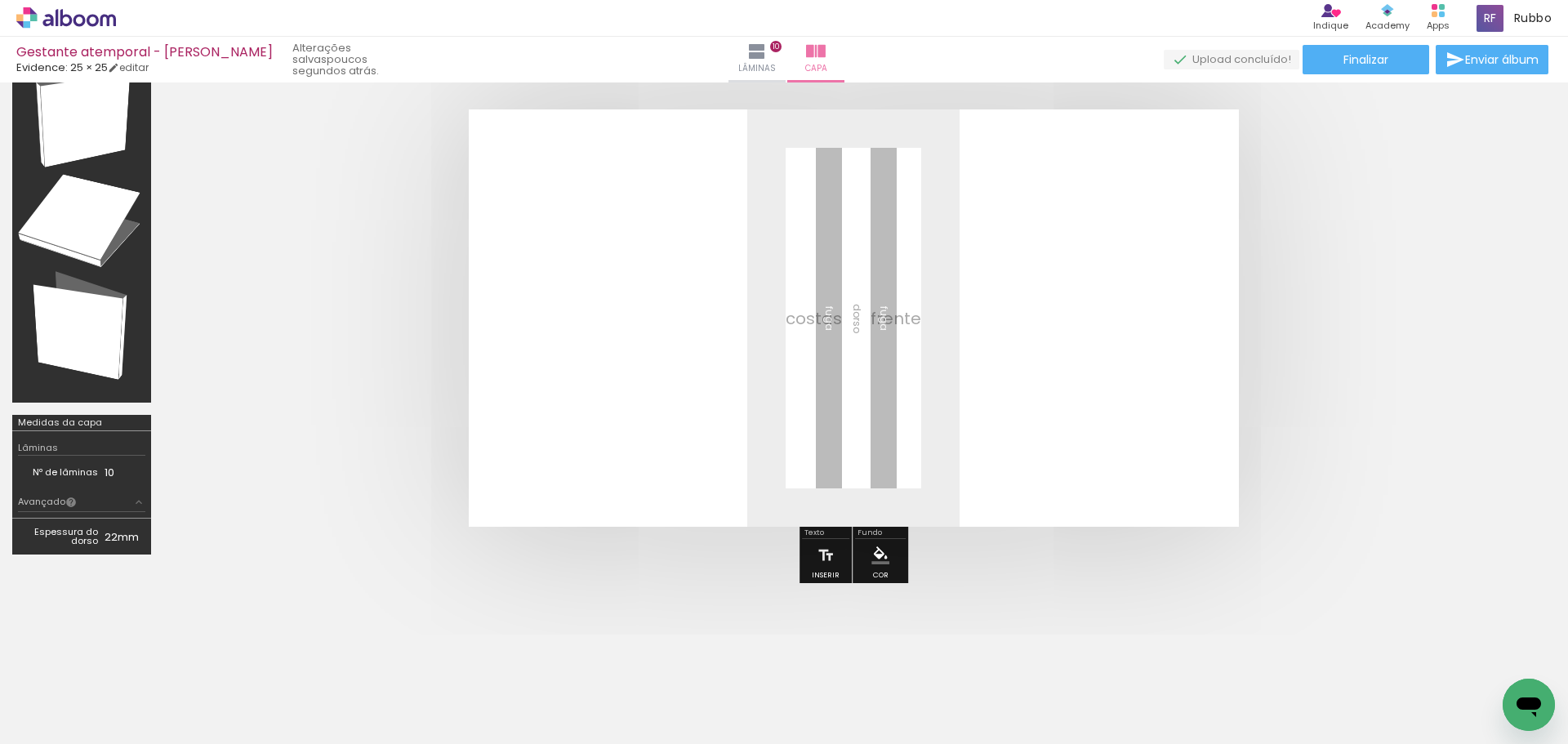
scroll to position [144, 0]
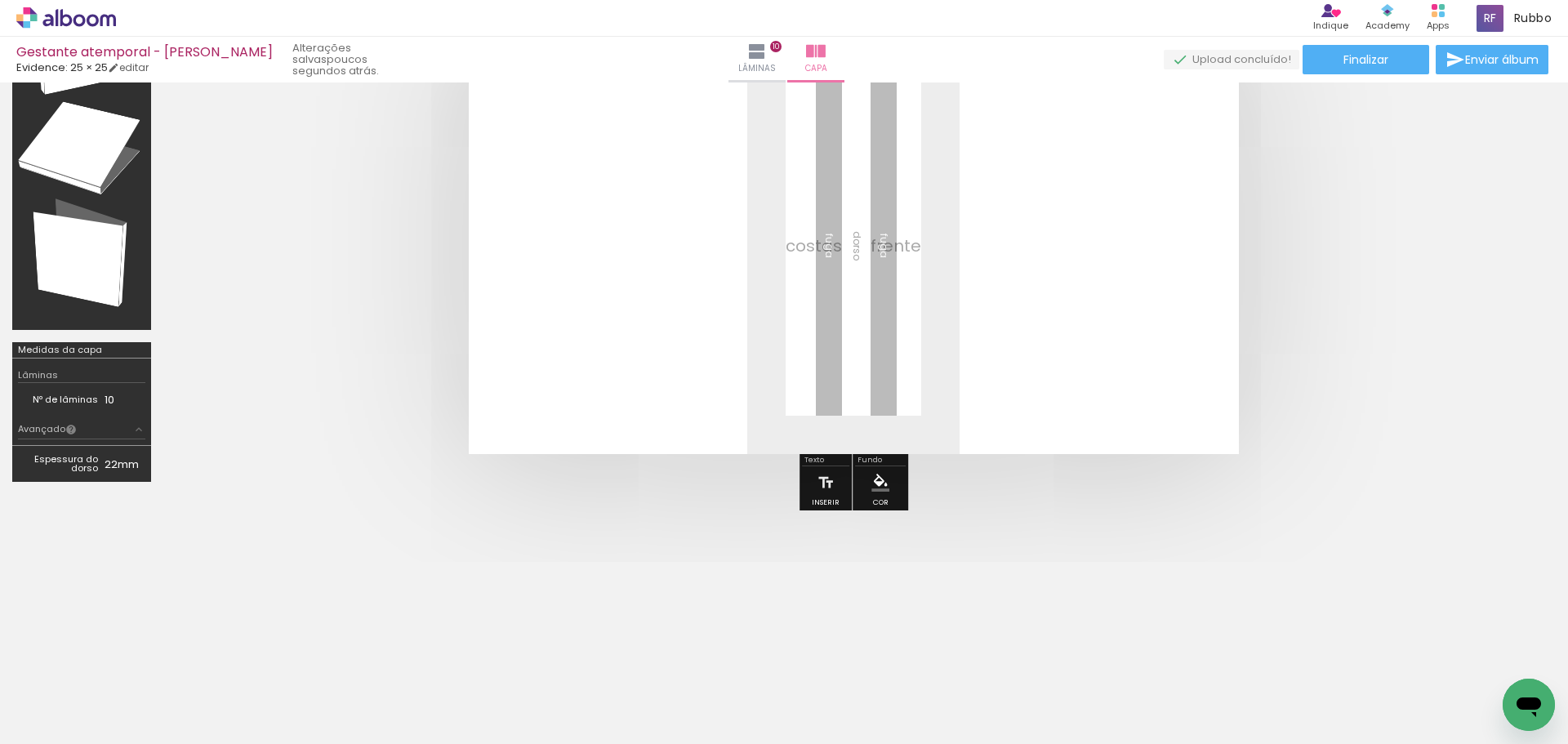
click at [53, 352] on div "Medidas da capa" at bounding box center [60, 349] width 84 height 9
click at [61, 394] on td "Nº de lâminas" at bounding box center [61, 400] width 86 height 17
click at [110, 424] on paper-button "Avançado" at bounding box center [82, 430] width 127 height 19
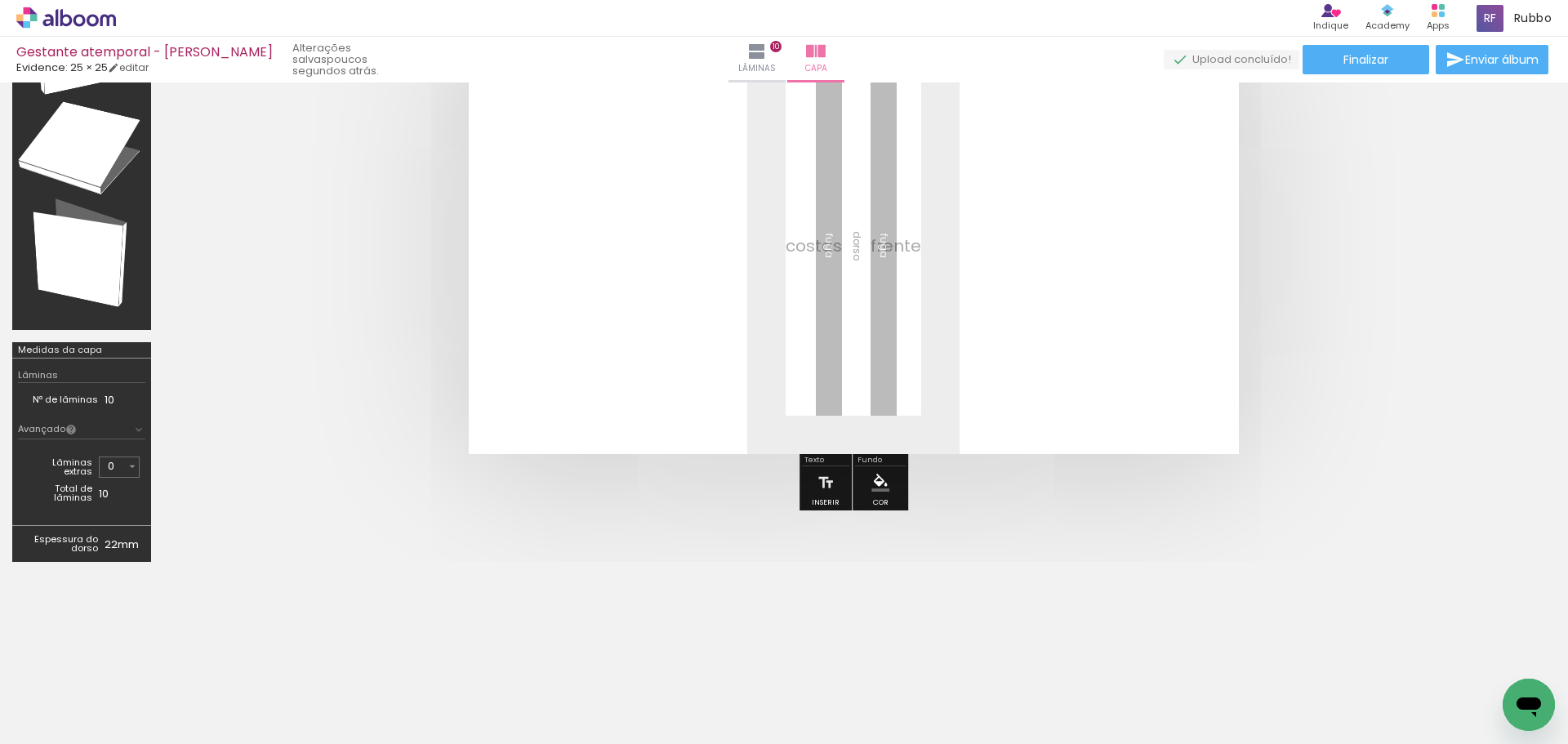
click at [178, 490] on div at bounding box center [853, 246] width 1380 height 549
click at [96, 542] on td "Espessura do dorso" at bounding box center [61, 544] width 86 height 25
click at [170, 437] on div at bounding box center [853, 246] width 1380 height 549
click at [134, 424] on iron-icon at bounding box center [138, 430] width 13 height 13
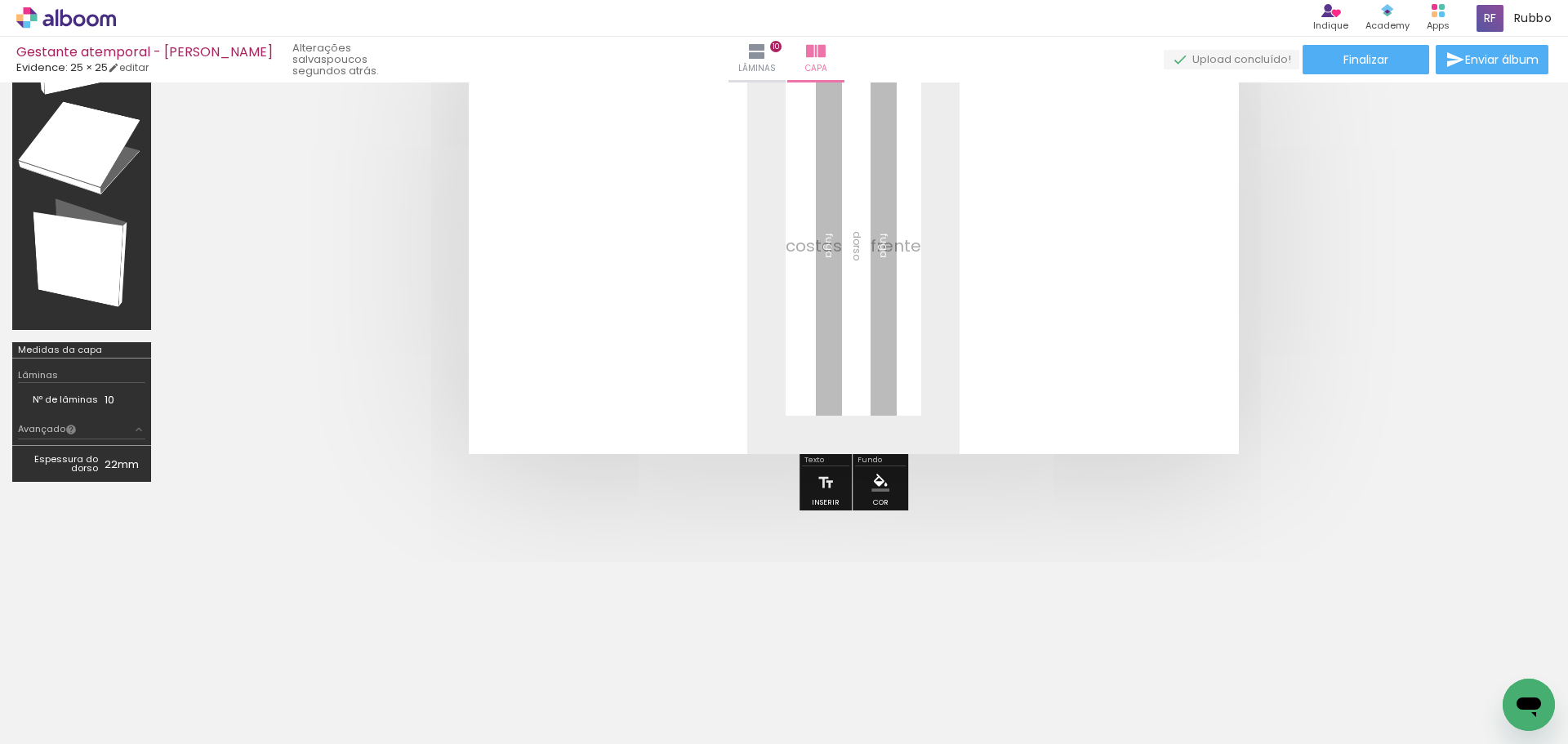
click at [276, 437] on quentale-cover at bounding box center [853, 246] width 1249 height 418
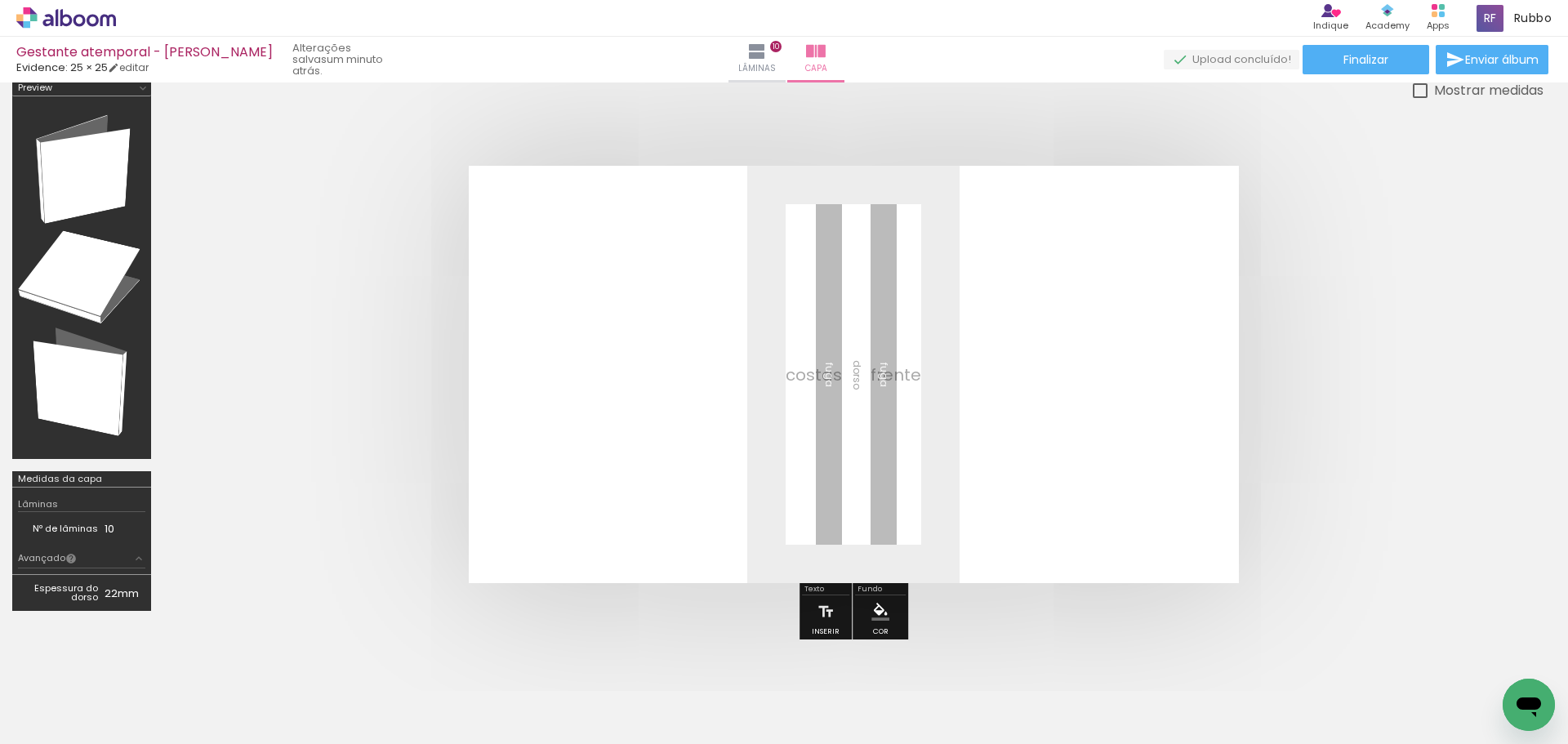
scroll to position [0, 0]
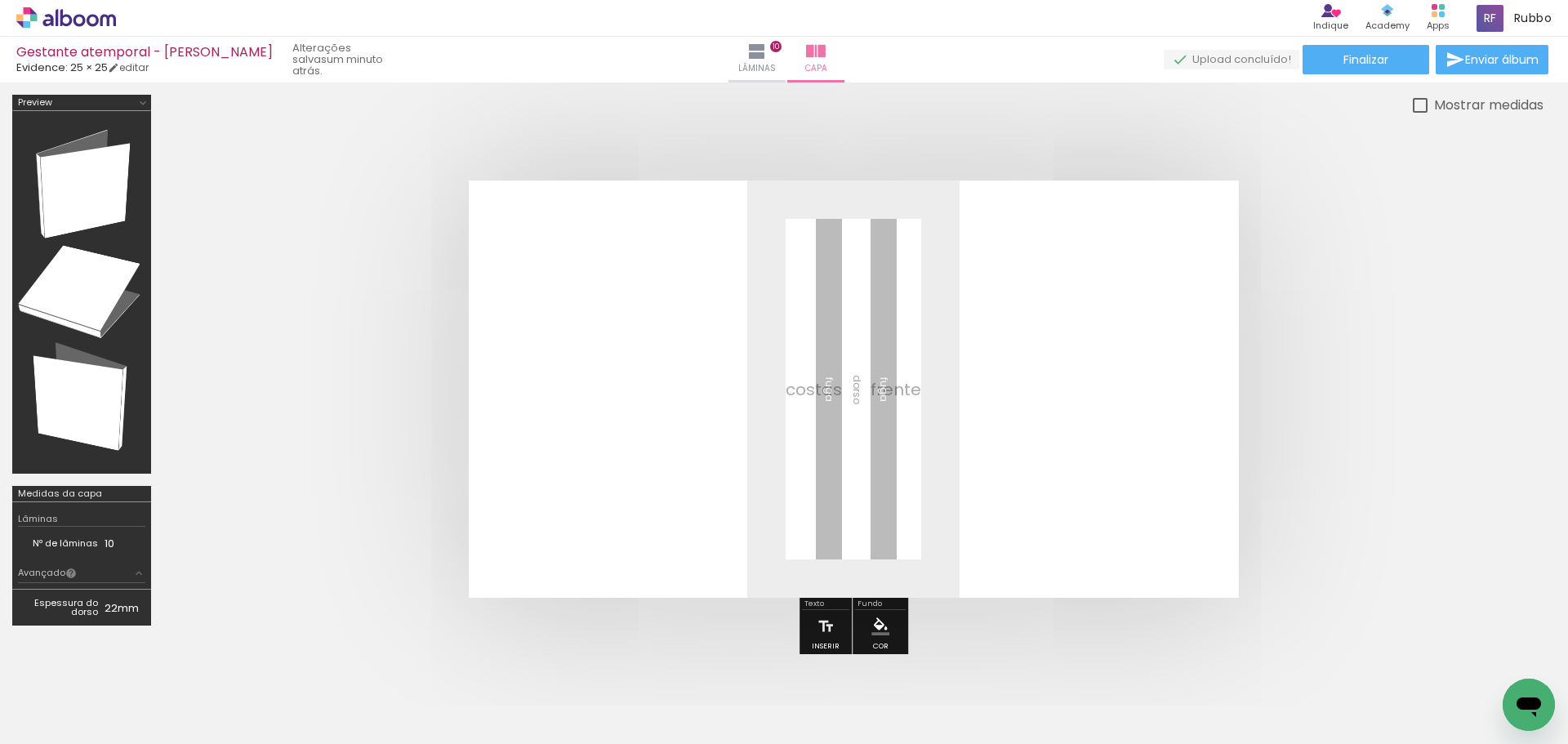
drag, startPoint x: 896, startPoint y: 404, endPoint x: 944, endPoint y: 521, distance: 126.5
click at [944, 521] on quentale-layouter at bounding box center [854, 389] width 770 height 418
click at [860, 366] on quentale-layouter at bounding box center [854, 389] width 770 height 418
click at [0, 0] on slot "Mostrar medidas" at bounding box center [0, 0] width 0 height 0
type paper-checkbox "on"
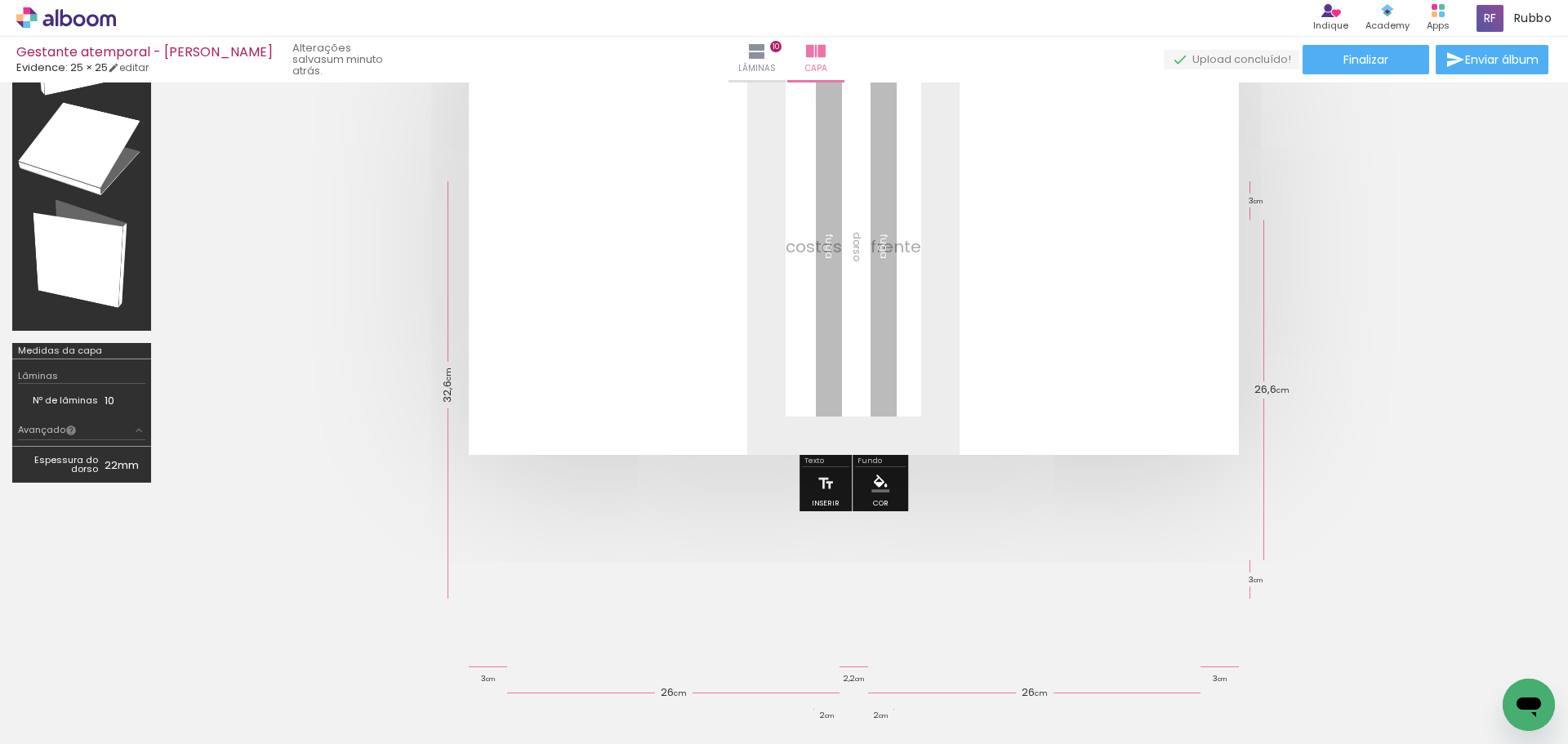
scroll to position [144, 0]
drag, startPoint x: 1077, startPoint y: 385, endPoint x: 1078, endPoint y: 502, distance: 117.0
click at [1078, 502] on div at bounding box center [853, 246] width 1380 height 549
click at [813, 237] on quentale-layouter at bounding box center [854, 246] width 770 height 418
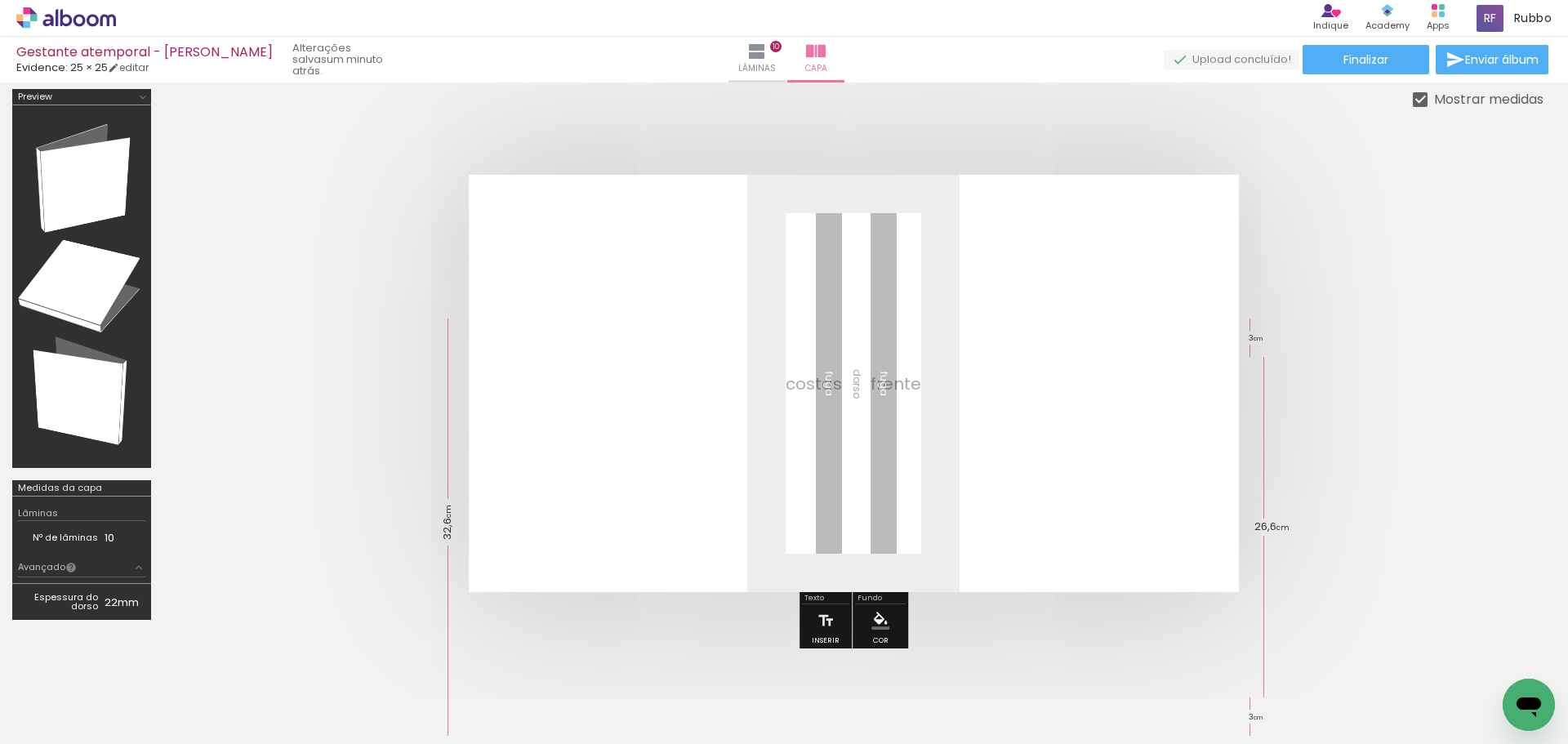
scroll to position [0, 0]
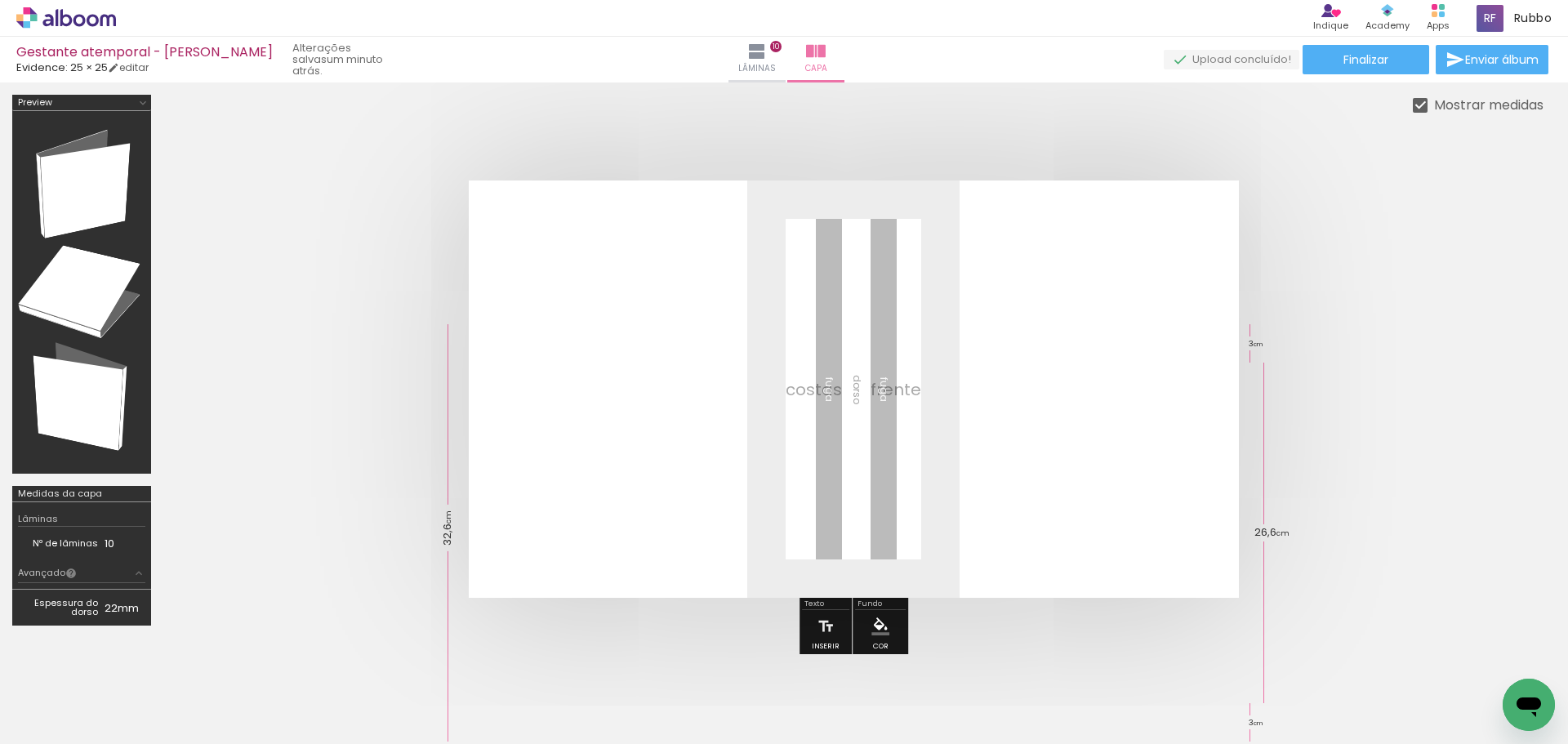
click at [123, 102] on paper-button "Preview" at bounding box center [82, 102] width 138 height 16
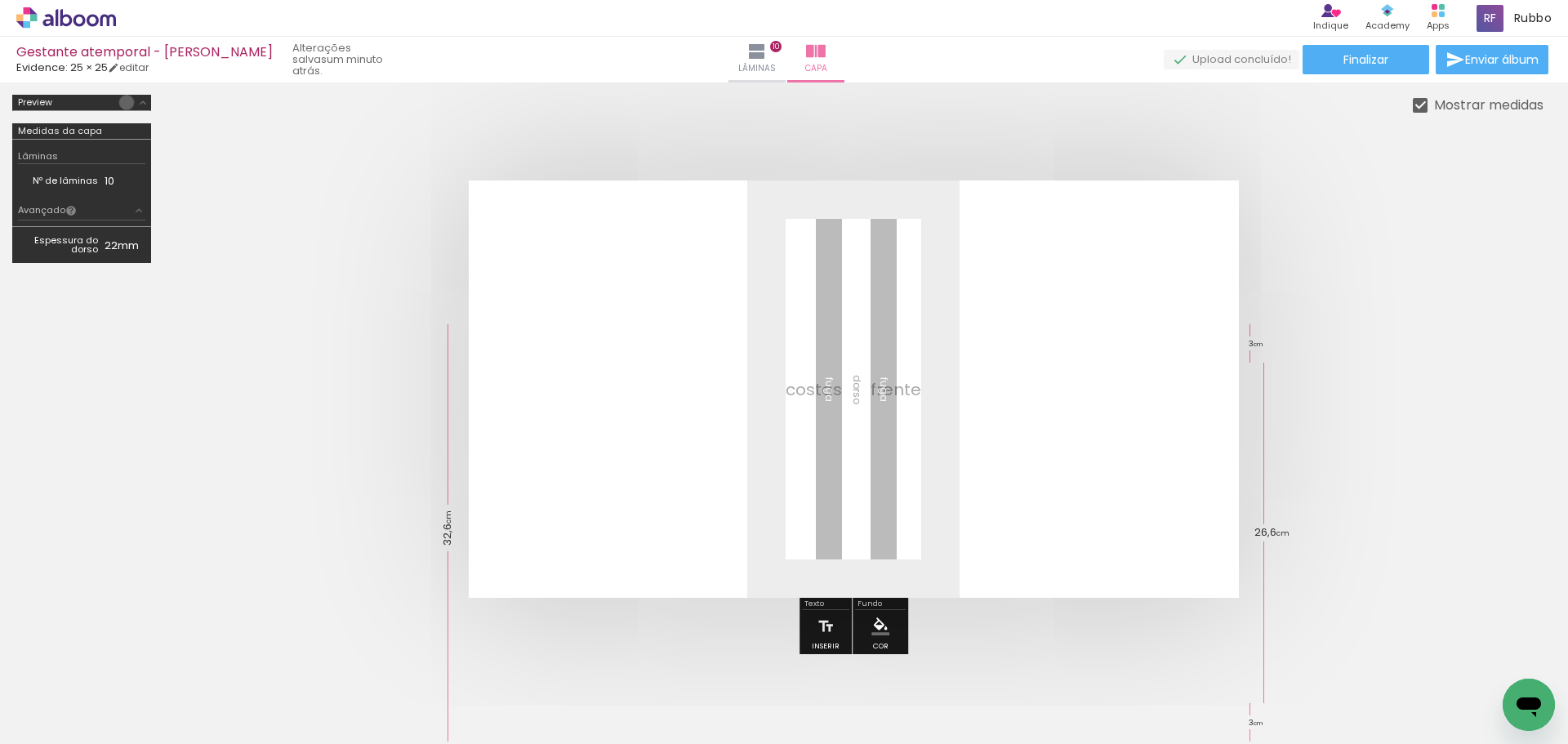
click at [126, 102] on paper-button "Preview" at bounding box center [82, 102] width 138 height 16
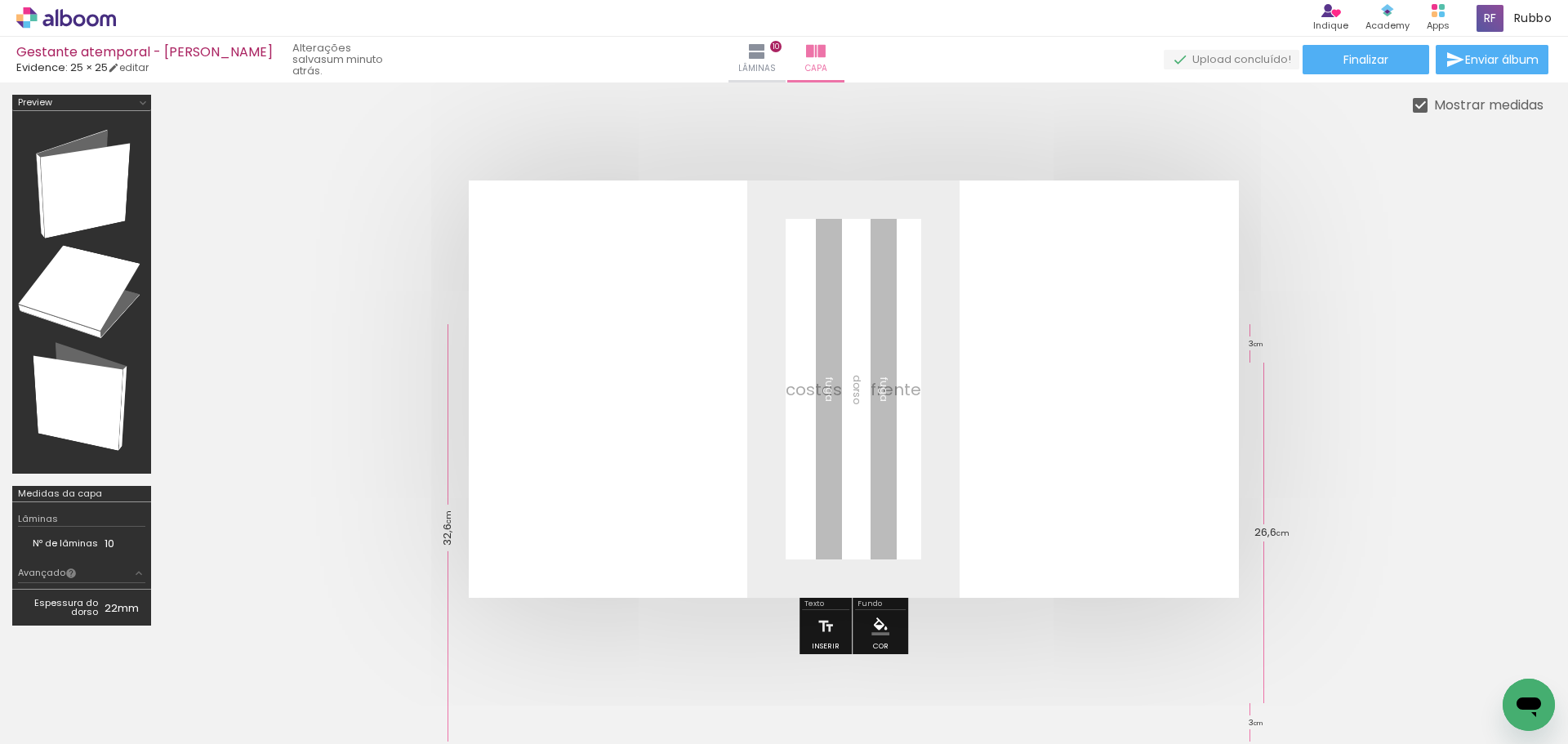
click at [132, 491] on div "Medidas da capa" at bounding box center [82, 493] width 138 height 16
click at [102, 609] on td "Espessura do dorso" at bounding box center [61, 608] width 86 height 25
drag, startPoint x: 65, startPoint y: 604, endPoint x: 100, endPoint y: 601, distance: 35.1
click at [68, 604] on td "Espessura do dorso" at bounding box center [61, 608] width 86 height 25
click at [138, 573] on iron-icon at bounding box center [138, 573] width 13 height 13
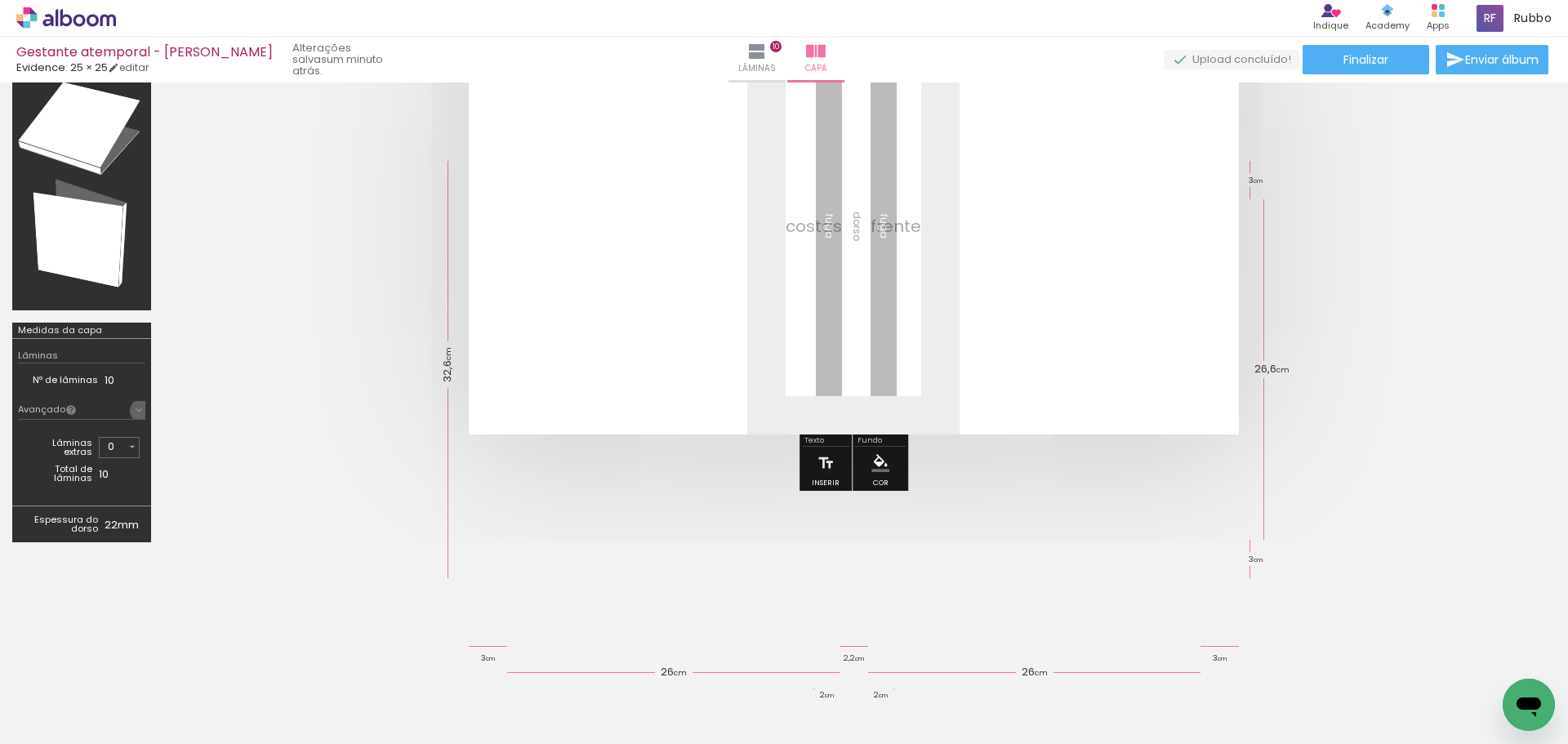
click at [142, 411] on iron-icon at bounding box center [138, 410] width 13 height 13
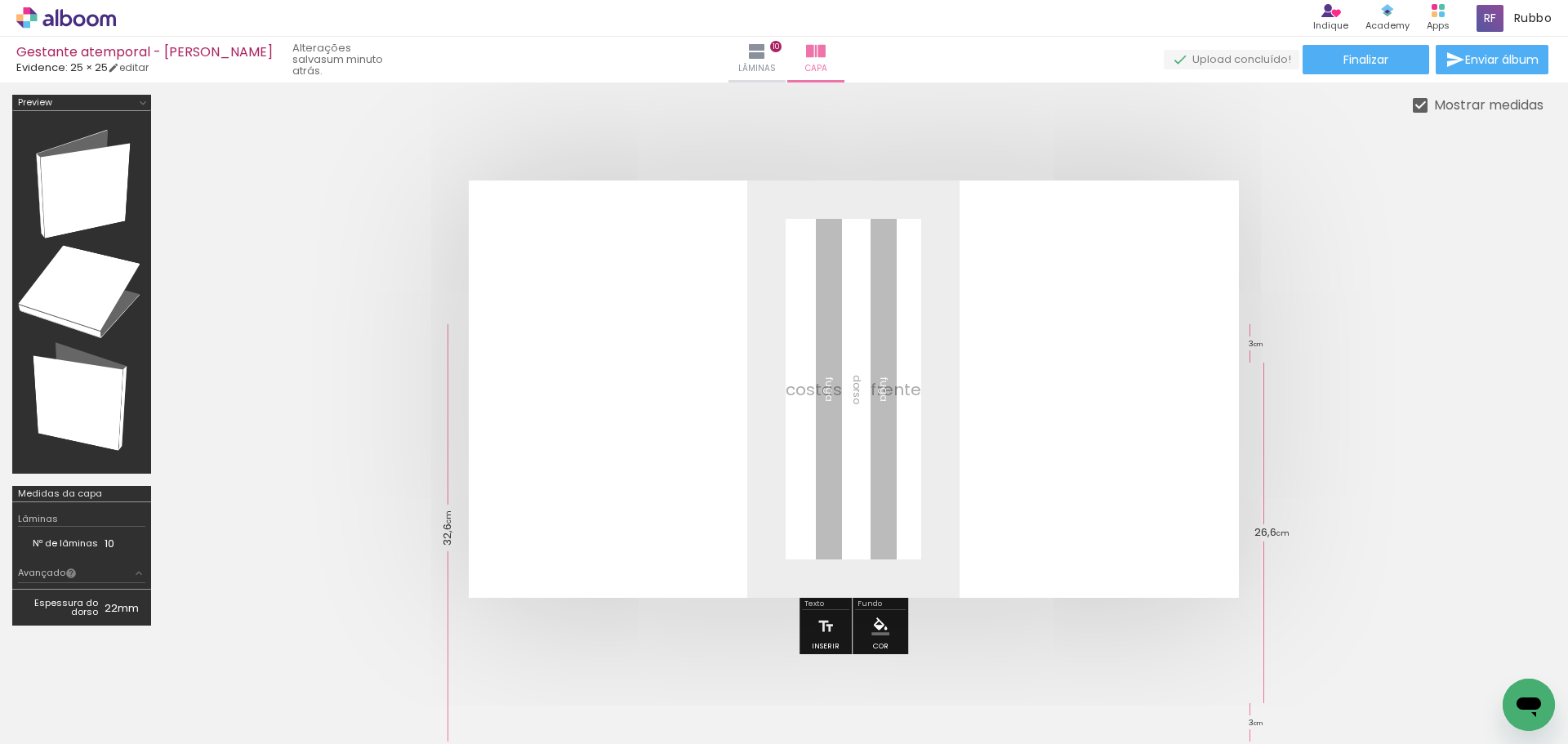
click at [102, 363] on div at bounding box center [82, 292] width 127 height 351
click at [92, 244] on div at bounding box center [82, 292] width 127 height 351
click at [105, 157] on div at bounding box center [82, 292] width 127 height 351
click at [1424, 98] on div at bounding box center [1419, 104] width 14 height 14
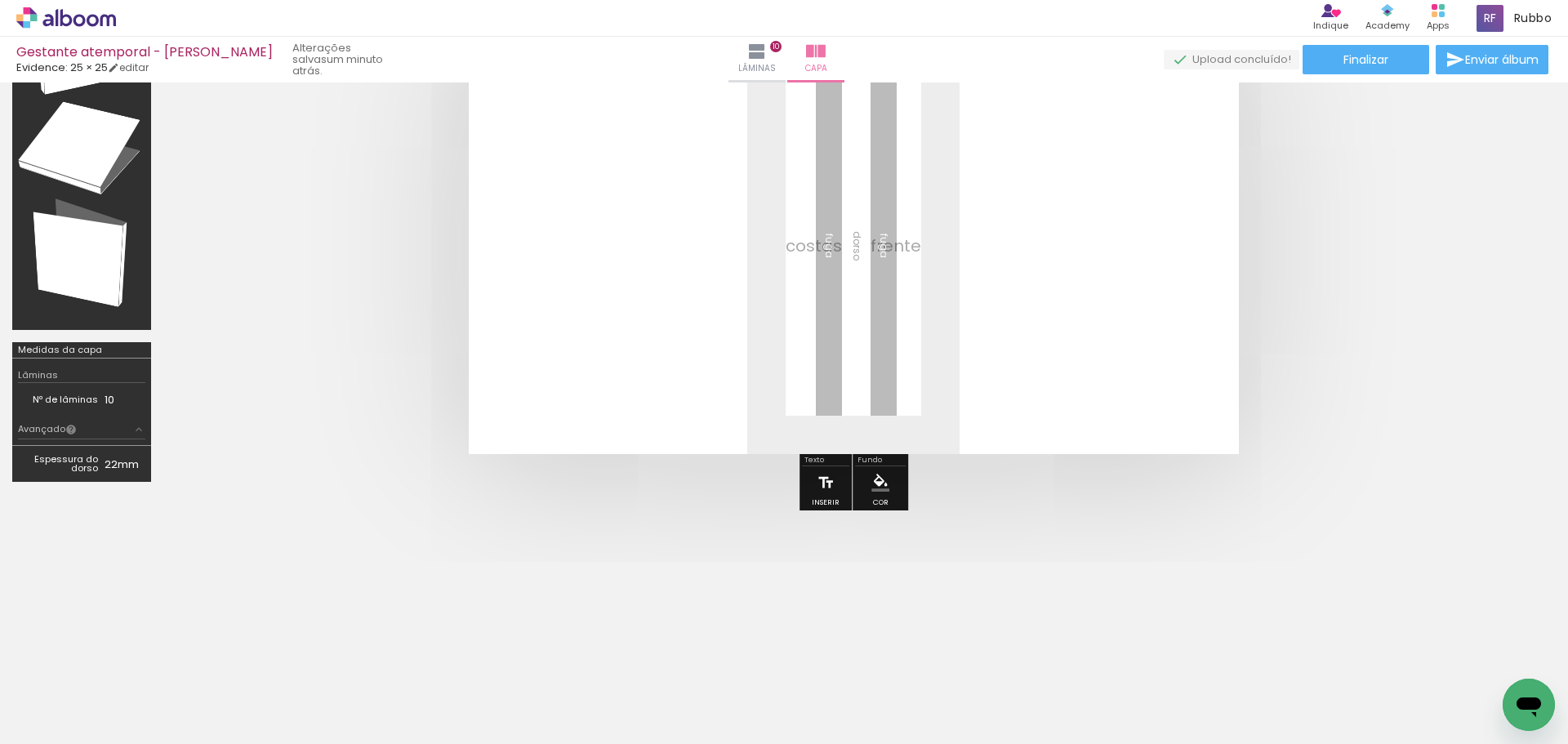
scroll to position [899, 0]
click at [830, 489] on iron-icon at bounding box center [825, 483] width 18 height 32
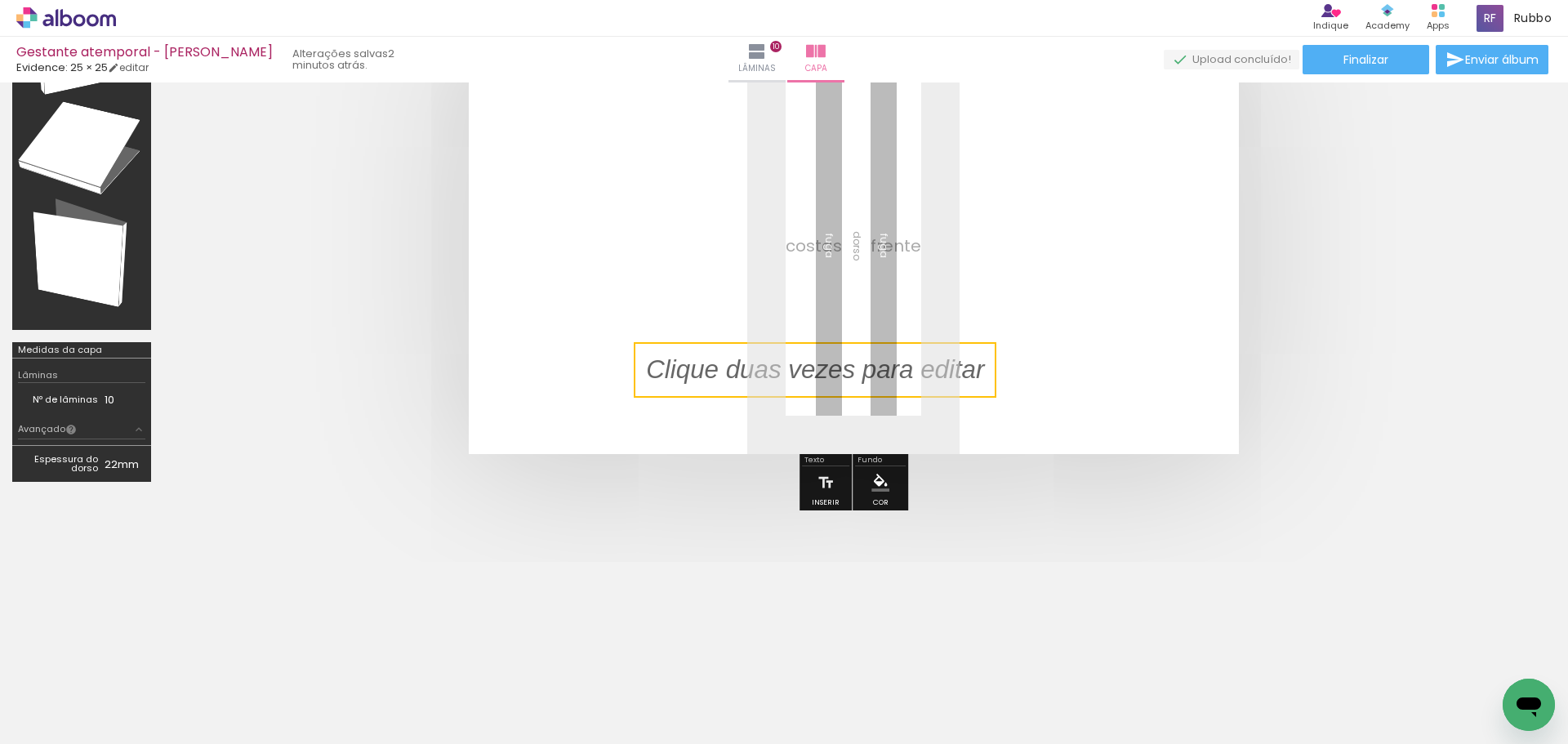
drag, startPoint x: 924, startPoint y: 233, endPoint x: 902, endPoint y: 369, distance: 137.8
click at [902, 369] on quentale-selection at bounding box center [815, 370] width 362 height 56
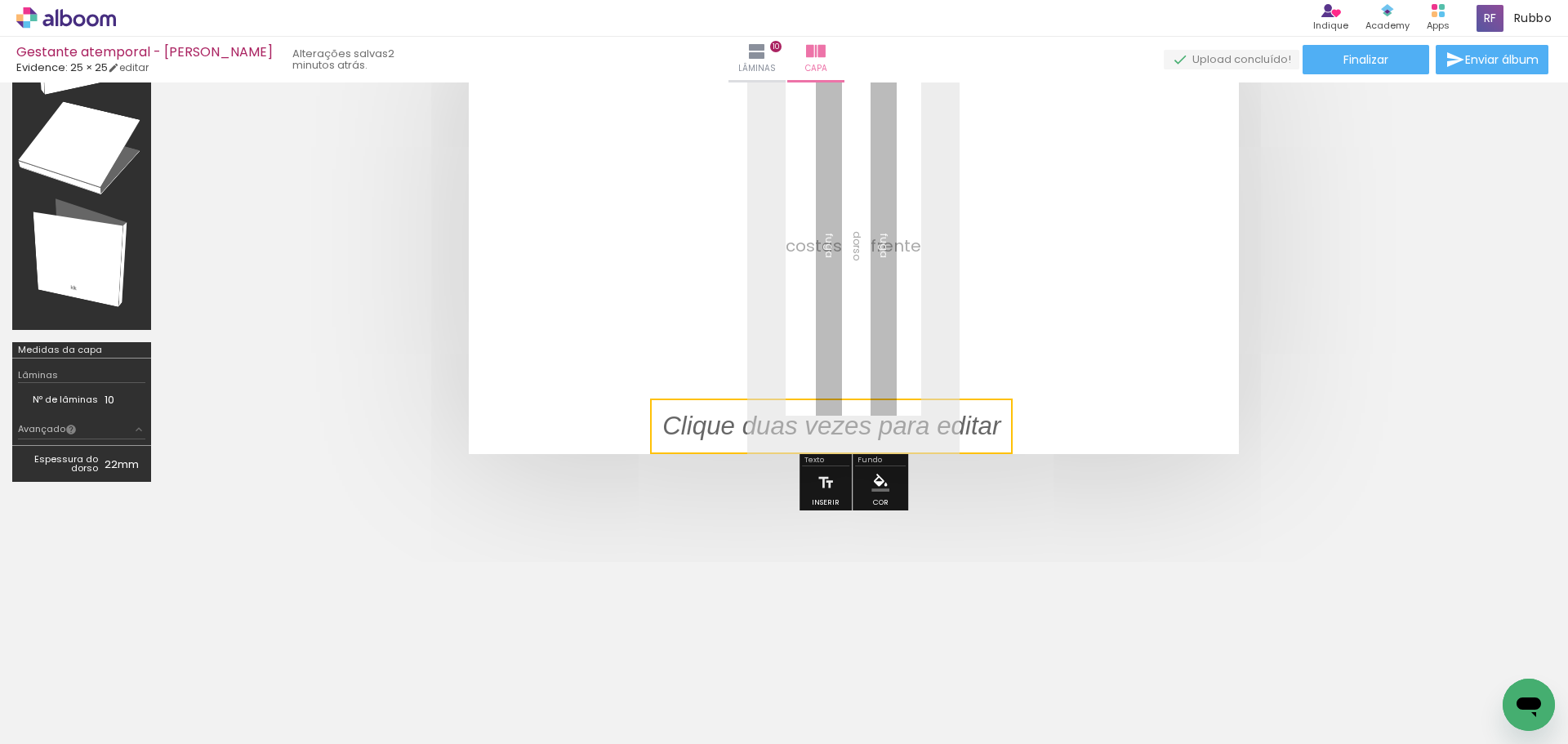
drag, startPoint x: 952, startPoint y: 362, endPoint x: 969, endPoint y: 429, distance: 69.1
click at [969, 431] on quentale-selection at bounding box center [831, 426] width 362 height 56
drag, startPoint x: 969, startPoint y: 429, endPoint x: 928, endPoint y: 427, distance: 41.0
click at [928, 427] on quentale-selection at bounding box center [832, 426] width 362 height 56
type input "Sans Serif"
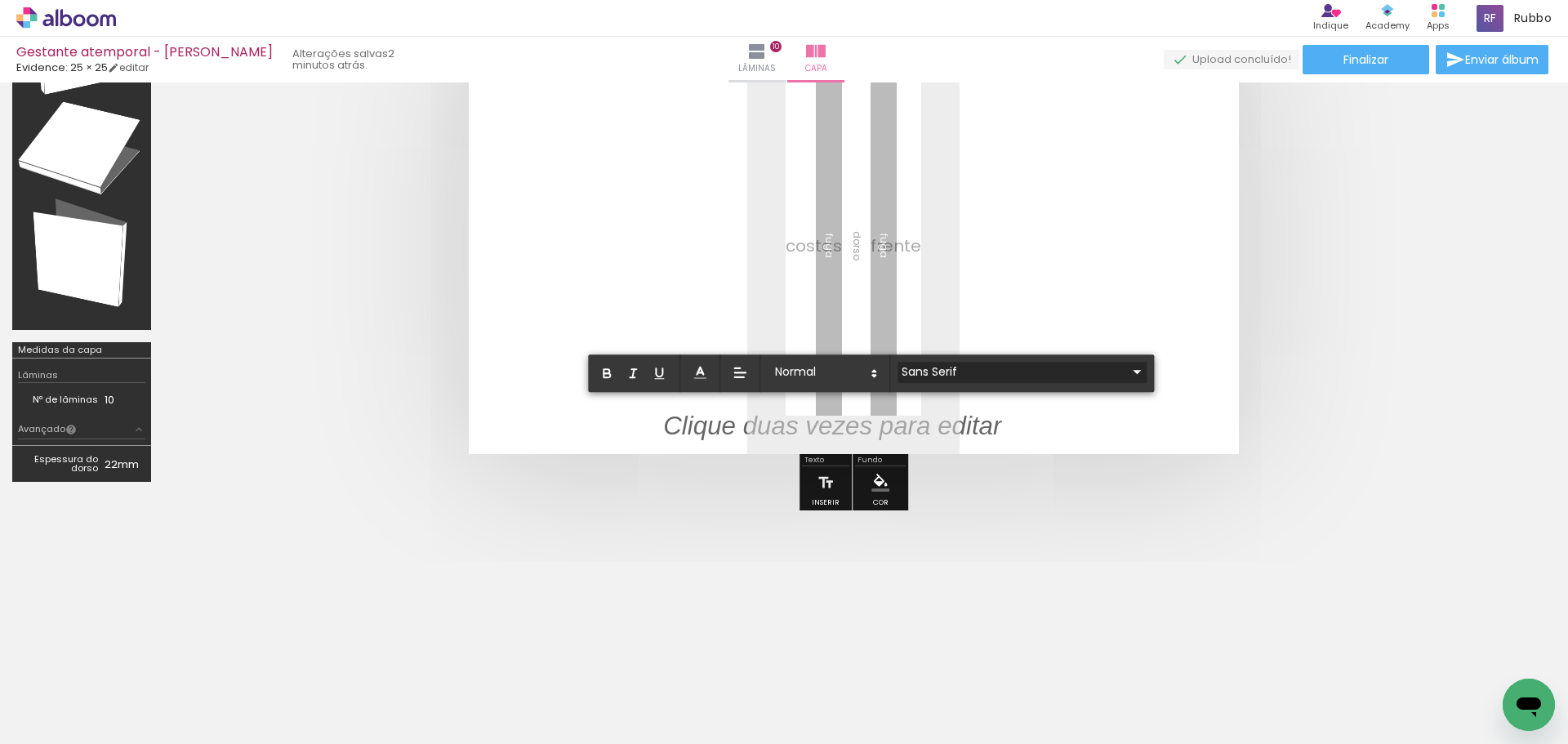
click at [1127, 376] on iron-icon at bounding box center [1136, 371] width 20 height 20
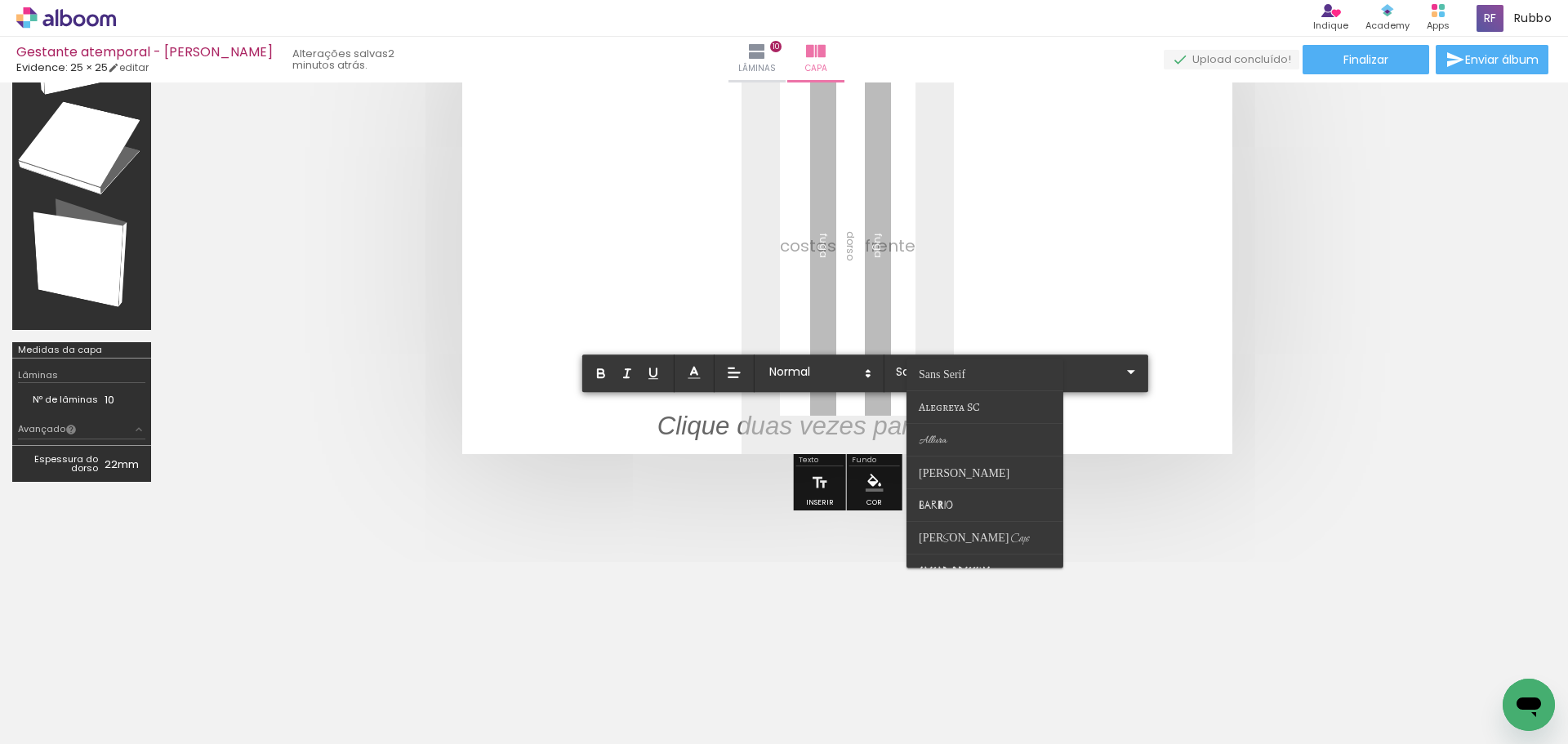
click at [1189, 456] on div at bounding box center [847, 246] width 1368 height 549
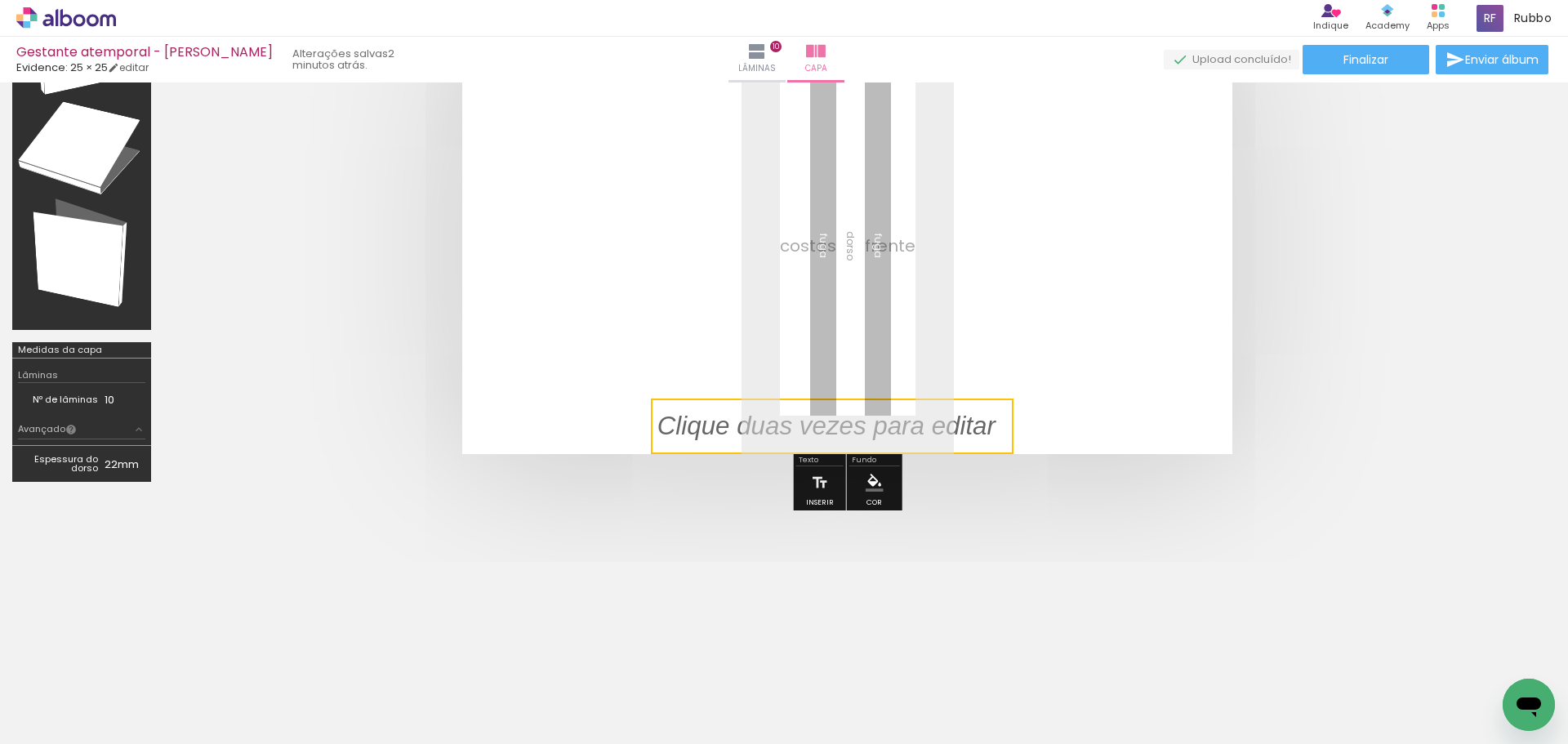
click at [924, 432] on quentale-selection at bounding box center [832, 426] width 362 height 56
